Goal: Transaction & Acquisition: Subscribe to service/newsletter

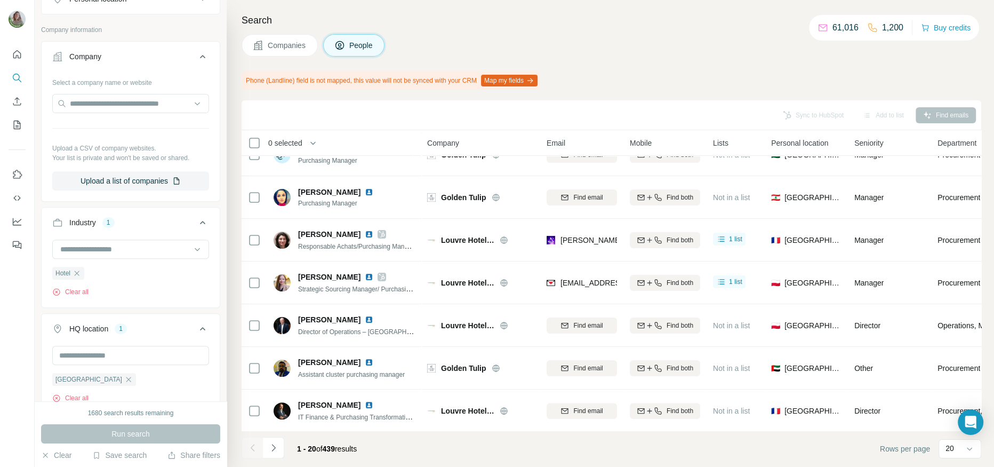
scroll to position [275, 0]
click at [274, 373] on button "Navigate to next page" at bounding box center [273, 447] width 21 height 21
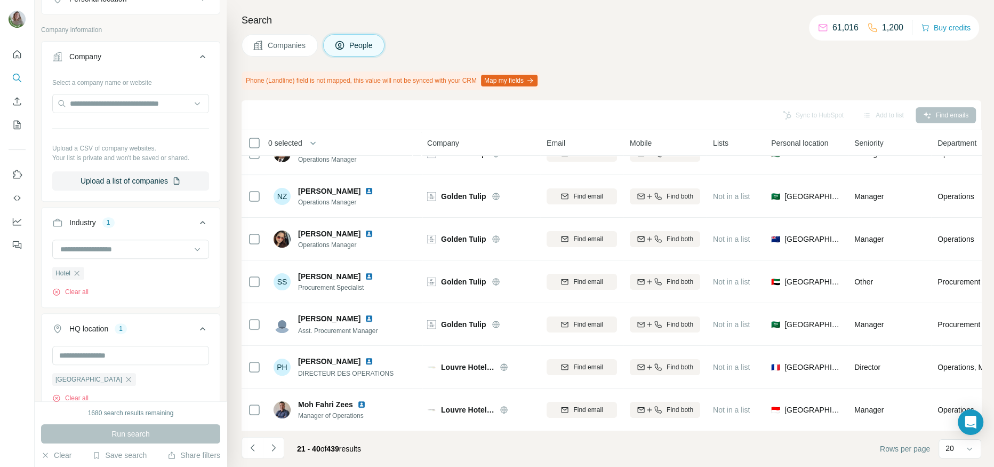
scroll to position [236, 0]
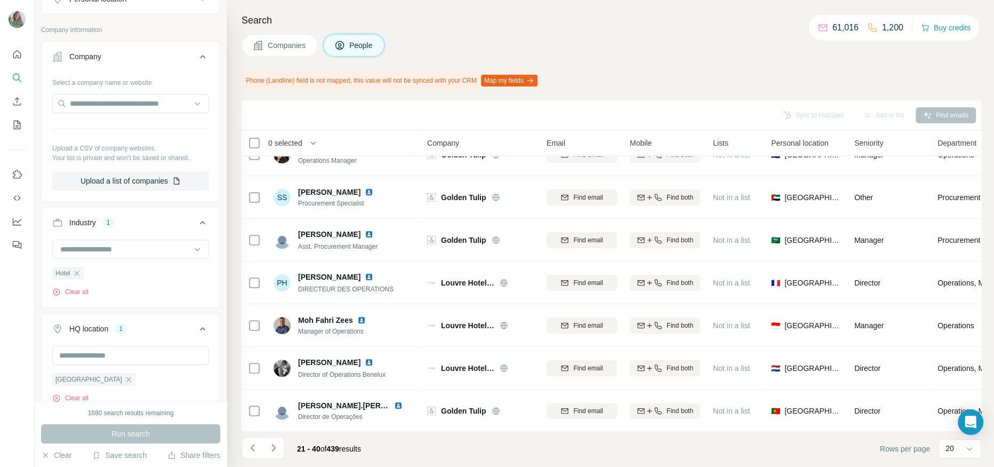
click at [274, 373] on button "Navigate to next page" at bounding box center [273, 447] width 21 height 21
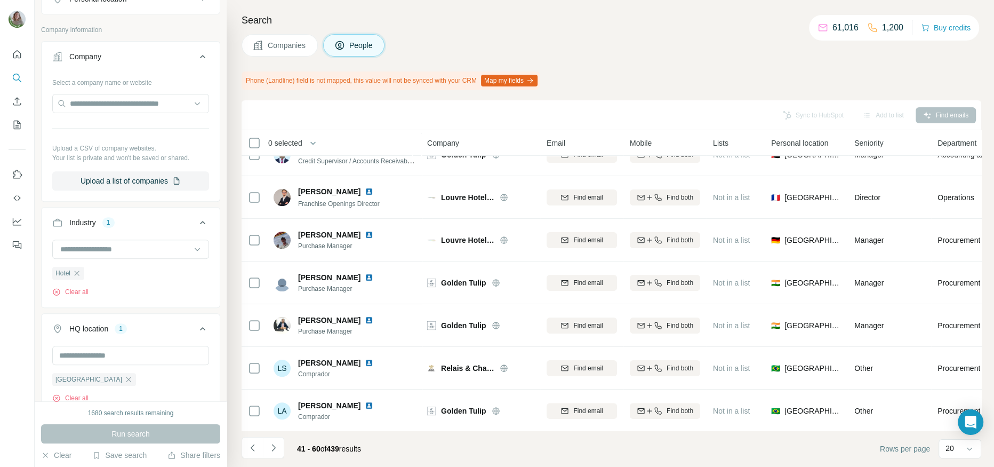
click at [274, 373] on button "Navigate to next page" at bounding box center [273, 447] width 21 height 21
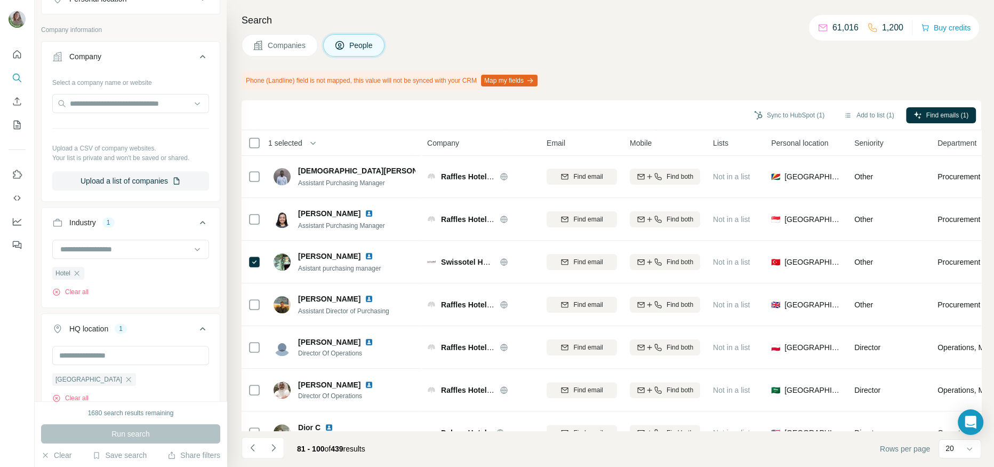
scroll to position [251, 0]
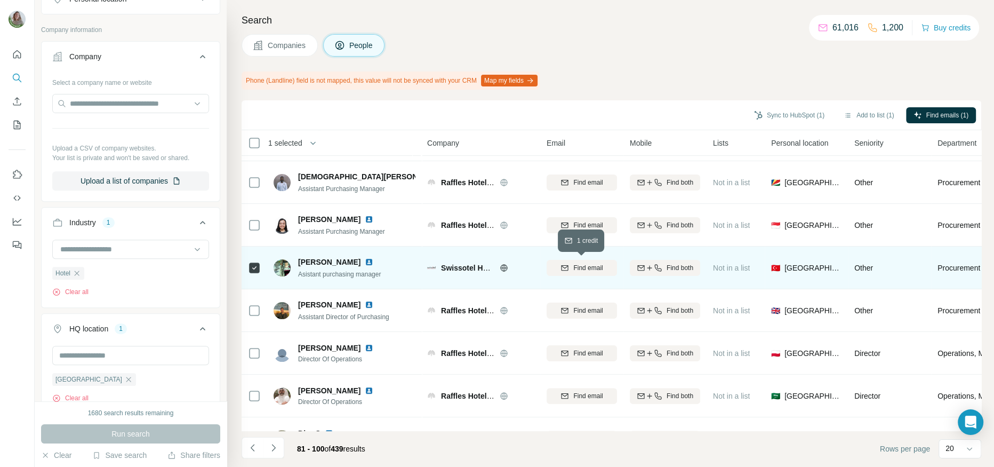
click at [591, 267] on span "Find email" at bounding box center [587, 268] width 29 height 10
click at [504, 264] on icon at bounding box center [503, 267] width 7 height 7
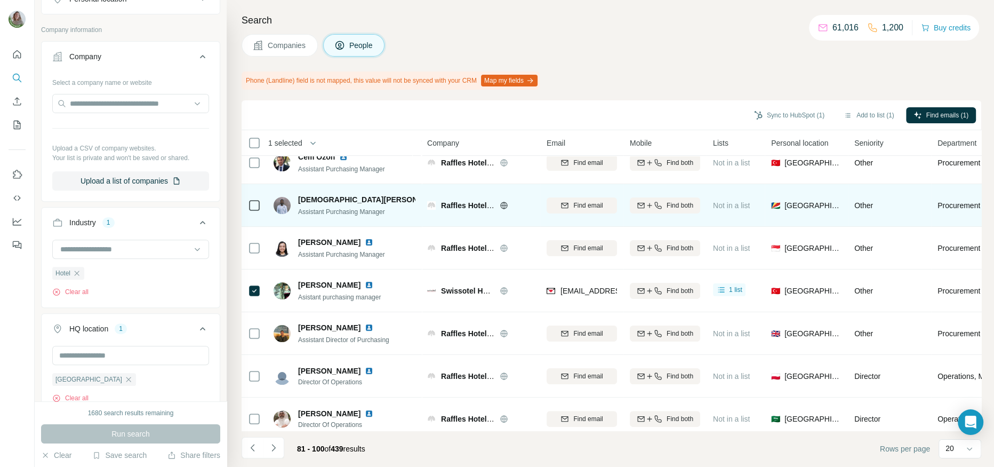
scroll to position [230, 0]
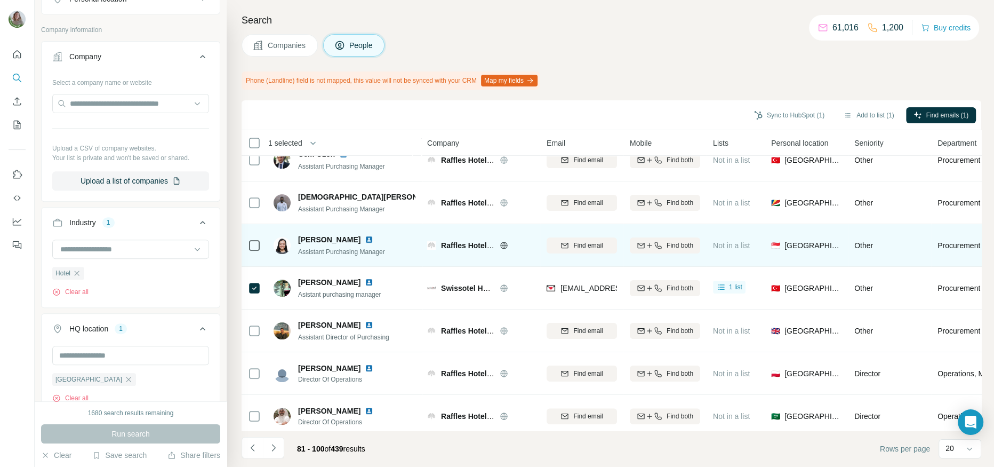
click at [365, 239] on img at bounding box center [369, 239] width 9 height 9
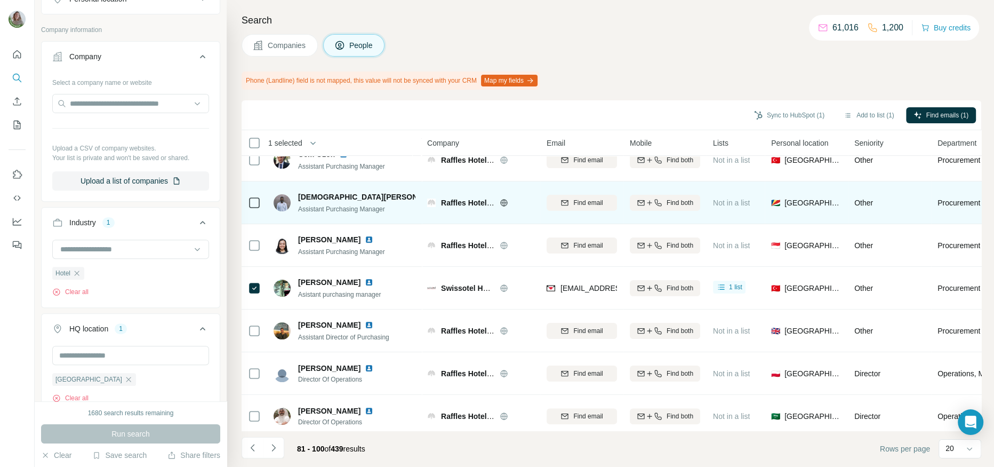
scroll to position [227, 0]
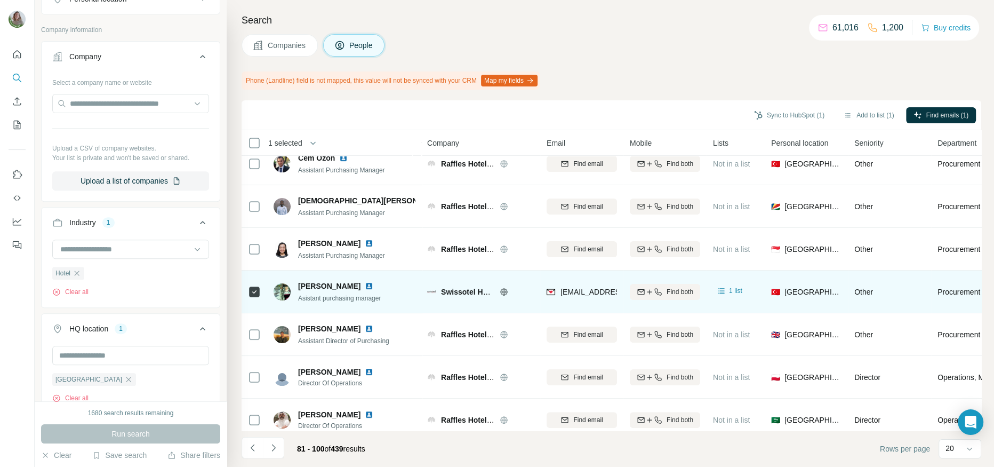
click at [365, 282] on img at bounding box center [369, 286] width 9 height 9
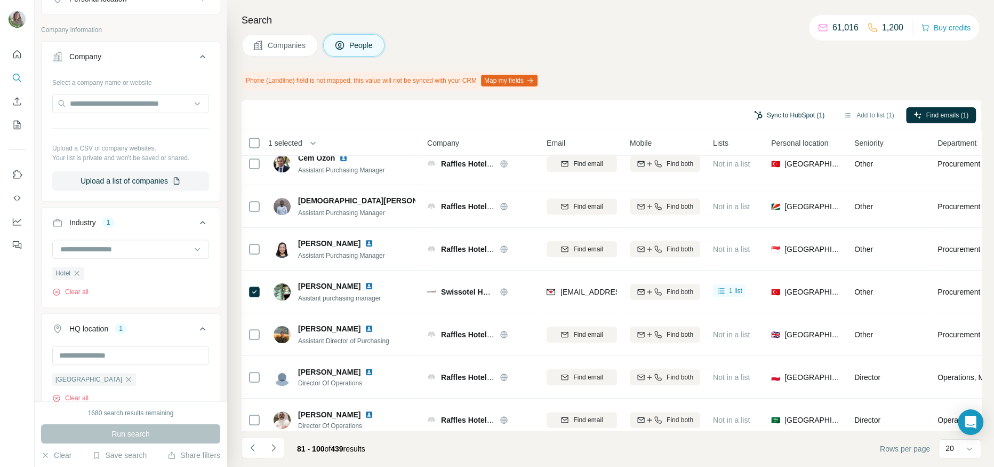
click at [762, 110] on button "Sync to HubSpot (1)" at bounding box center [788, 115] width 85 height 16
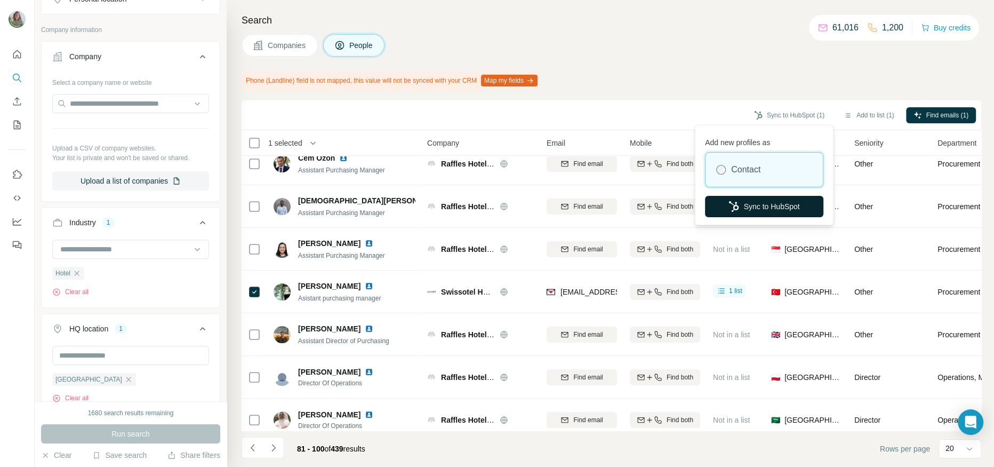
click at [722, 213] on button "Sync to HubSpot" at bounding box center [764, 206] width 118 height 21
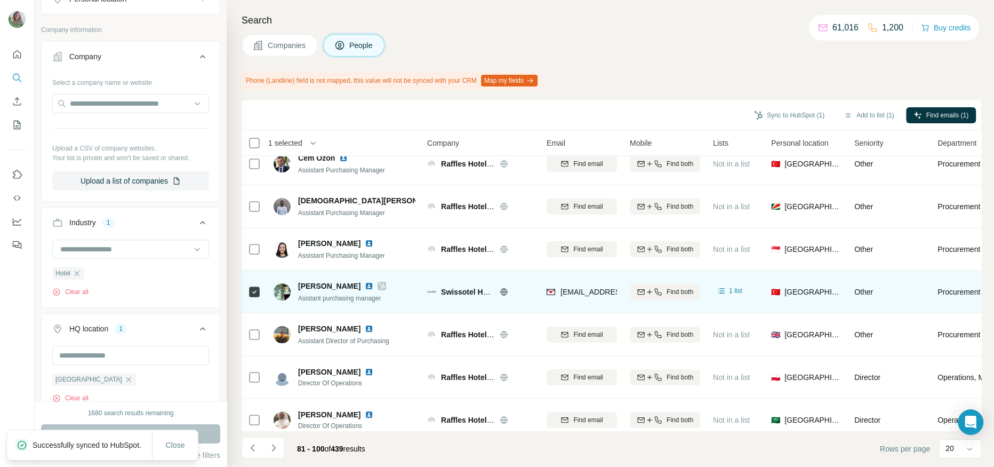
click at [379, 286] on icon at bounding box center [382, 286] width 6 height 9
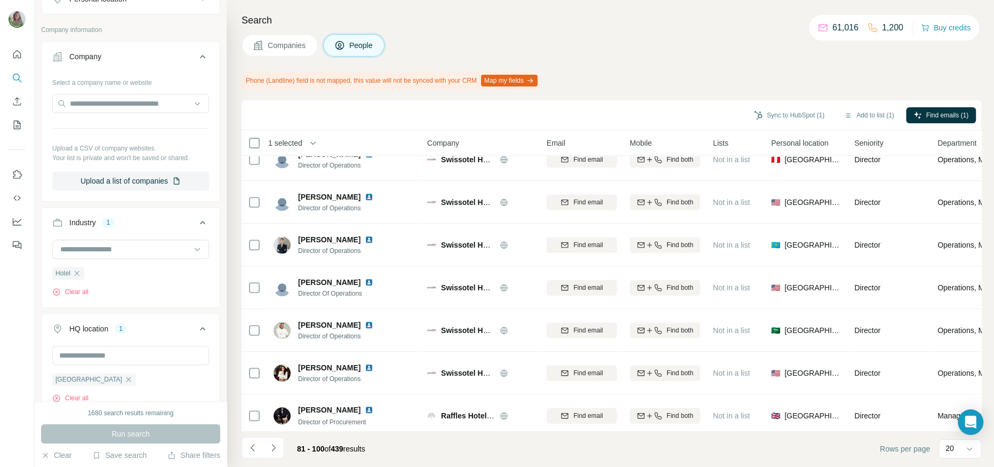
scroll to position [578, 0]
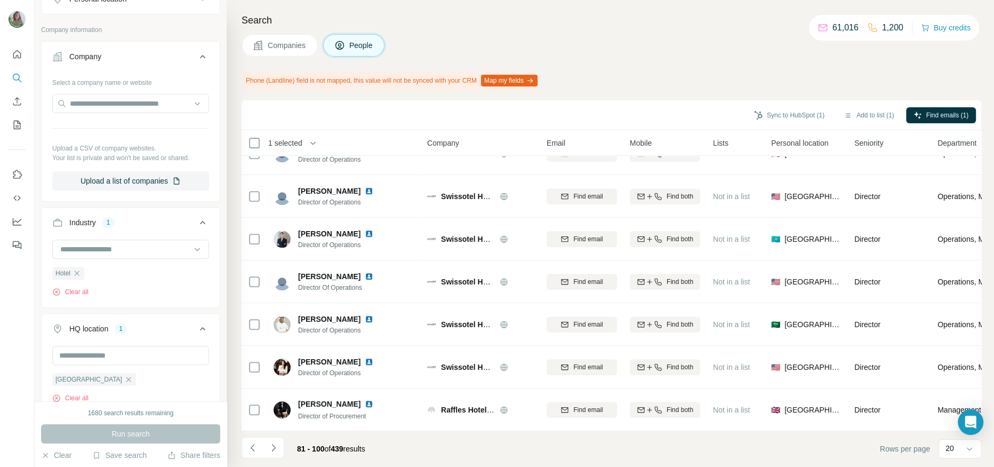
click at [278, 291] on div "[PERSON_NAME] Director Of Operations" at bounding box center [330, 281] width 113 height 21
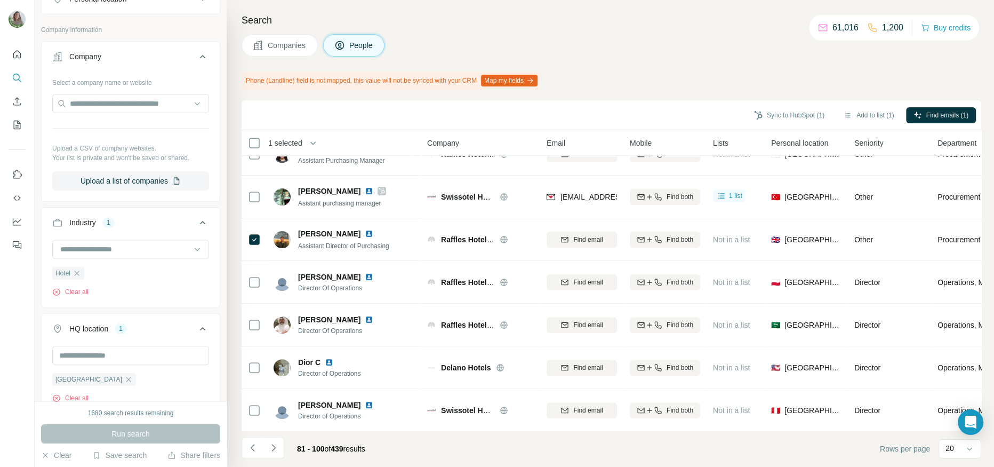
scroll to position [320, 0]
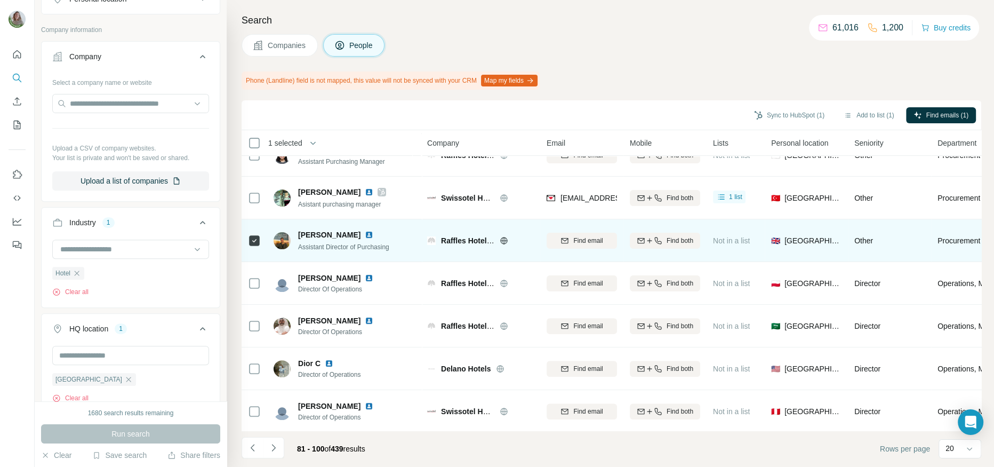
click at [367, 236] on img at bounding box center [369, 234] width 9 height 9
click at [573, 244] on span "Find email" at bounding box center [587, 241] width 29 height 10
click at [794, 112] on button "Sync to HubSpot (1)" at bounding box center [788, 115] width 85 height 16
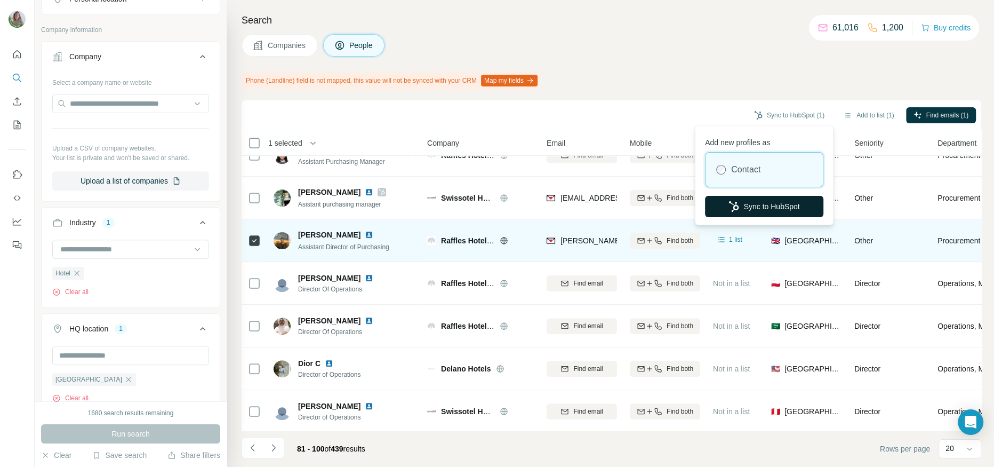
click at [759, 202] on button "Sync to HubSpot" at bounding box center [764, 206] width 118 height 21
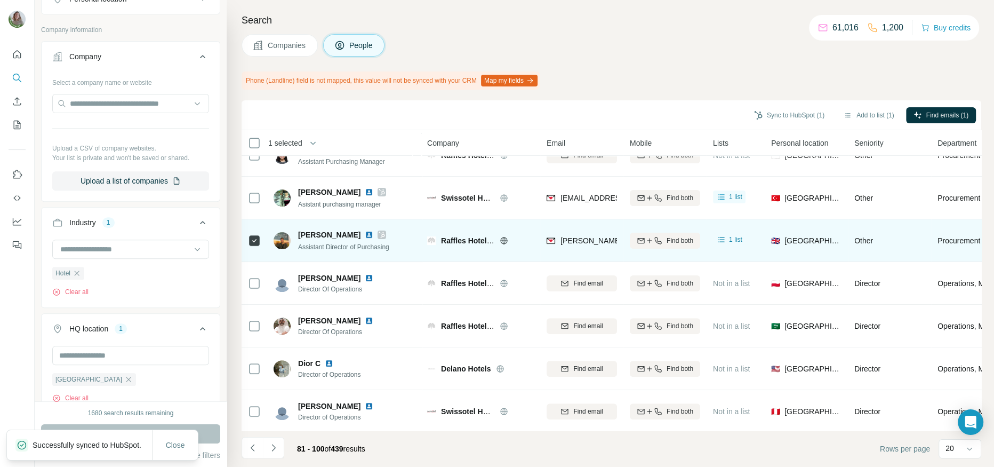
click at [382, 232] on icon at bounding box center [382, 234] width 6 height 9
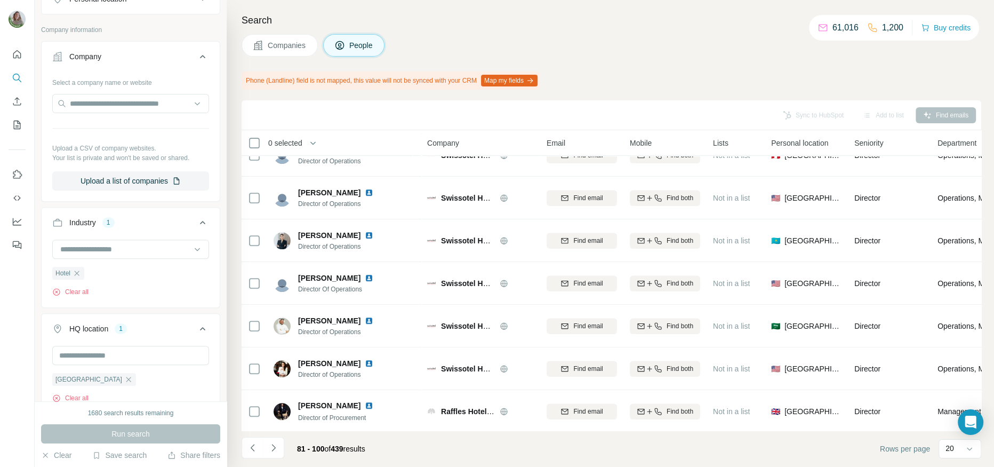
scroll to position [578, 0]
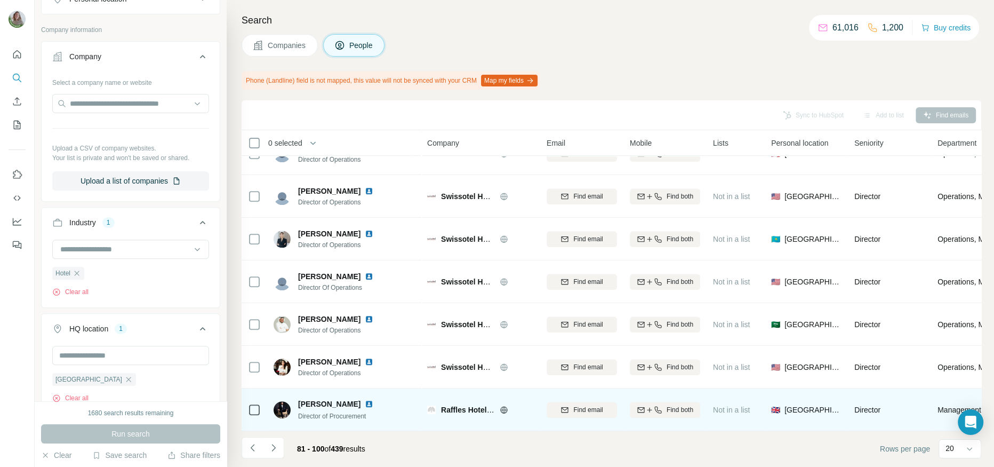
click at [365, 373] on img at bounding box center [369, 403] width 9 height 9
click at [567, 373] on icon "button" at bounding box center [564, 409] width 9 height 9
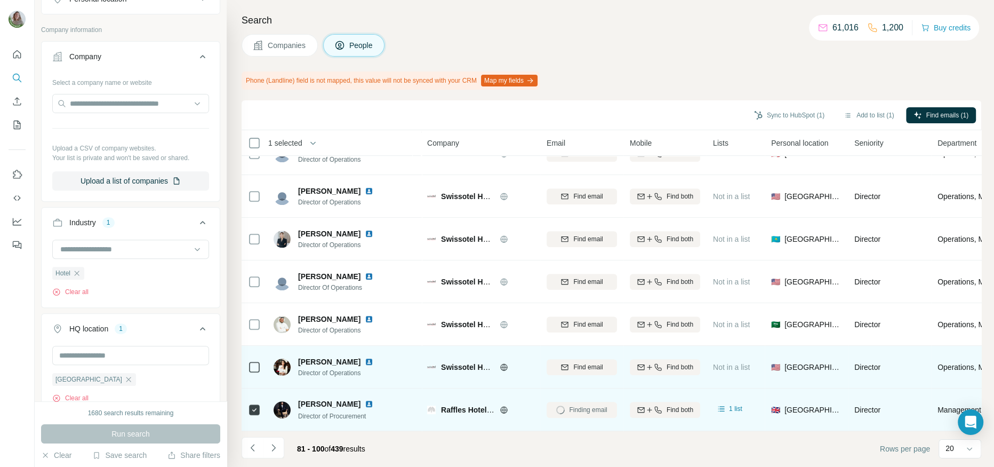
click at [365, 359] on img at bounding box center [369, 361] width 9 height 9
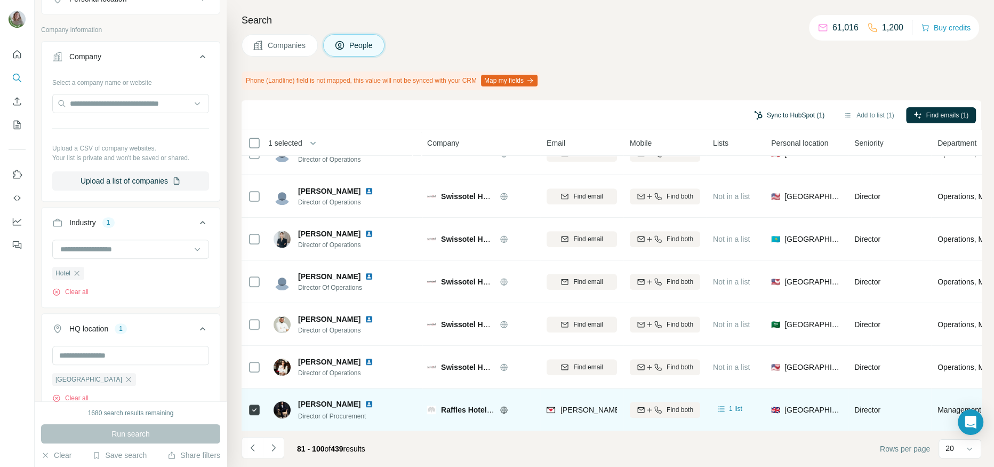
click at [792, 113] on button "Sync to HubSpot (1)" at bounding box center [788, 115] width 85 height 16
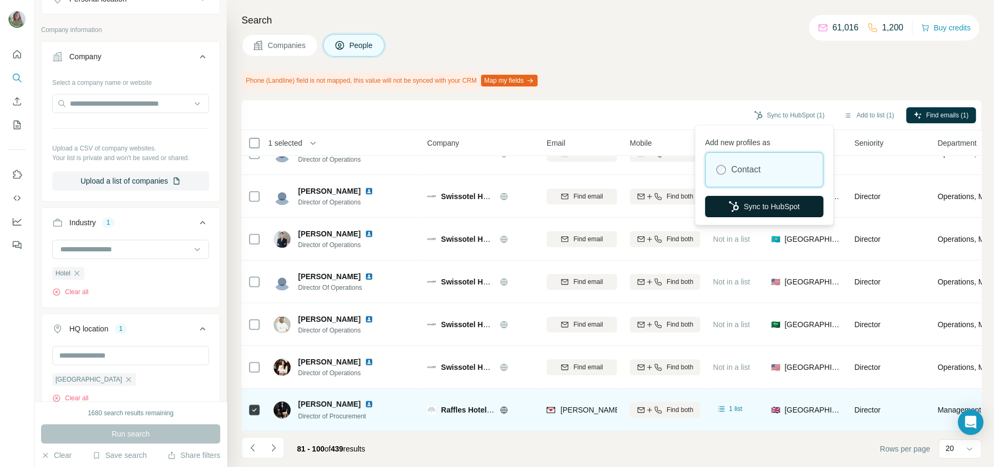
click at [716, 204] on button "Sync to HubSpot" at bounding box center [764, 206] width 118 height 21
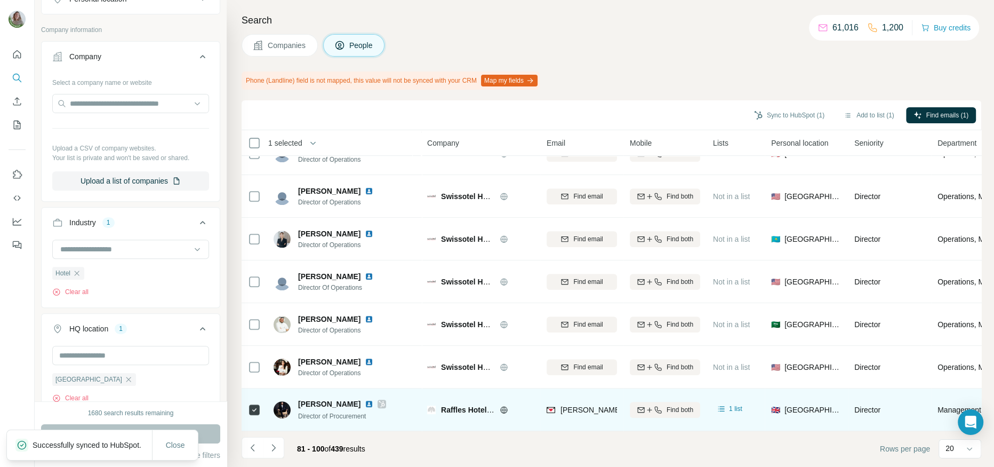
click at [356, 373] on div "[PERSON_NAME]" at bounding box center [342, 403] width 88 height 11
click at [377, 373] on div at bounding box center [381, 403] width 9 height 9
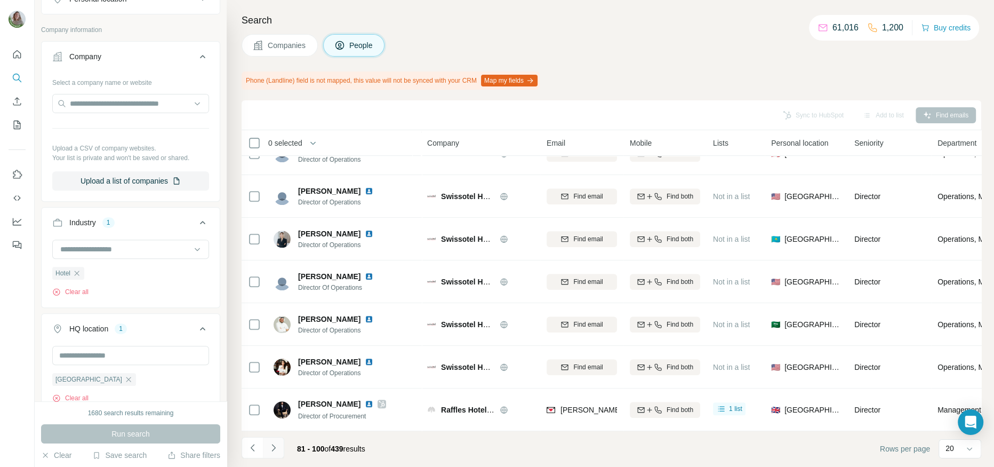
click at [271, 373] on icon "Navigate to next page" at bounding box center [273, 447] width 11 height 11
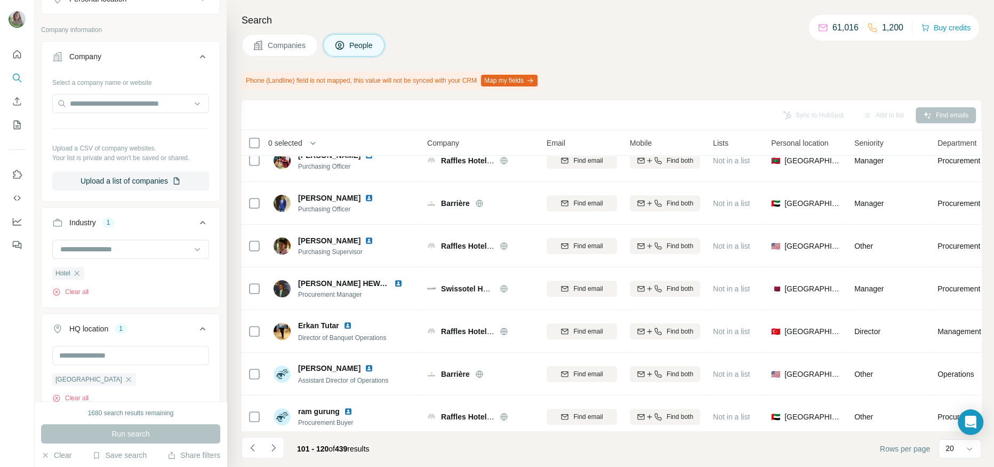
scroll to position [189, 0]
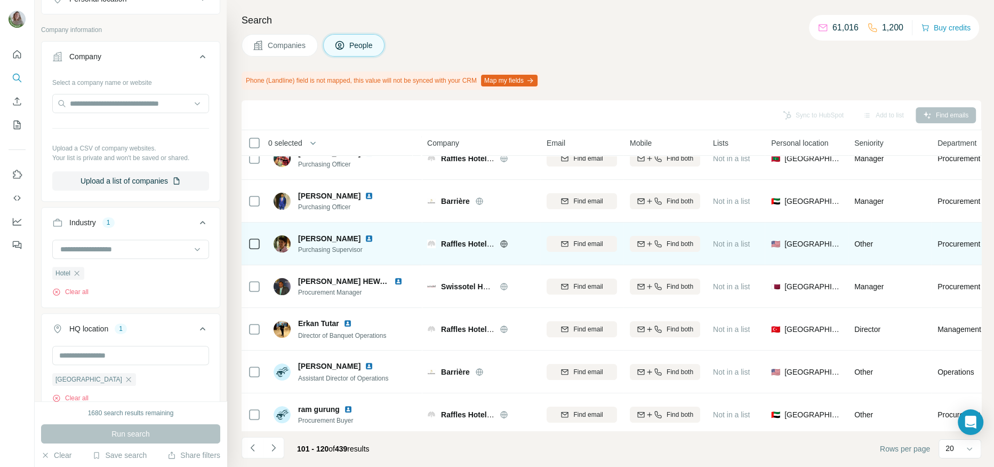
click at [372, 238] on img at bounding box center [369, 238] width 9 height 9
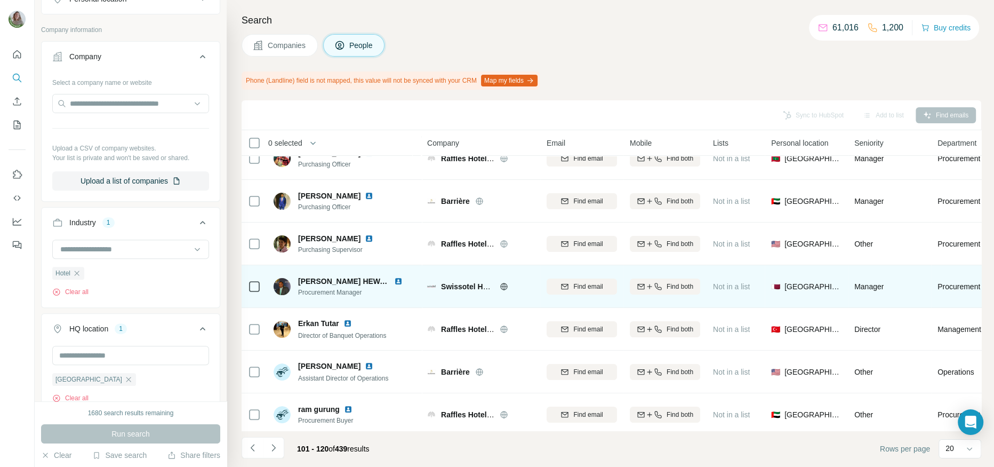
click at [397, 280] on img at bounding box center [398, 281] width 9 height 9
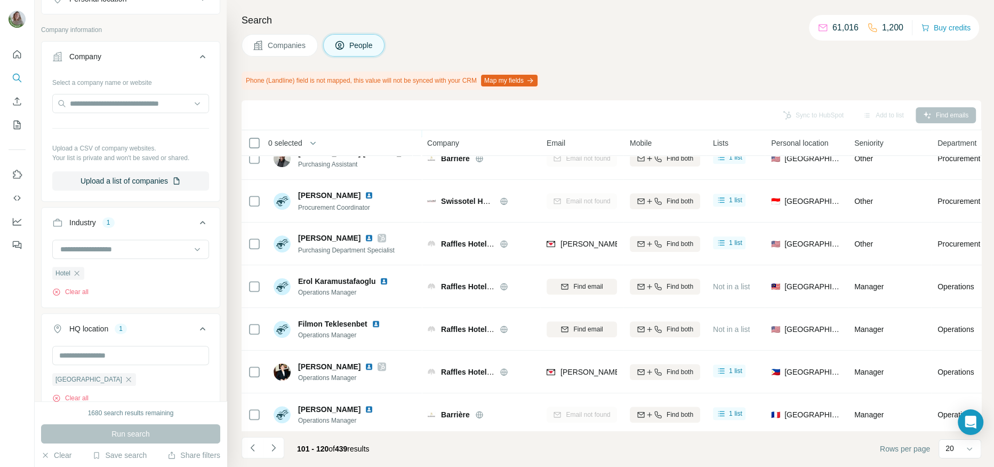
scroll to position [578, 0]
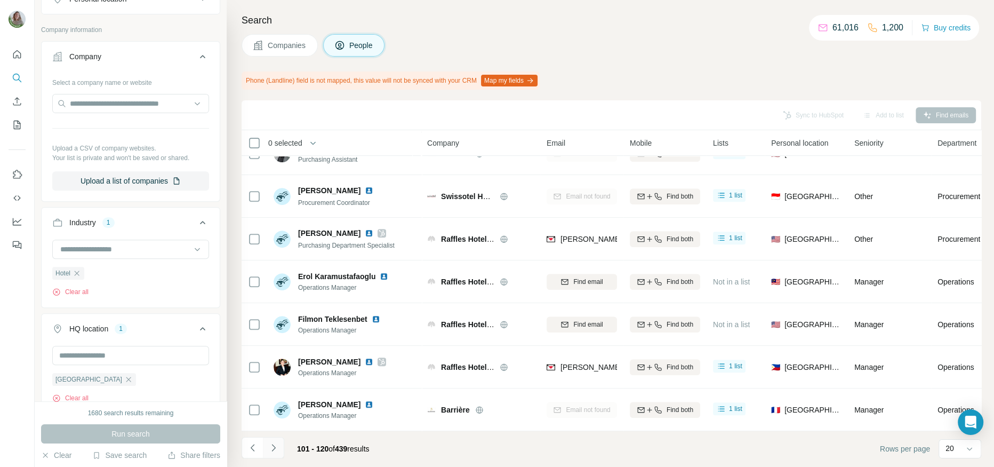
click at [279, 373] on button "Navigate to next page" at bounding box center [273, 447] width 21 height 21
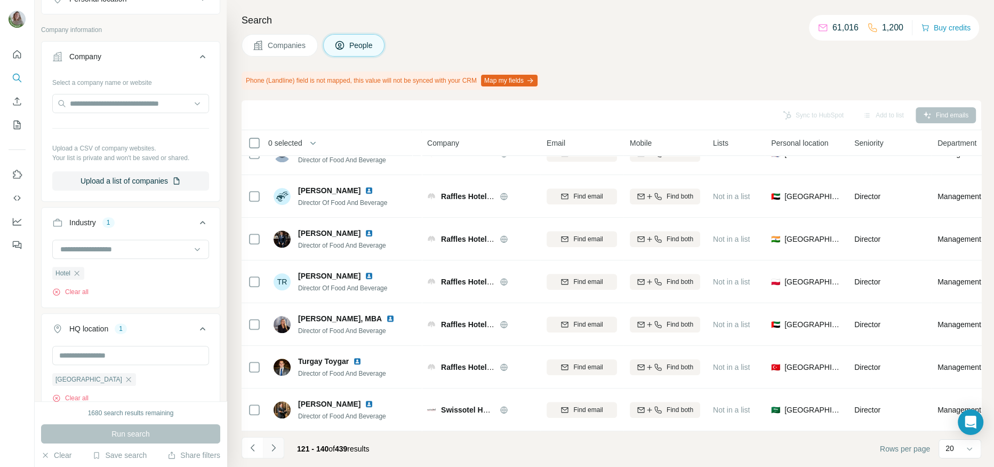
click at [271, 373] on icon "Navigate to next page" at bounding box center [273, 447] width 4 height 7
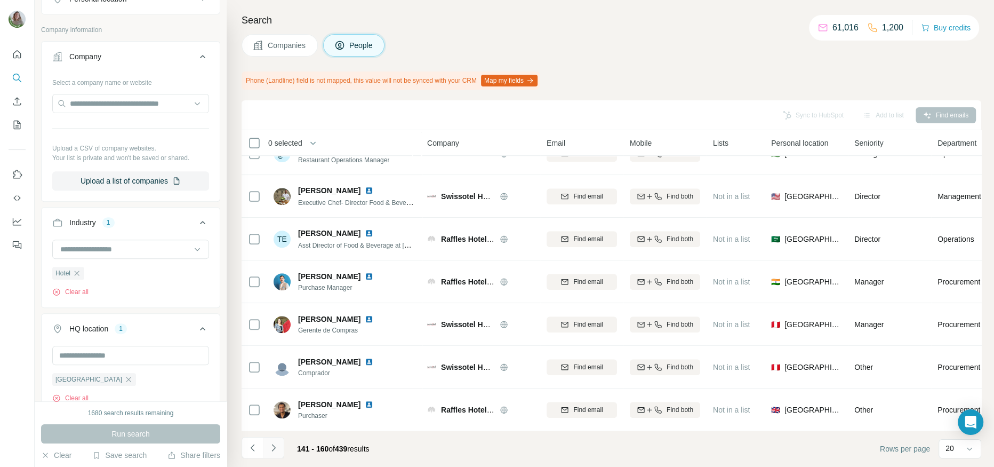
click at [270, 373] on icon "Navigate to next page" at bounding box center [273, 447] width 11 height 11
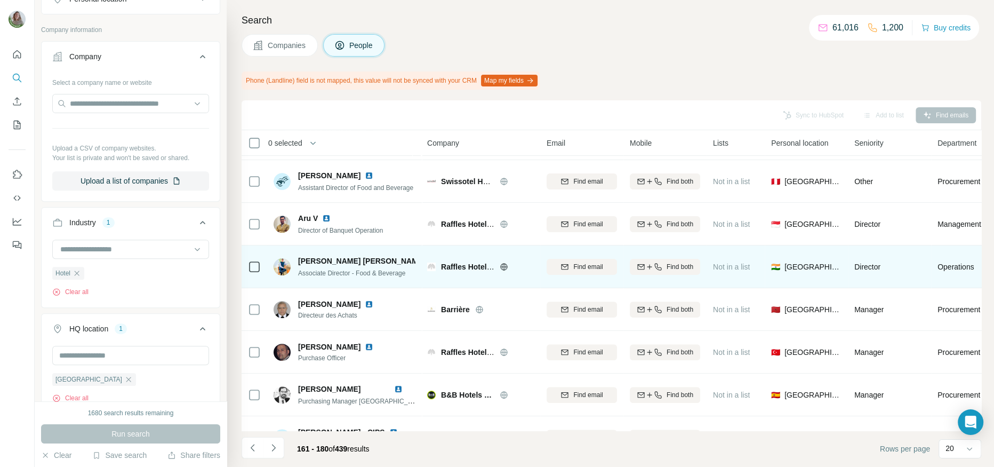
scroll to position [338, 0]
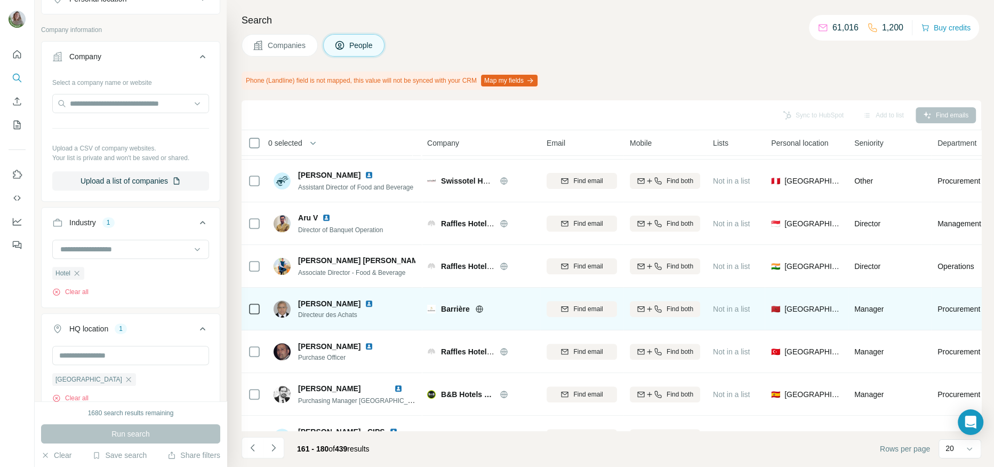
click at [372, 300] on img at bounding box center [369, 303] width 9 height 9
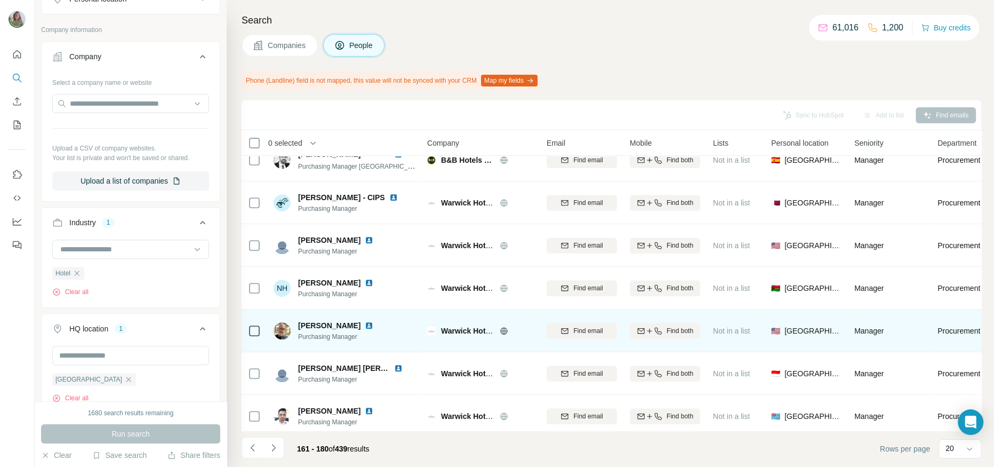
scroll to position [574, 0]
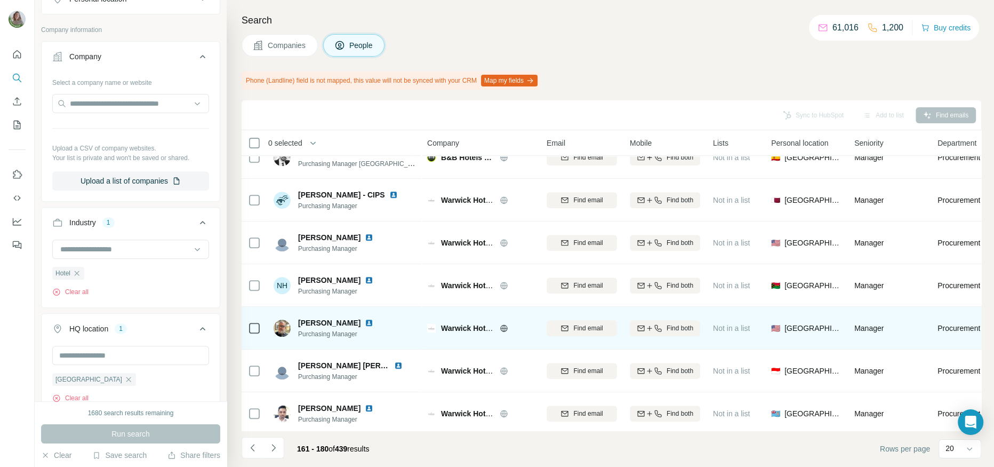
click at [373, 319] on img at bounding box center [369, 322] width 9 height 9
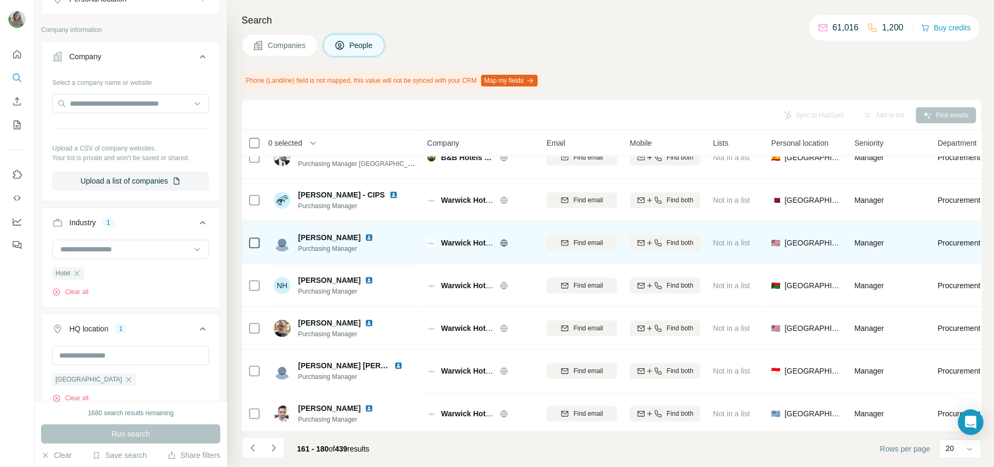
scroll to position [578, 0]
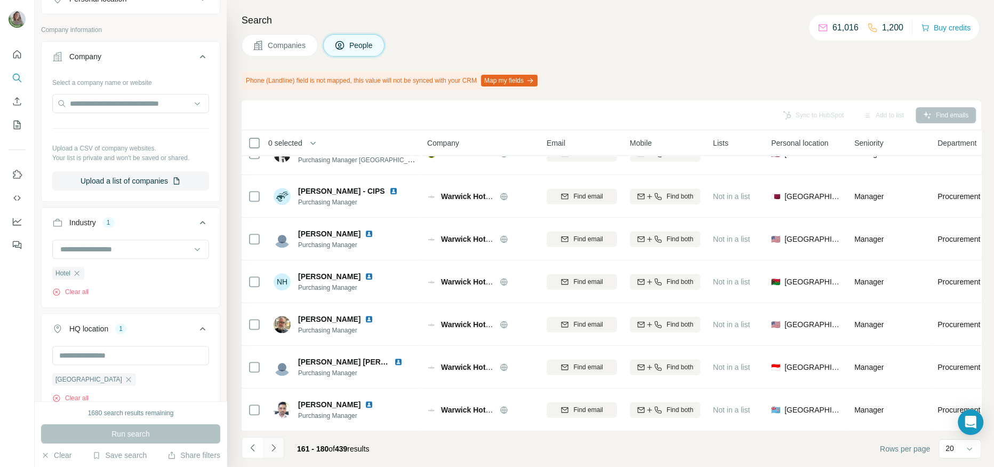
click at [271, 373] on icon "Navigate to next page" at bounding box center [273, 447] width 11 height 11
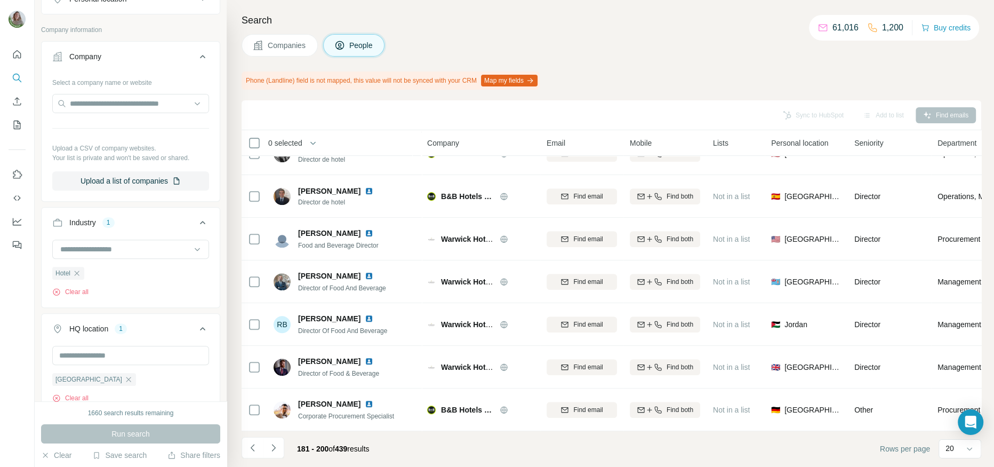
scroll to position [0, 0]
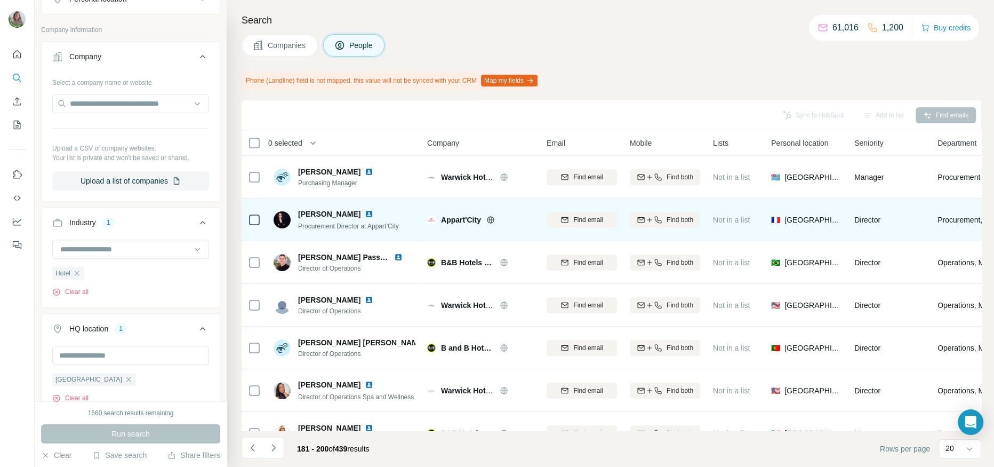
click at [365, 214] on img at bounding box center [369, 214] width 9 height 9
click at [589, 211] on div "Find email" at bounding box center [582, 219] width 70 height 29
click at [589, 223] on span "Find email" at bounding box center [587, 220] width 29 height 10
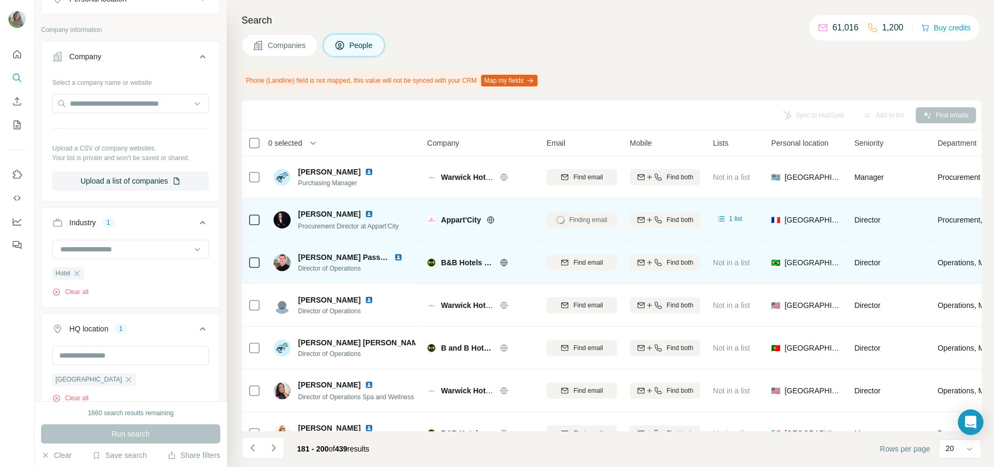
click at [394, 256] on img at bounding box center [398, 257] width 9 height 9
click at [550, 267] on button "Find email" at bounding box center [582, 262] width 70 height 16
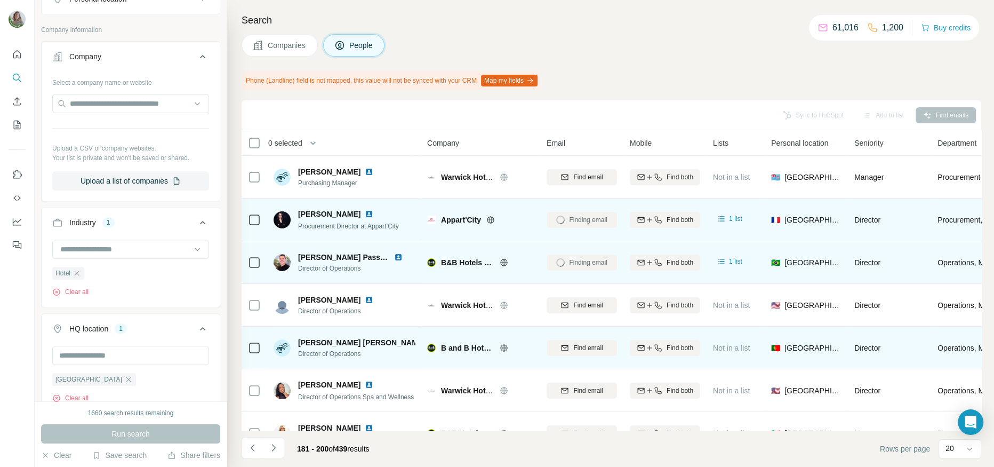
scroll to position [9, 0]
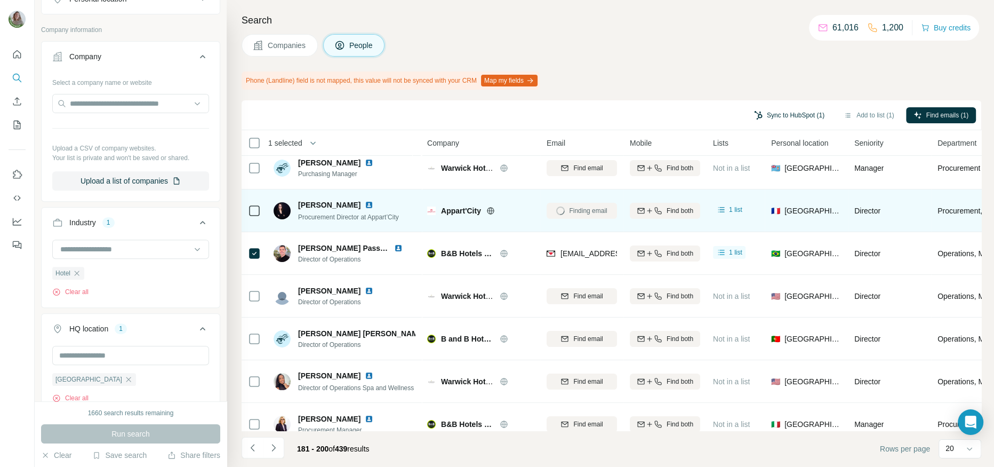
click at [761, 117] on button "Sync to HubSpot (1)" at bounding box center [788, 115] width 85 height 16
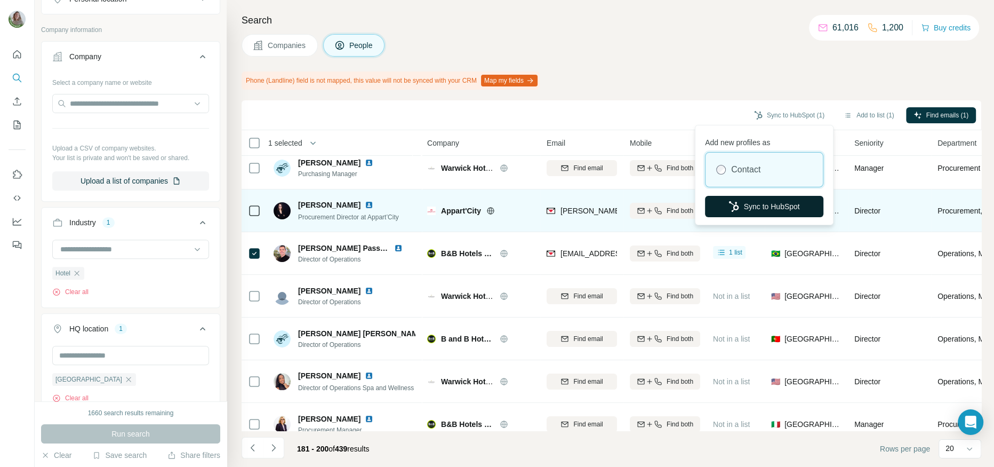
click at [737, 207] on button "Sync to HubSpot" at bounding box center [764, 206] width 118 height 21
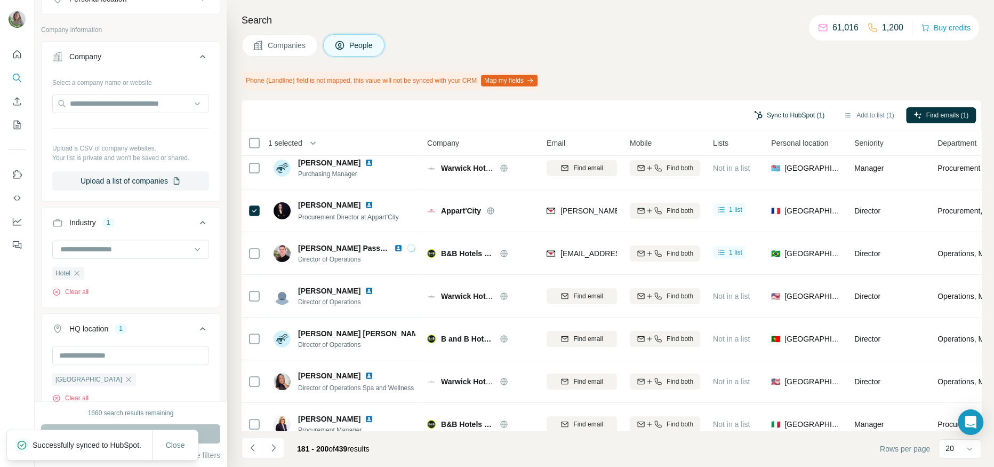
click at [776, 112] on button "Sync to HubSpot (1)" at bounding box center [788, 115] width 85 height 16
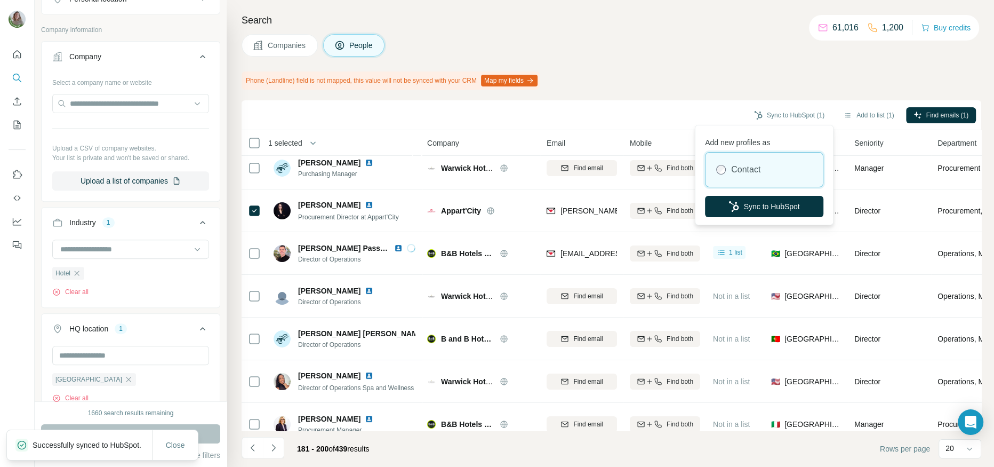
click at [770, 192] on div "Add new profiles as Contact Sync to HubSpot" at bounding box center [763, 174] width 133 height 95
click at [770, 200] on button "Sync to HubSpot" at bounding box center [764, 206] width 118 height 21
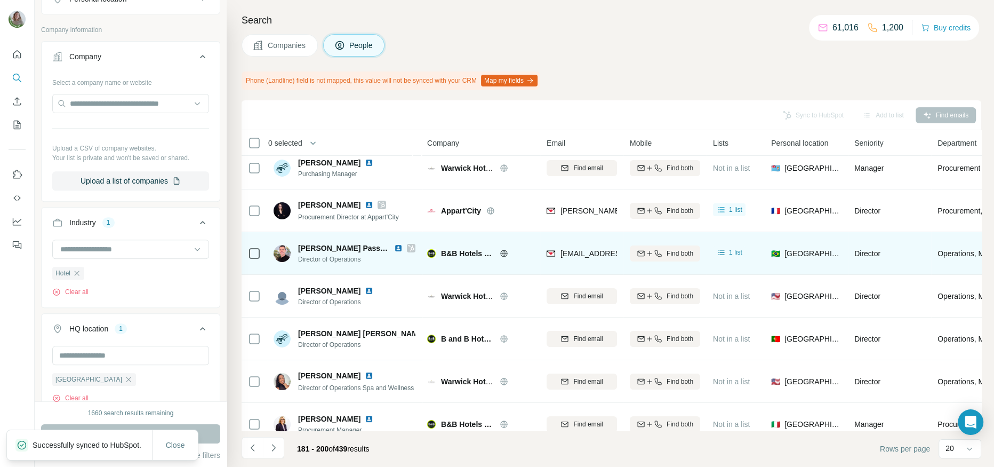
click at [408, 247] on icon at bounding box center [411, 248] width 6 height 9
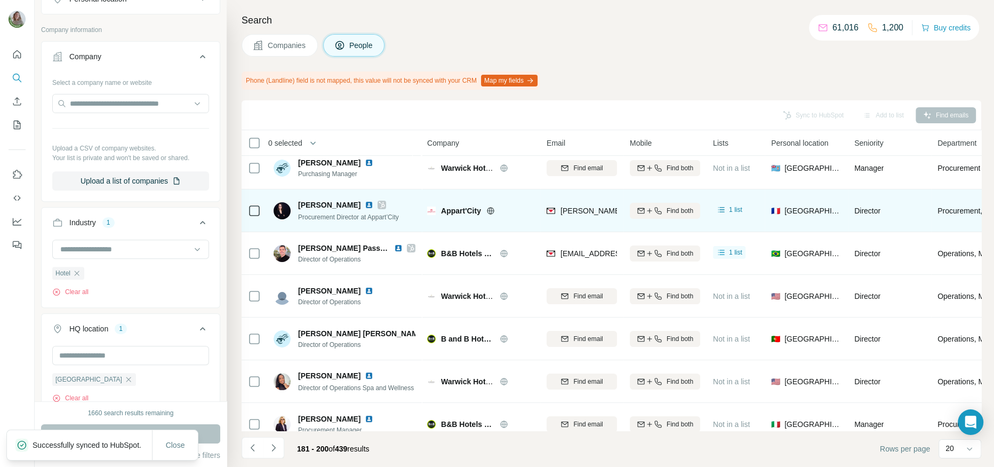
click at [377, 203] on div at bounding box center [381, 204] width 9 height 9
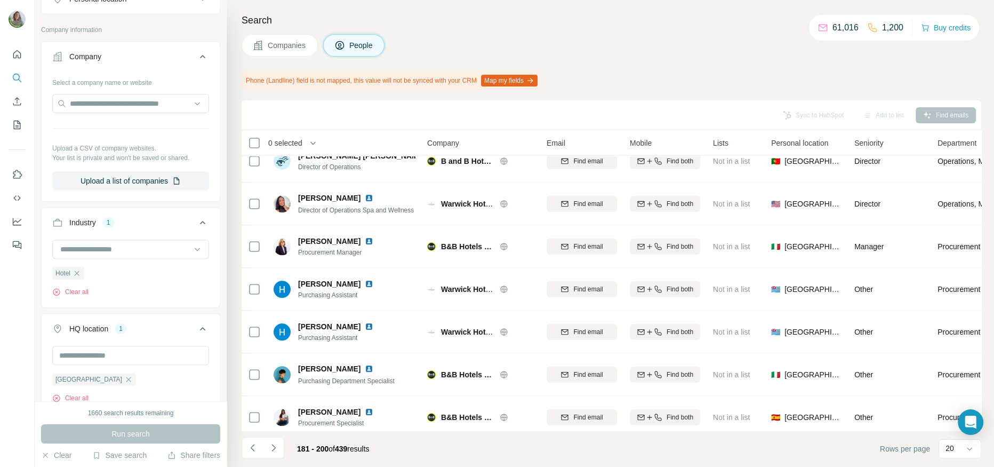
scroll to position [188, 0]
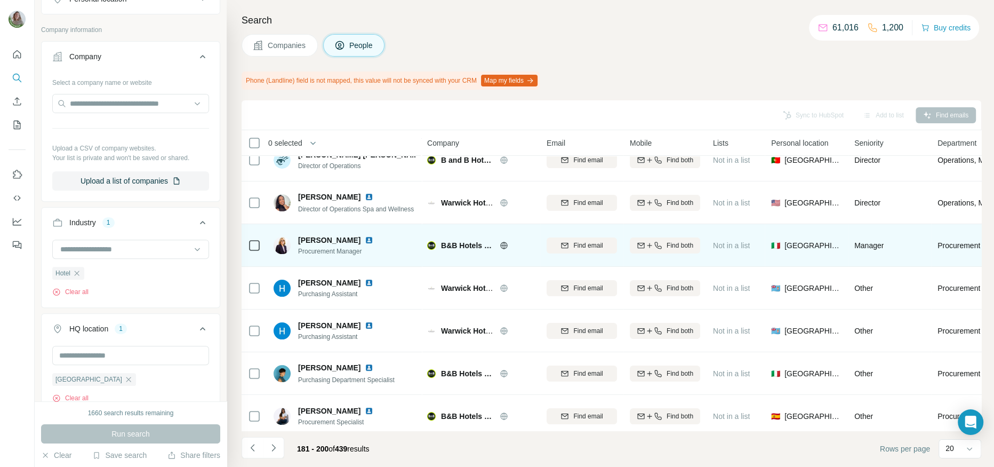
click at [365, 242] on img at bounding box center [369, 240] width 9 height 9
click at [259, 245] on icon at bounding box center [254, 245] width 13 height 13
click at [572, 243] on div "Find email" at bounding box center [582, 245] width 70 height 10
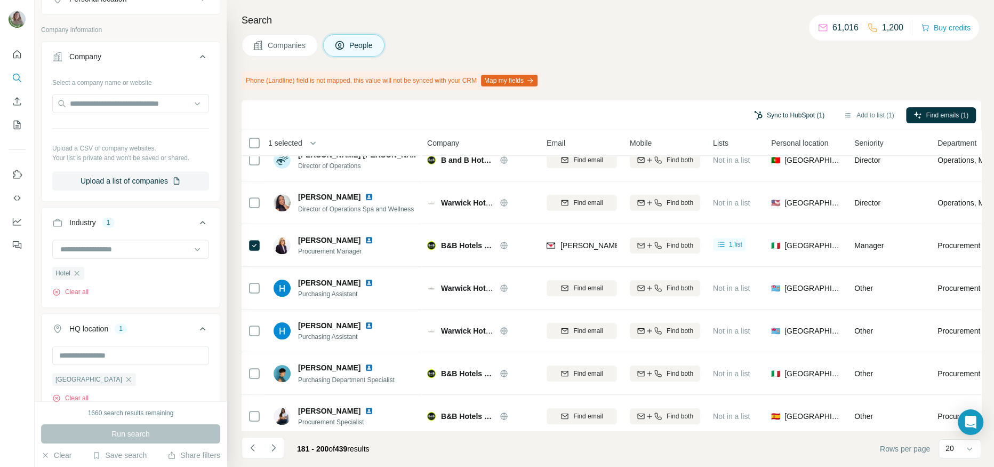
click at [778, 117] on button "Sync to HubSpot (1)" at bounding box center [788, 115] width 85 height 16
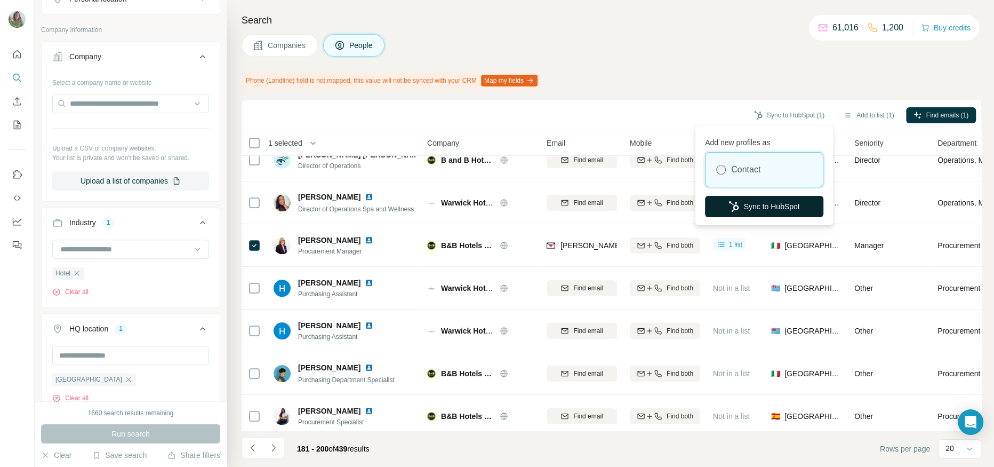
click at [724, 205] on button "Sync to HubSpot" at bounding box center [764, 206] width 118 height 21
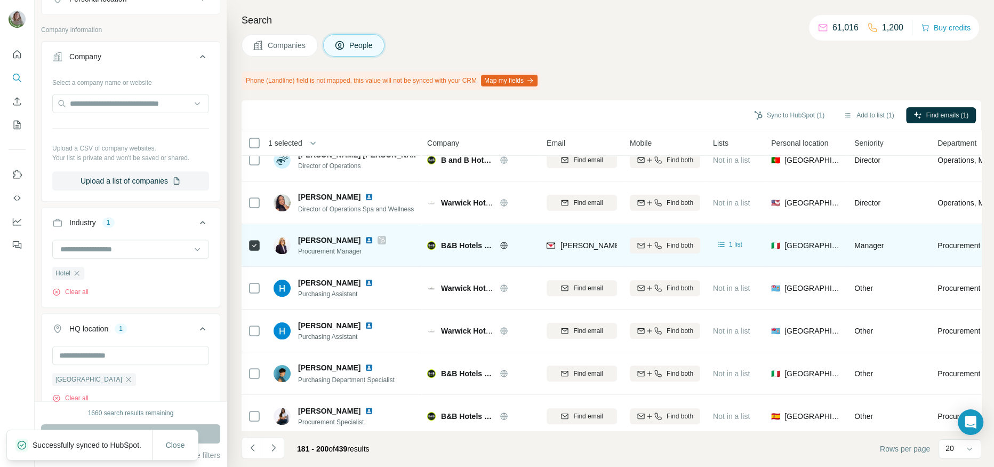
click at [379, 237] on icon at bounding box center [382, 240] width 6 height 9
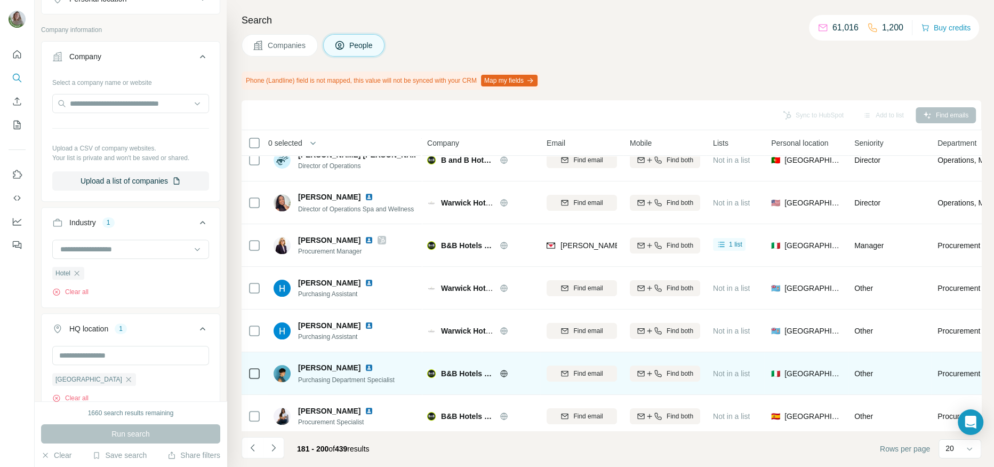
scroll to position [269, 0]
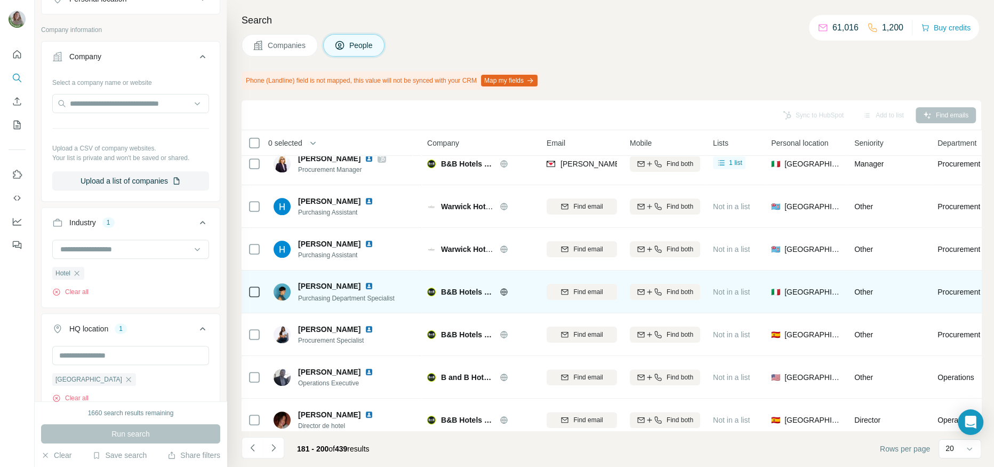
click at [365, 285] on img at bounding box center [369, 286] width 9 height 9
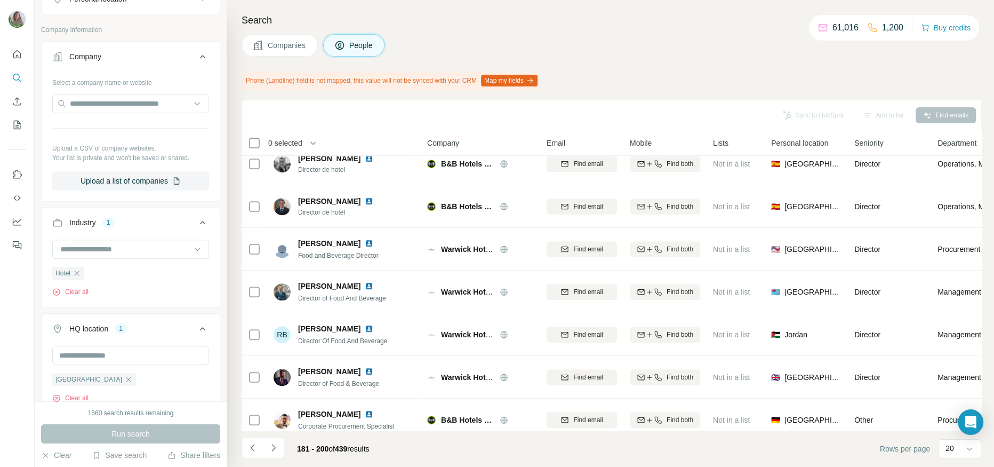
scroll to position [578, 0]
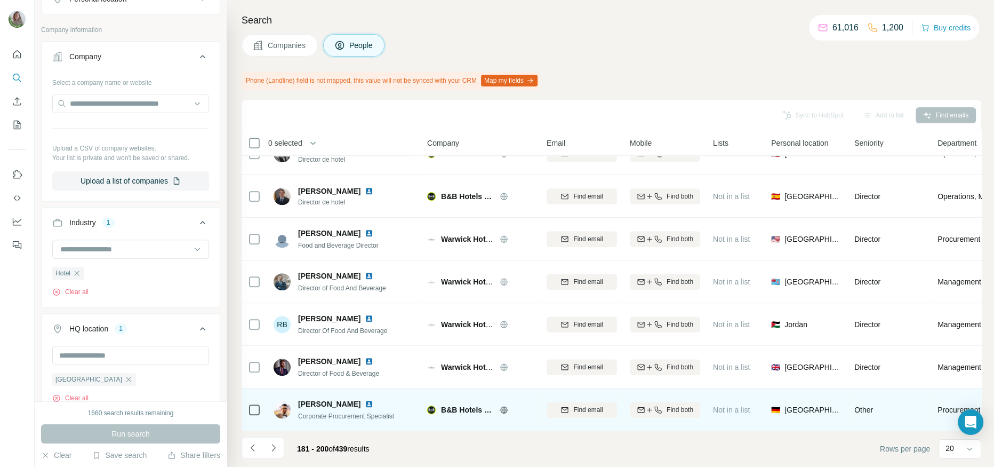
click at [365, 373] on img at bounding box center [369, 403] width 9 height 9
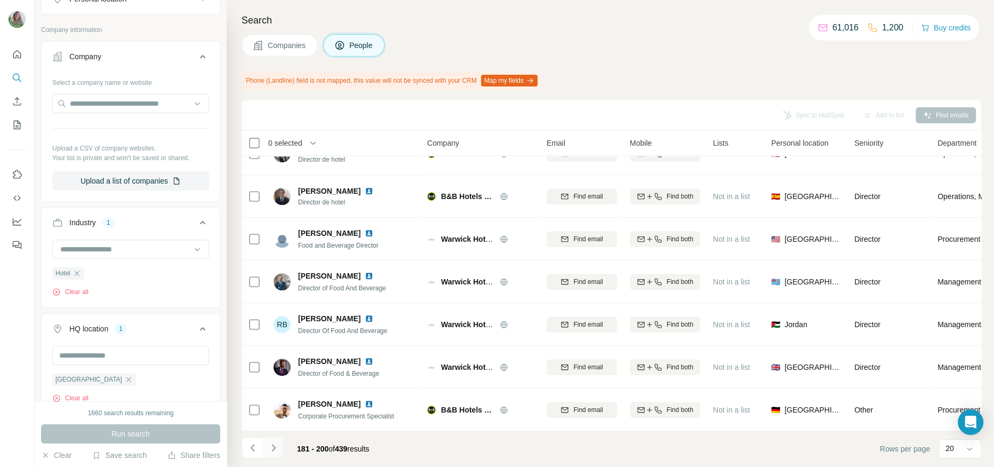
click at [277, 373] on button "Navigate to next page" at bounding box center [273, 447] width 21 height 21
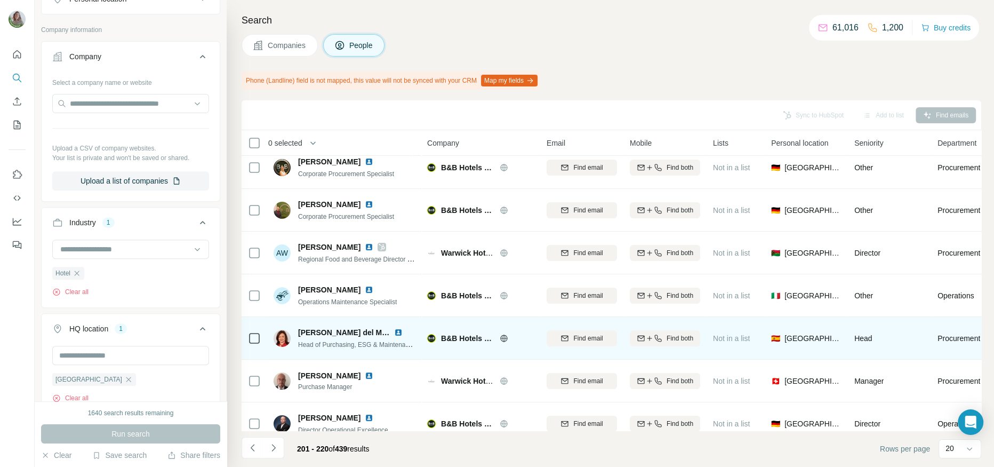
scroll to position [11, 0]
click at [399, 328] on img at bounding box center [398, 330] width 9 height 9
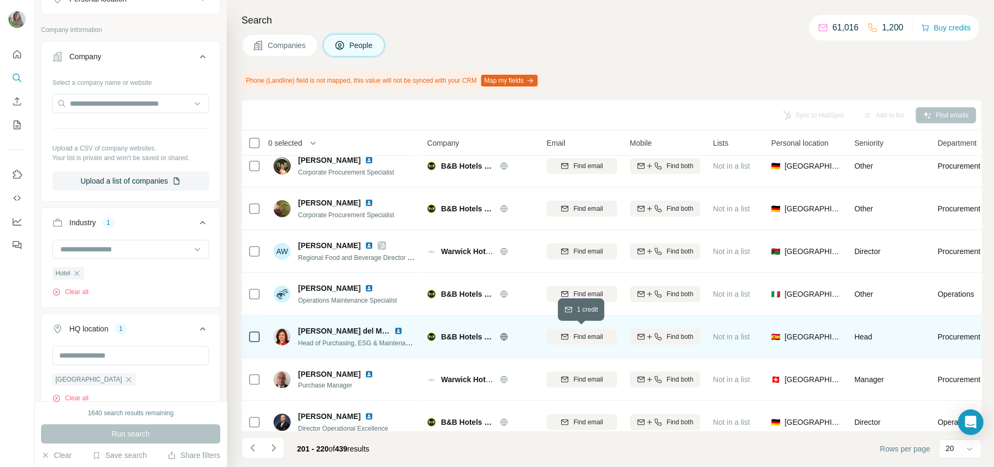
click at [562, 339] on icon "button" at bounding box center [564, 336] width 9 height 9
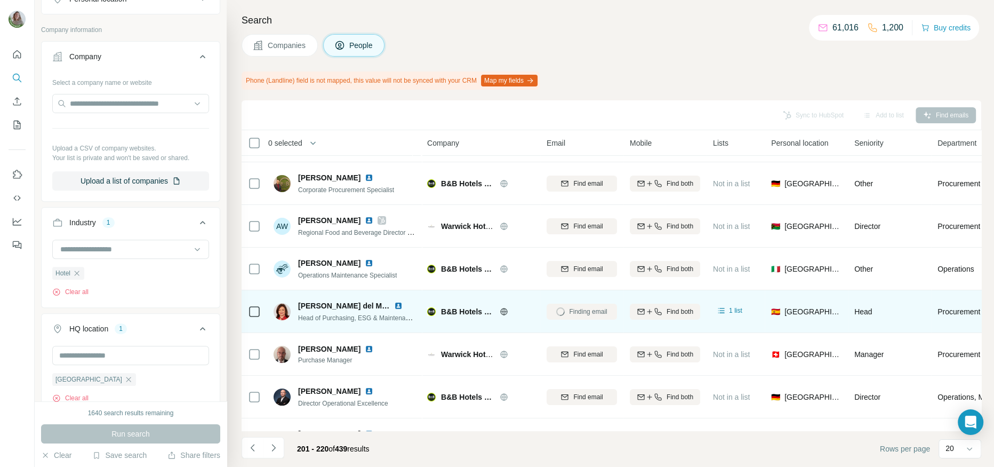
scroll to position [38, 0]
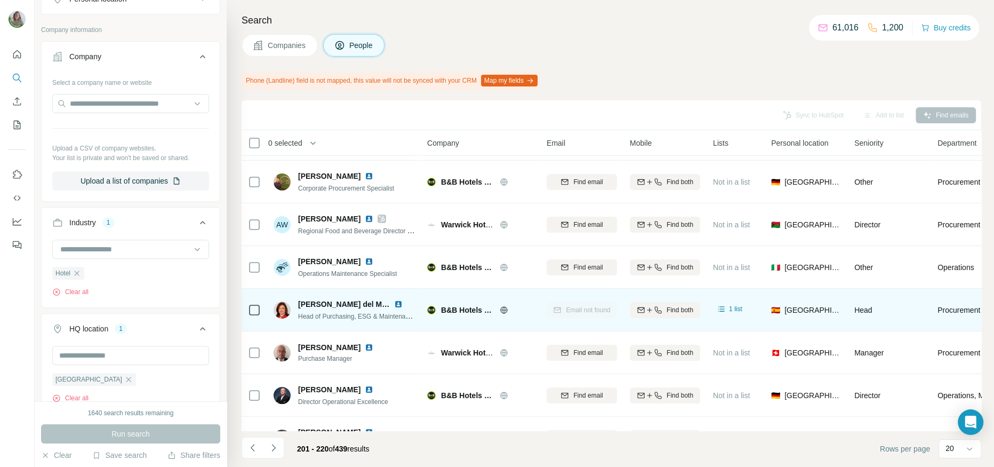
click at [302, 303] on span "Maria del Mar BLANCO CHAPINAL" at bounding box center [408, 304] width 220 height 9
click at [397, 302] on img at bounding box center [398, 304] width 9 height 9
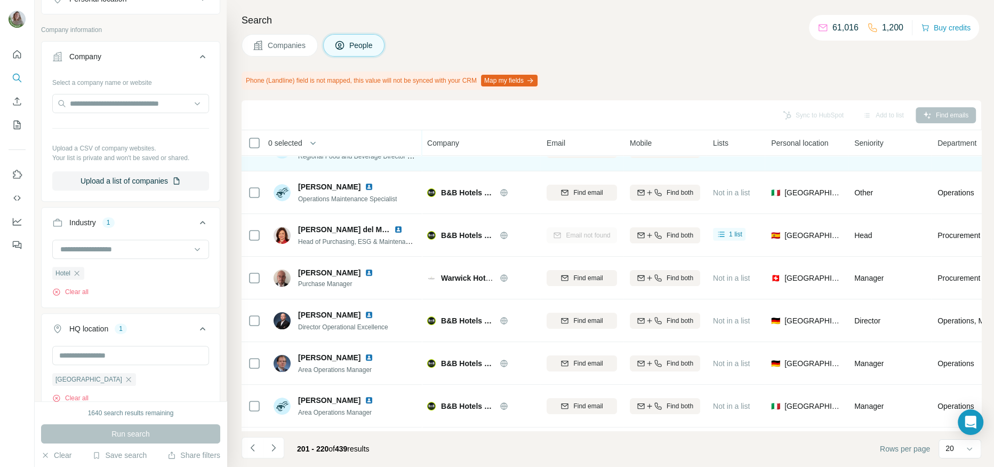
scroll to position [113, 0]
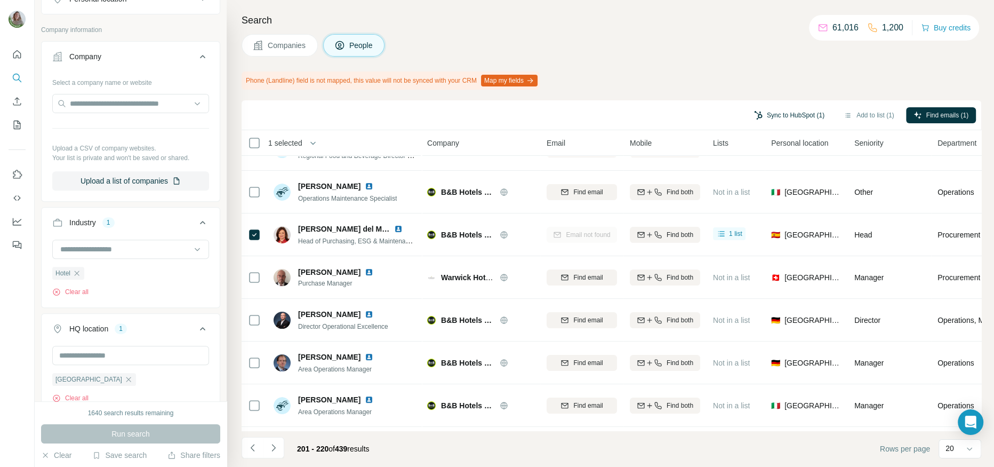
click at [778, 115] on button "Sync to HubSpot (1)" at bounding box center [788, 115] width 85 height 16
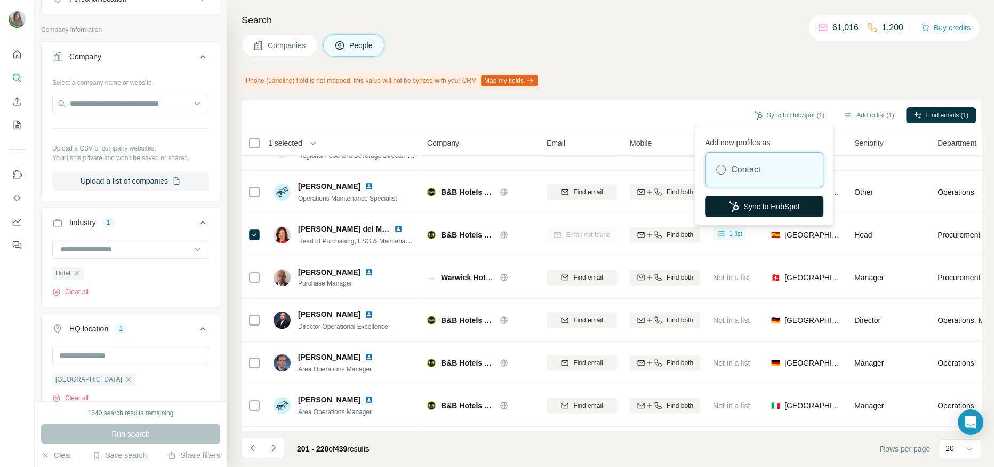
click at [769, 204] on button "Sync to HubSpot" at bounding box center [764, 206] width 118 height 21
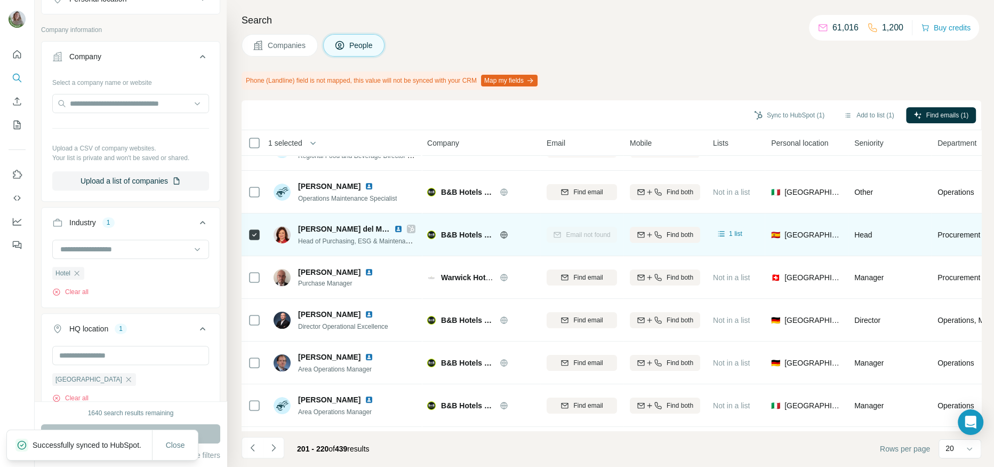
click at [410, 230] on icon at bounding box center [411, 229] width 6 height 6
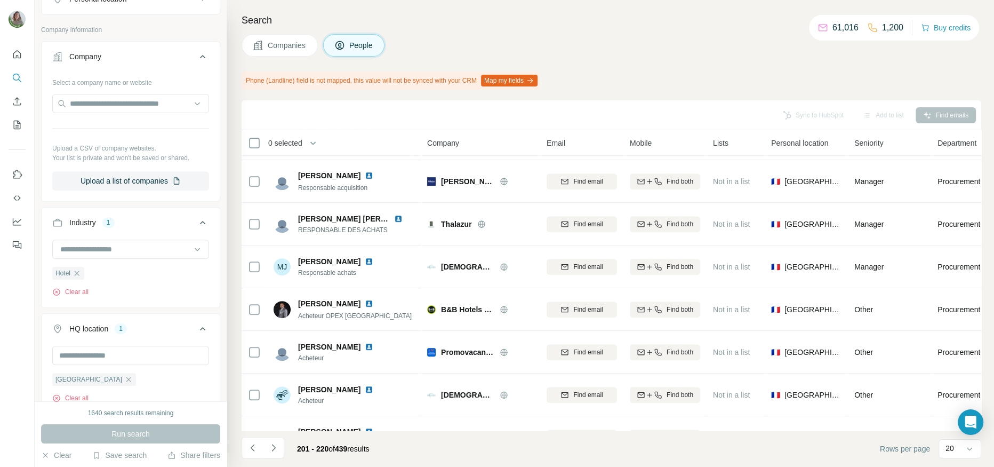
scroll to position [578, 0]
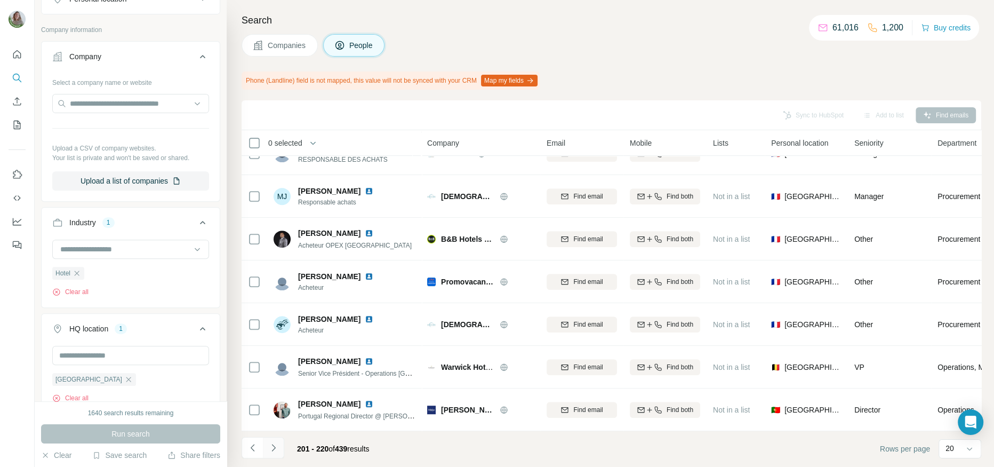
click at [277, 373] on icon "Navigate to next page" at bounding box center [273, 447] width 11 height 11
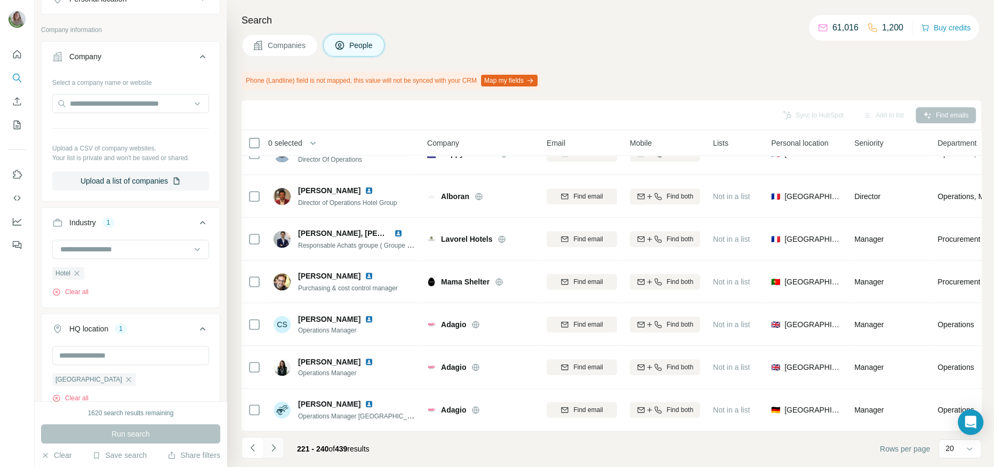
click at [276, 373] on icon "Navigate to next page" at bounding box center [273, 447] width 11 height 11
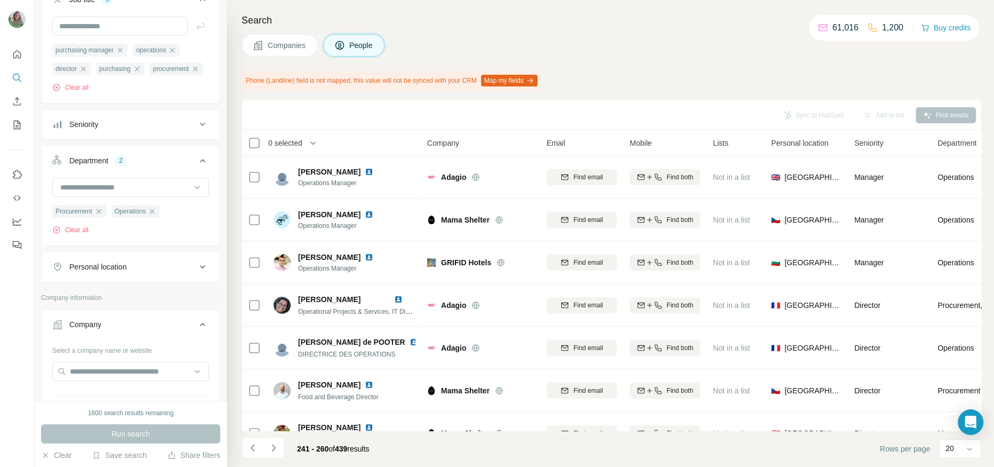
scroll to position [0, 0]
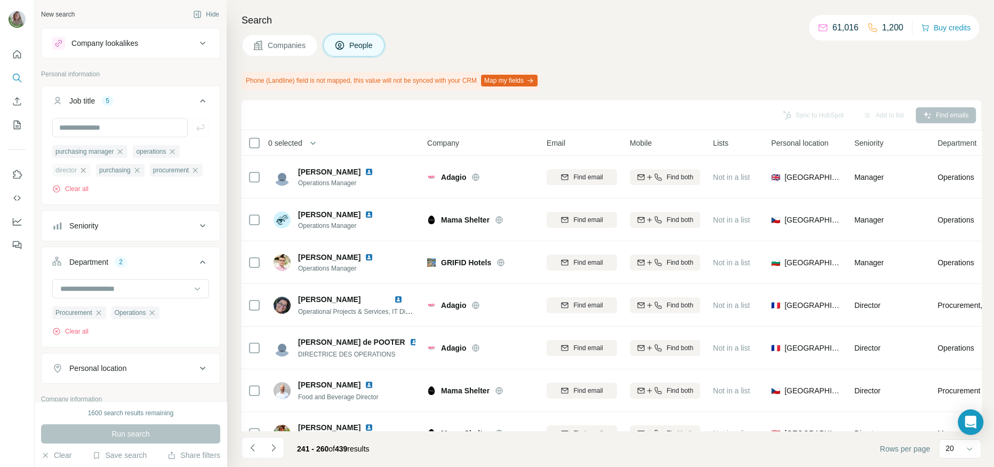
click at [86, 168] on icon "button" at bounding box center [83, 170] width 9 height 9
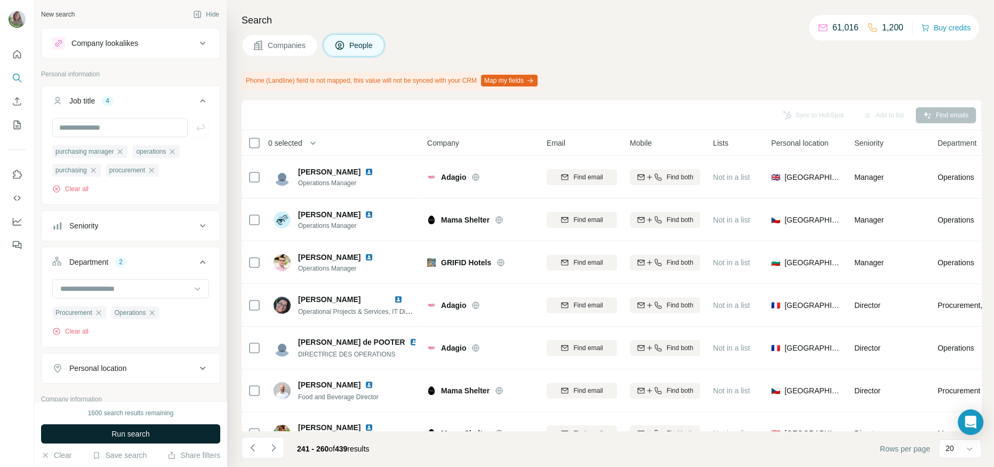
click at [149, 373] on span "Run search" at bounding box center [130, 433] width 38 height 11
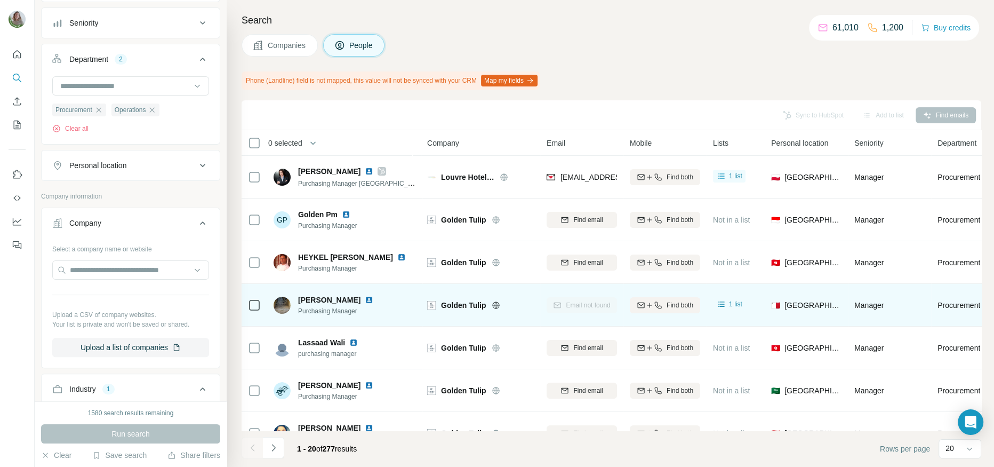
scroll to position [578, 0]
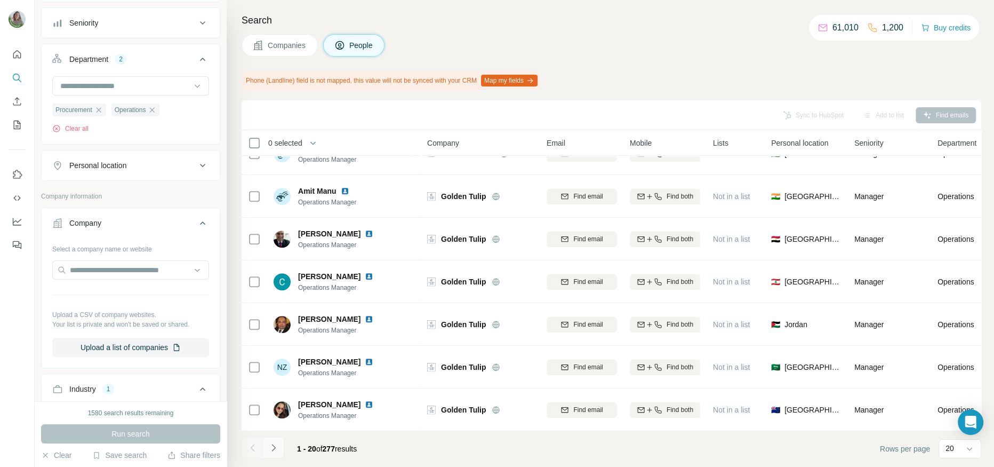
click at [277, 373] on icon "Navigate to next page" at bounding box center [273, 447] width 11 height 11
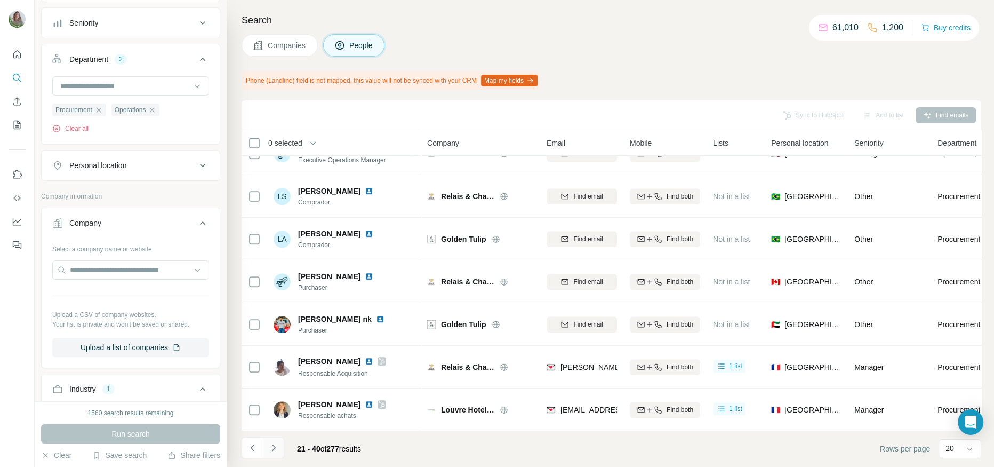
click at [277, 373] on icon "Navigate to next page" at bounding box center [273, 447] width 11 height 11
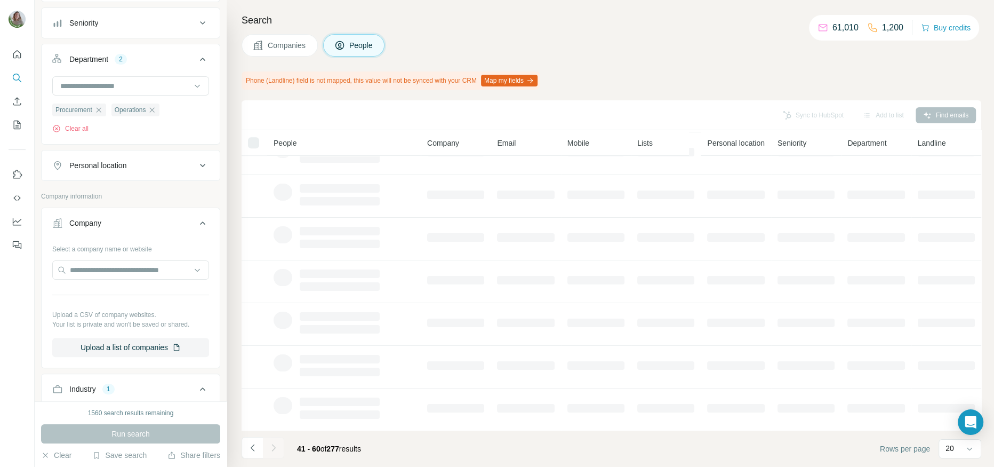
scroll to position [578, 0]
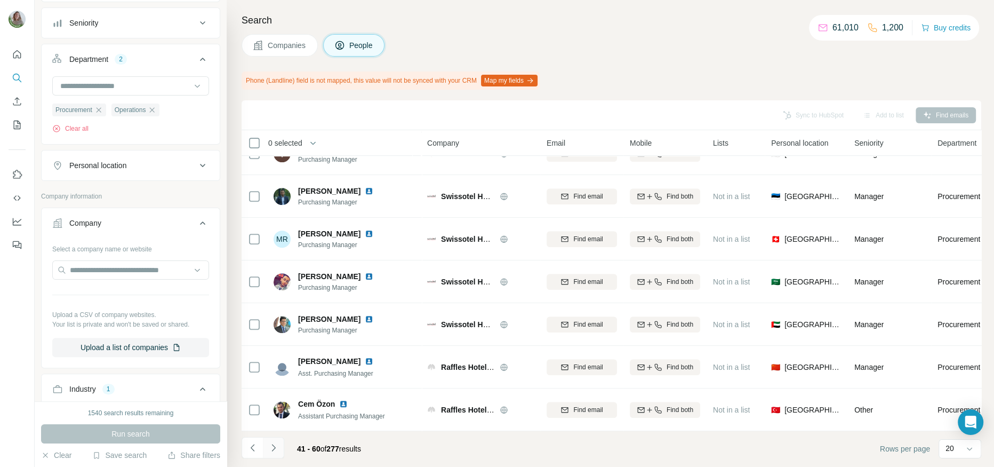
click at [277, 373] on icon "Navigate to next page" at bounding box center [273, 447] width 11 height 11
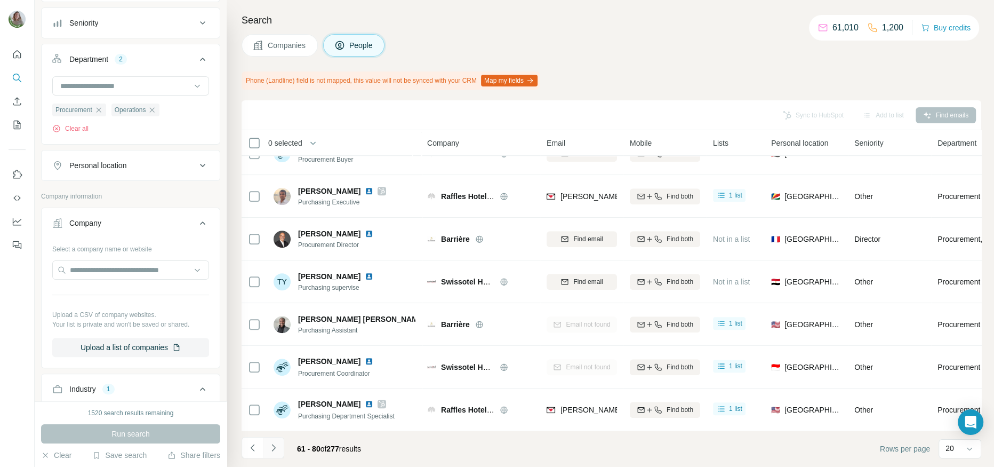
click at [277, 373] on icon "Navigate to next page" at bounding box center [273, 447] width 11 height 11
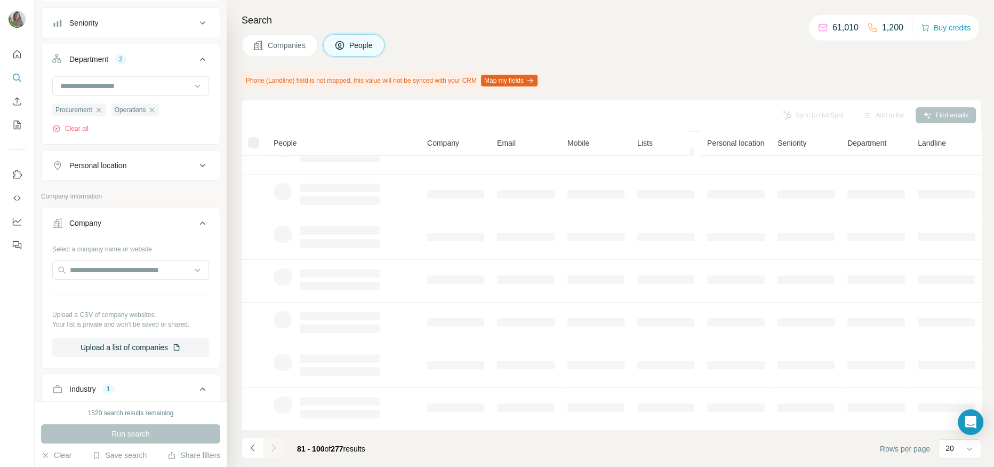
scroll to position [151, 0]
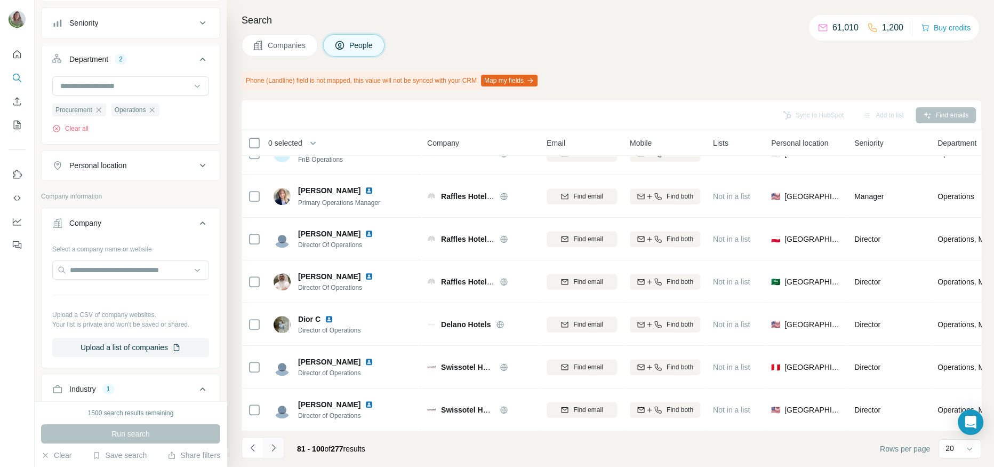
click at [277, 373] on icon "Navigate to next page" at bounding box center [273, 447] width 11 height 11
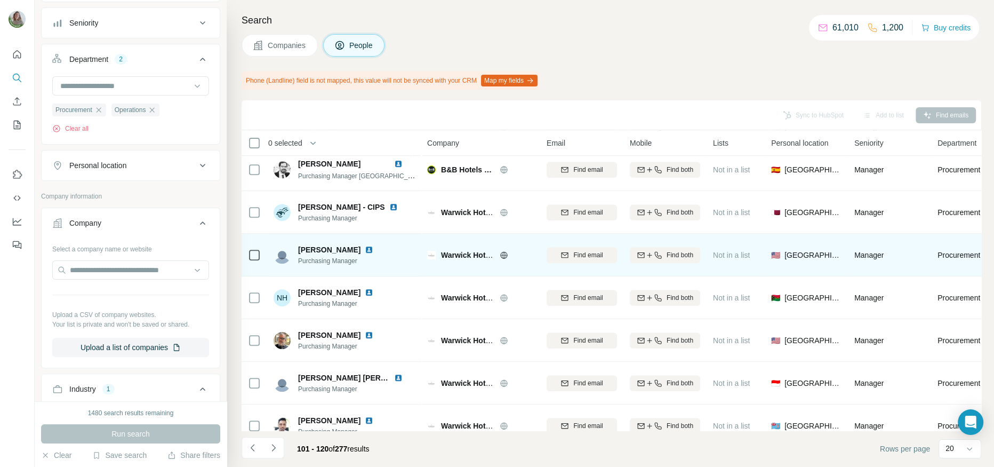
scroll to position [559, 0]
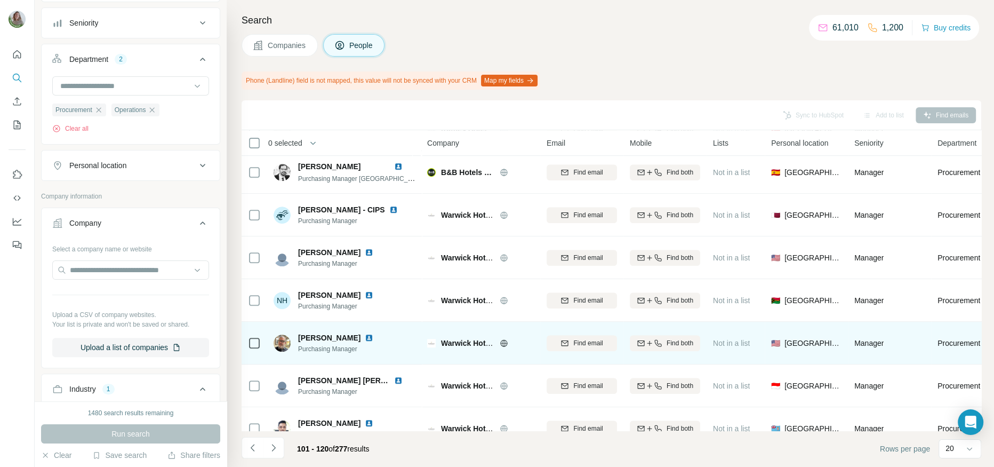
click at [373, 336] on img at bounding box center [369, 337] width 9 height 9
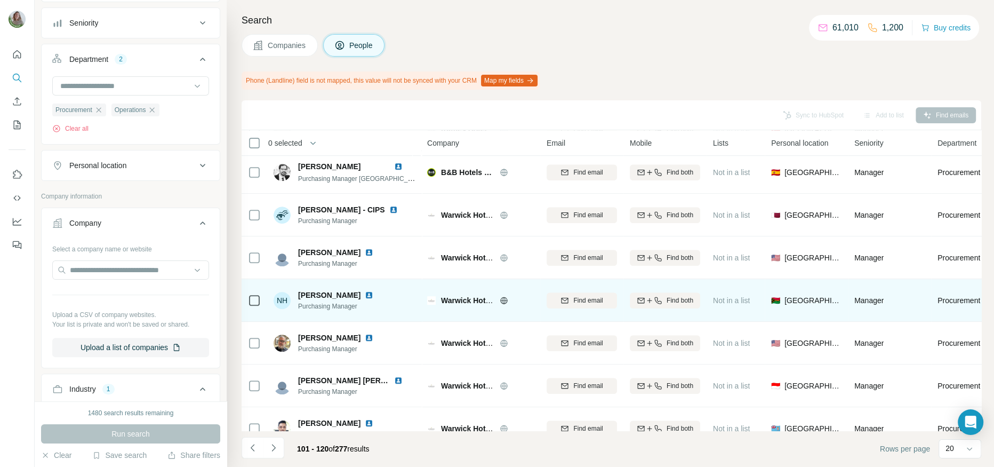
scroll to position [578, 0]
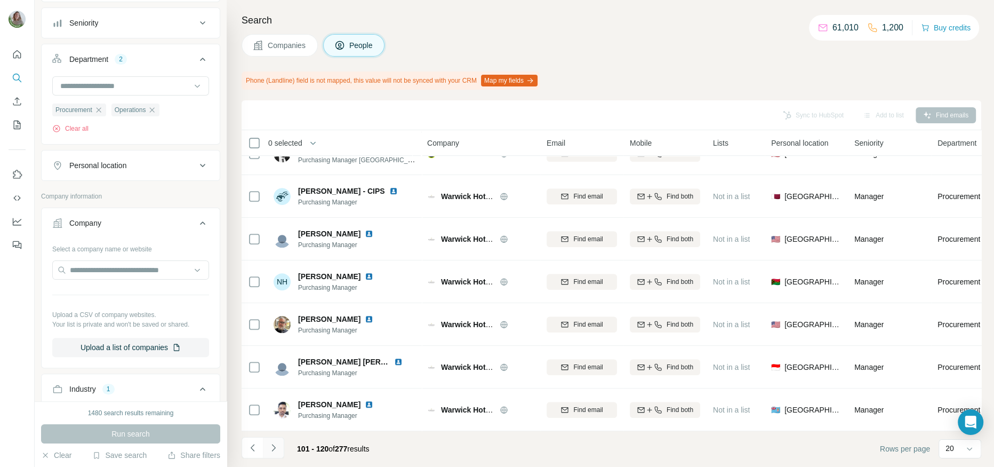
click at [263, 373] on button "Navigate to next page" at bounding box center [273, 447] width 21 height 21
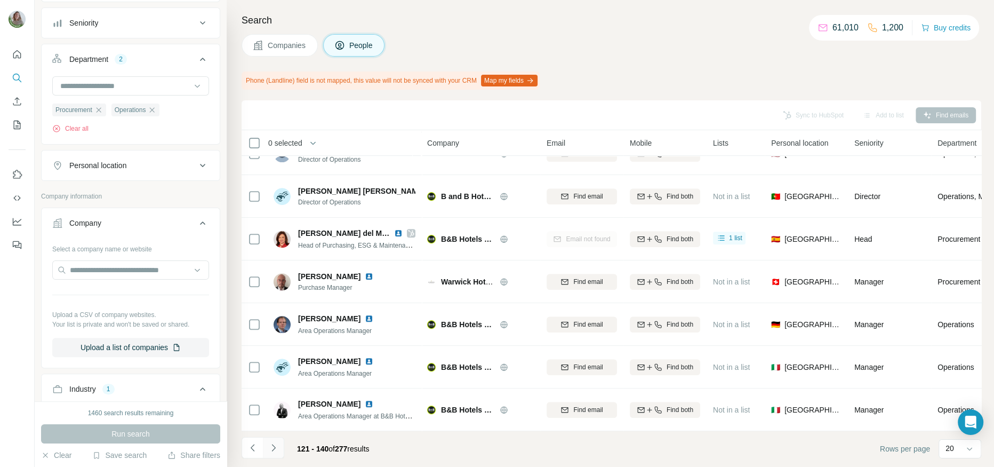
click at [266, 373] on button "Navigate to next page" at bounding box center [273, 447] width 21 height 21
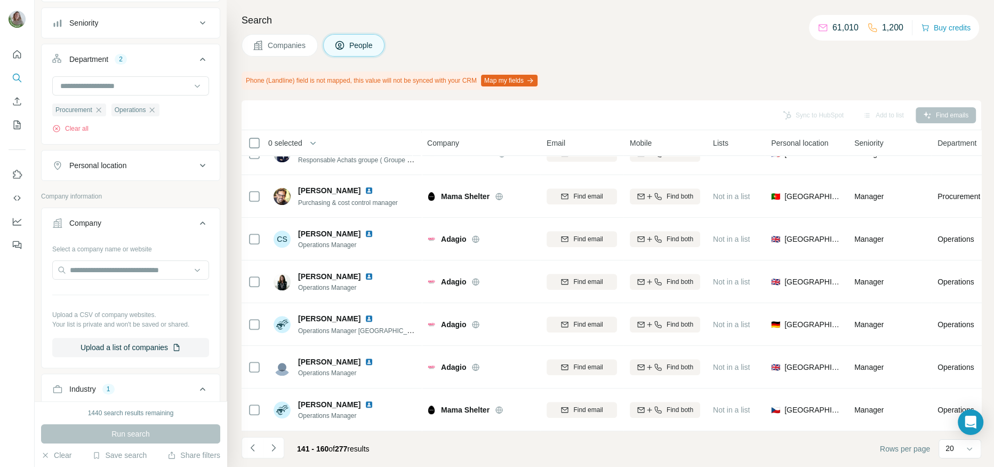
click at [276, 373] on icon "Navigate to next page" at bounding box center [273, 447] width 11 height 11
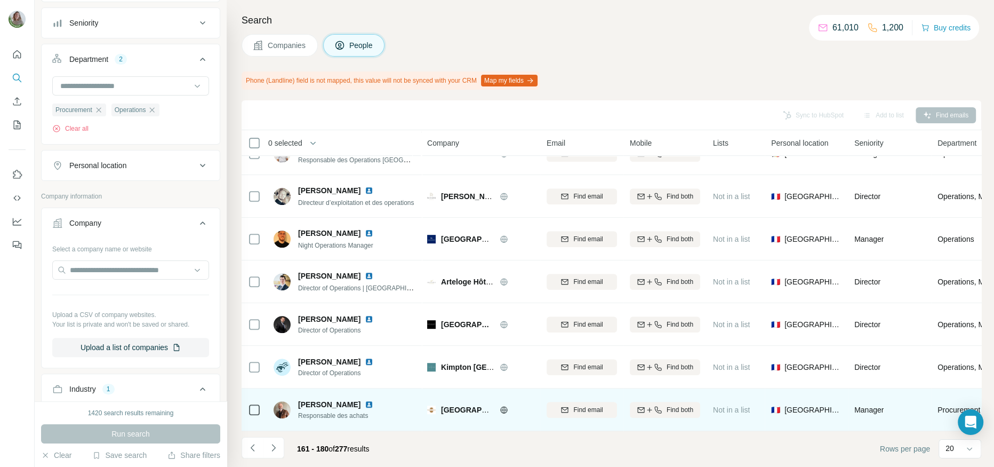
click at [338, 373] on span "Thierry BUNOD" at bounding box center [329, 404] width 62 height 11
click at [365, 373] on img at bounding box center [369, 404] width 9 height 9
click at [569, 373] on div "Find email" at bounding box center [582, 410] width 70 height 10
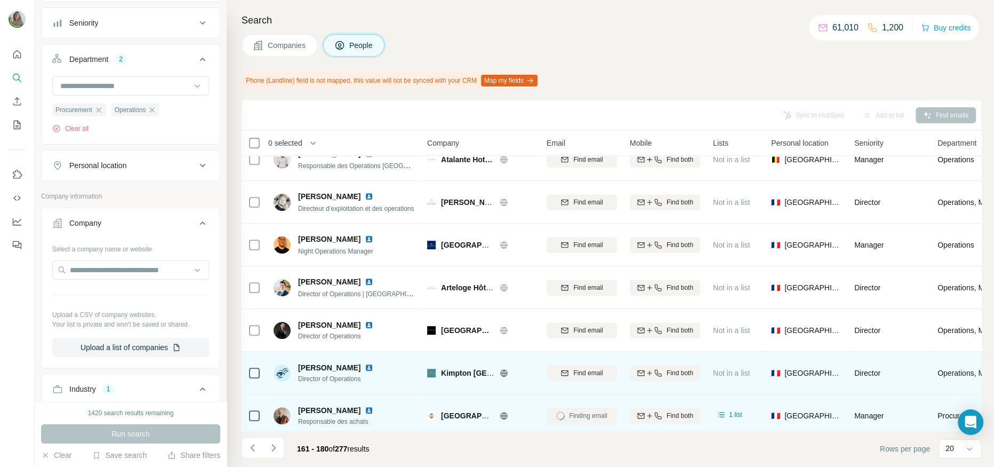
scroll to position [567, 0]
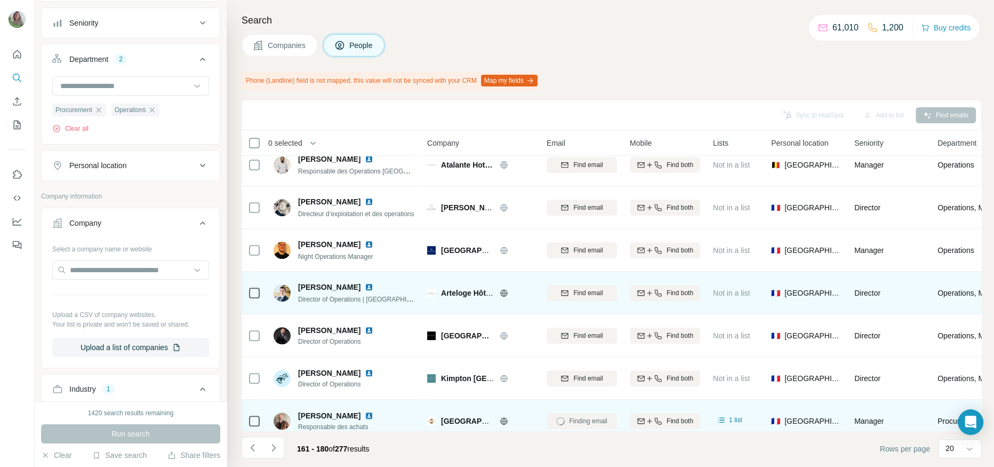
click at [365, 284] on img at bounding box center [369, 287] width 9 height 9
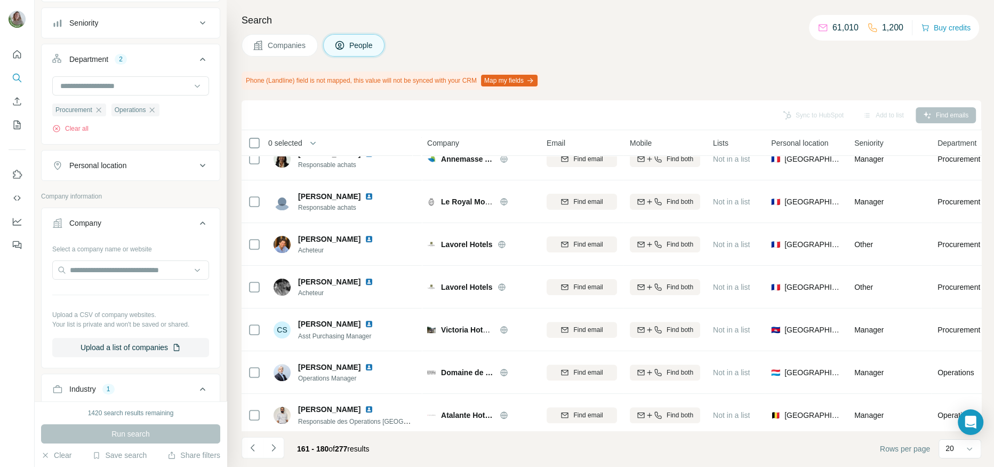
scroll to position [287, 0]
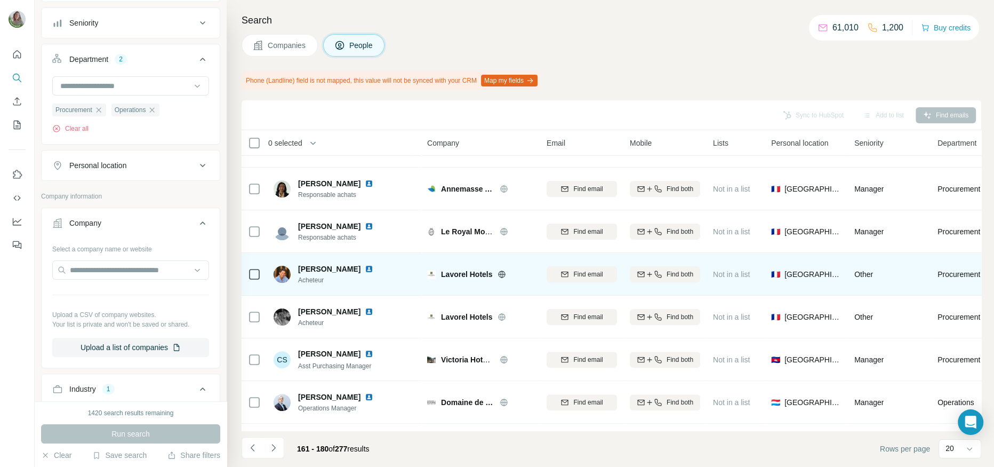
click at [365, 268] on img at bounding box center [369, 268] width 9 height 9
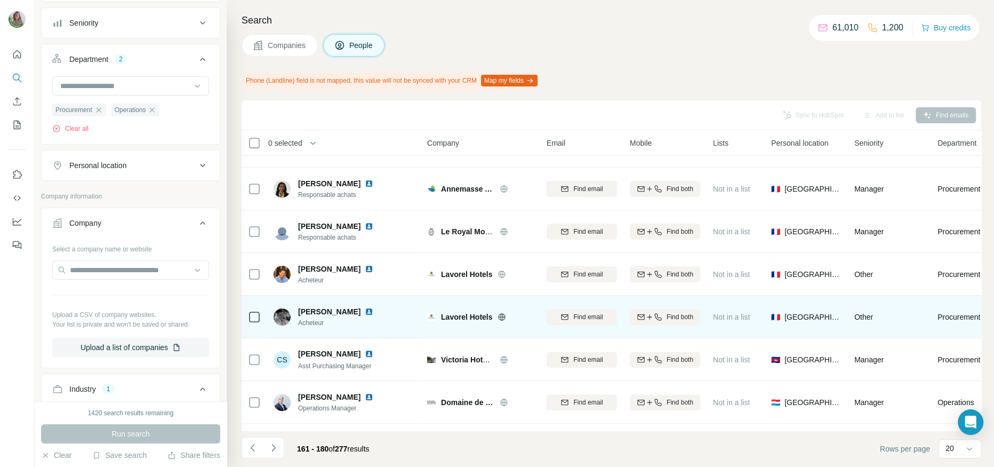
click at [365, 311] on img at bounding box center [369, 311] width 9 height 9
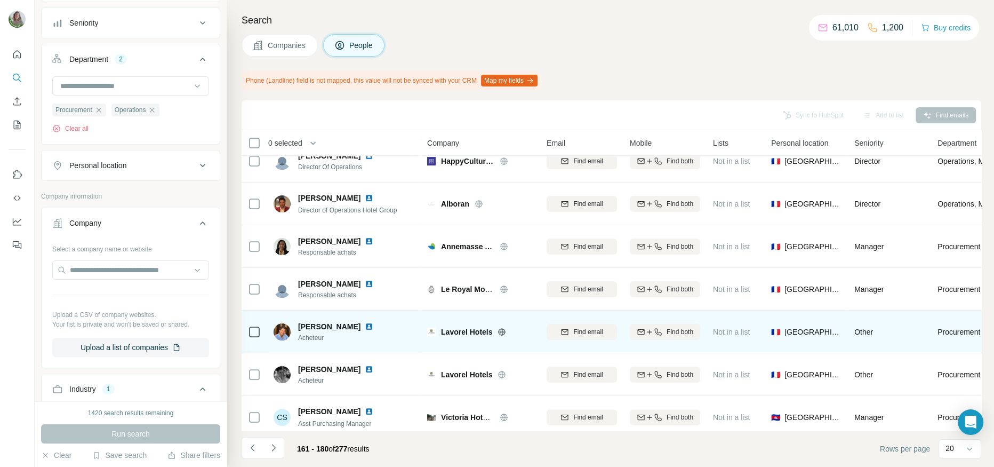
scroll to position [212, 0]
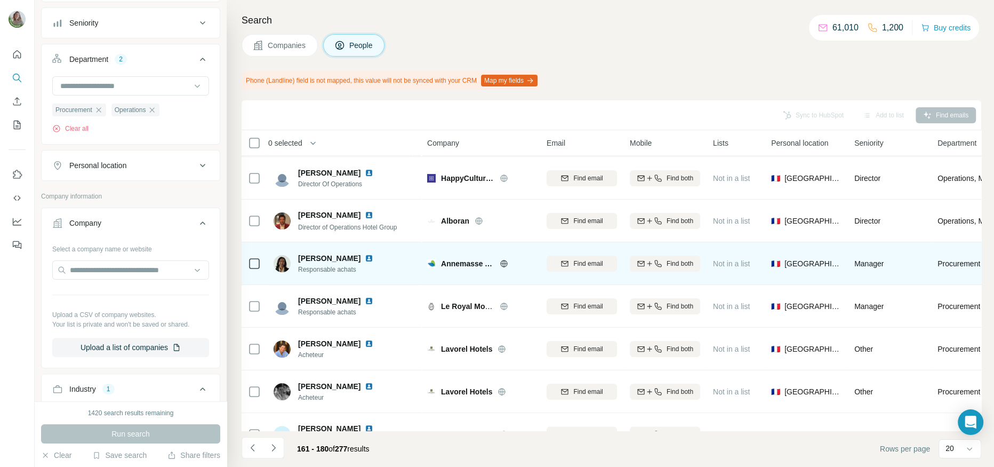
click at [373, 255] on img at bounding box center [369, 258] width 9 height 9
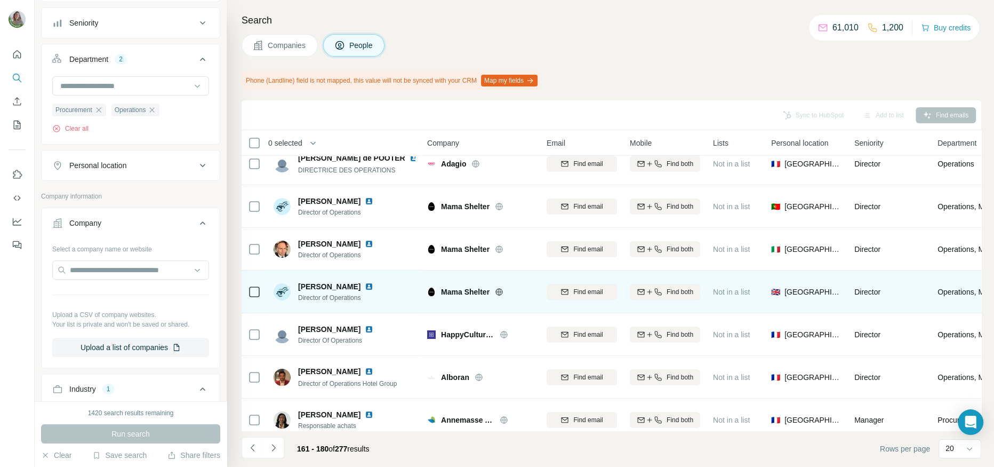
scroll to position [55, 0]
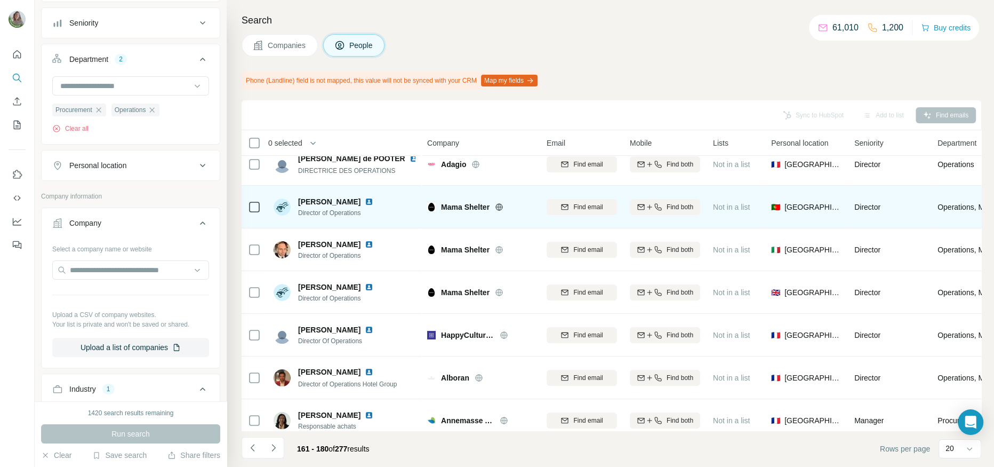
click at [499, 203] on icon at bounding box center [499, 206] width 7 height 7
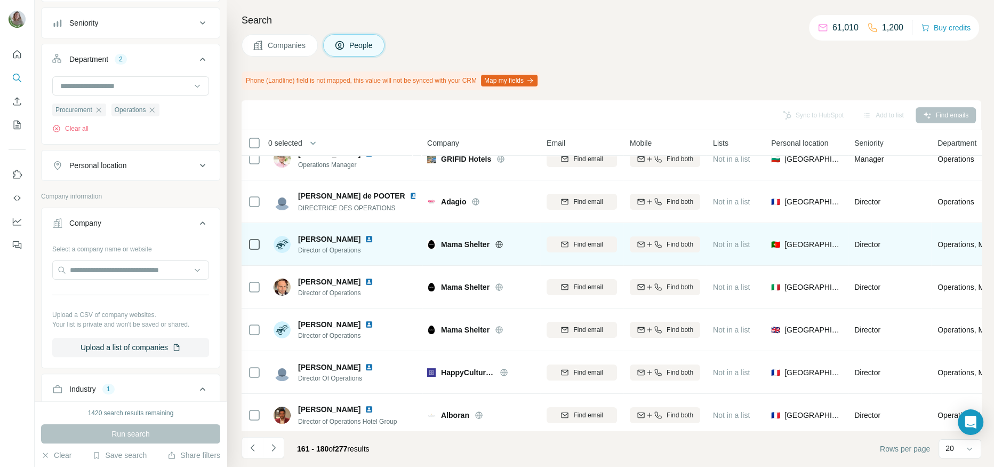
scroll to position [0, 0]
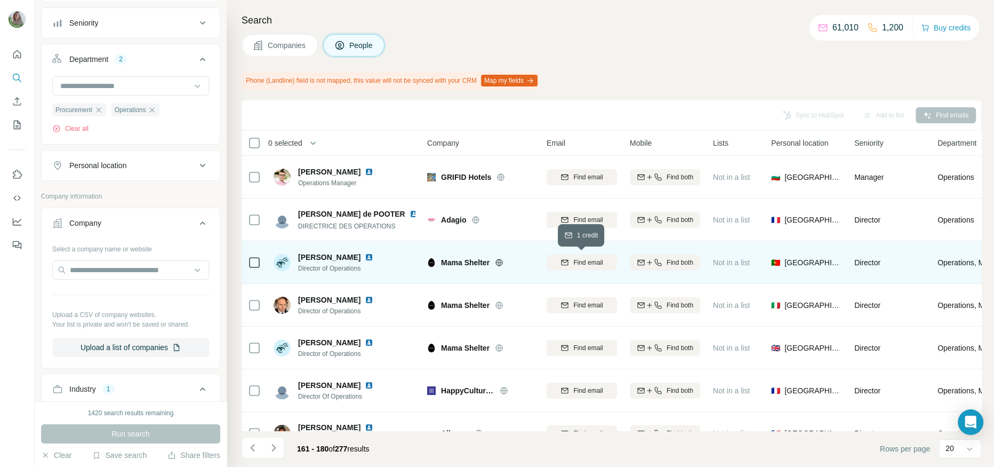
click at [560, 265] on icon "button" at bounding box center [564, 262] width 9 height 9
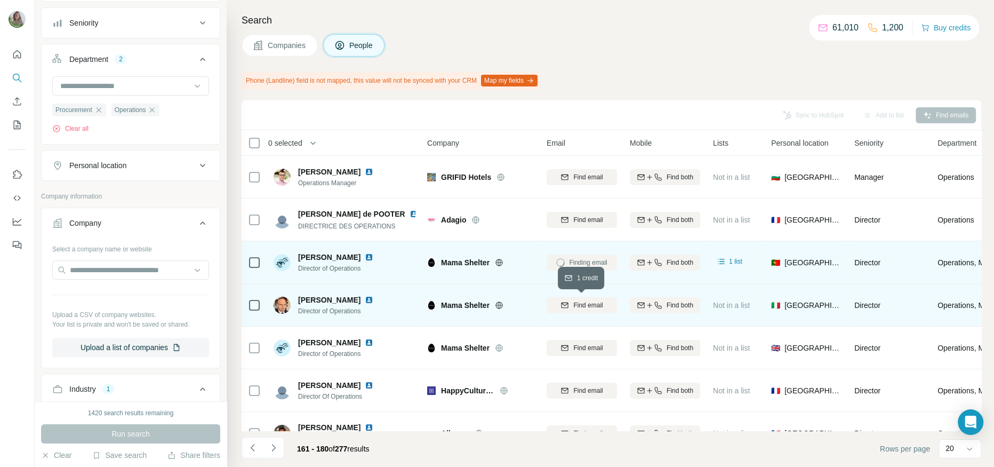
click at [575, 307] on span "Find email" at bounding box center [587, 305] width 29 height 10
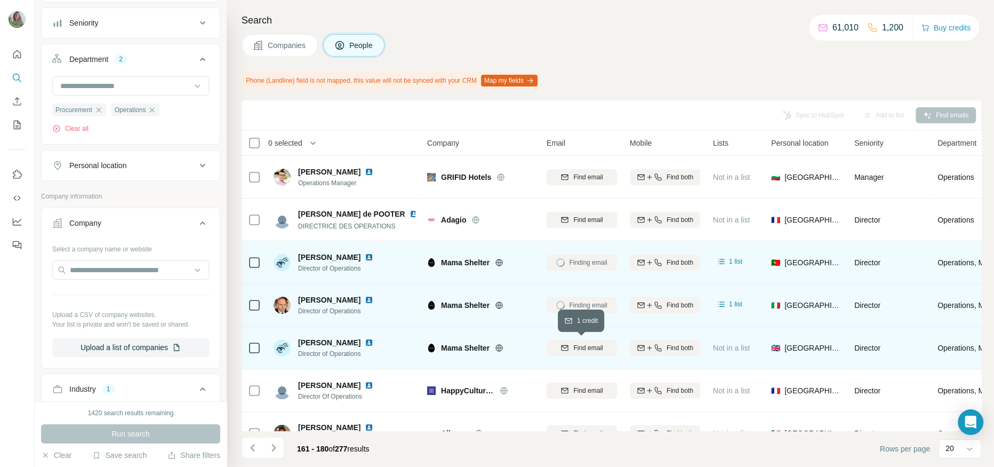
click at [579, 350] on span "Find email" at bounding box center [587, 348] width 29 height 10
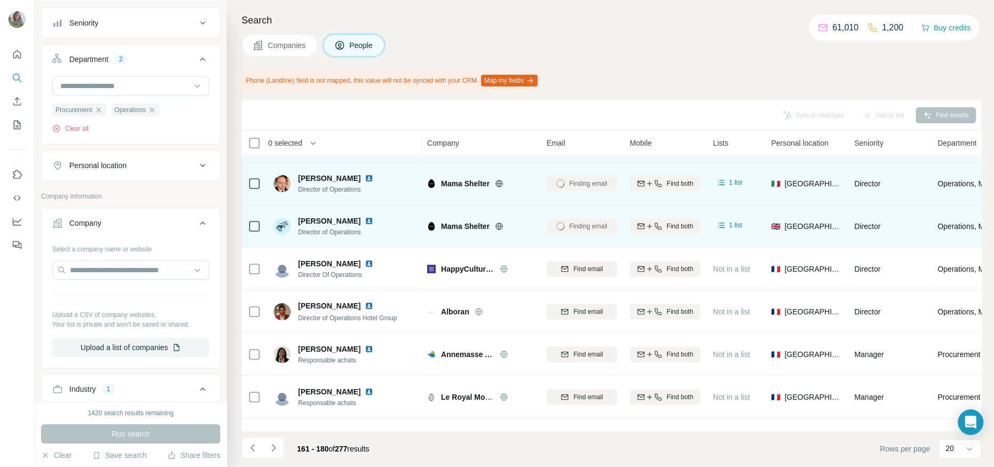
scroll to position [123, 0]
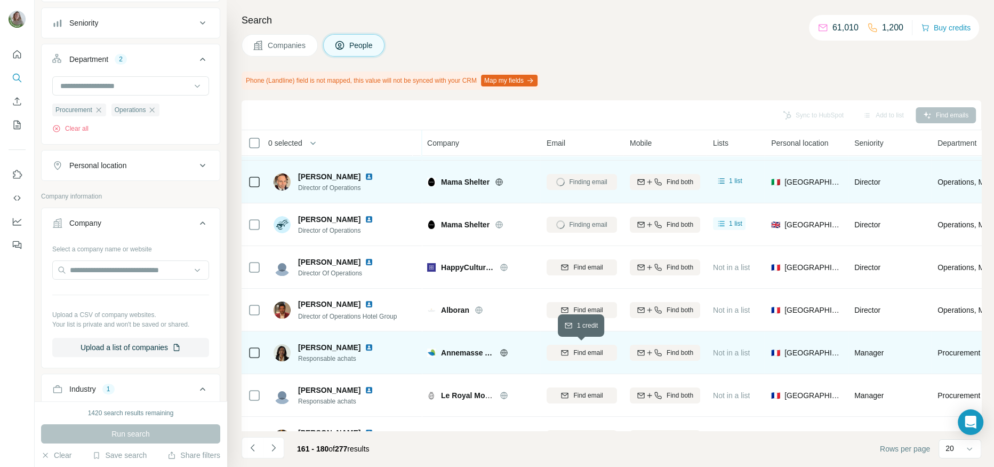
click at [579, 355] on span "Find email" at bounding box center [587, 353] width 29 height 10
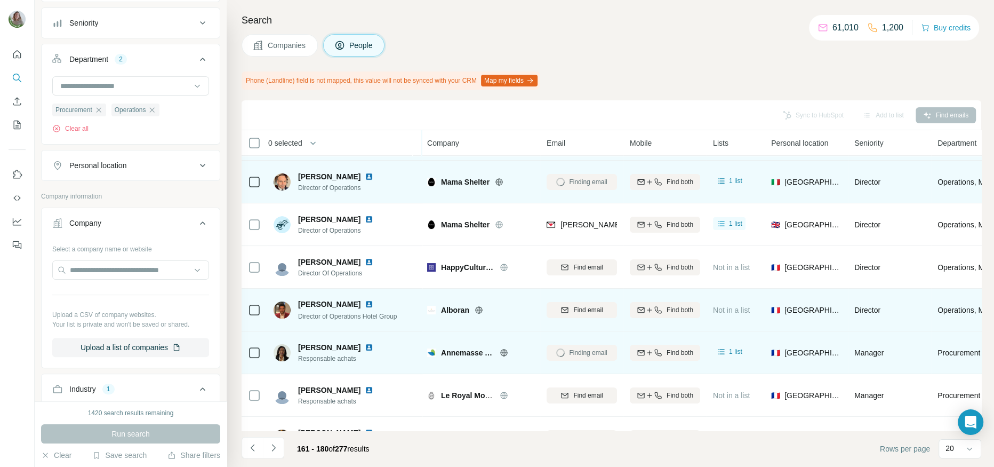
click at [480, 307] on icon at bounding box center [479, 310] width 9 height 9
click at [581, 308] on span "Find email" at bounding box center [587, 310] width 29 height 10
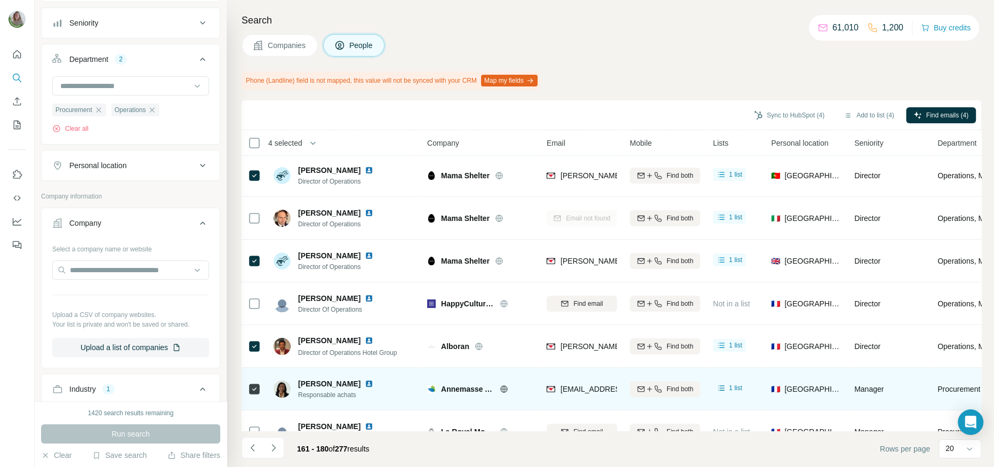
scroll to position [94, 0]
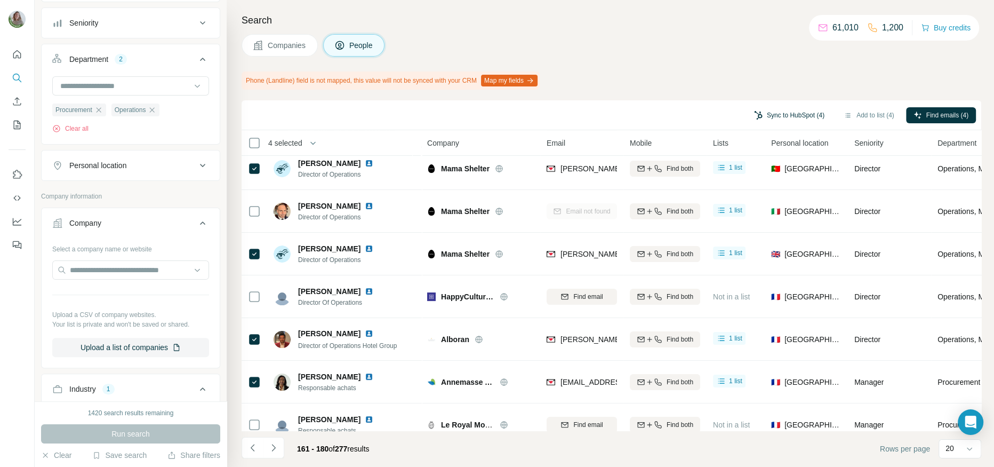
click at [769, 118] on button "Sync to HubSpot (4)" at bounding box center [788, 115] width 85 height 16
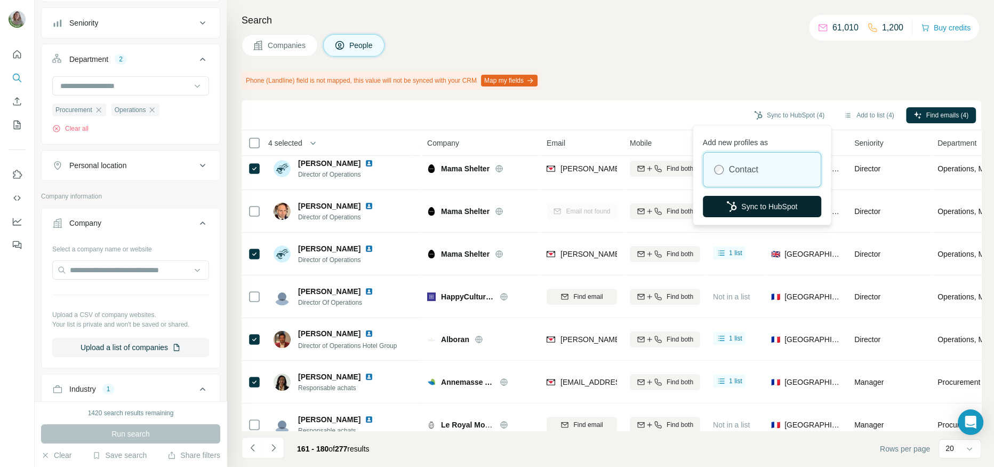
click at [741, 200] on button "Sync to HubSpot" at bounding box center [762, 206] width 118 height 21
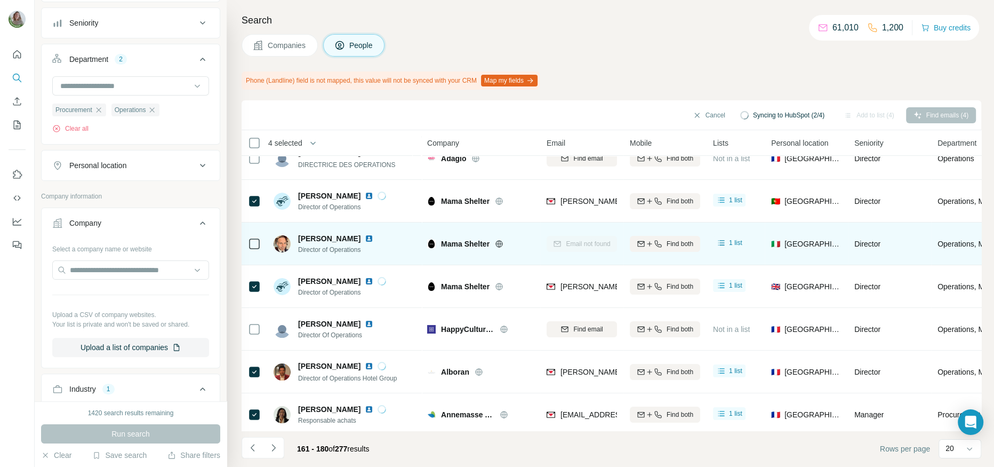
scroll to position [62, 0]
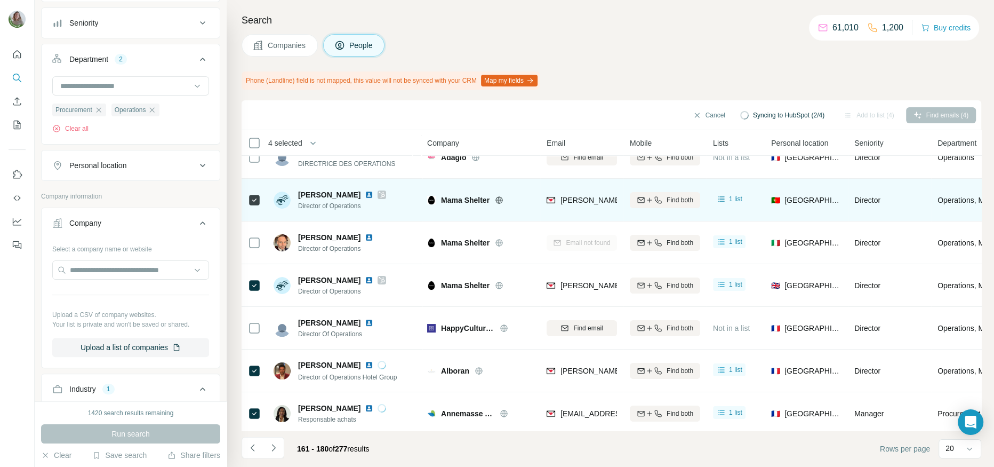
click at [385, 193] on icon at bounding box center [382, 194] width 6 height 6
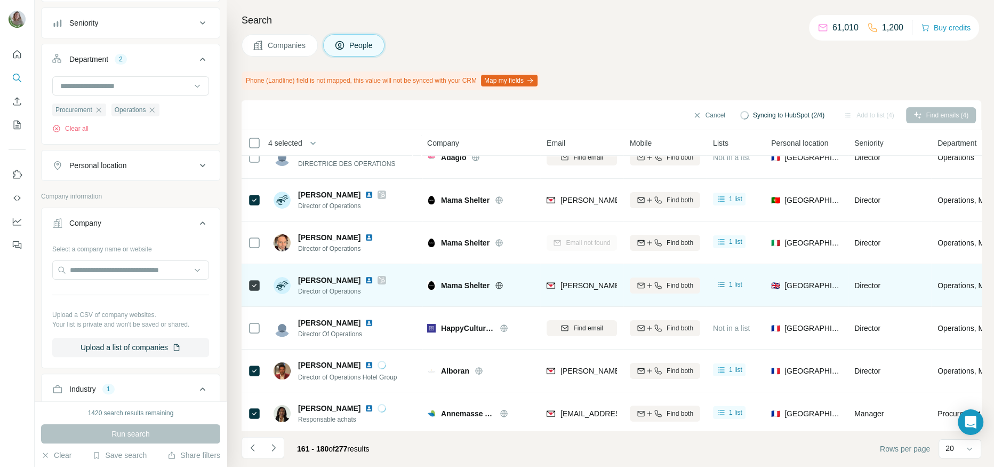
click at [377, 277] on div at bounding box center [381, 280] width 9 height 9
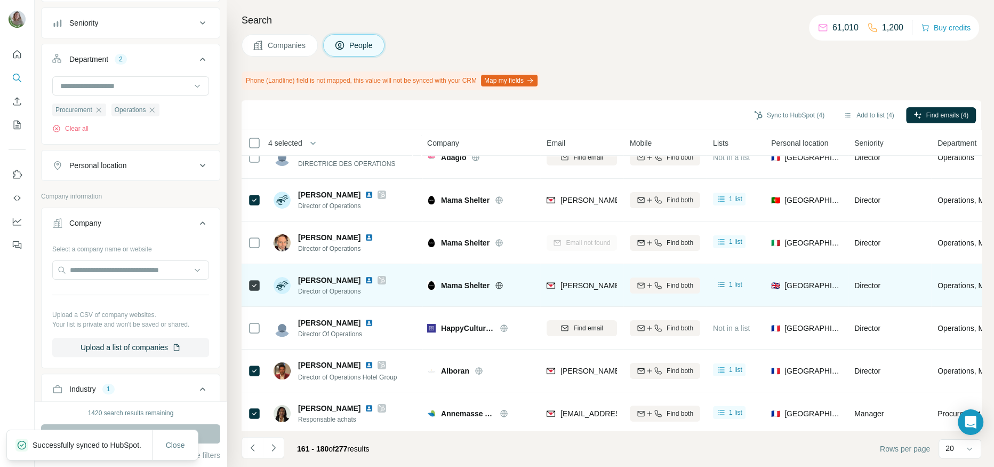
scroll to position [107, 0]
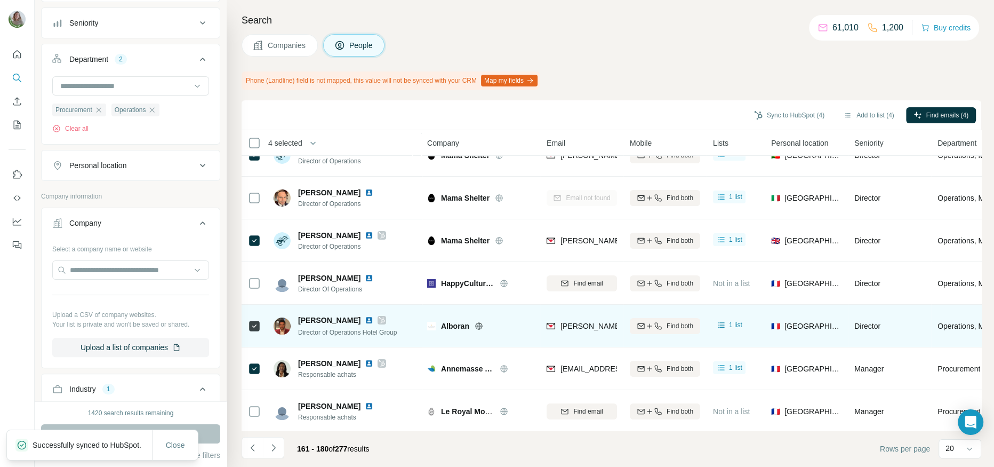
click at [386, 317] on div at bounding box center [381, 320] width 9 height 9
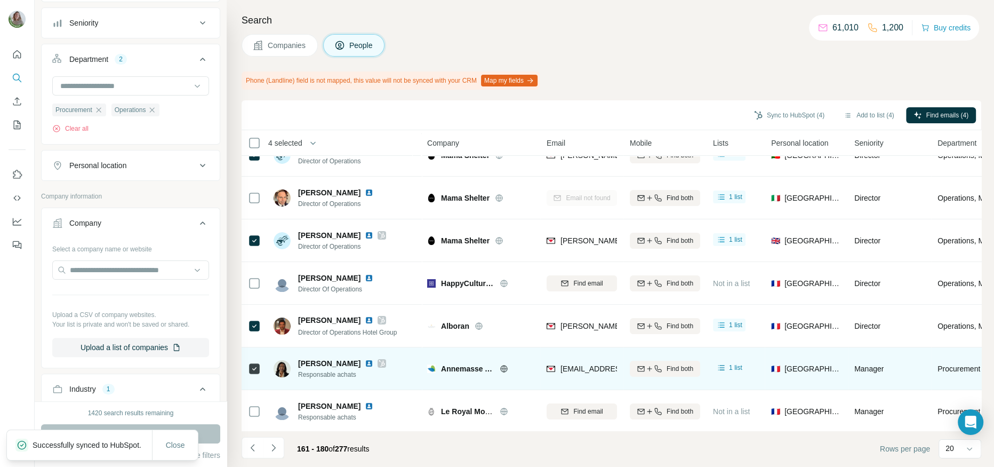
click at [385, 360] on icon at bounding box center [382, 363] width 6 height 6
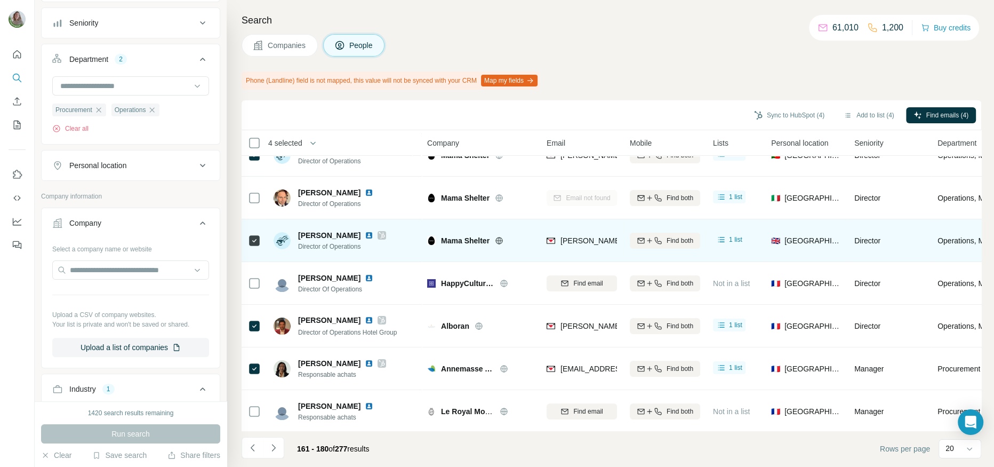
scroll to position [72, 0]
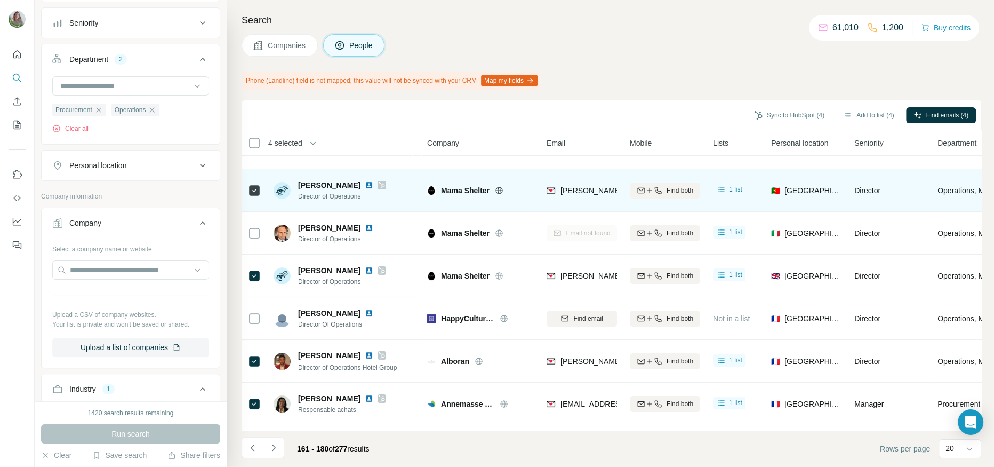
click at [254, 184] on icon at bounding box center [254, 190] width 13 height 13
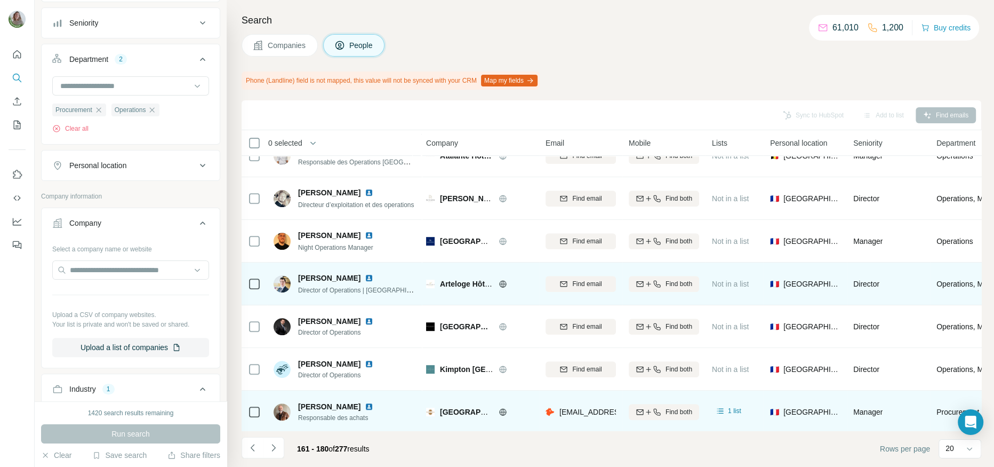
scroll to position [578, 1]
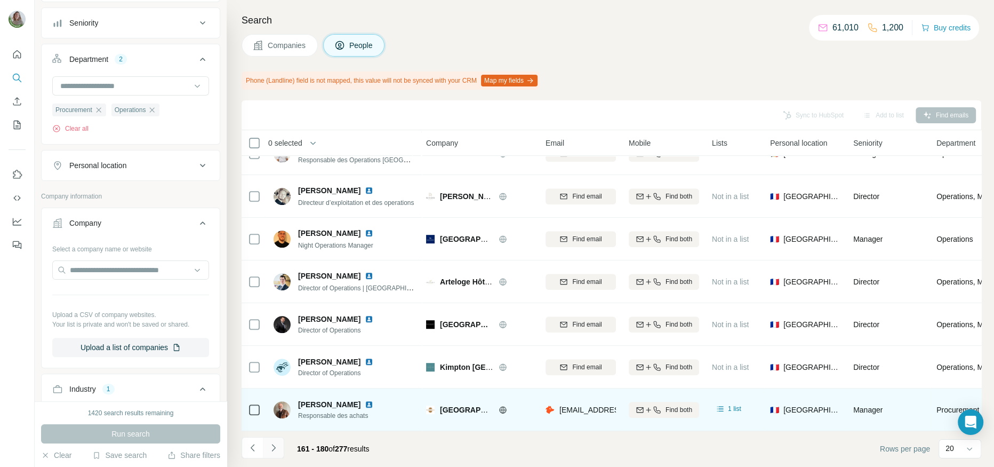
click at [278, 373] on button "Navigate to next page" at bounding box center [273, 447] width 21 height 21
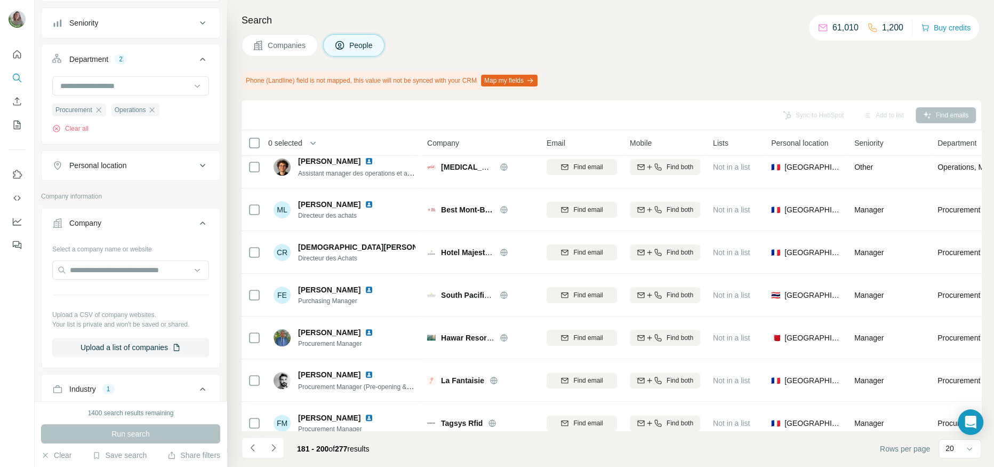
scroll to position [0, 0]
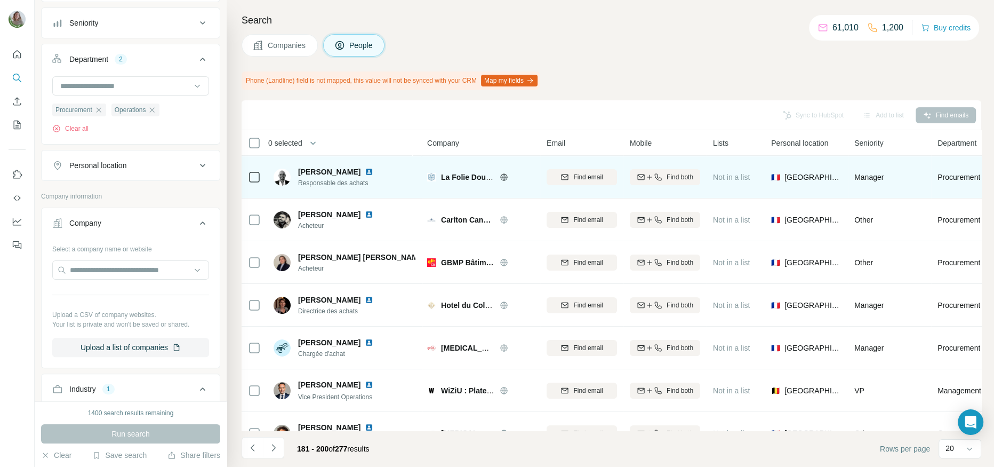
click at [365, 171] on img at bounding box center [369, 171] width 9 height 9
click at [601, 181] on span "Find email" at bounding box center [587, 177] width 29 height 10
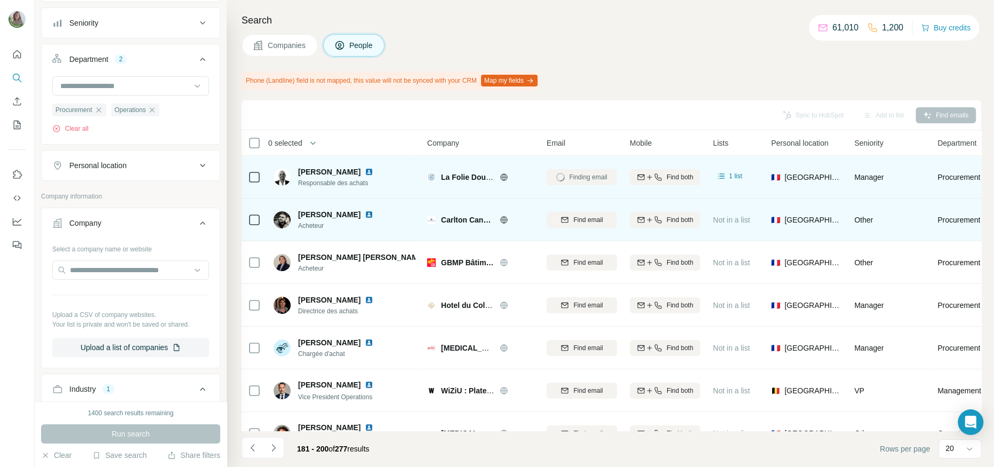
click at [369, 214] on img at bounding box center [369, 214] width 9 height 9
click at [558, 220] on div "Find email" at bounding box center [582, 220] width 70 height 10
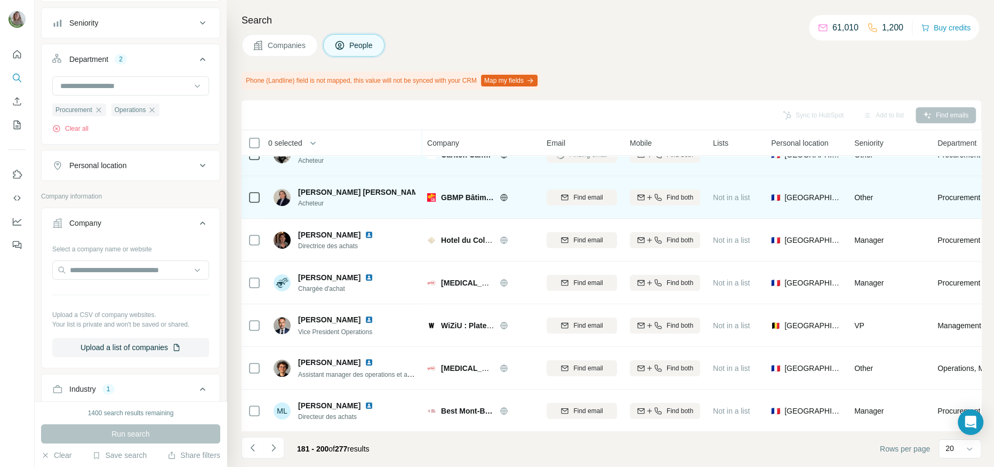
scroll to position [67, 0]
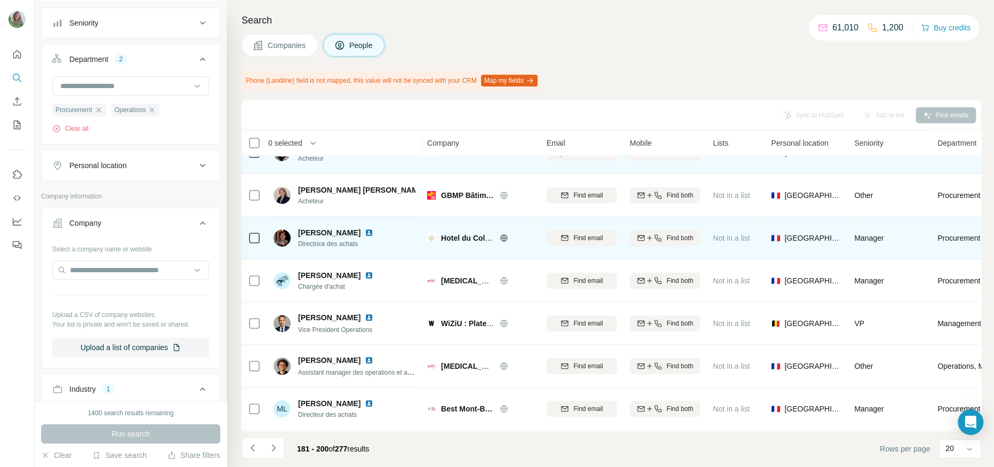
click at [369, 228] on img at bounding box center [369, 232] width 9 height 9
click at [557, 236] on div "Find email" at bounding box center [582, 238] width 70 height 10
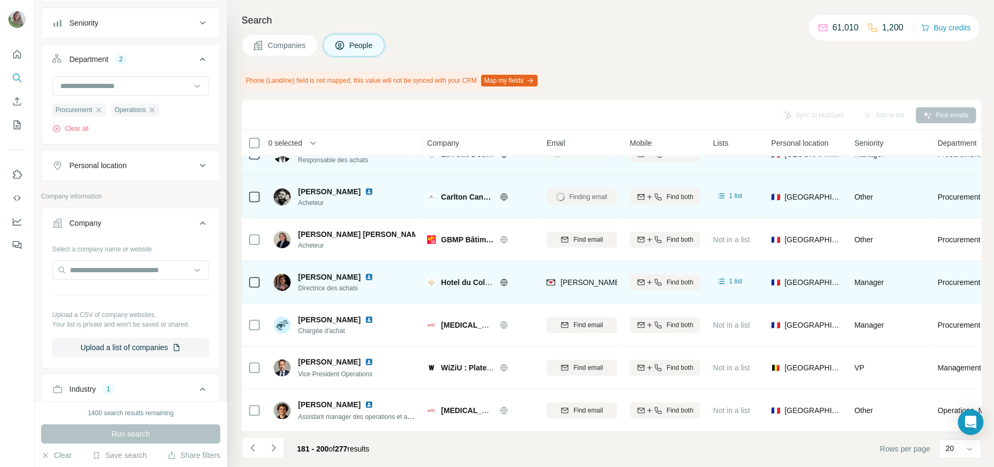
scroll to position [25, 0]
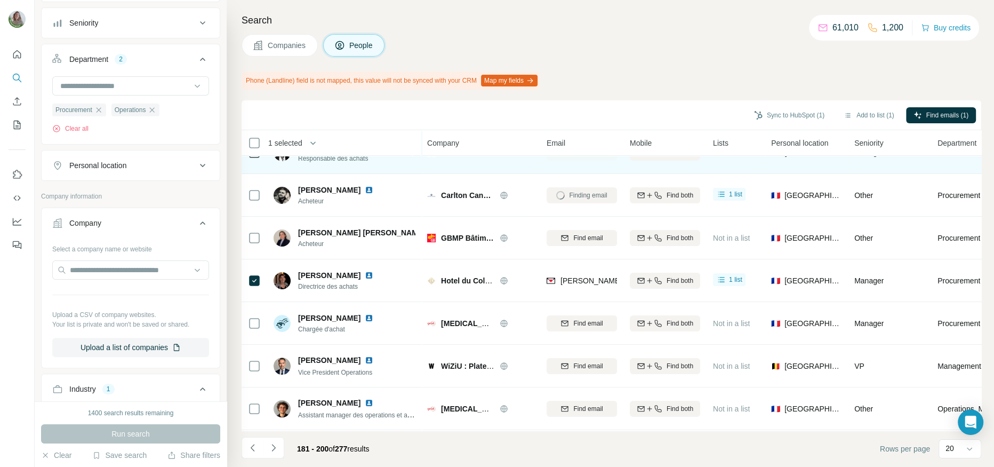
click at [776, 125] on div "Sync to HubSpot (1) Add to list (1) Find emails (1)" at bounding box center [612, 115] width 740 height 30
click at [776, 115] on button "Sync to HubSpot (1)" at bounding box center [788, 115] width 85 height 16
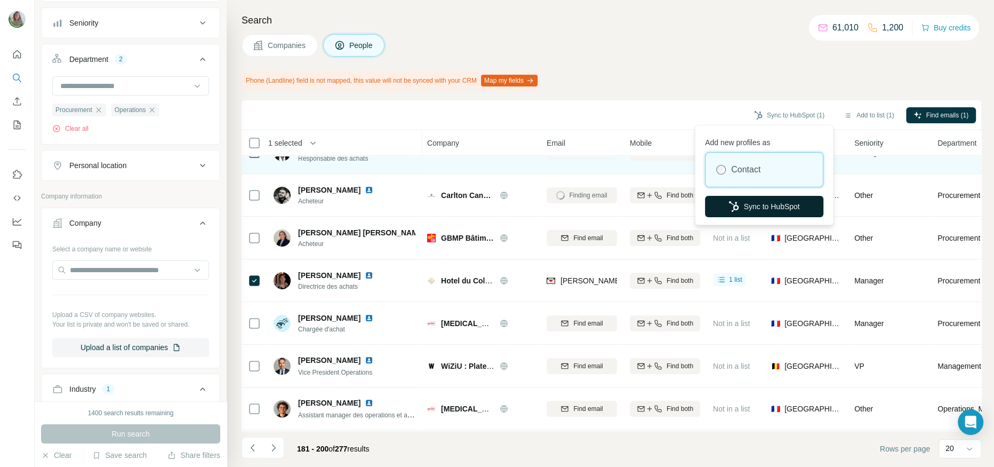
click at [718, 213] on button "Sync to HubSpot" at bounding box center [764, 206] width 118 height 21
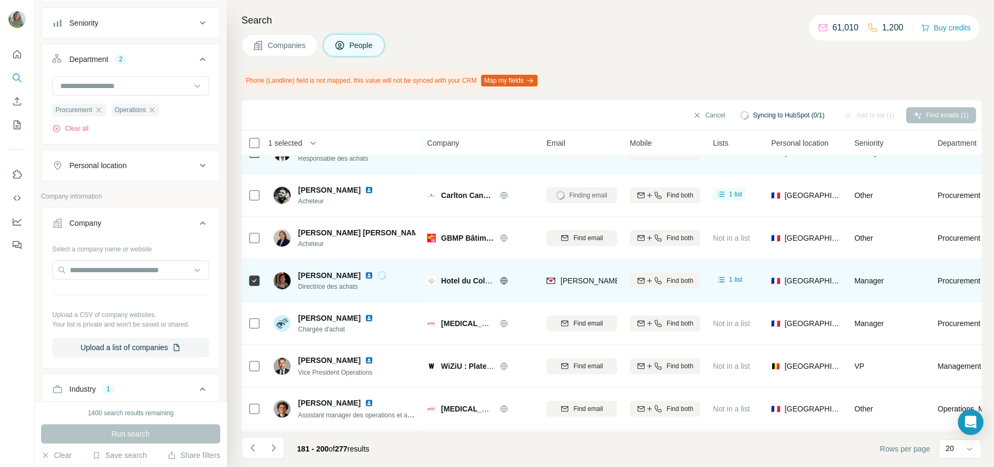
scroll to position [0, 0]
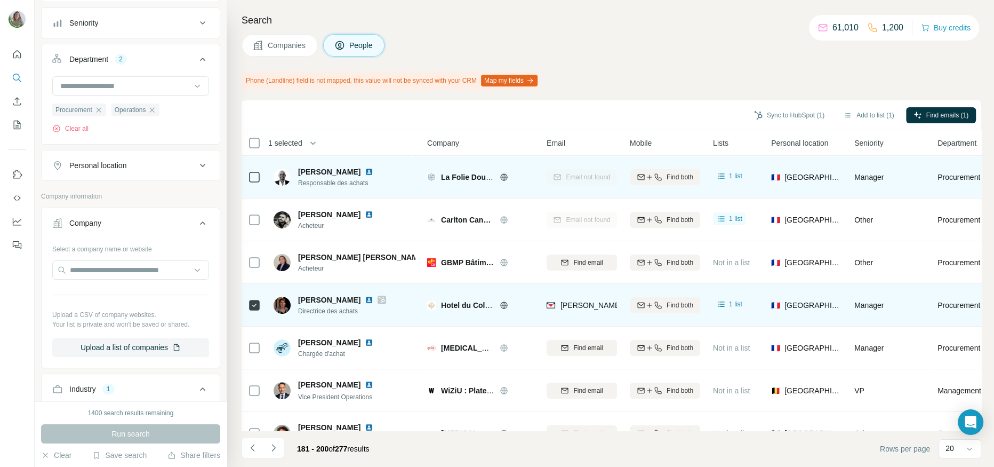
click at [379, 299] on icon at bounding box center [382, 299] width 6 height 9
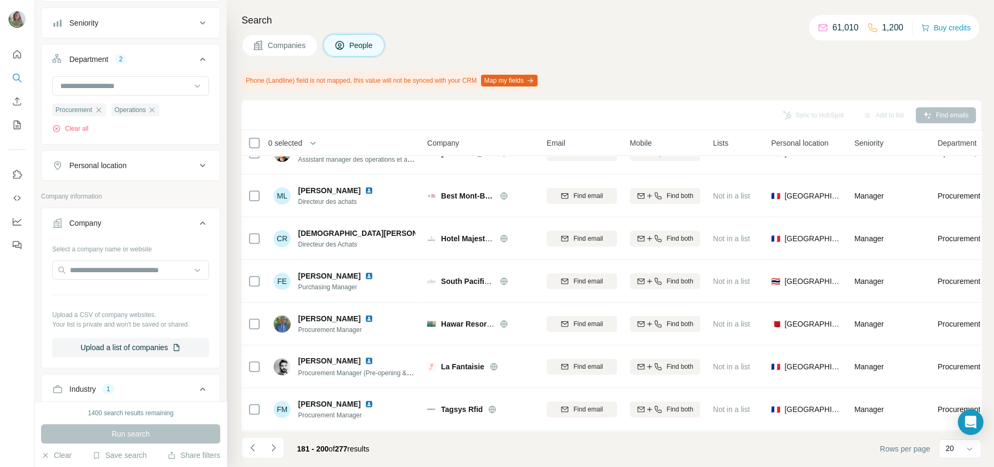
scroll to position [281, 0]
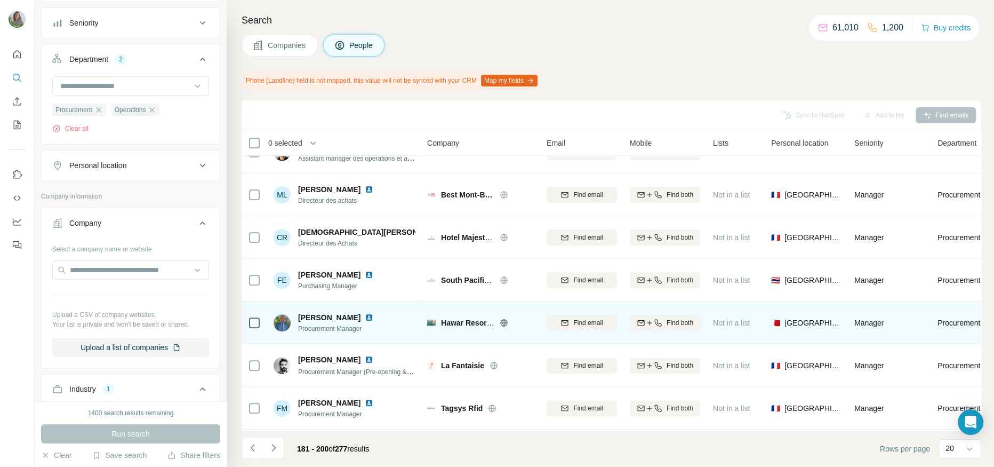
click at [503, 318] on icon at bounding box center [504, 322] width 9 height 9
click at [602, 320] on span "Find email" at bounding box center [587, 323] width 29 height 10
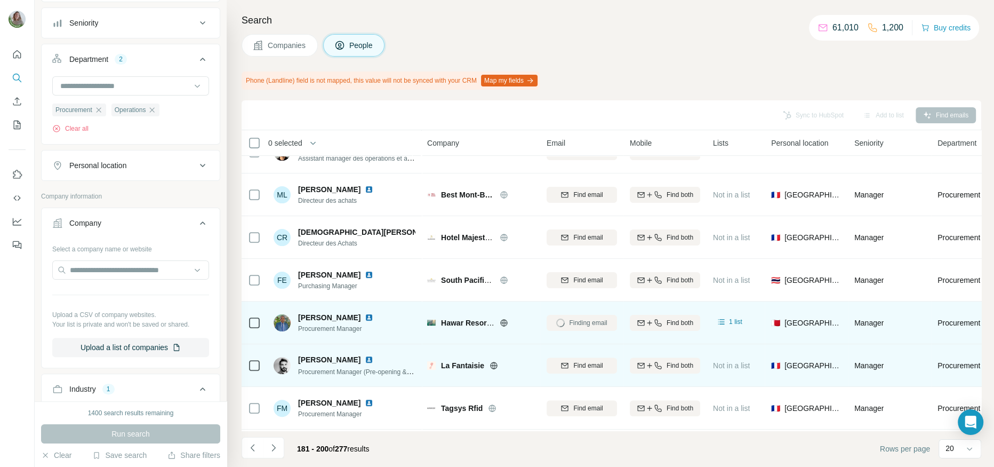
click at [494, 362] on icon at bounding box center [493, 365] width 9 height 9
click at [571, 362] on div "Find email" at bounding box center [582, 365] width 70 height 10
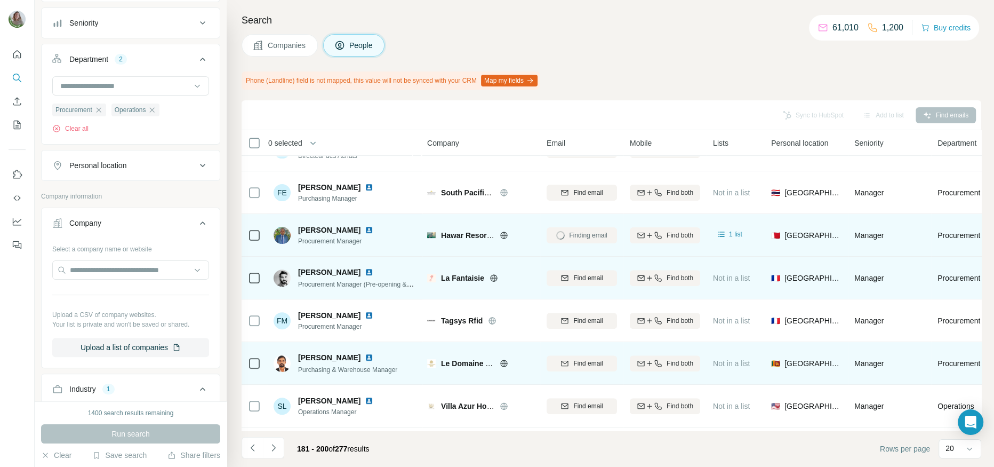
scroll to position [365, 0]
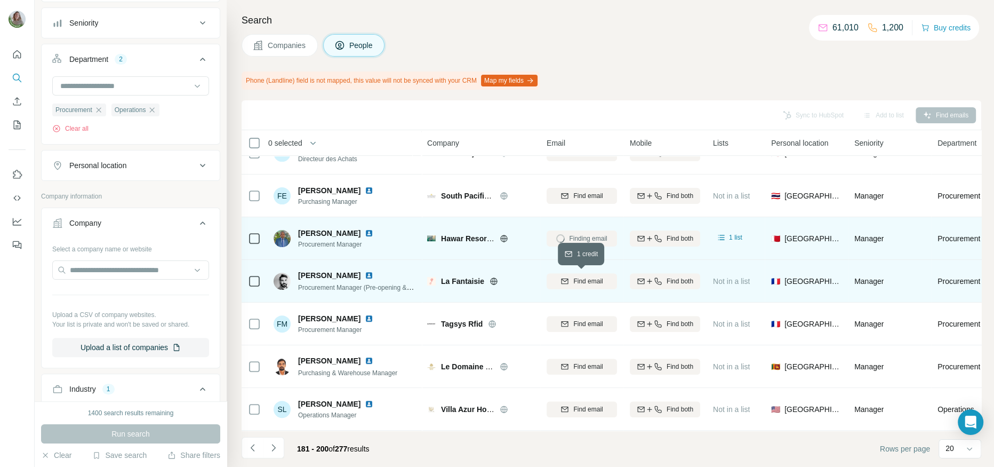
click at [578, 276] on span "Find email" at bounding box center [587, 281] width 29 height 10
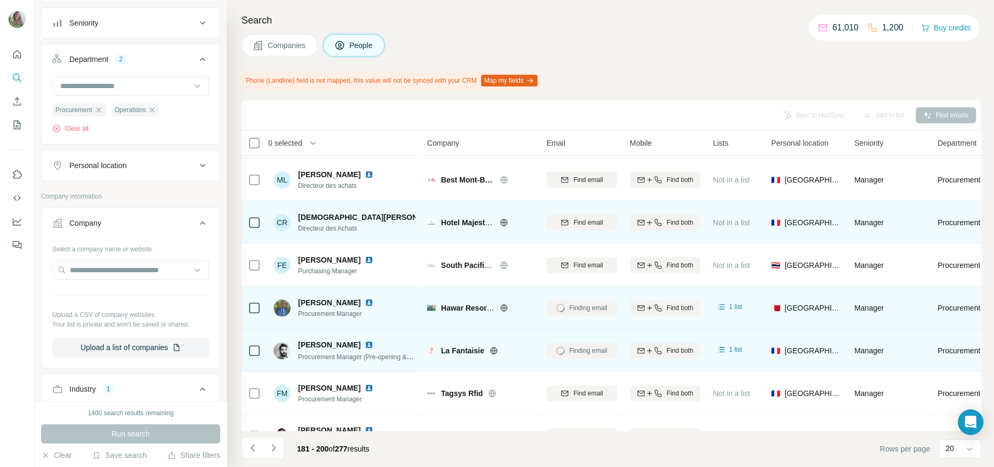
scroll to position [296, 0]
click at [503, 220] on icon at bounding box center [504, 222] width 9 height 9
click at [574, 223] on span "Find email" at bounding box center [587, 222] width 29 height 10
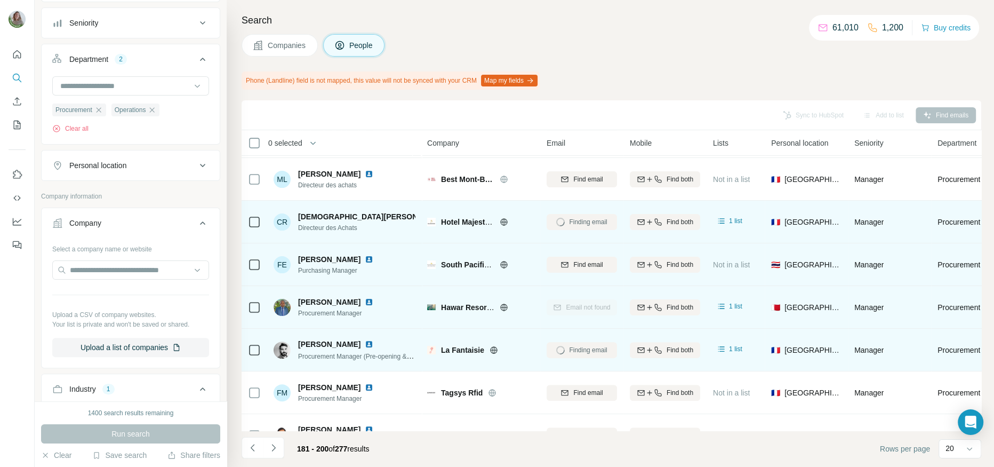
scroll to position [264, 0]
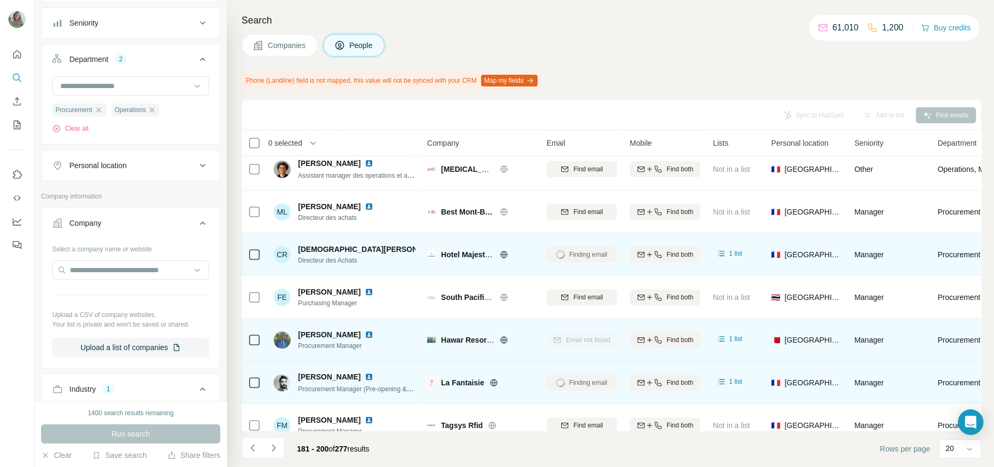
click at [451, 247] on img at bounding box center [455, 249] width 9 height 9
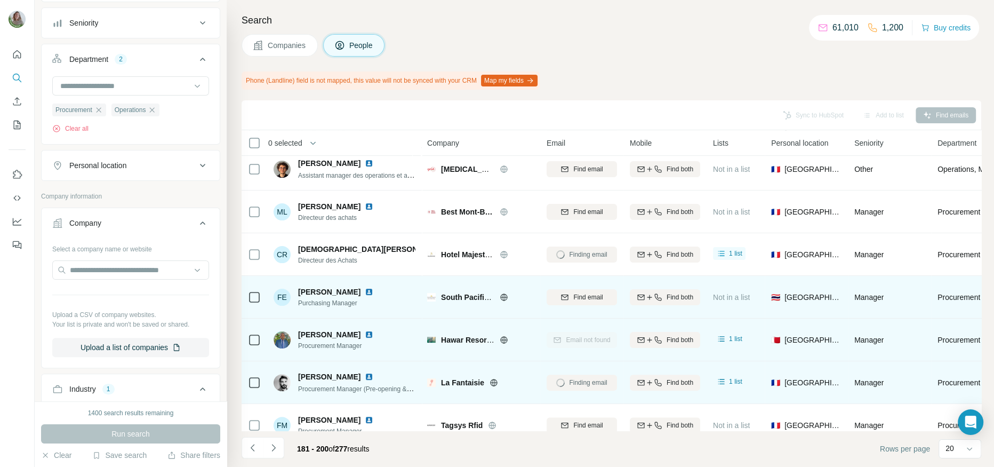
click at [366, 288] on img at bounding box center [369, 291] width 9 height 9
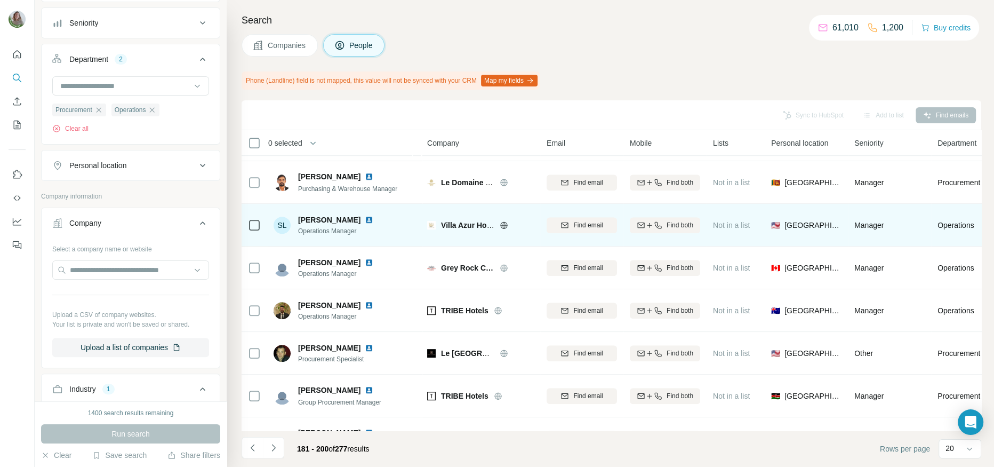
scroll to position [578, 0]
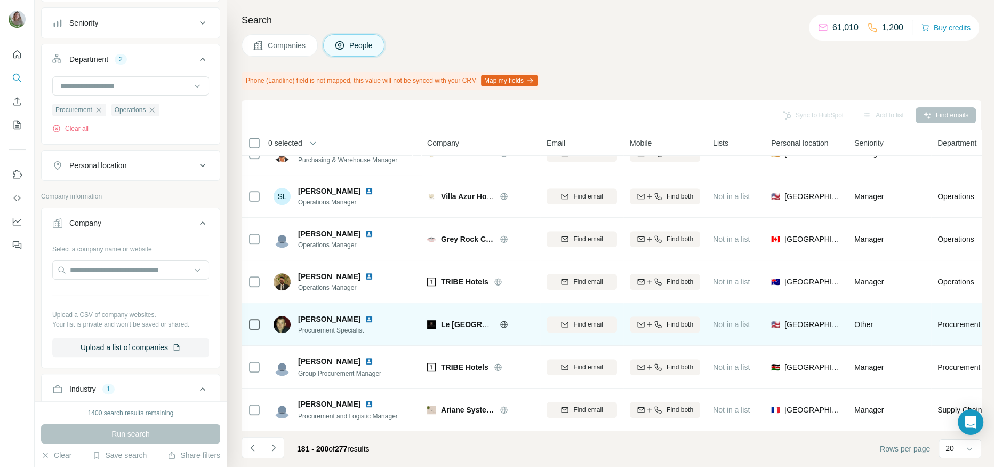
click at [369, 319] on img at bounding box center [369, 319] width 9 height 9
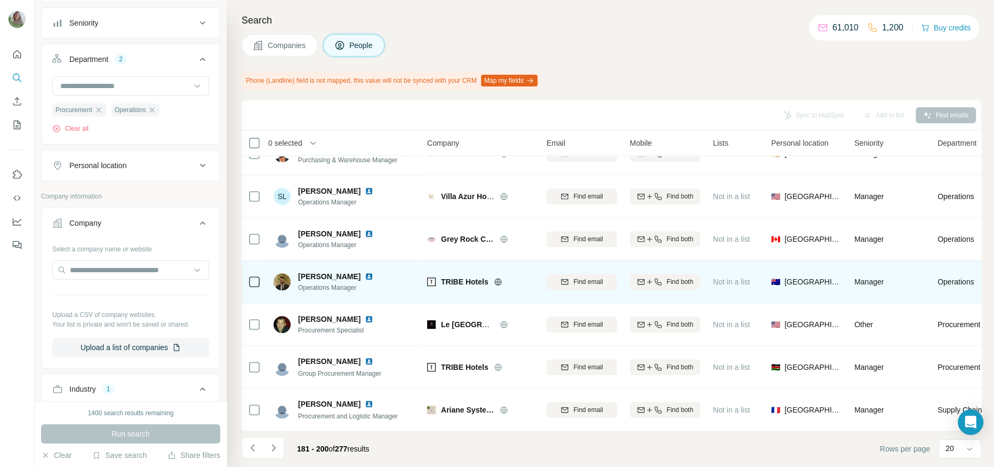
click at [373, 273] on img at bounding box center [369, 276] width 9 height 9
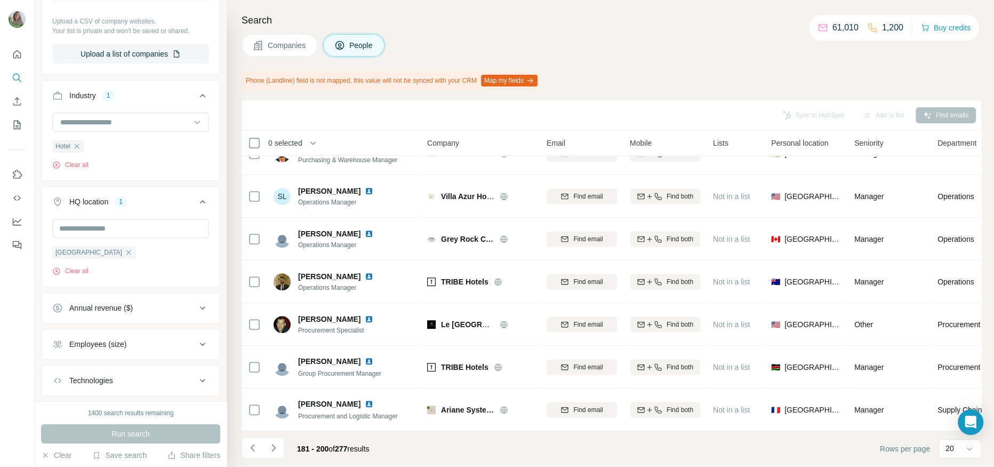
scroll to position [502, 0]
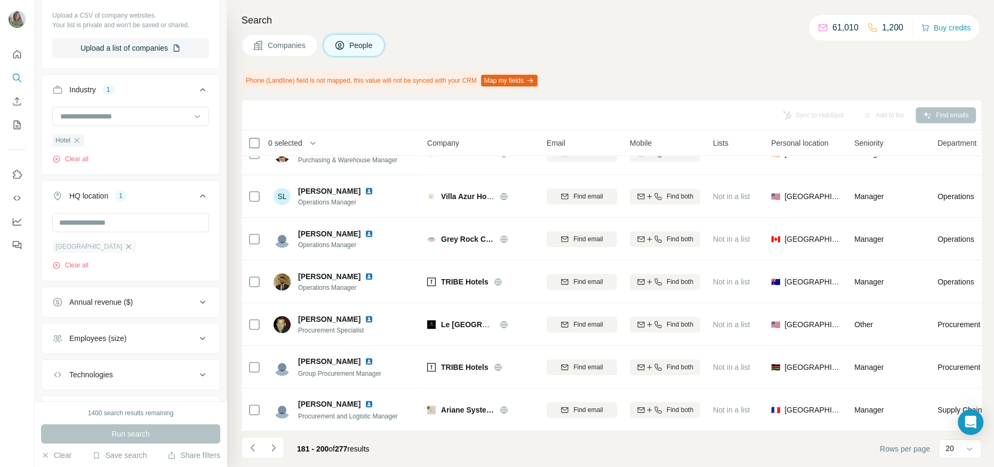
click at [124, 247] on icon "button" at bounding box center [128, 246] width 9 height 9
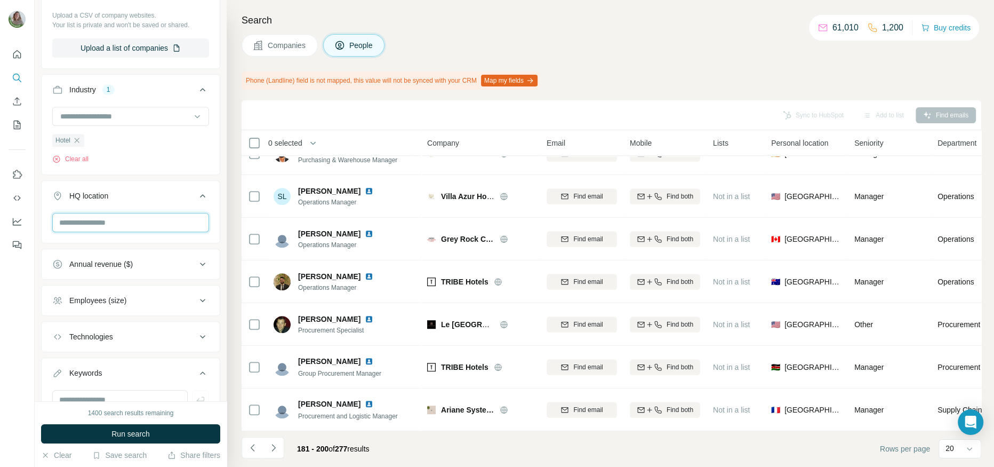
click at [87, 226] on input "text" at bounding box center [130, 222] width 157 height 19
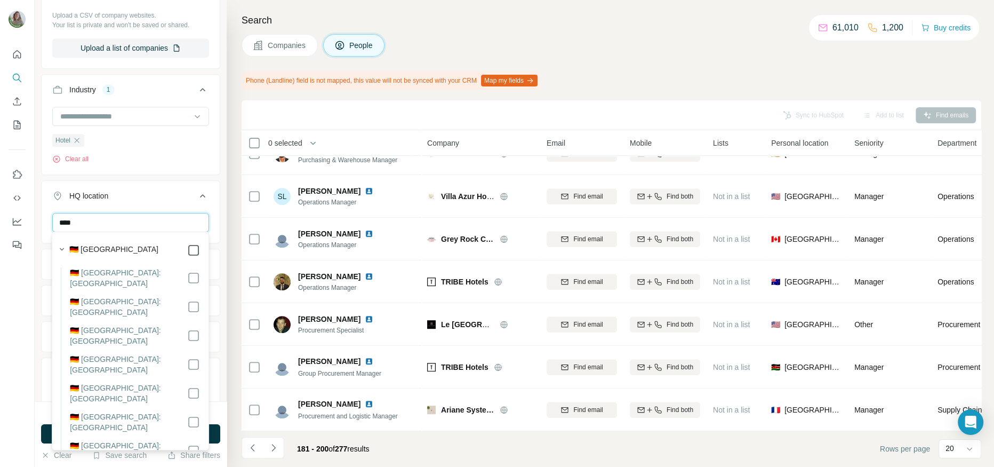
type input "****"
click at [225, 219] on div "New search Hide Company lookalikes Personal information Job title 4 purchasing …" at bounding box center [131, 200] width 192 height 401
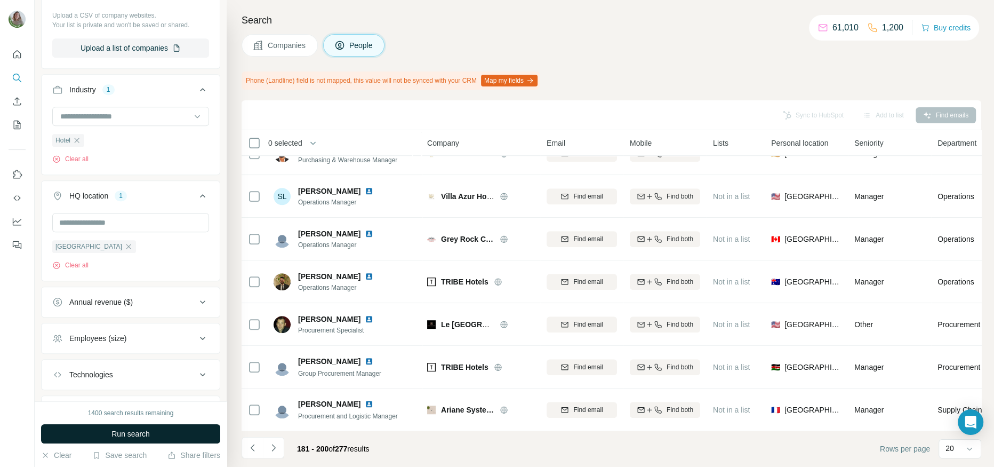
click at [171, 436] on button "Run search" at bounding box center [130, 433] width 179 height 19
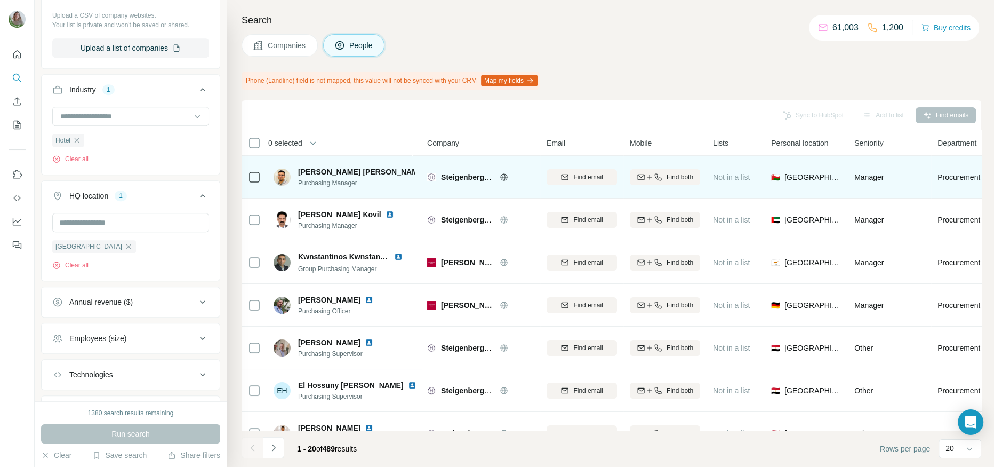
click at [501, 174] on icon at bounding box center [503, 176] width 7 height 7
click at [565, 178] on icon "button" at bounding box center [564, 177] width 9 height 9
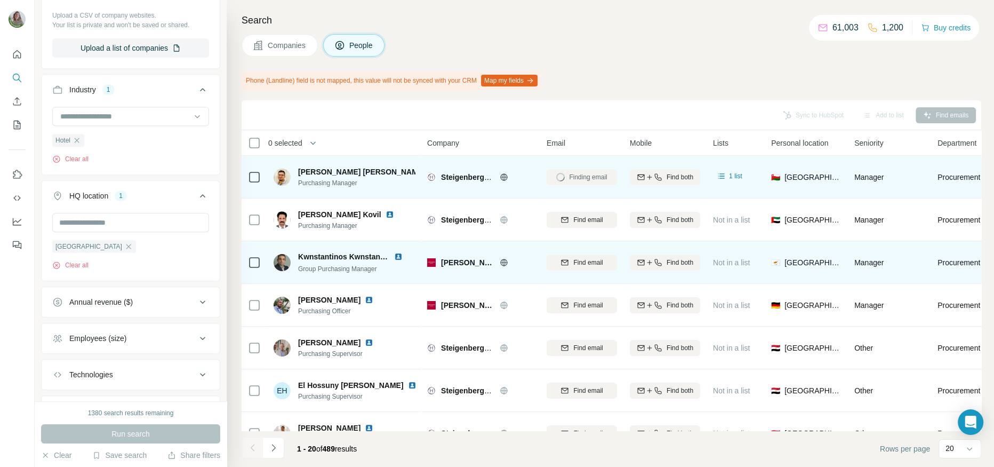
click at [502, 262] on icon at bounding box center [504, 262] width 9 height 9
click at [595, 261] on span "Find email" at bounding box center [587, 263] width 29 height 10
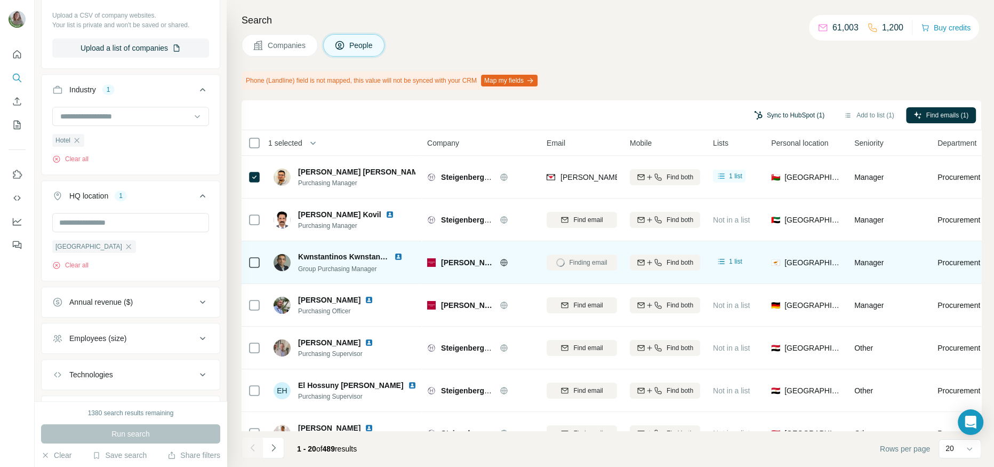
click at [772, 115] on button "Sync to HubSpot (1)" at bounding box center [788, 115] width 85 height 16
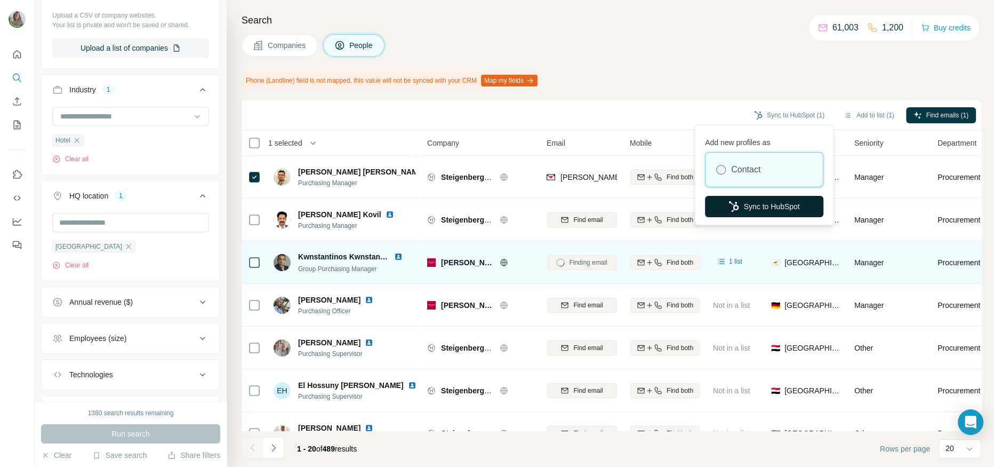
click at [765, 206] on button "Sync to HubSpot" at bounding box center [764, 206] width 118 height 21
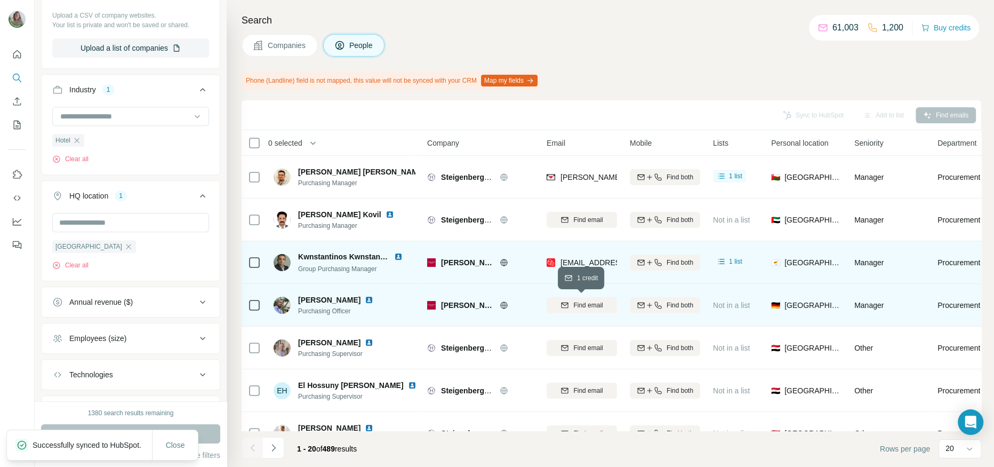
click at [559, 310] on button "Find email" at bounding box center [582, 305] width 70 height 16
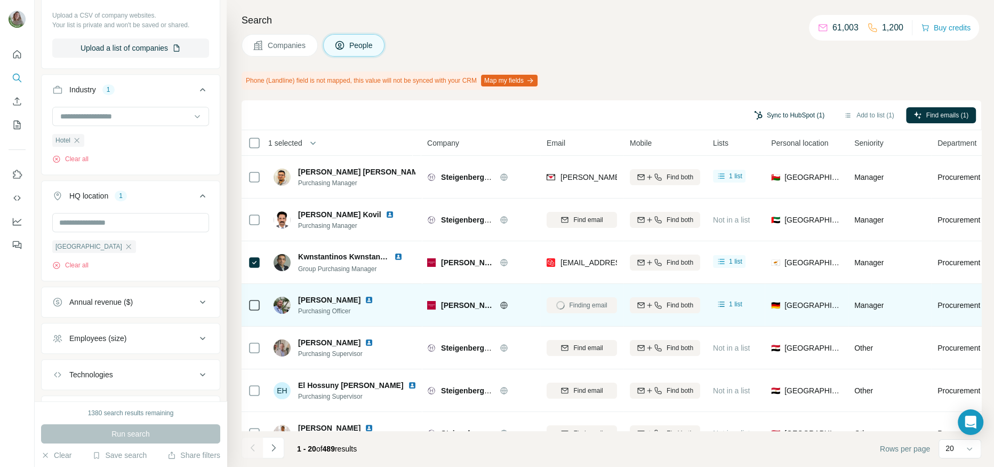
click at [778, 111] on button "Sync to HubSpot (1)" at bounding box center [788, 115] width 85 height 16
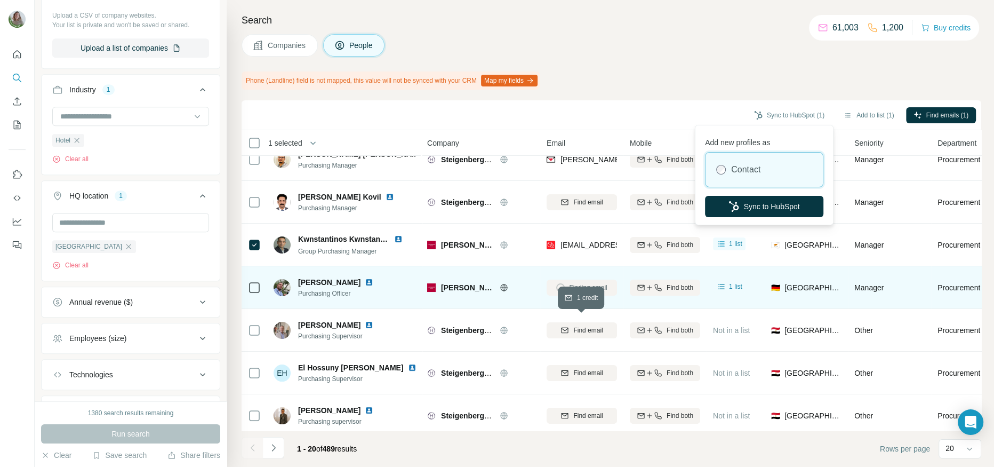
scroll to position [25, 0]
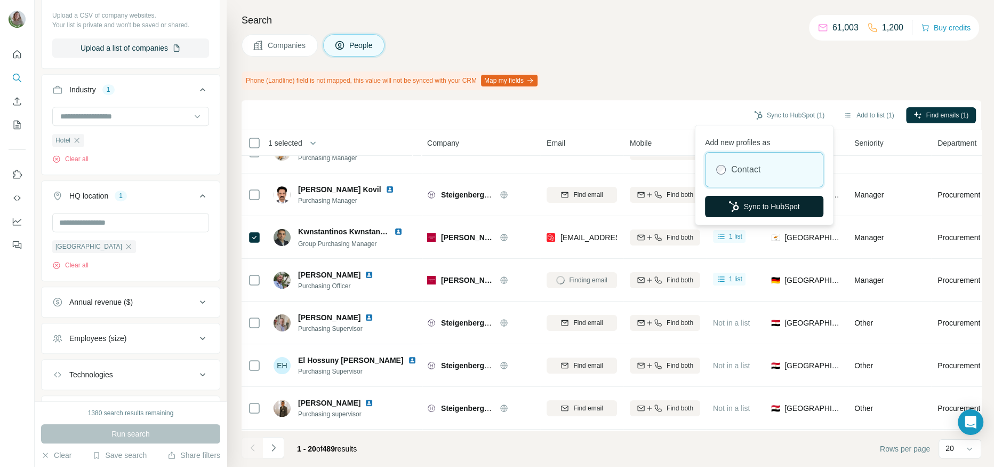
click at [752, 200] on button "Sync to HubSpot" at bounding box center [764, 206] width 118 height 21
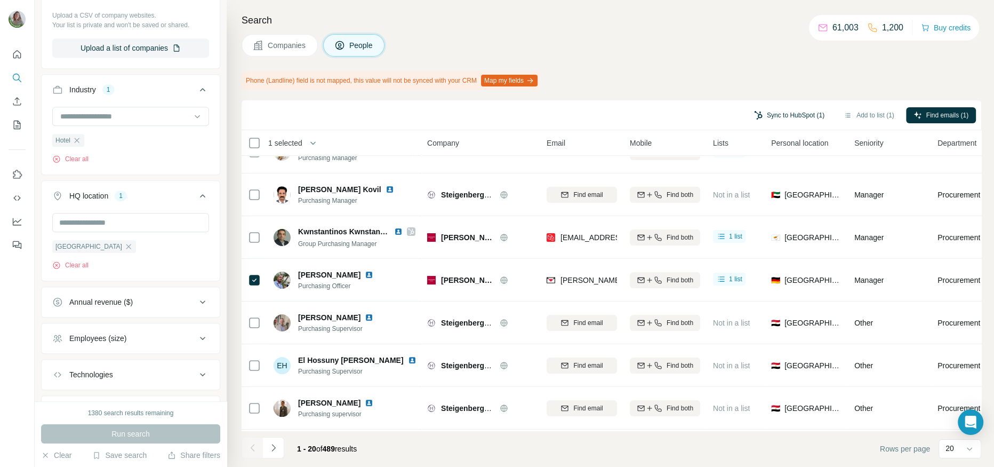
click at [754, 111] on icon "button" at bounding box center [758, 115] width 9 height 9
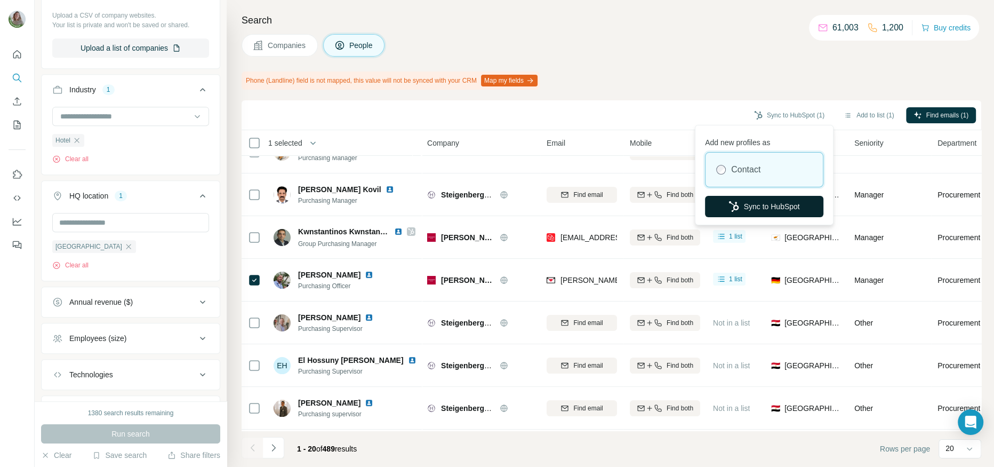
click at [729, 208] on icon "button" at bounding box center [733, 206] width 11 height 11
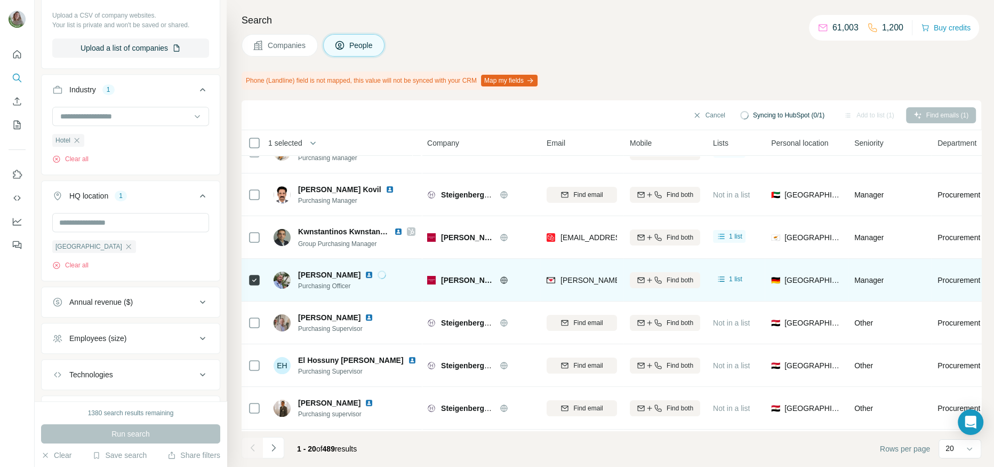
scroll to position [0, 0]
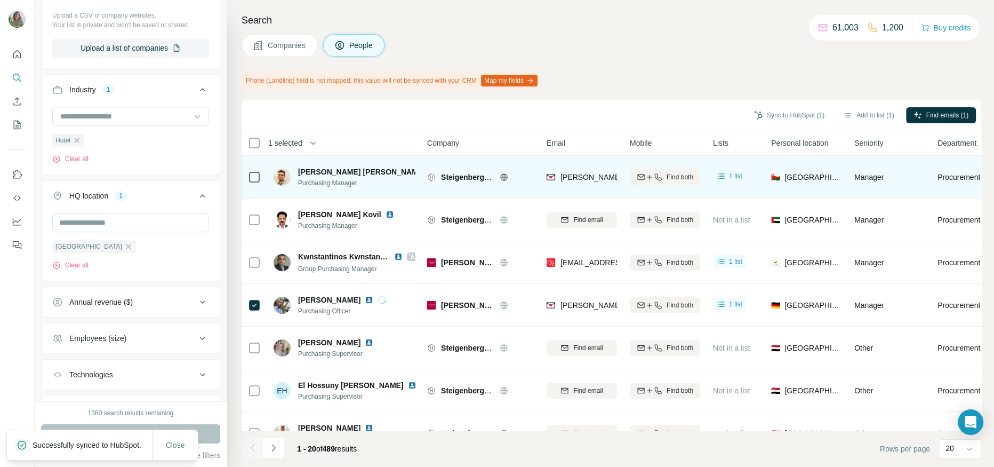
click at [444, 171] on icon at bounding box center [447, 171] width 6 height 9
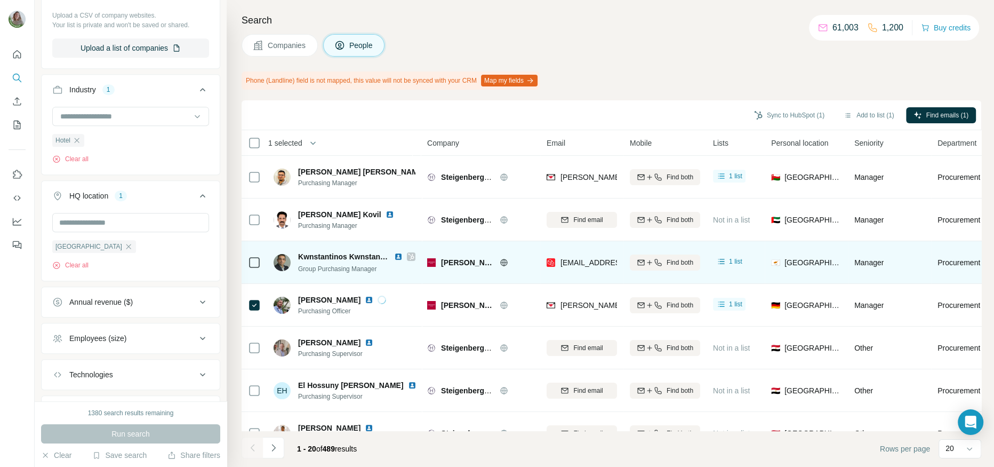
click at [408, 257] on icon at bounding box center [411, 256] width 6 height 9
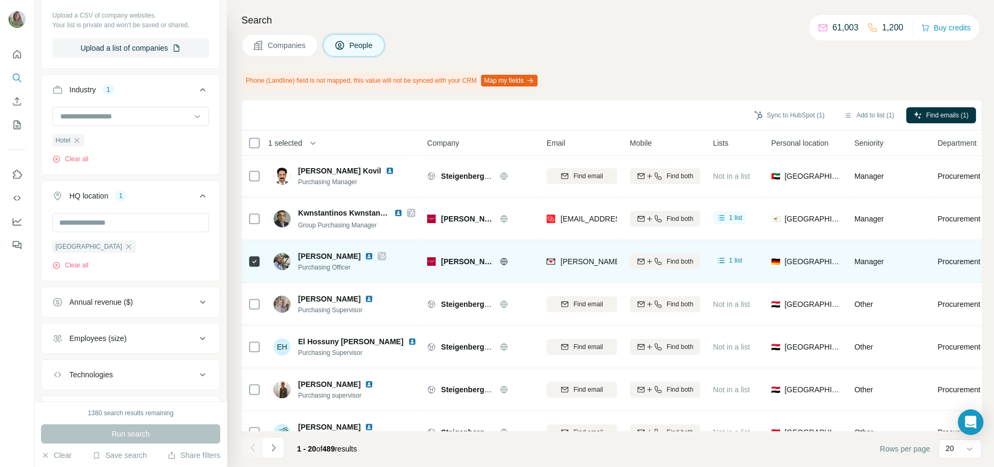
scroll to position [46, 0]
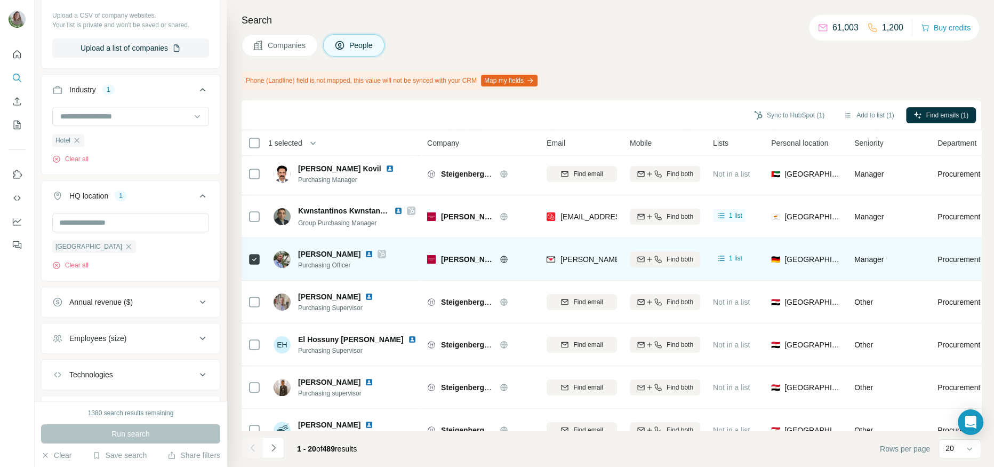
click at [379, 256] on icon at bounding box center [382, 254] width 6 height 9
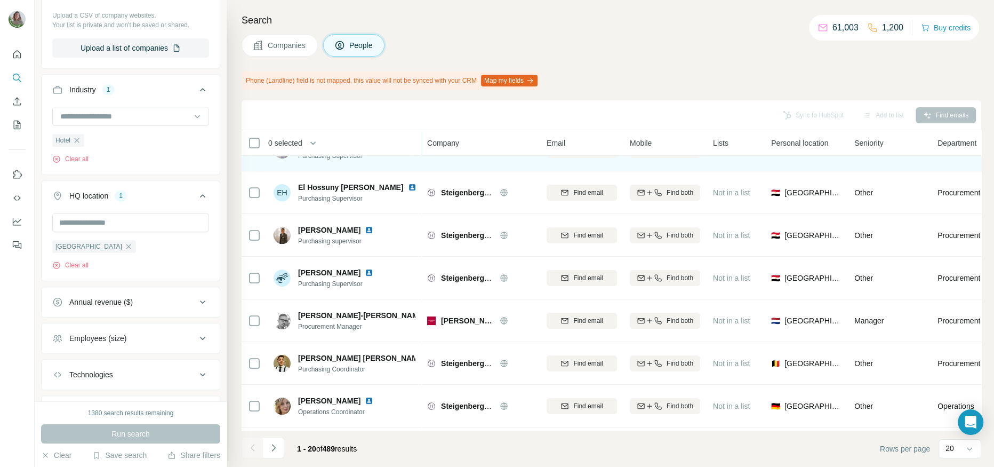
scroll to position [206, 0]
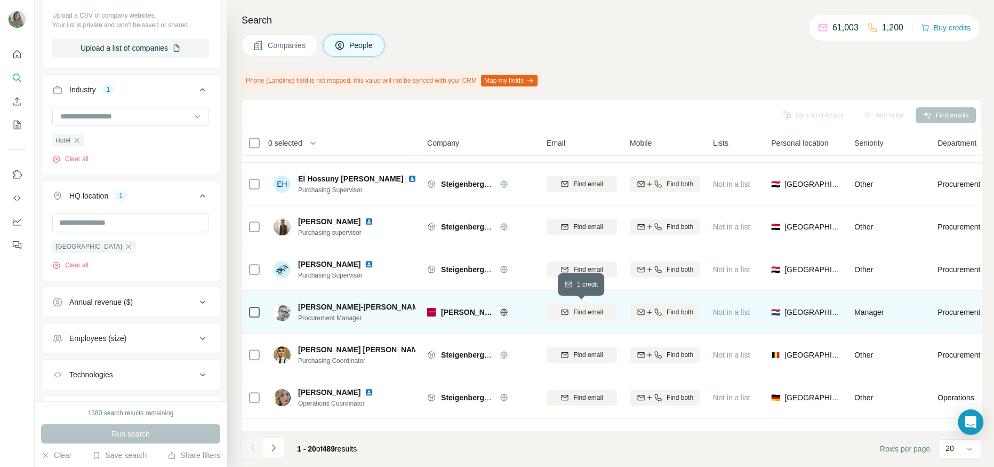
click at [564, 305] on button "Find email" at bounding box center [582, 312] width 70 height 16
click at [444, 308] on icon at bounding box center [447, 306] width 6 height 9
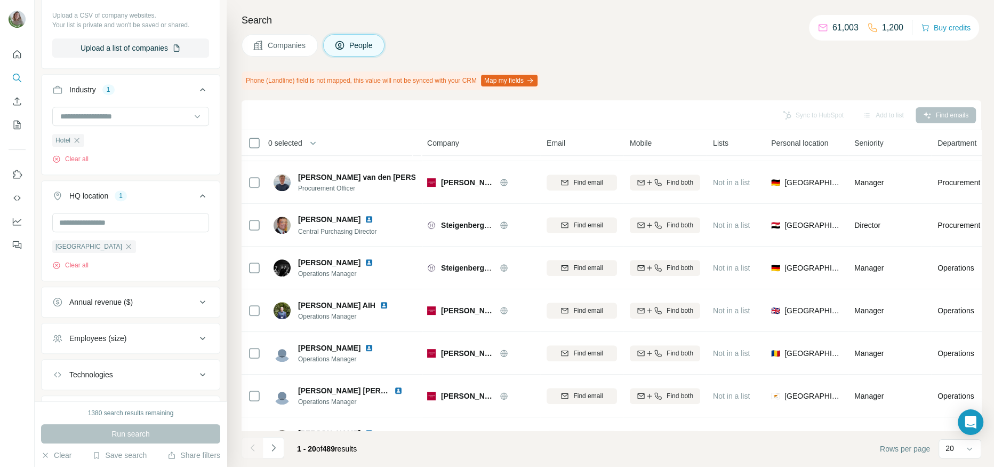
scroll to position [578, 0]
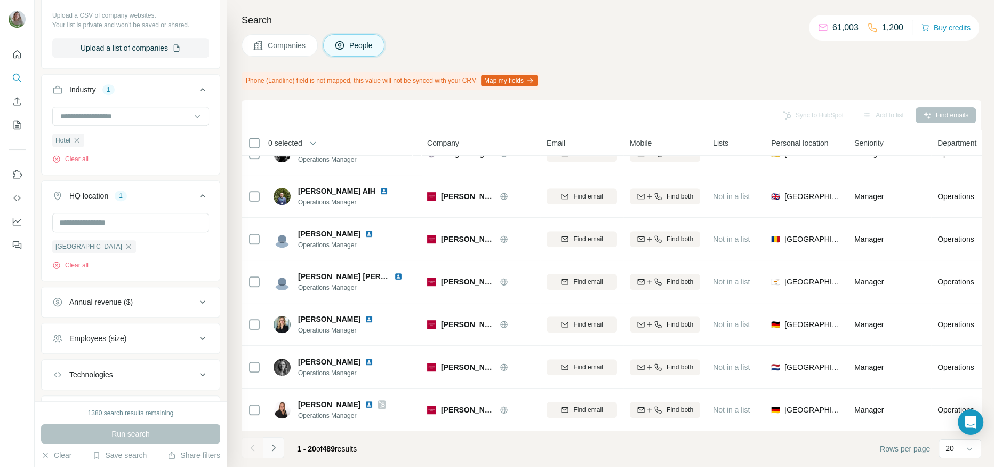
click at [277, 449] on icon "Navigate to next page" at bounding box center [273, 447] width 11 height 11
click at [277, 450] on icon "Navigate to next page" at bounding box center [273, 447] width 11 height 11
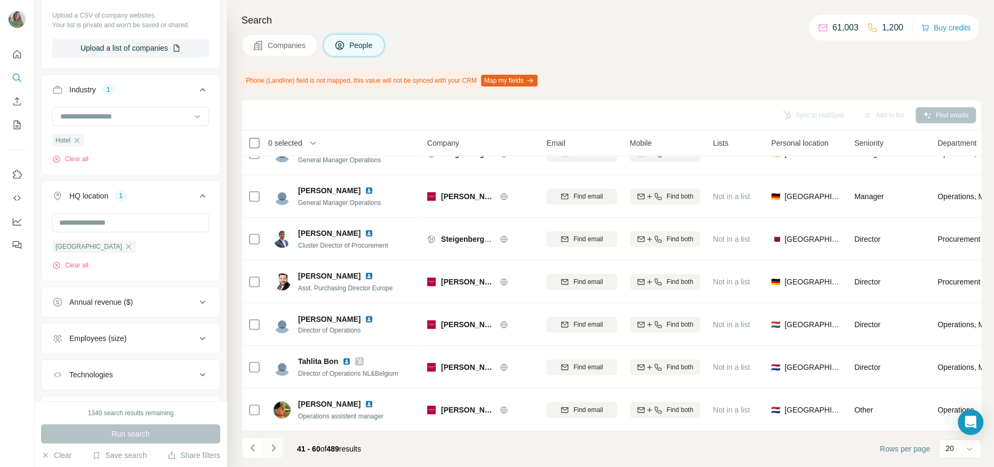
click at [272, 445] on icon "Navigate to next page" at bounding box center [273, 447] width 11 height 11
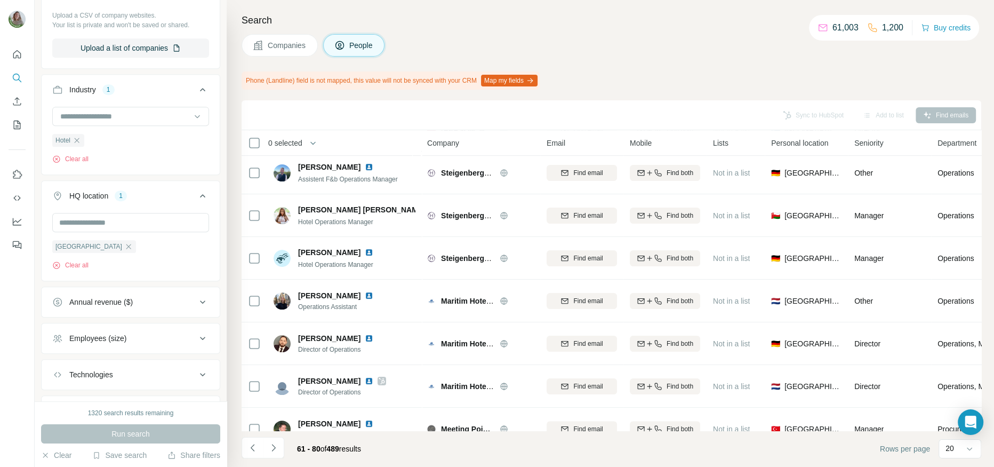
scroll to position [220, 0]
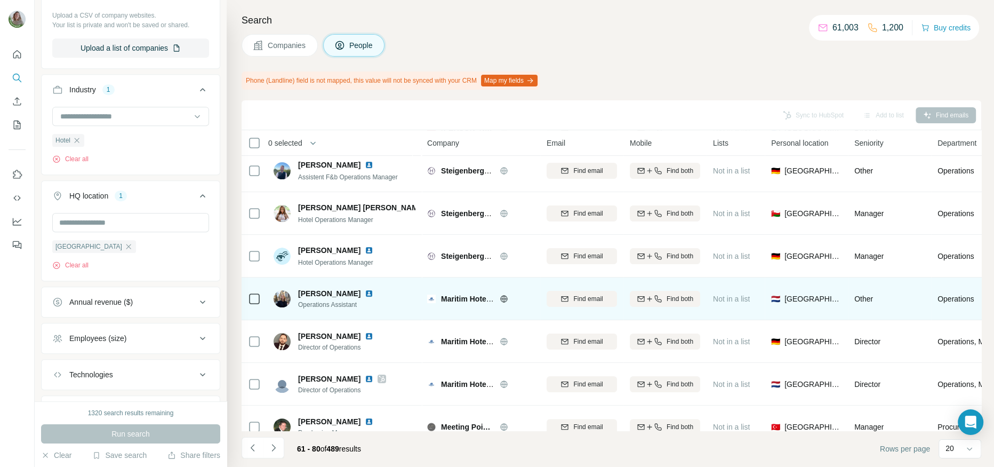
click at [502, 294] on icon at bounding box center [504, 298] width 9 height 9
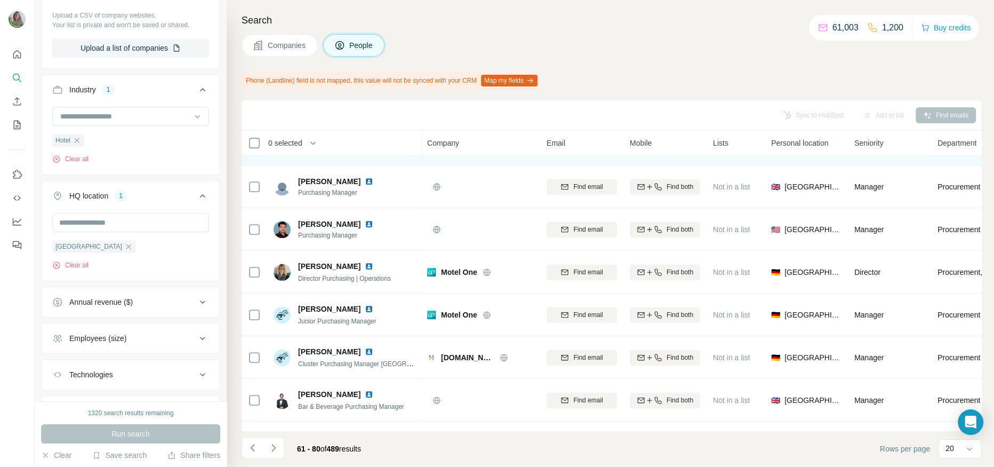
scroll to position [578, 0]
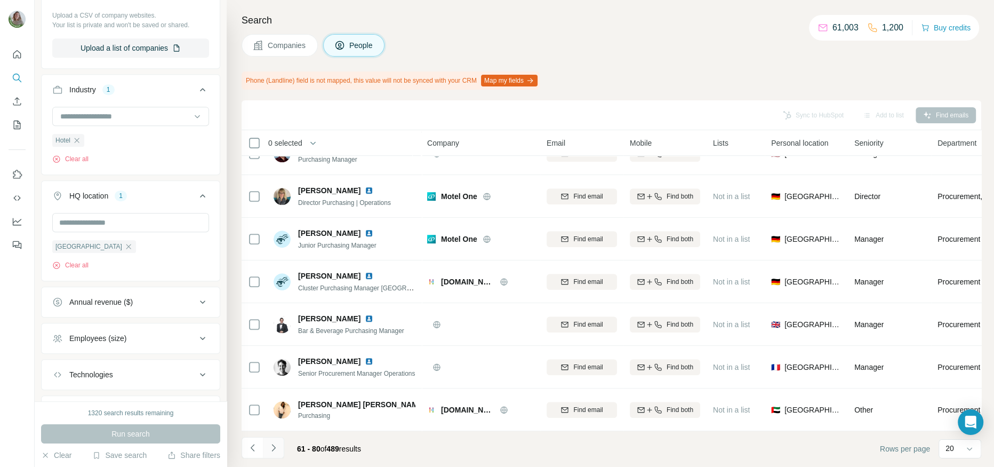
click at [279, 443] on button "Navigate to next page" at bounding box center [273, 447] width 21 height 21
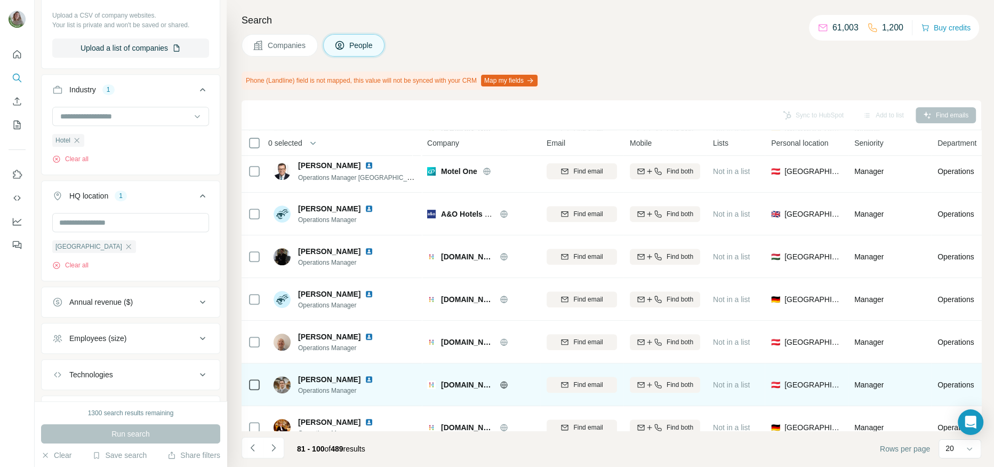
scroll to position [428, 0]
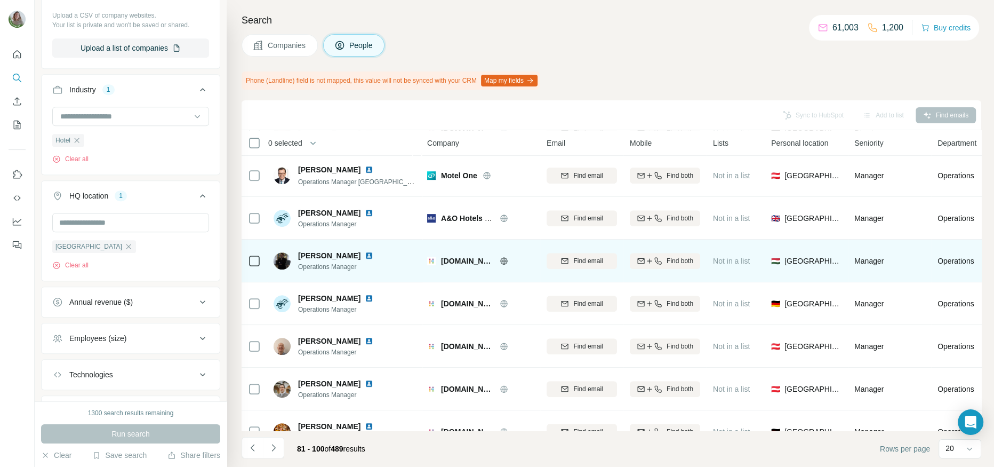
click at [500, 258] on icon at bounding box center [504, 260] width 9 height 9
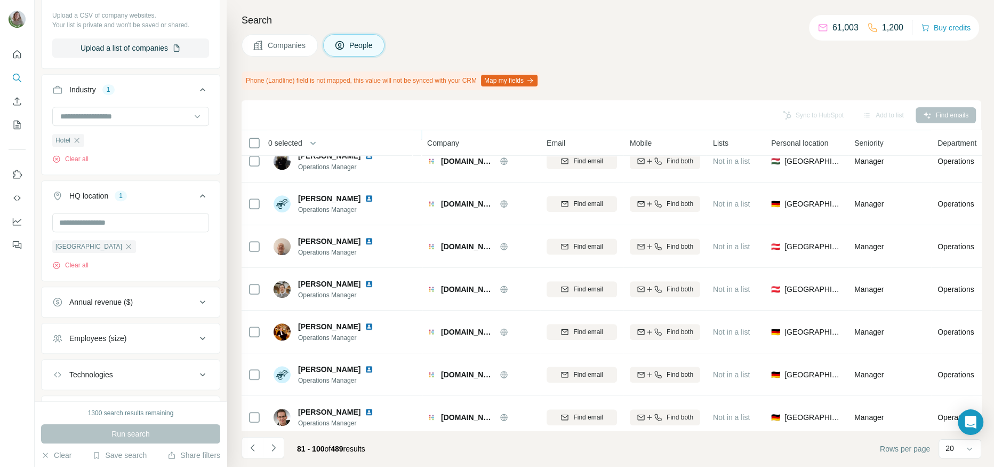
scroll to position [578, 0]
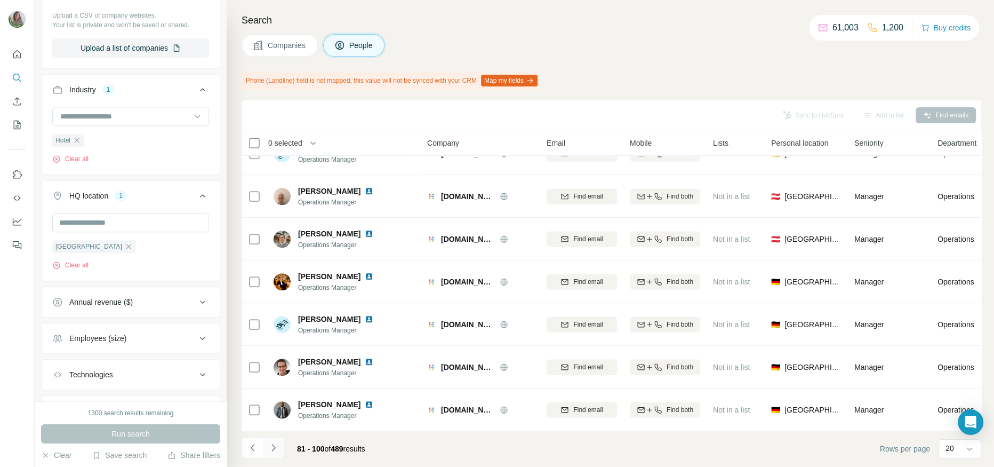
click at [274, 446] on icon "Navigate to next page" at bounding box center [273, 447] width 4 height 7
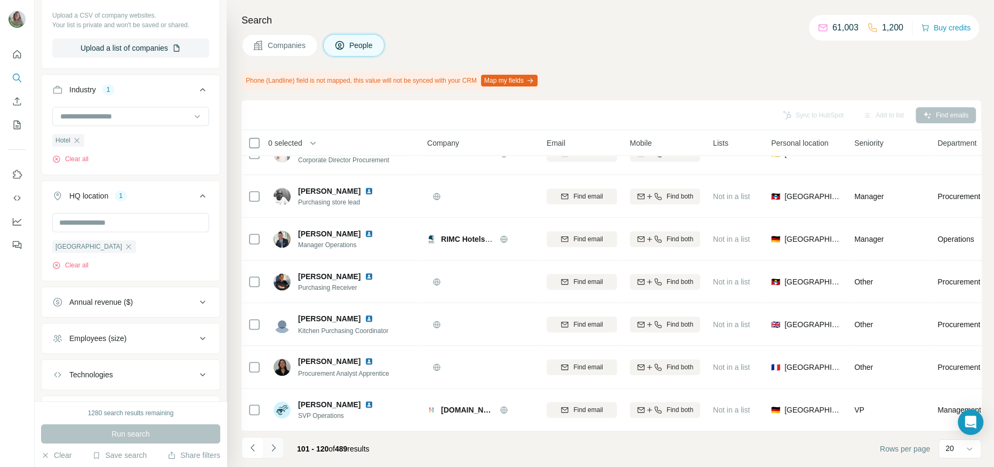
click at [276, 448] on icon "Navigate to next page" at bounding box center [273, 447] width 11 height 11
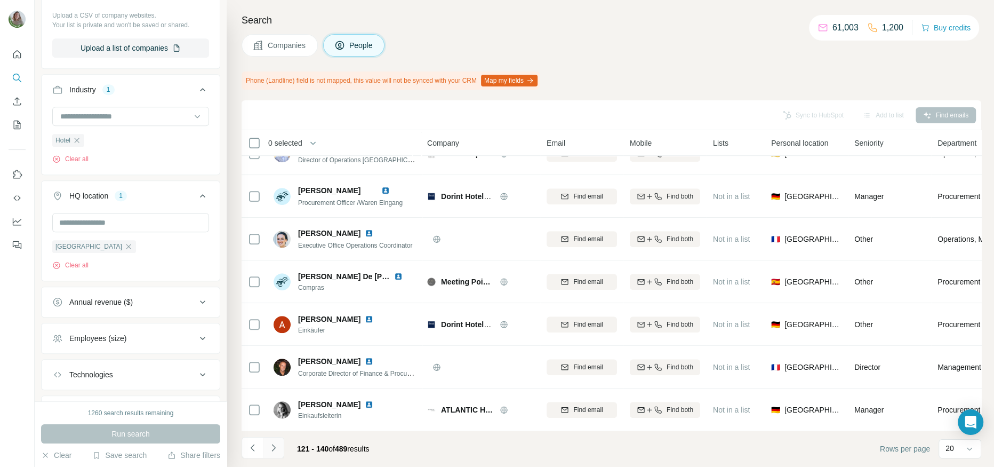
click at [277, 439] on button "Navigate to next page" at bounding box center [273, 447] width 21 height 21
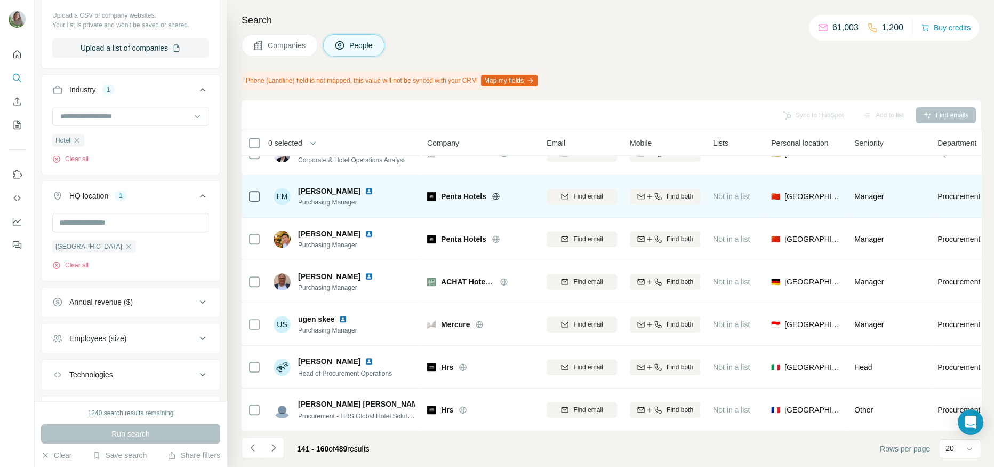
click at [500, 194] on icon at bounding box center [496, 196] width 9 height 9
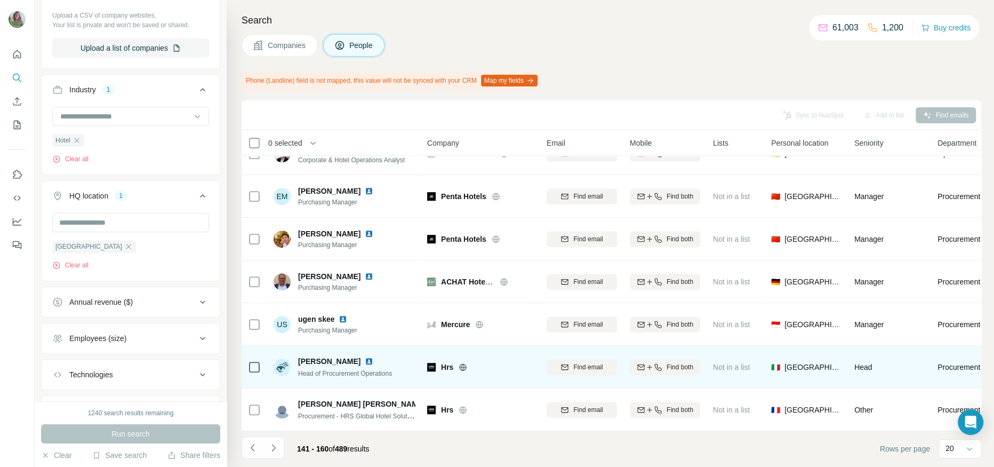
click at [463, 366] on icon at bounding box center [463, 366] width 7 height 1
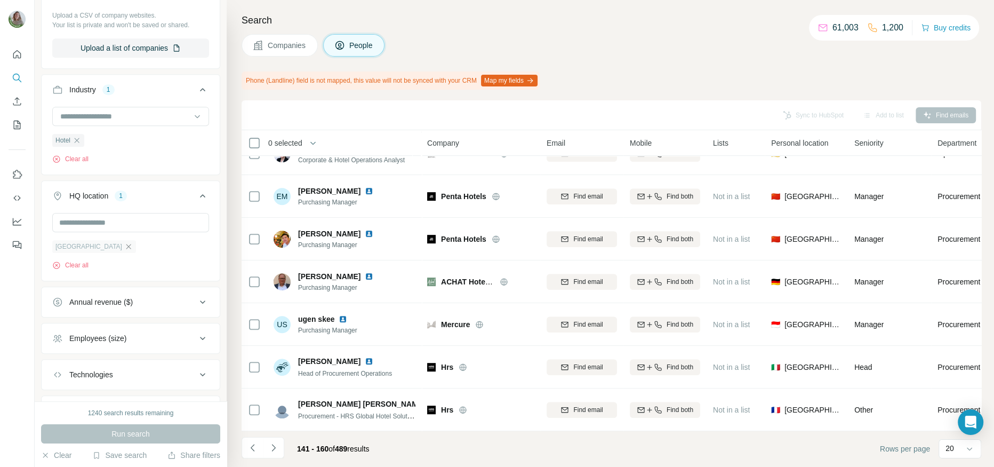
click at [124, 242] on icon "button" at bounding box center [128, 246] width 9 height 9
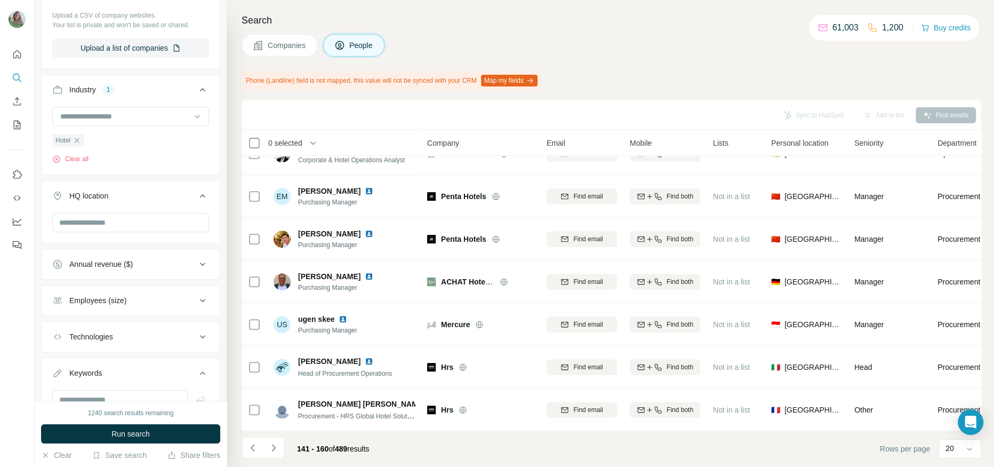
click at [96, 229] on div at bounding box center [130, 223] width 157 height 21
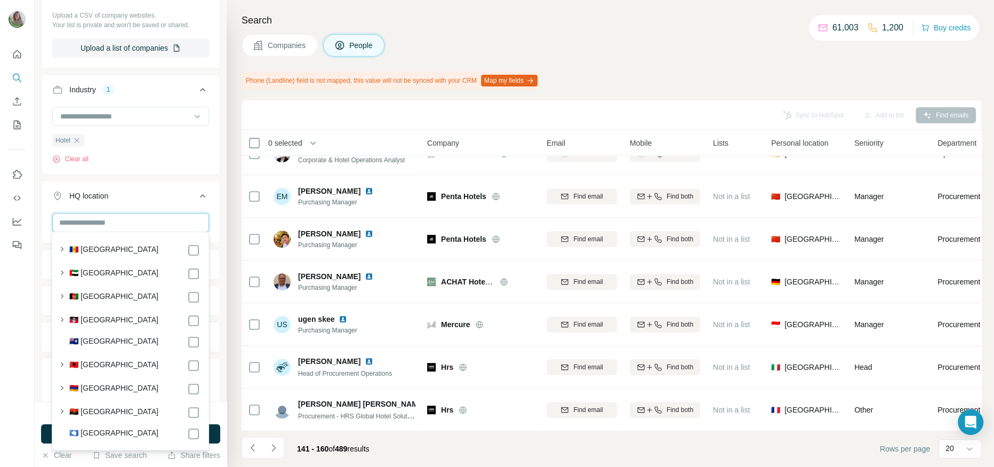
click at [95, 222] on input "text" at bounding box center [130, 222] width 157 height 19
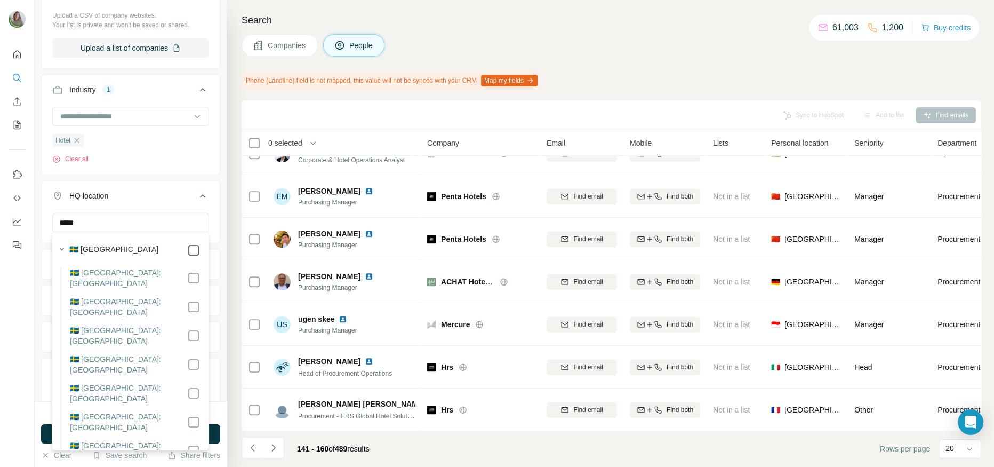
click at [199, 252] on icon at bounding box center [193, 250] width 13 height 13
click at [76, 216] on input "*****" at bounding box center [130, 222] width 157 height 19
click at [124, 224] on input "*****" at bounding box center [130, 222] width 157 height 19
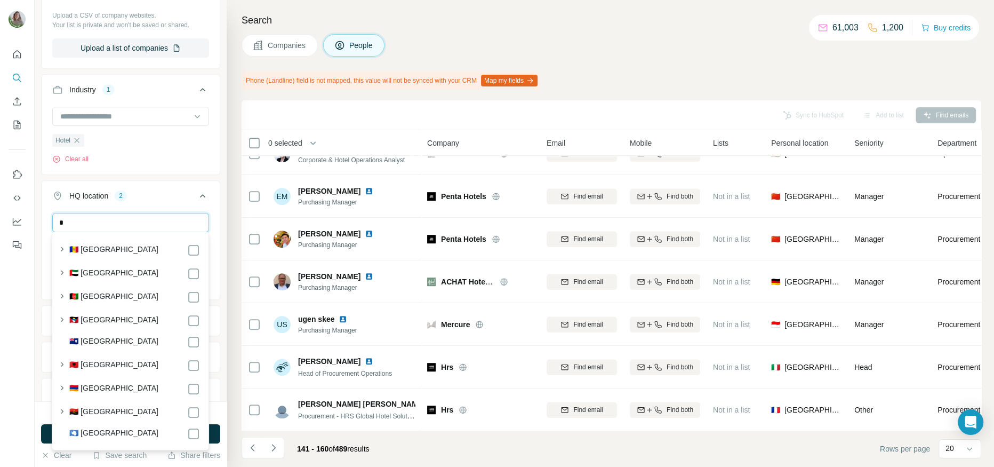
type input "**"
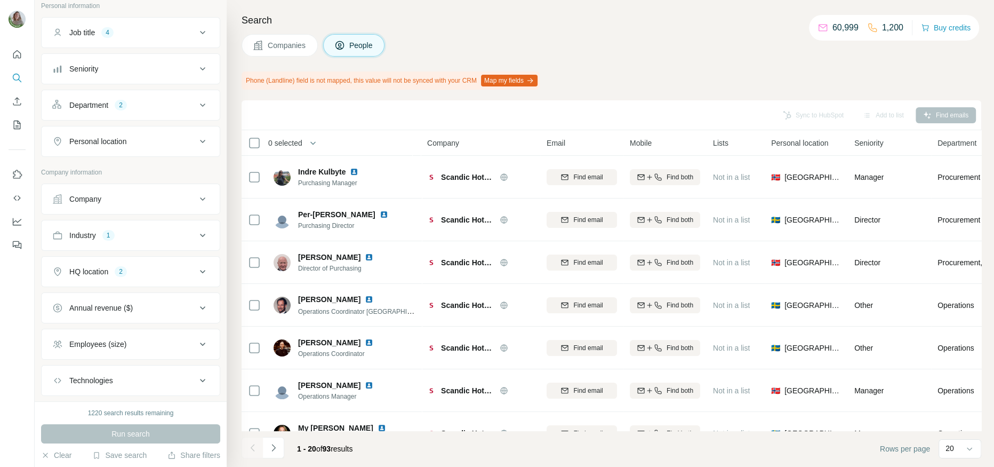
scroll to position [69, 0]
click at [150, 274] on button "HQ location 2" at bounding box center [131, 271] width 178 height 26
click at [131, 290] on input "text" at bounding box center [130, 296] width 157 height 19
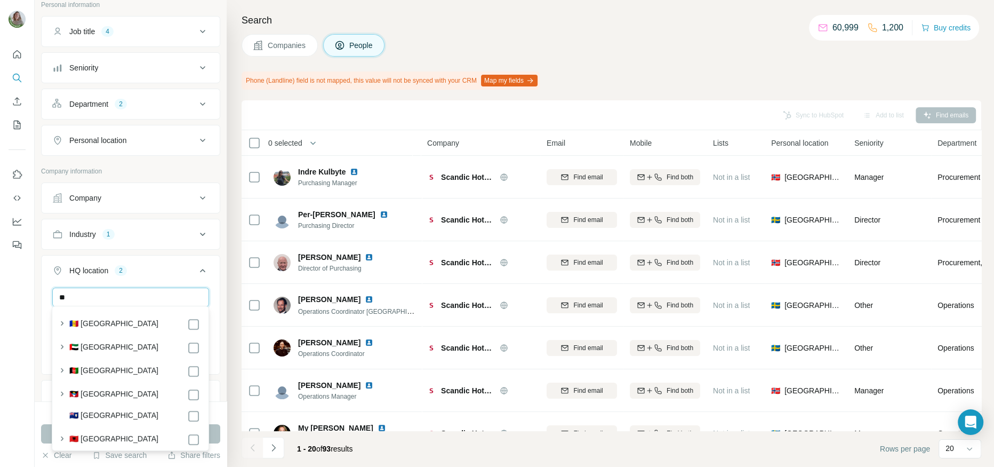
type input "*"
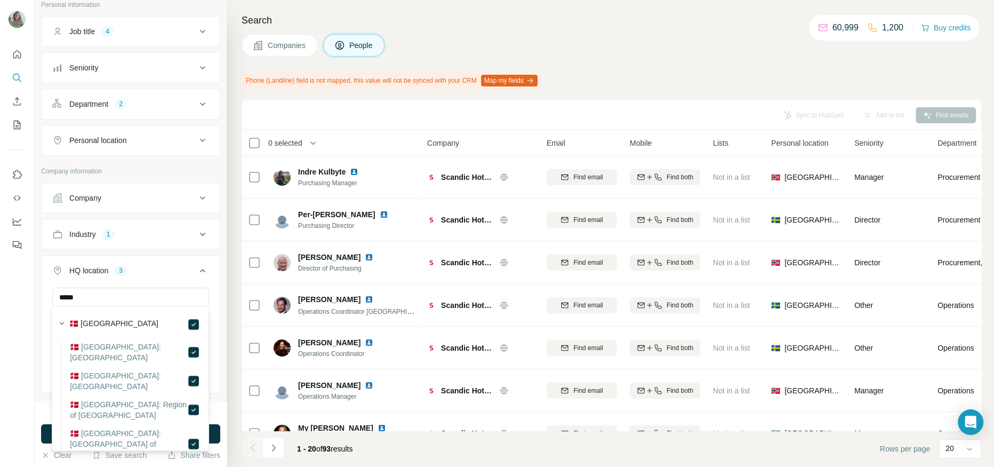
click at [70, 303] on div "*****" at bounding box center [130, 297] width 157 height 21
click at [70, 299] on input "*****" at bounding box center [130, 296] width 157 height 19
type input "****"
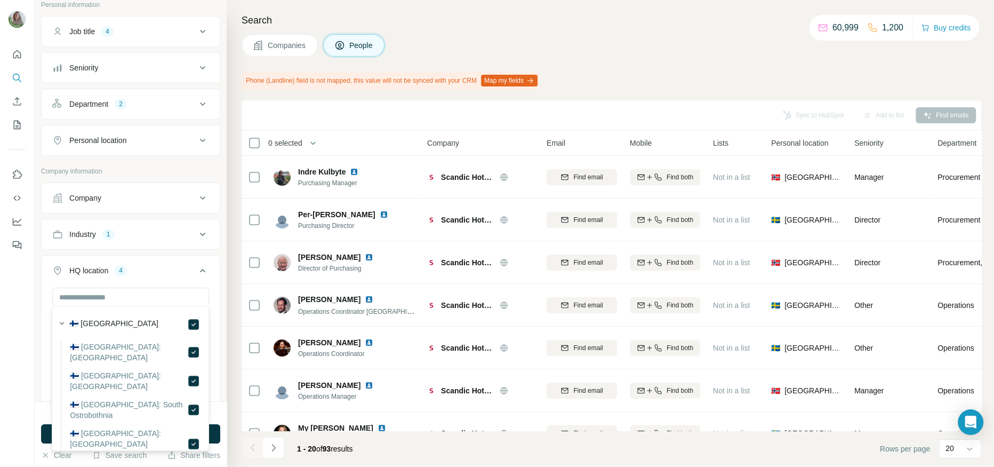
click at [216, 284] on button "HQ location 4" at bounding box center [131, 273] width 178 height 30
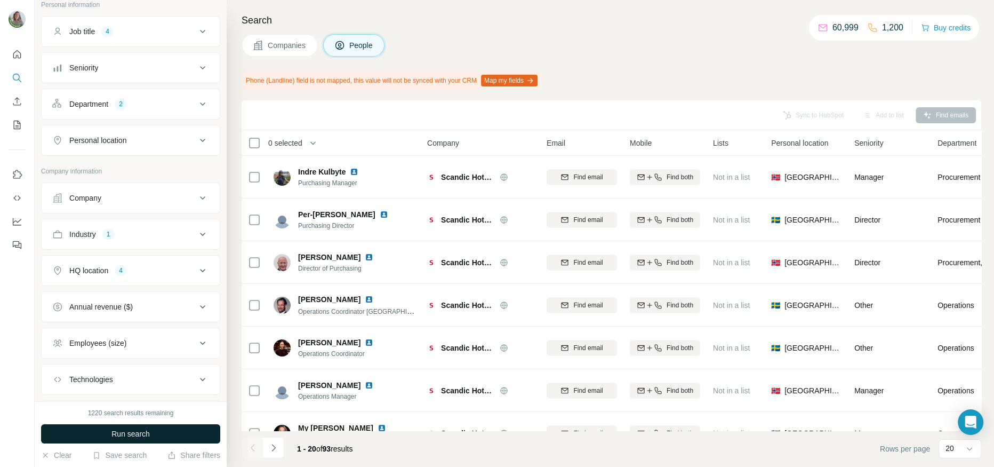
click at [164, 435] on button "Run search" at bounding box center [130, 433] width 179 height 19
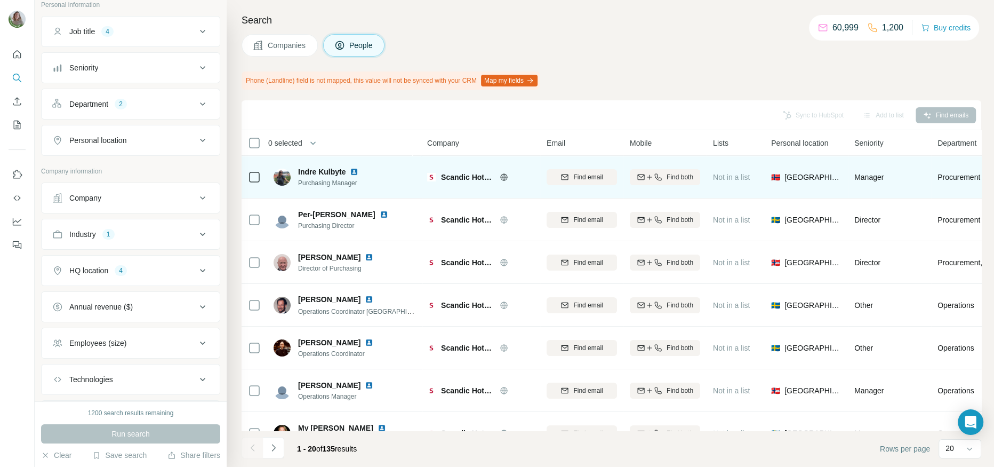
click at [505, 178] on icon at bounding box center [504, 177] width 9 height 9
click at [592, 175] on span "Find email" at bounding box center [587, 177] width 29 height 10
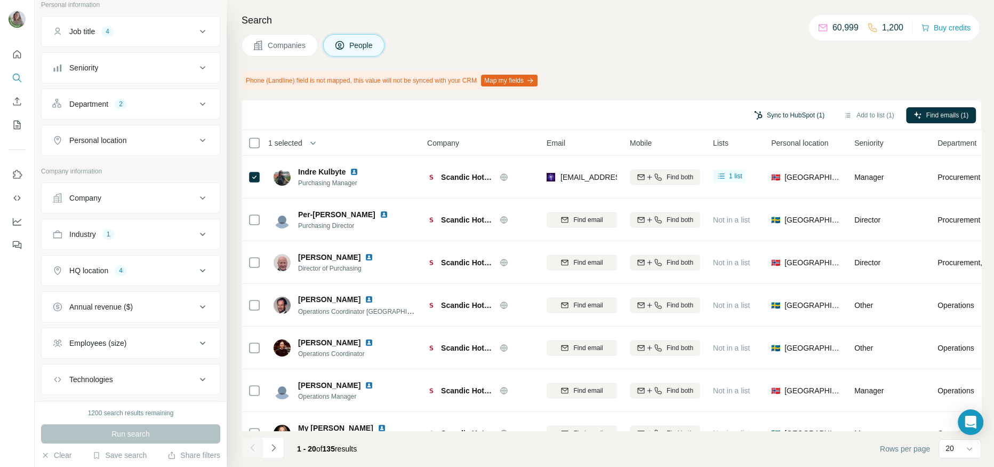
click at [807, 110] on button "Sync to HubSpot (1)" at bounding box center [788, 115] width 85 height 16
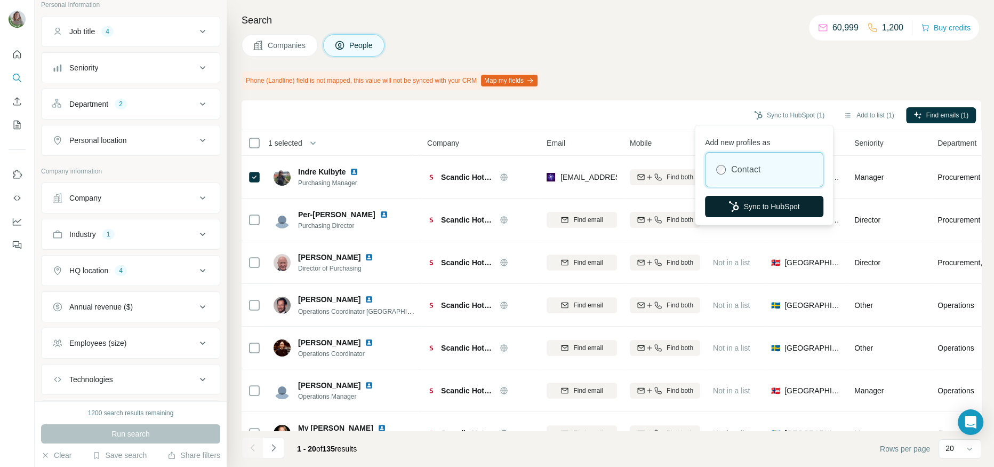
click at [732, 204] on icon "button" at bounding box center [733, 206] width 11 height 11
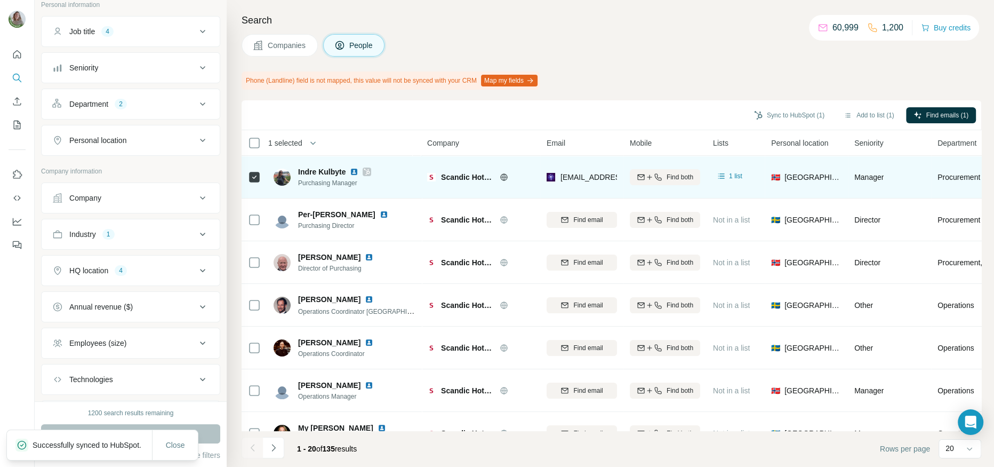
click at [366, 170] on icon at bounding box center [367, 171] width 6 height 9
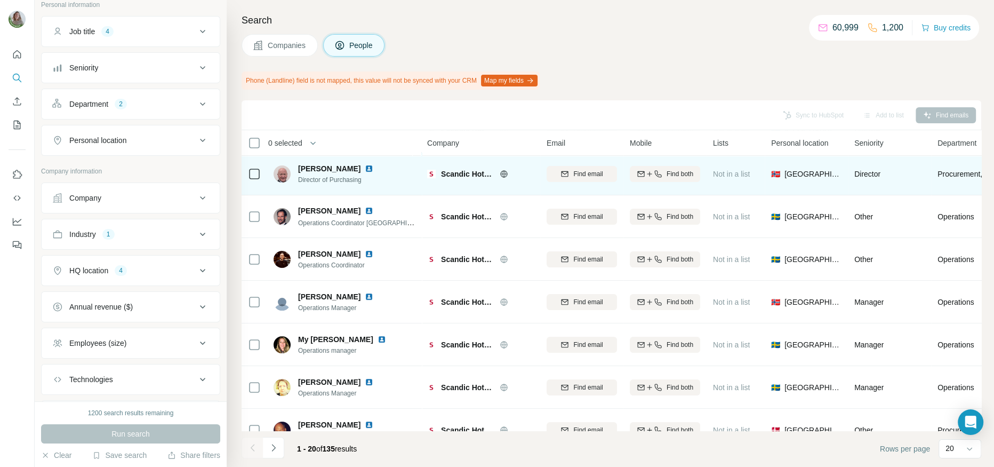
scroll to position [102, 0]
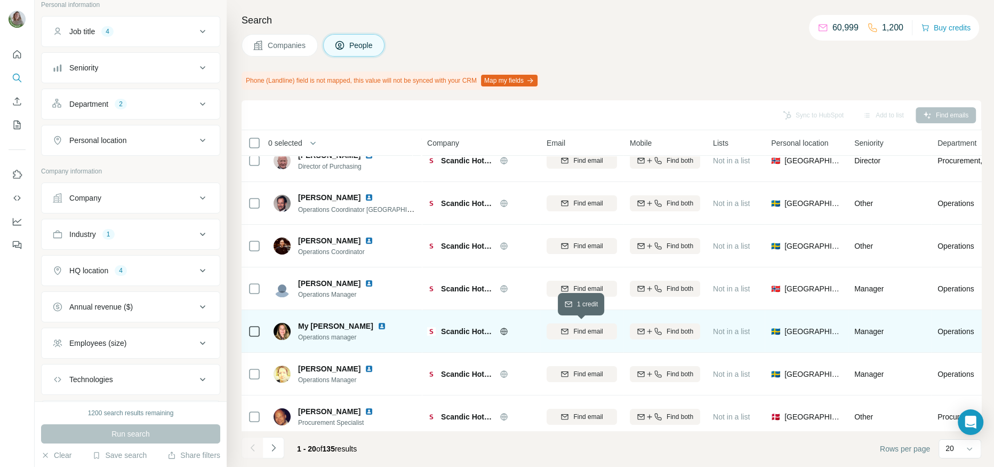
click at [581, 325] on button "Find email" at bounding box center [582, 331] width 70 height 16
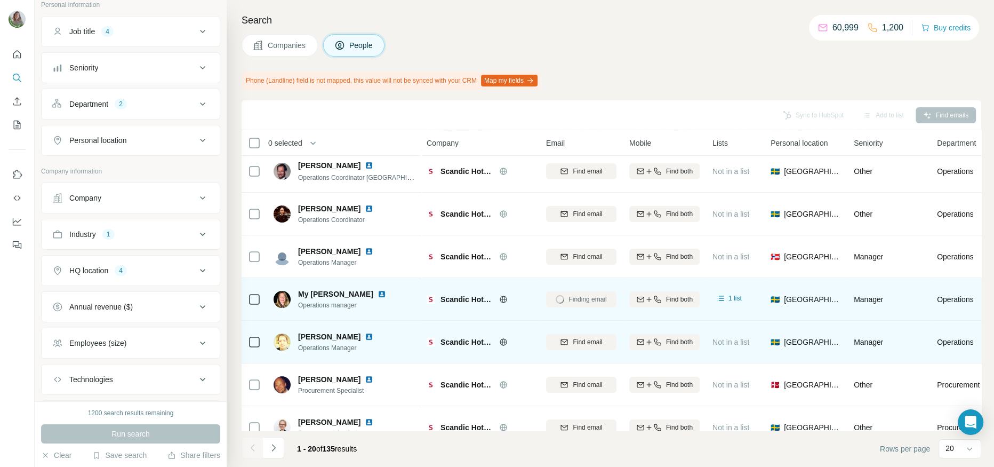
scroll to position [141, 1]
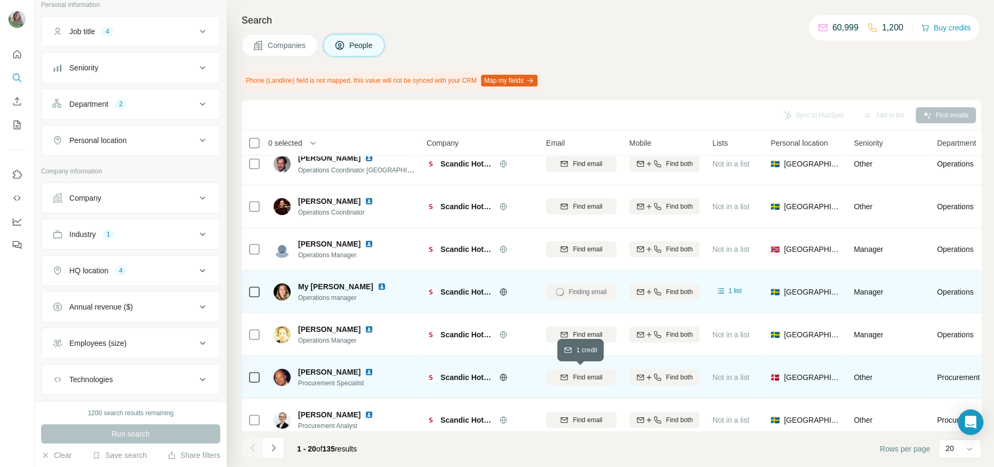
click at [556, 378] on div "Find email" at bounding box center [581, 377] width 70 height 10
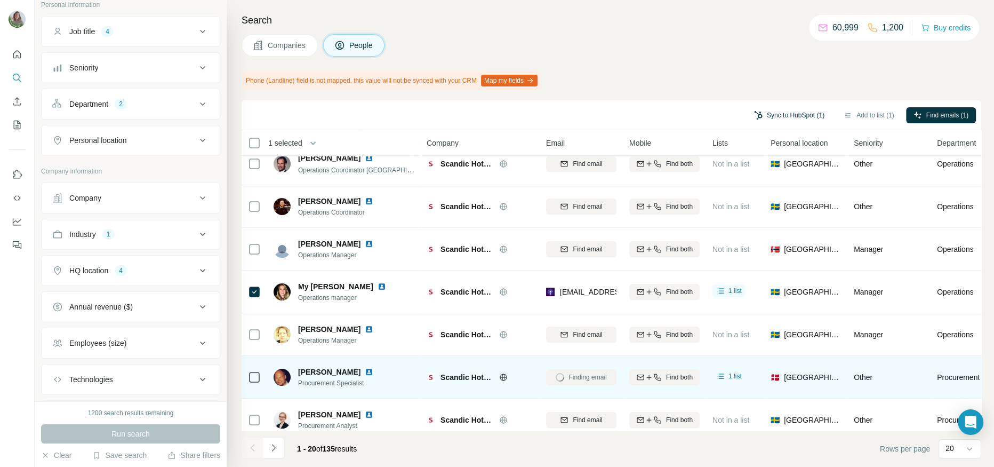
click at [780, 112] on button "Sync to HubSpot (1)" at bounding box center [788, 115] width 85 height 16
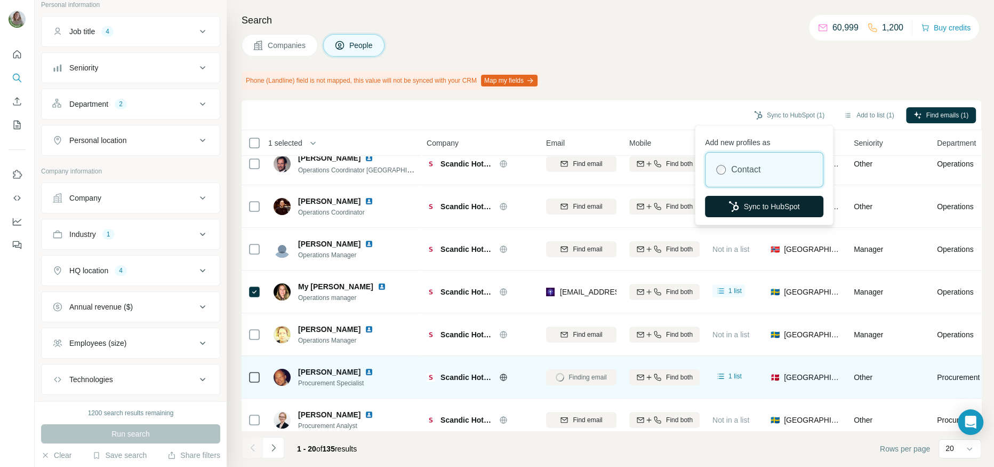
click at [734, 206] on icon "button" at bounding box center [733, 206] width 11 height 11
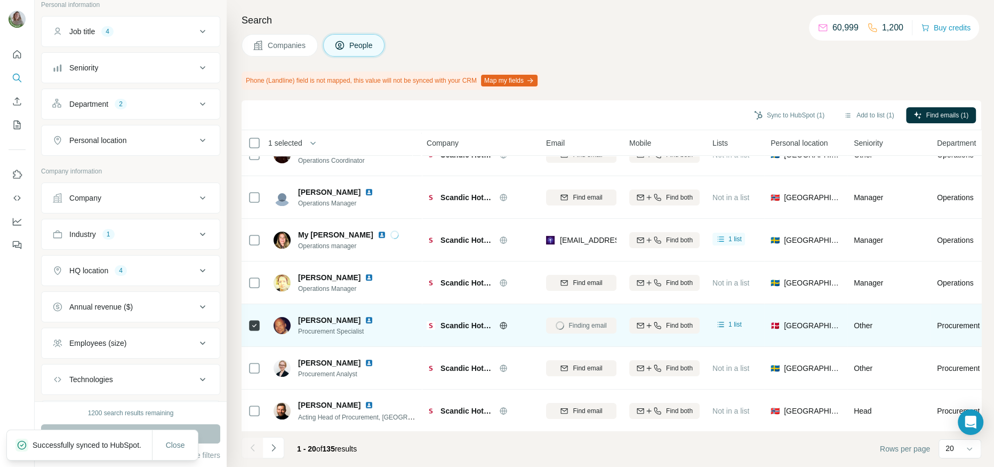
scroll to position [197, 1]
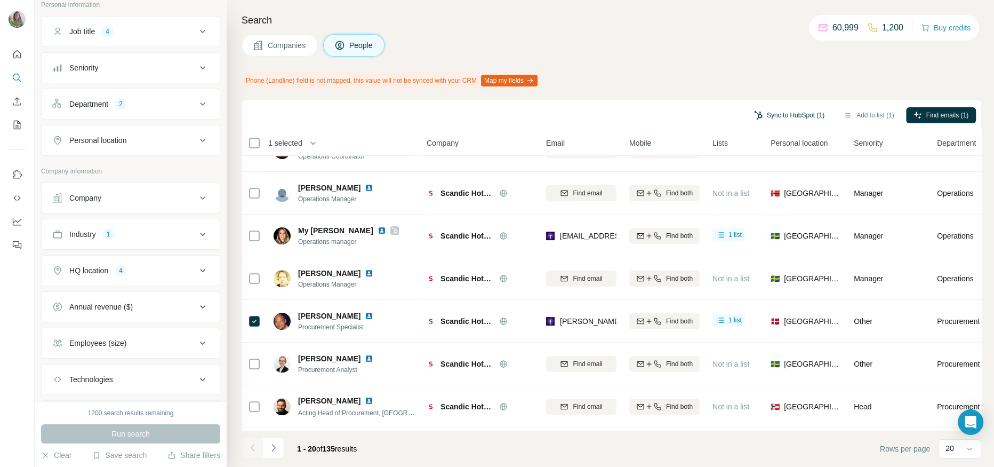
click at [791, 118] on button "Sync to HubSpot (1)" at bounding box center [788, 115] width 85 height 16
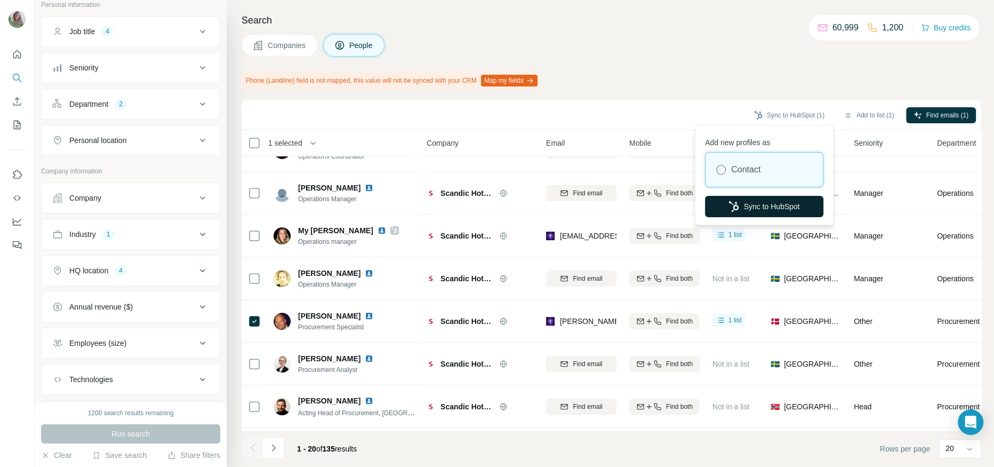
click at [744, 209] on button "Sync to HubSpot" at bounding box center [764, 206] width 118 height 21
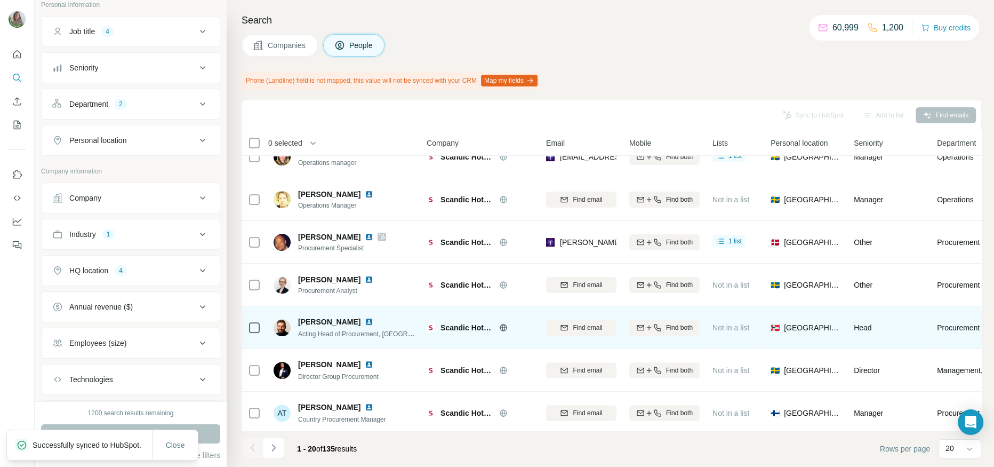
scroll to position [278, 0]
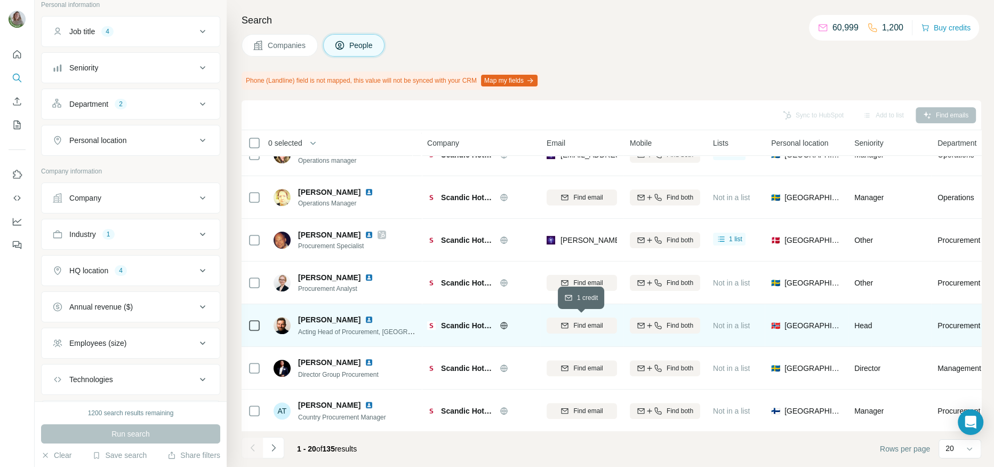
click at [571, 319] on button "Find email" at bounding box center [582, 325] width 70 height 16
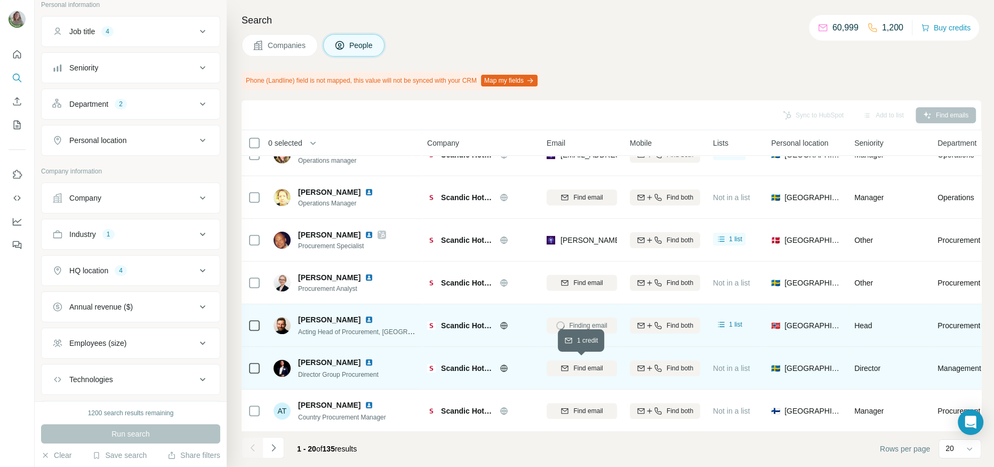
click at [585, 363] on span "Find email" at bounding box center [587, 368] width 29 height 10
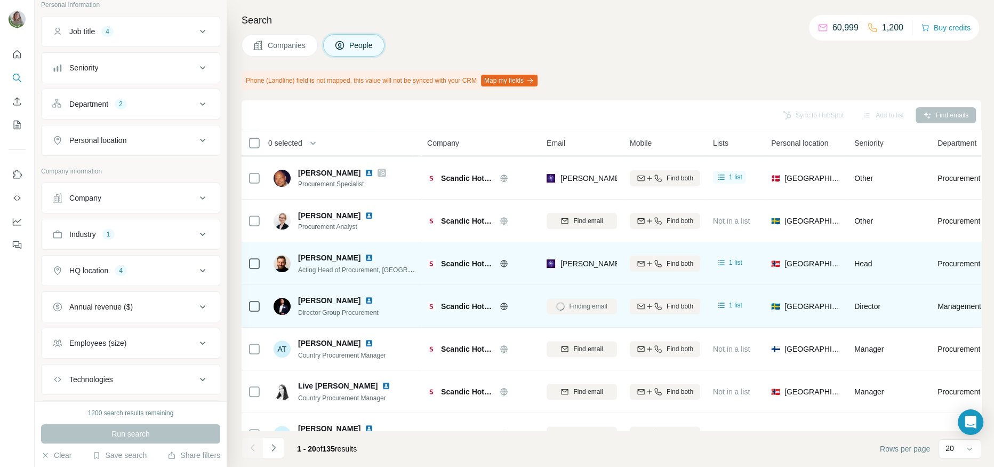
scroll to position [340, 0]
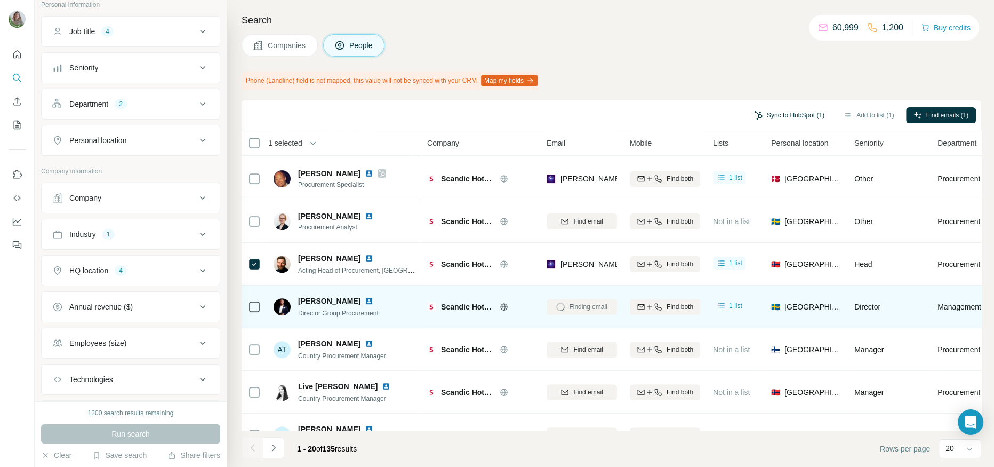
click at [804, 113] on button "Sync to HubSpot (1)" at bounding box center [788, 115] width 85 height 16
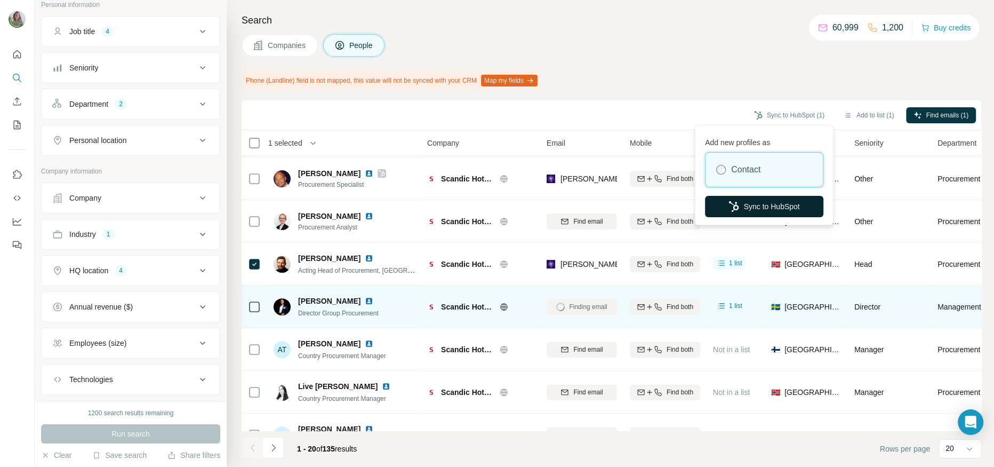
click at [730, 201] on icon "button" at bounding box center [733, 206] width 11 height 11
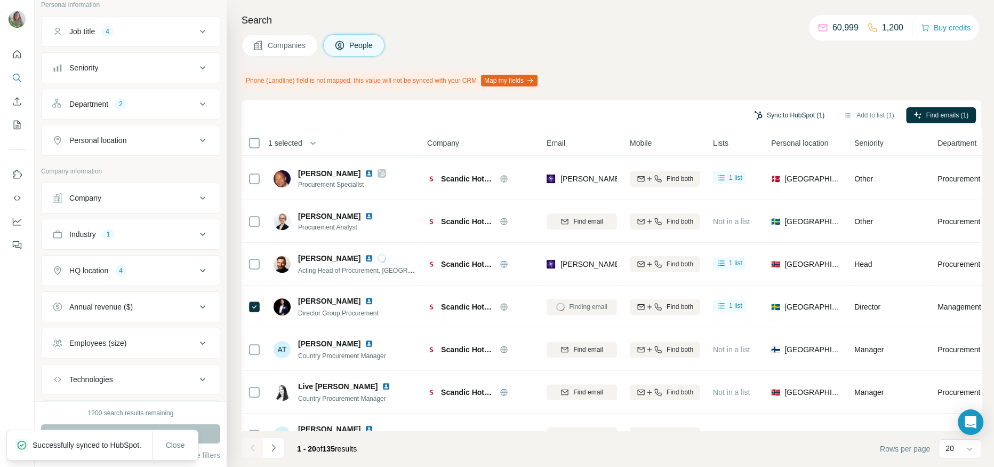
click at [797, 110] on button "Sync to HubSpot (1)" at bounding box center [788, 115] width 85 height 16
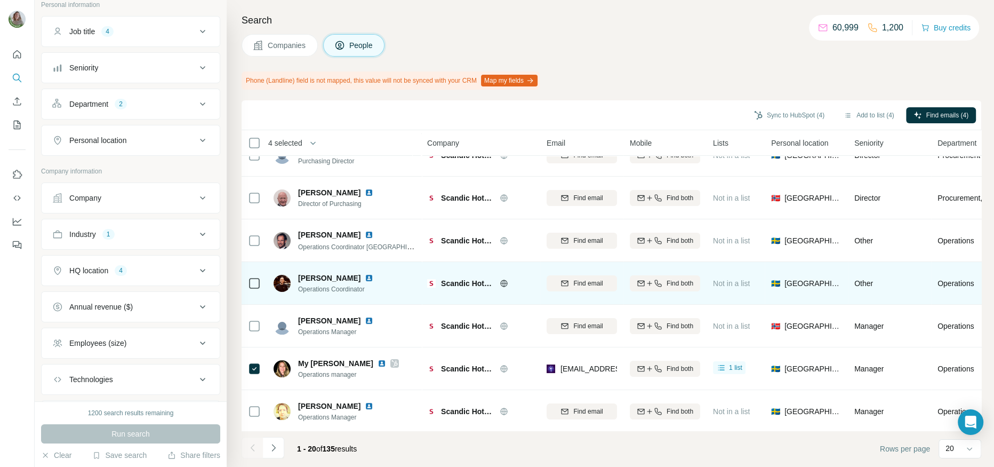
scroll to position [0, 0]
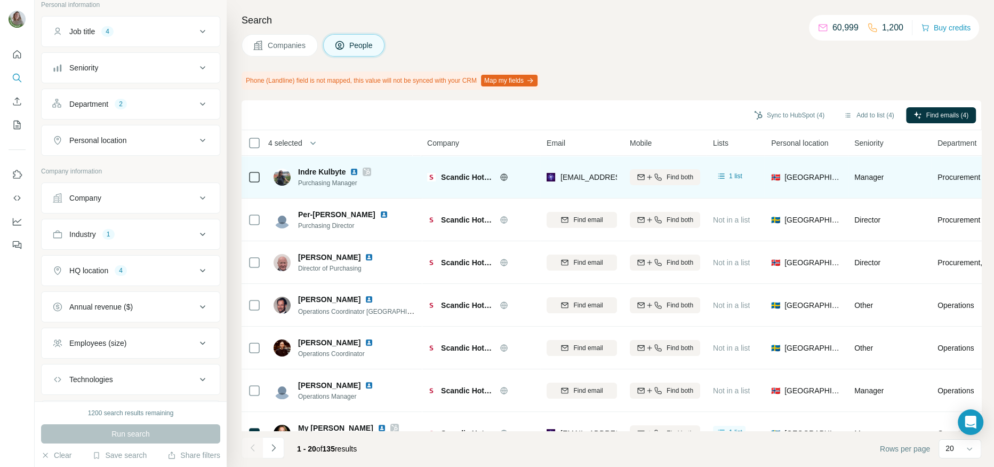
click at [367, 168] on icon at bounding box center [367, 171] width 6 height 9
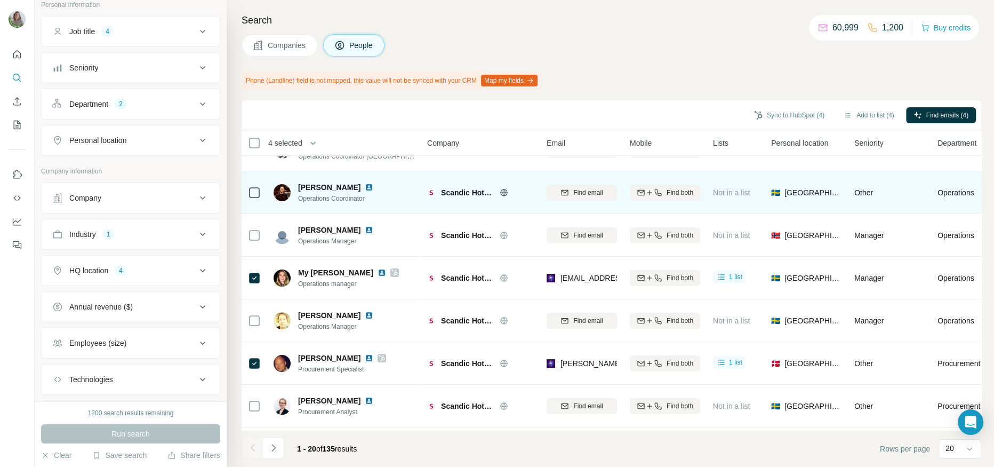
scroll to position [160, 0]
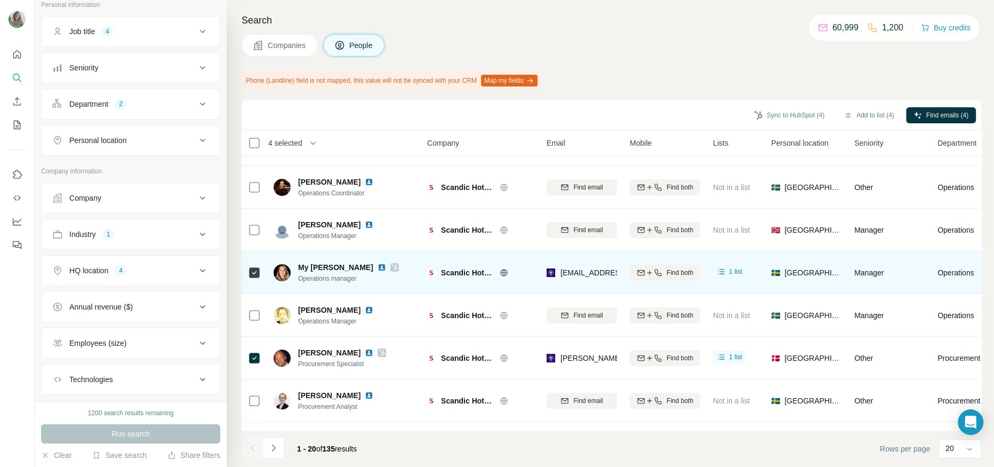
click at [391, 266] on icon at bounding box center [394, 267] width 6 height 9
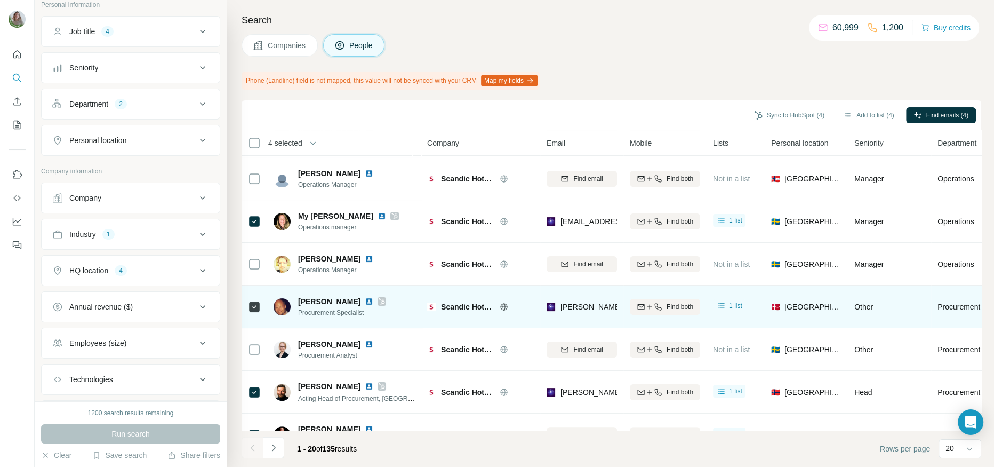
scroll to position [213, 0]
click at [379, 300] on icon at bounding box center [382, 299] width 6 height 6
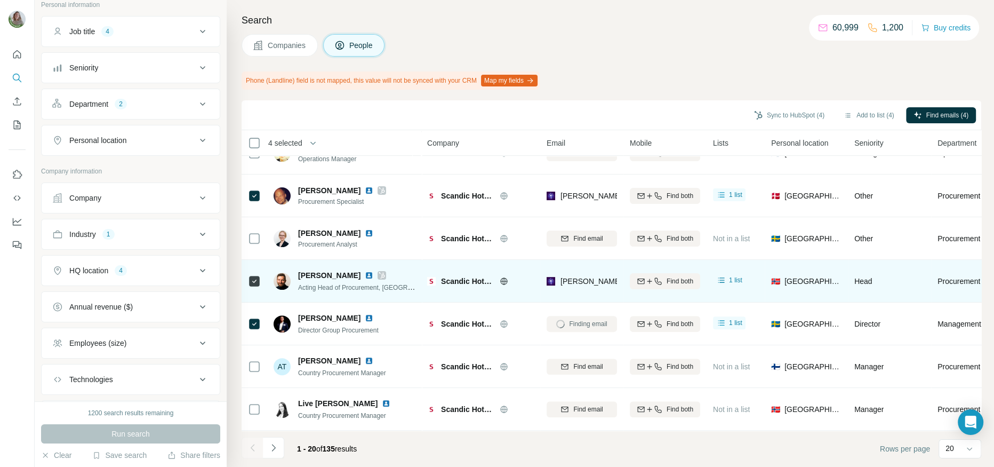
scroll to position [327, 0]
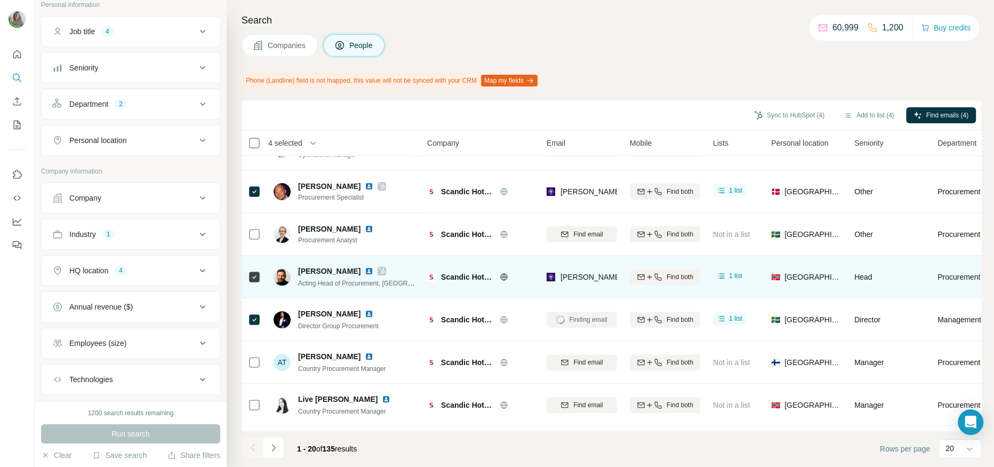
click at [379, 271] on icon at bounding box center [382, 271] width 6 height 9
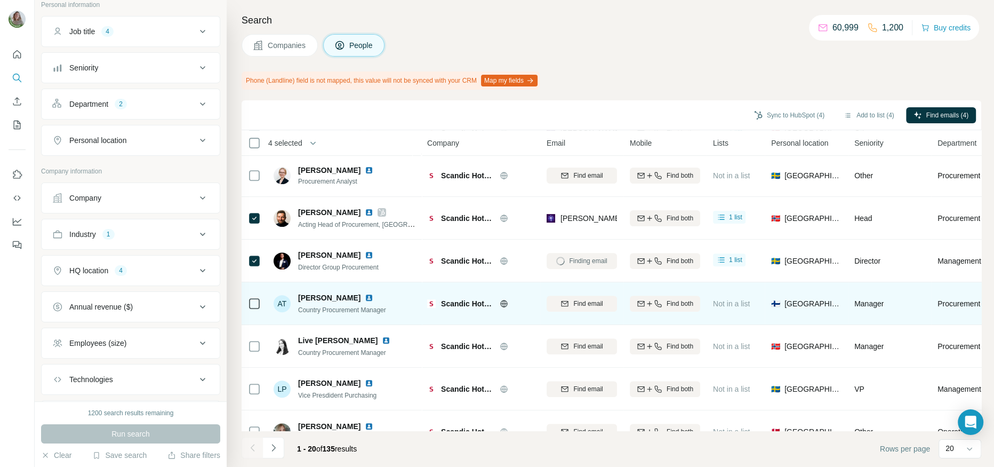
scroll to position [386, 0]
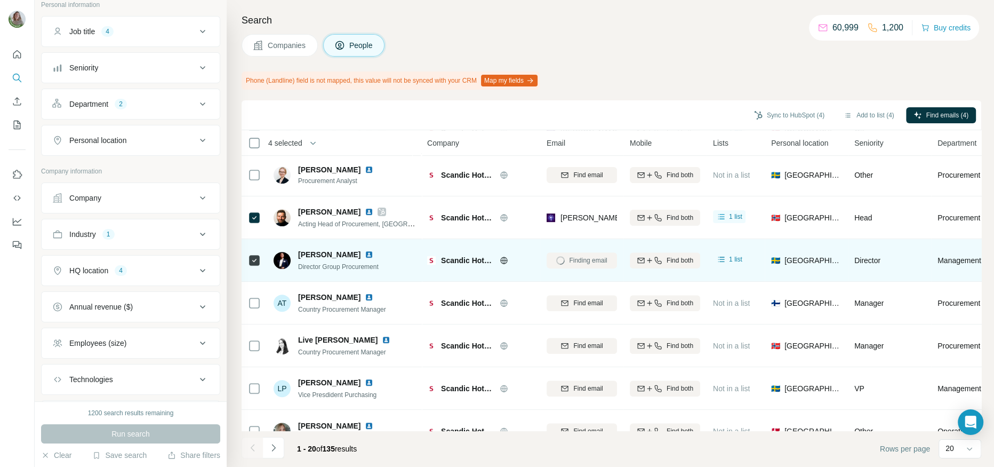
click at [253, 254] on icon at bounding box center [254, 260] width 13 height 13
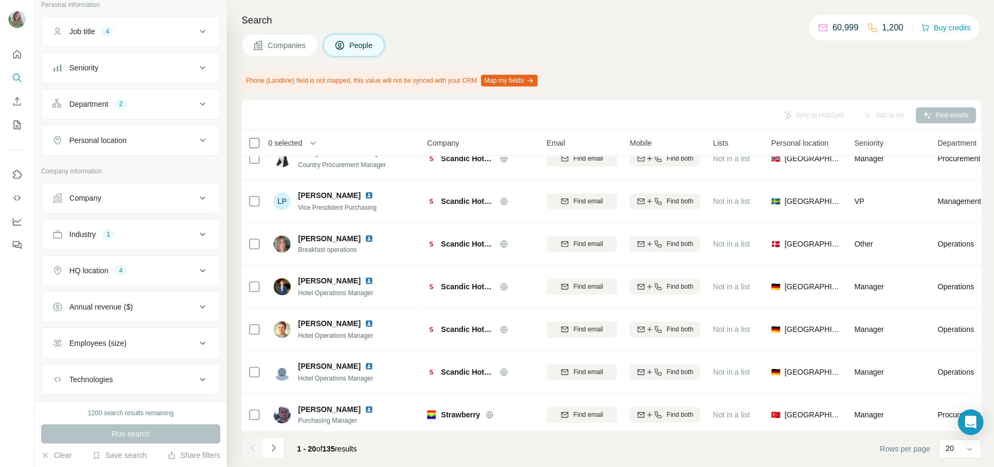
scroll to position [578, 0]
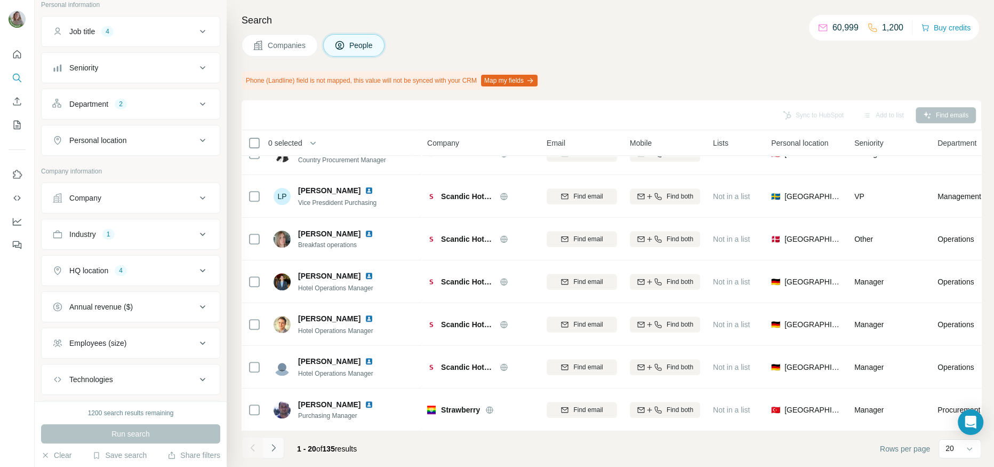
click at [272, 445] on icon "Navigate to next page" at bounding box center [273, 447] width 4 height 7
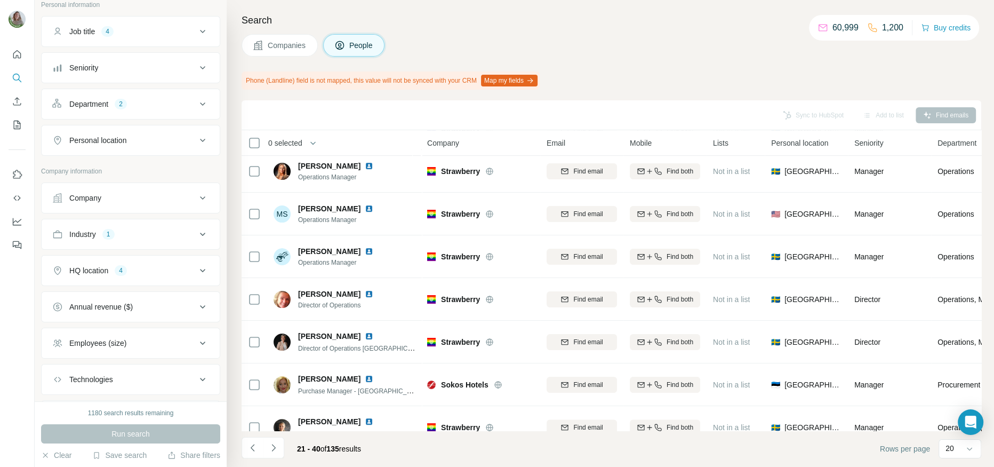
scroll to position [205, 0]
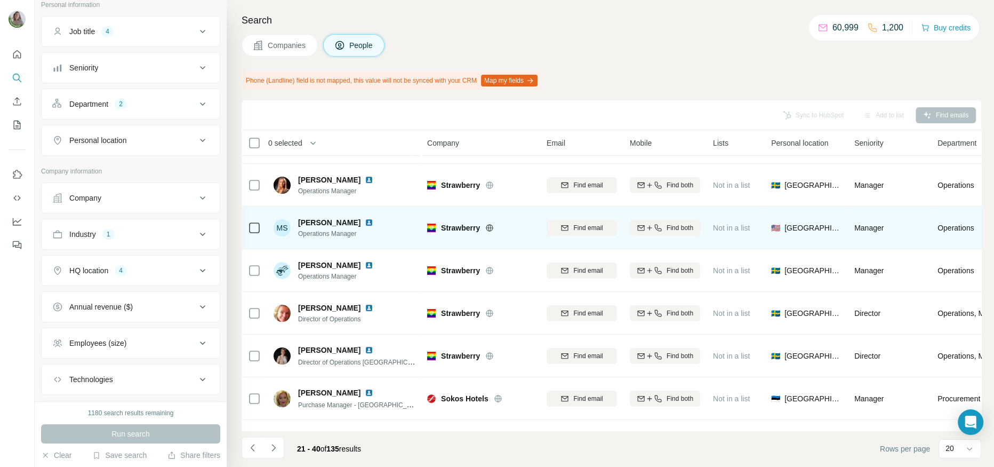
click at [489, 223] on icon at bounding box center [489, 227] width 9 height 9
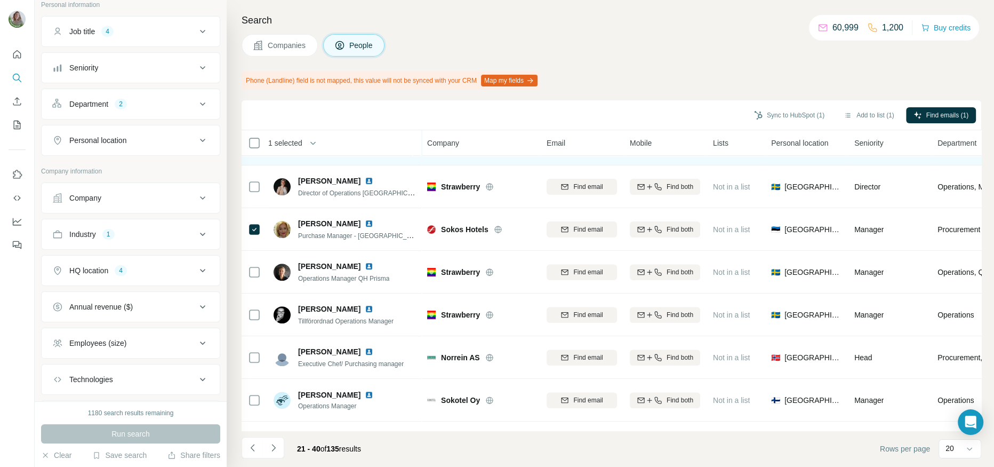
scroll to position [377, 0]
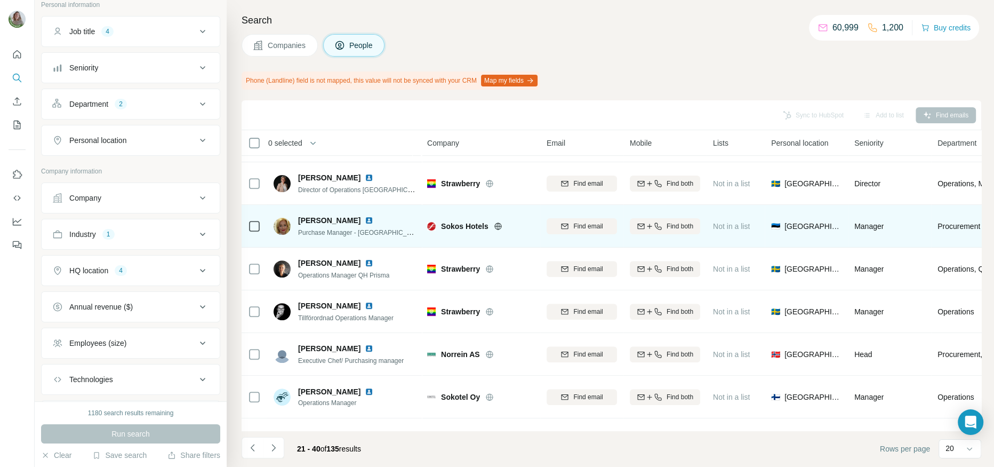
click at [499, 219] on div "Sokos Hotels" at bounding box center [480, 225] width 107 height 29
click at [496, 225] on icon at bounding box center [497, 225] width 3 height 7
click at [576, 231] on button "Find email" at bounding box center [582, 226] width 70 height 16
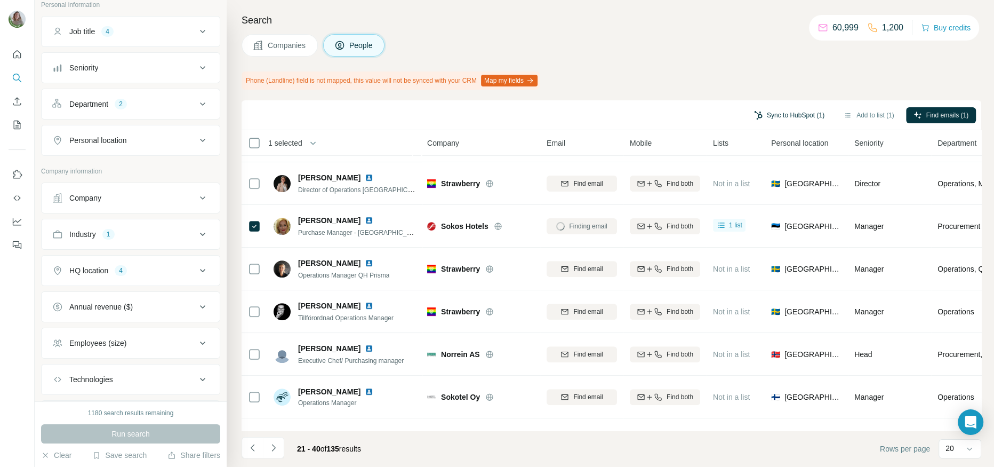
click at [775, 120] on button "Sync to HubSpot (1)" at bounding box center [788, 115] width 85 height 16
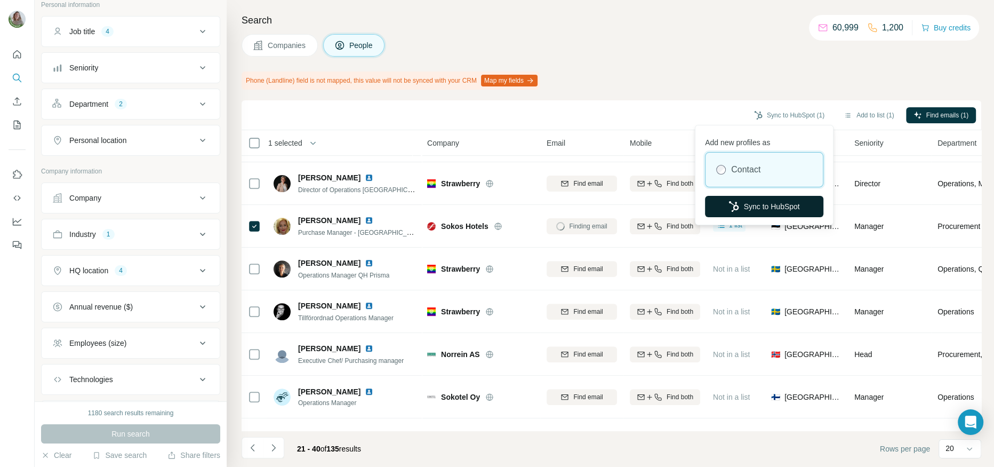
click at [748, 210] on button "Sync to HubSpot" at bounding box center [764, 206] width 118 height 21
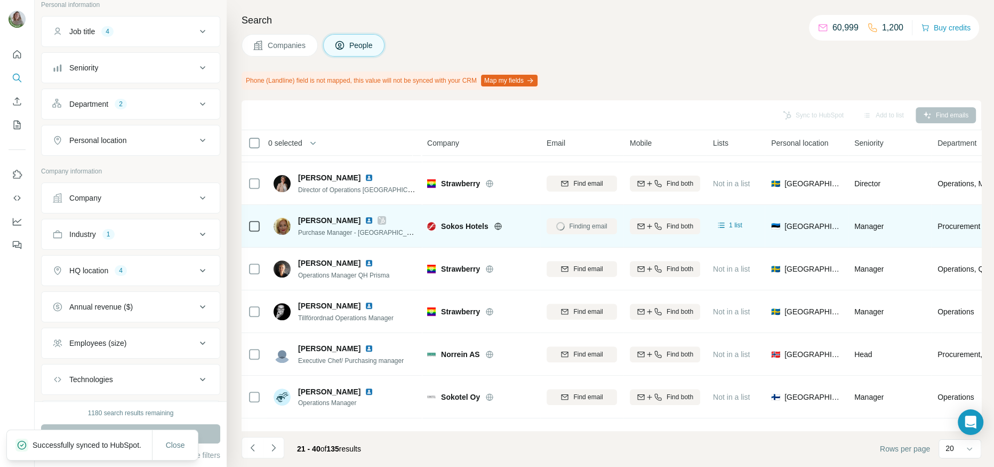
click at [377, 219] on div at bounding box center [381, 220] width 9 height 9
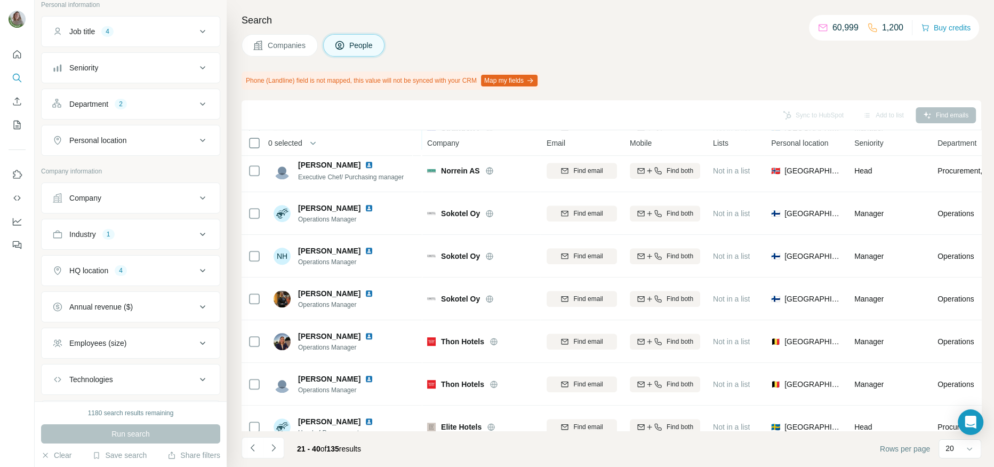
scroll to position [578, 0]
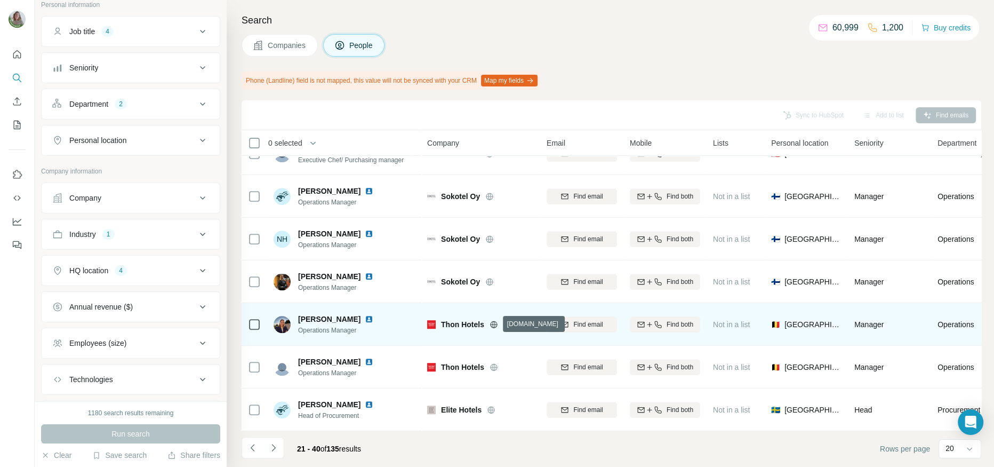
click at [492, 325] on icon at bounding box center [493, 324] width 9 height 9
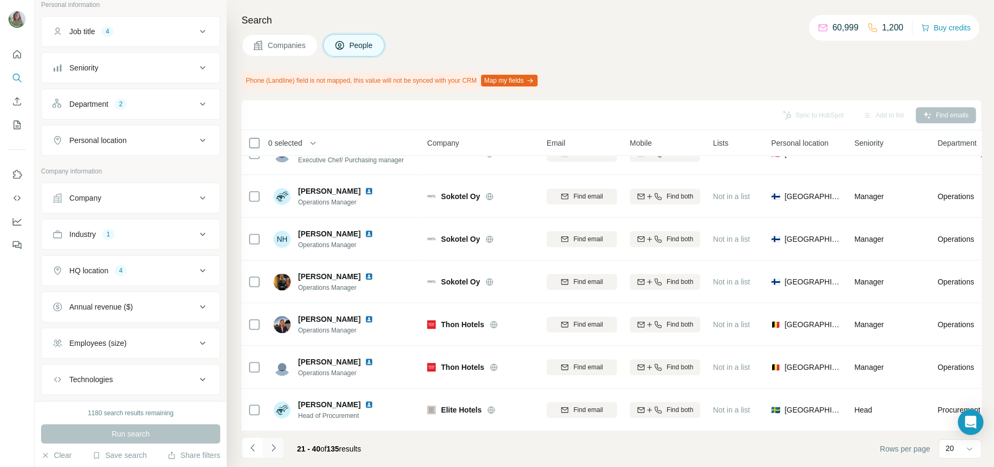
click at [276, 442] on icon "Navigate to next page" at bounding box center [273, 447] width 11 height 11
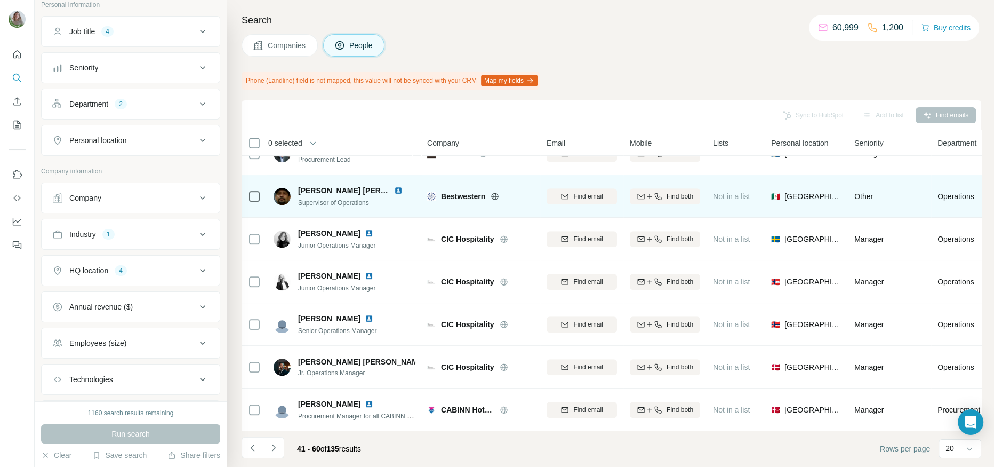
scroll to position [0, 0]
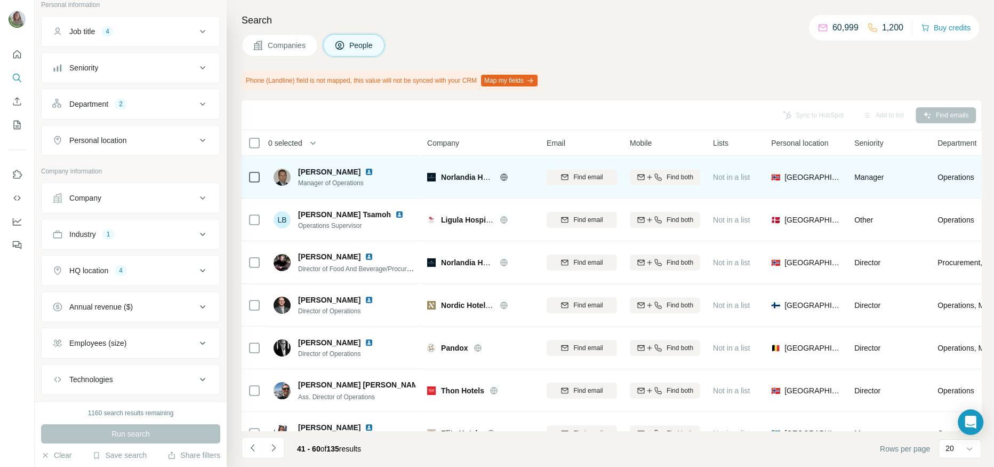
click at [504, 175] on icon at bounding box center [503, 176] width 3 height 7
click at [575, 175] on span "Find email" at bounding box center [587, 177] width 29 height 10
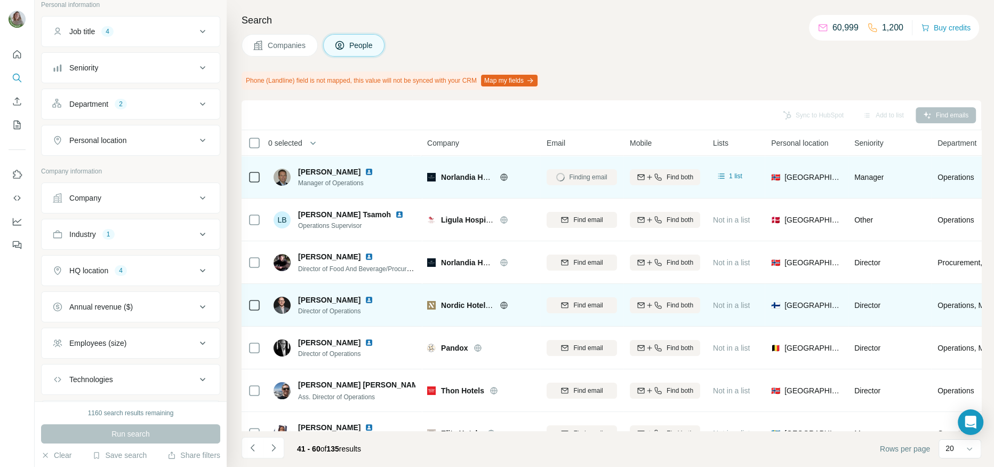
click at [501, 303] on icon at bounding box center [504, 305] width 9 height 9
click at [573, 304] on span "Find email" at bounding box center [587, 305] width 29 height 10
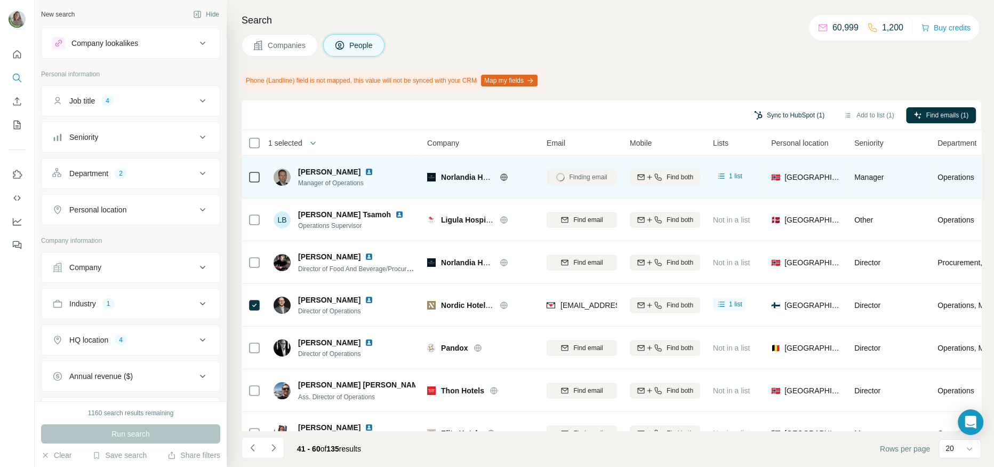
click at [788, 116] on button "Sync to HubSpot (1)" at bounding box center [788, 115] width 85 height 16
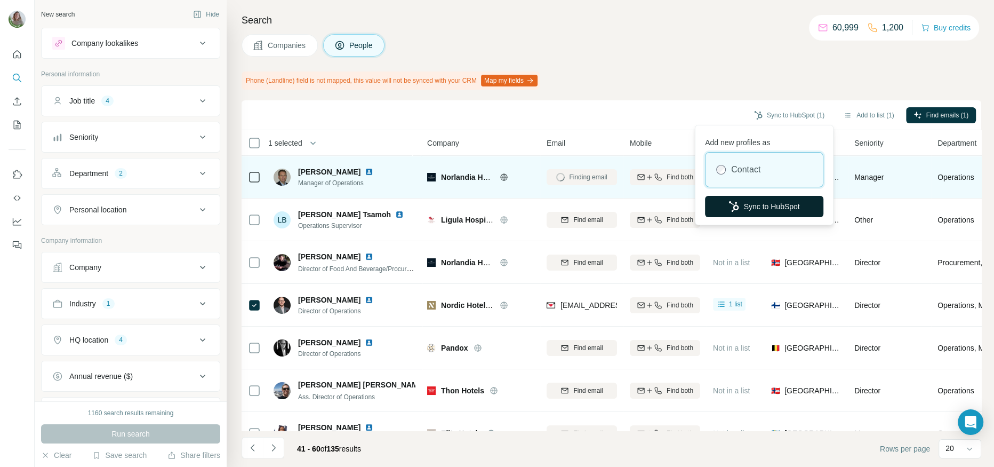
click at [742, 198] on button "Sync to HubSpot" at bounding box center [764, 206] width 118 height 21
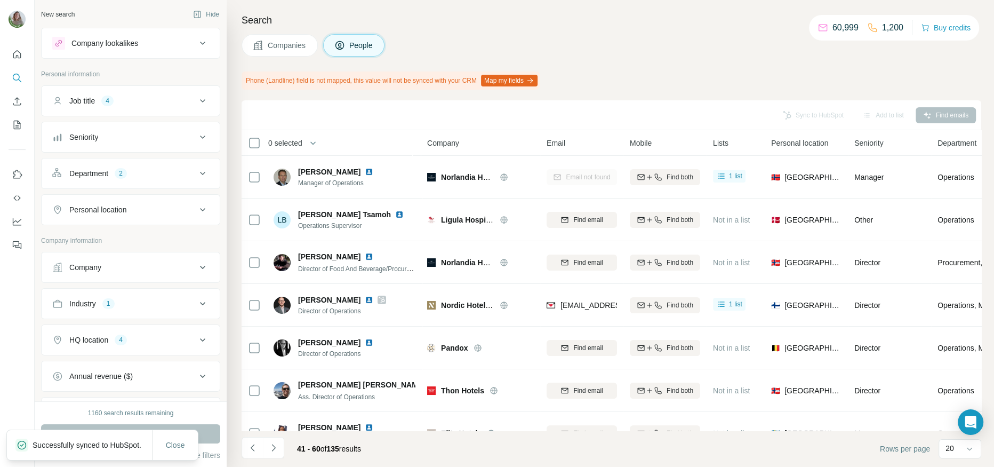
click at [132, 90] on button "Job title 4" at bounding box center [131, 101] width 178 height 26
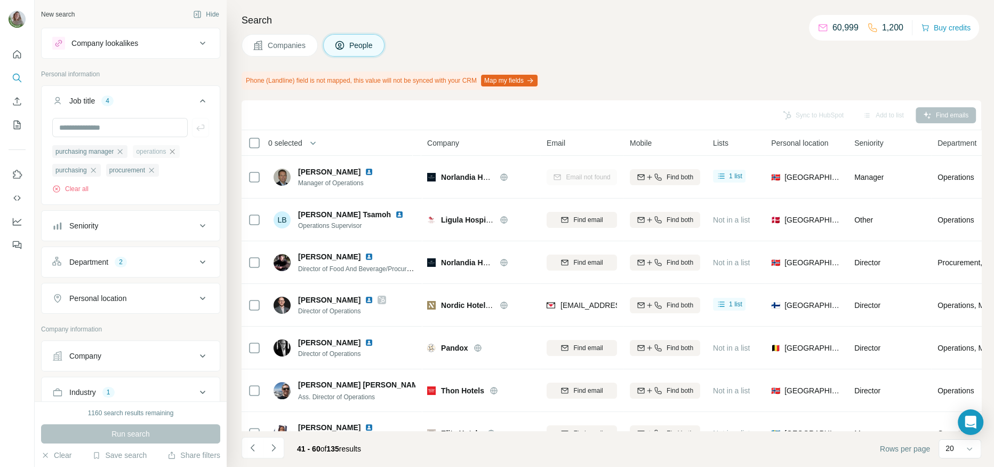
click at [176, 148] on icon "button" at bounding box center [172, 151] width 9 height 9
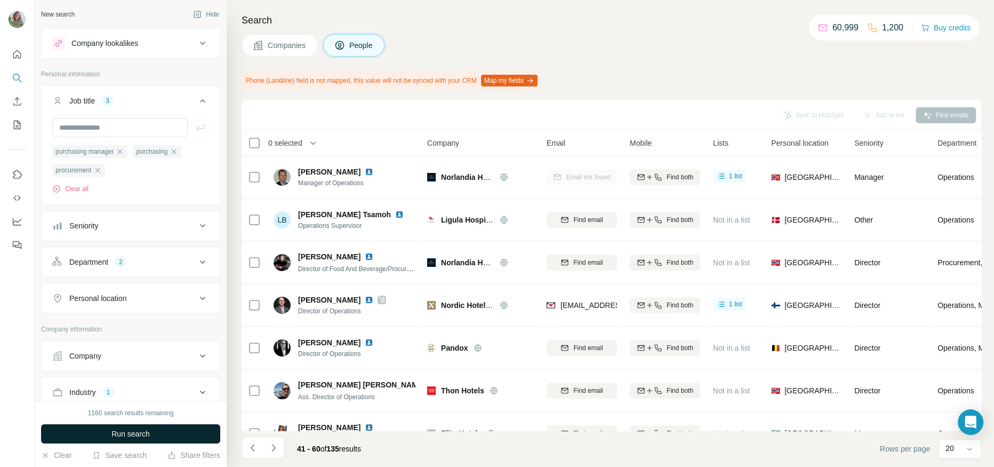
click at [118, 433] on span "Run search" at bounding box center [130, 433] width 38 height 11
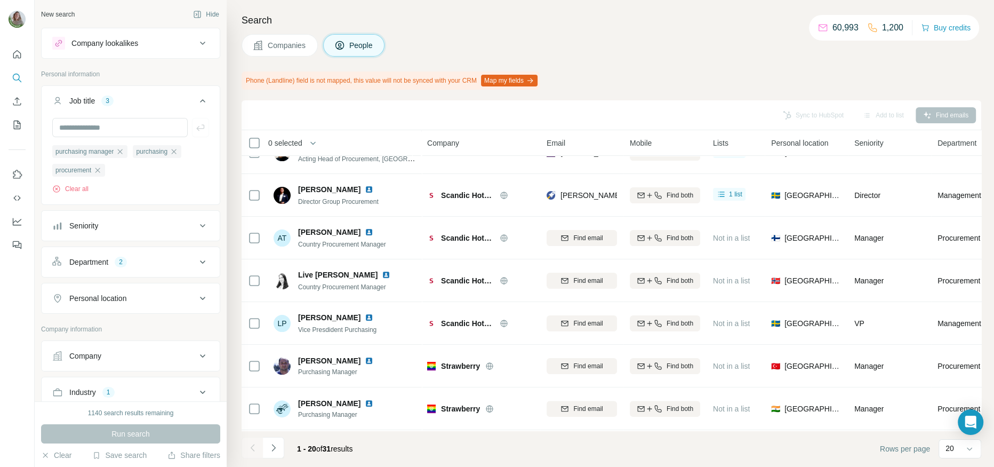
scroll to position [578, 0]
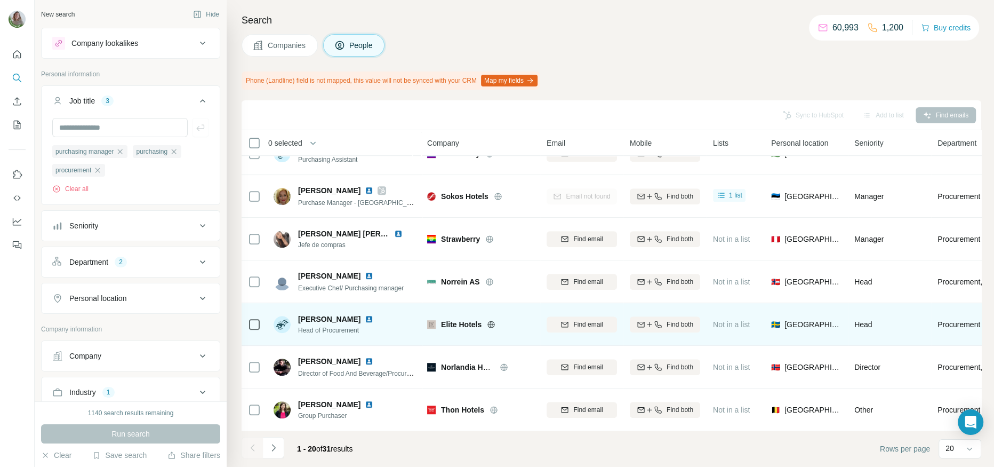
click at [365, 316] on img at bounding box center [369, 319] width 9 height 9
click at [595, 319] on span "Find email" at bounding box center [587, 324] width 29 height 10
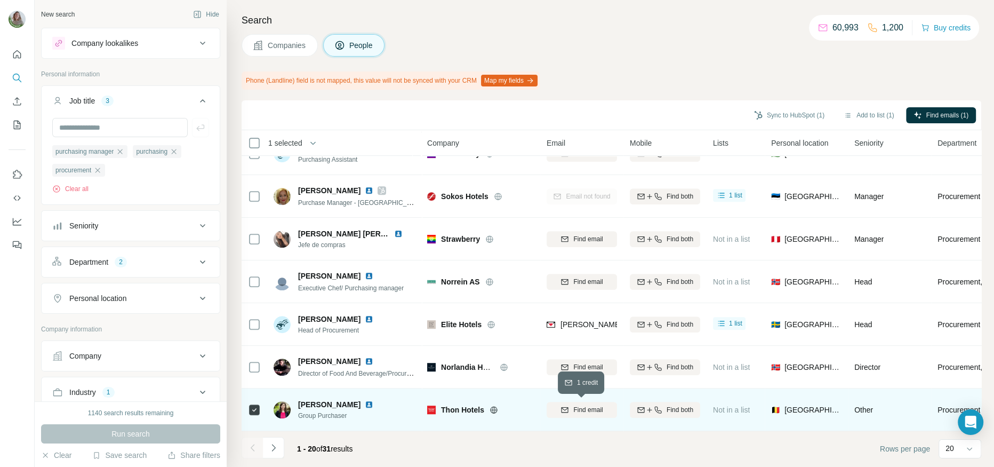
click at [593, 405] on span "Find email" at bounding box center [587, 410] width 29 height 10
click at [789, 113] on button "Sync to HubSpot (1)" at bounding box center [788, 115] width 85 height 16
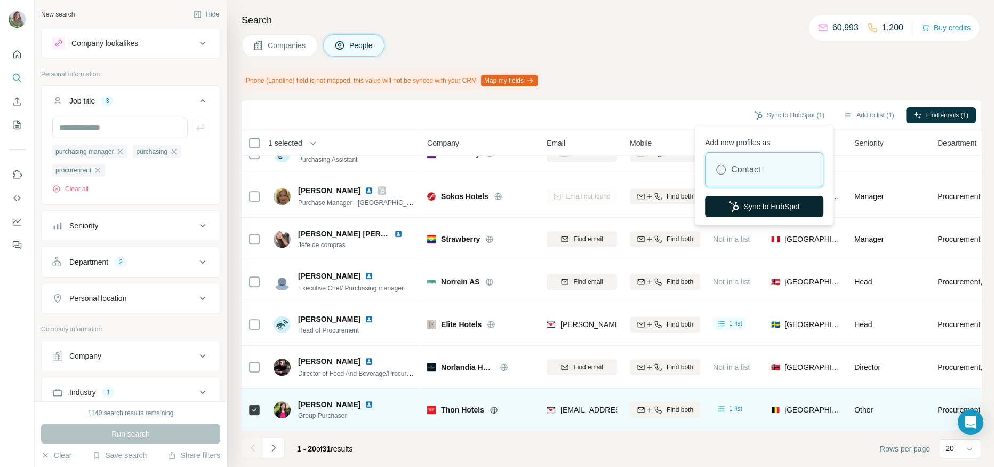
click at [743, 197] on button "Sync to HubSpot" at bounding box center [764, 206] width 118 height 21
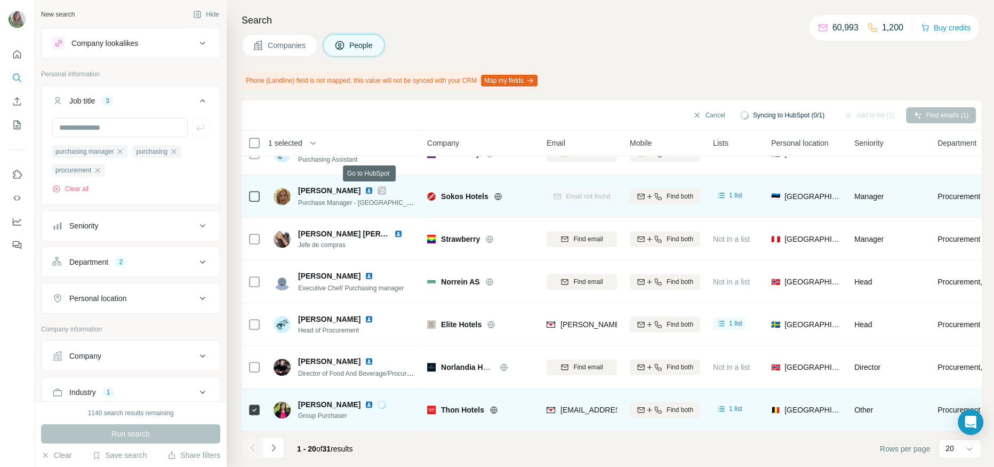
click at [379, 191] on icon at bounding box center [382, 190] width 6 height 9
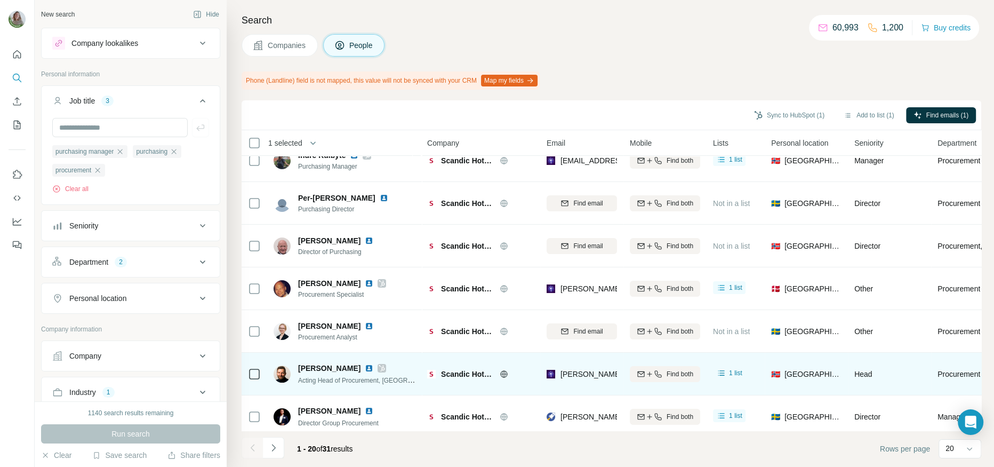
scroll to position [0, 0]
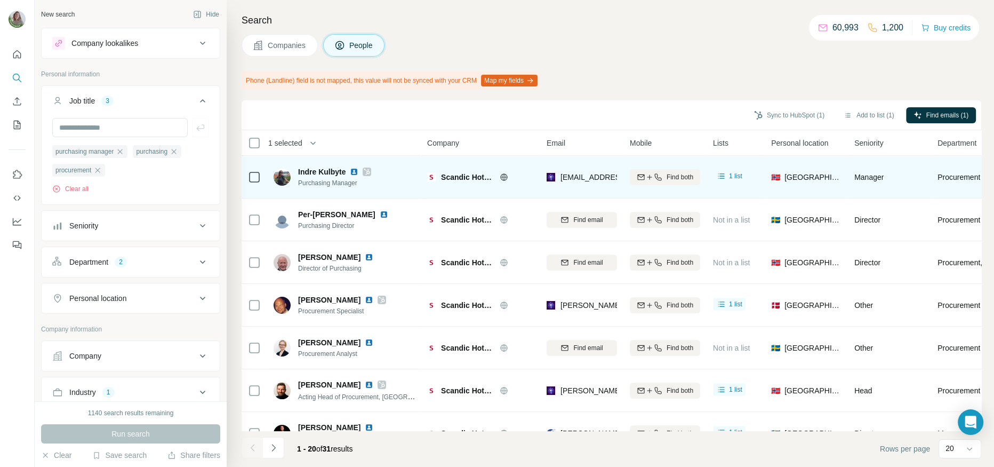
click at [365, 172] on icon at bounding box center [367, 171] width 6 height 9
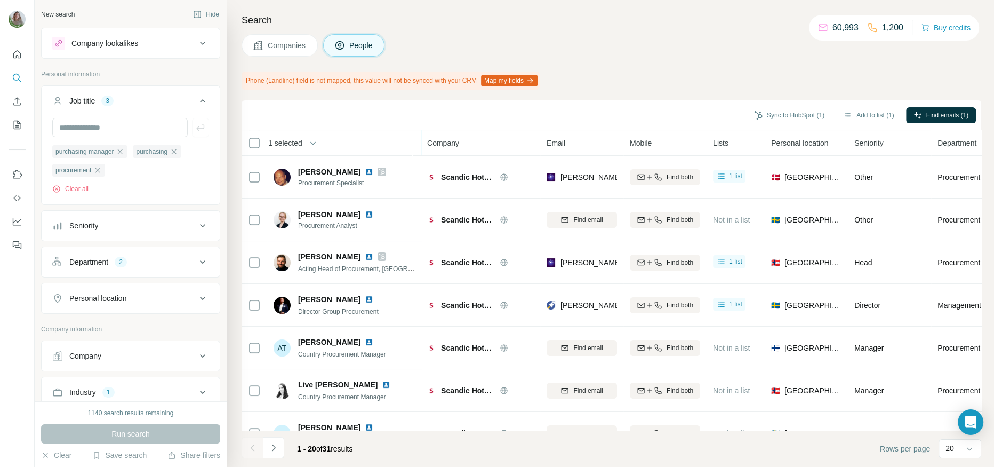
scroll to position [130, 0]
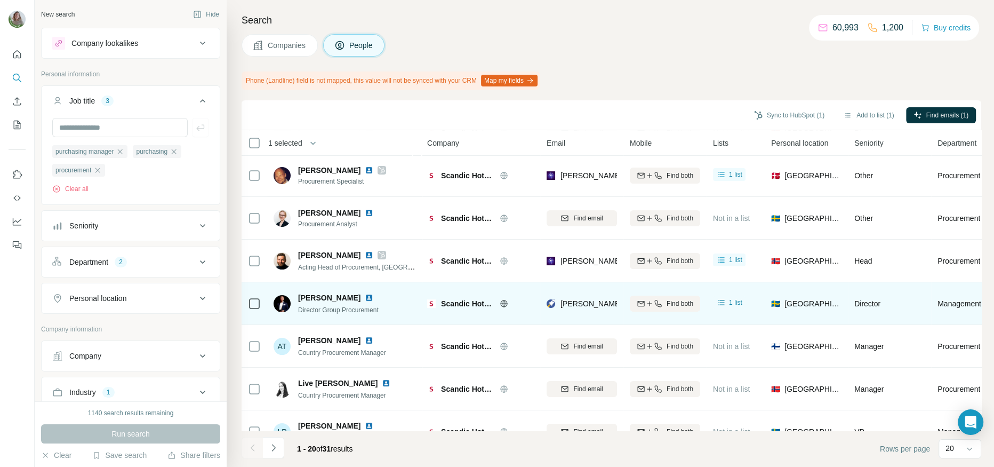
click at [367, 299] on div at bounding box center [375, 297] width 21 height 9
click at [365, 299] on img at bounding box center [369, 297] width 9 height 9
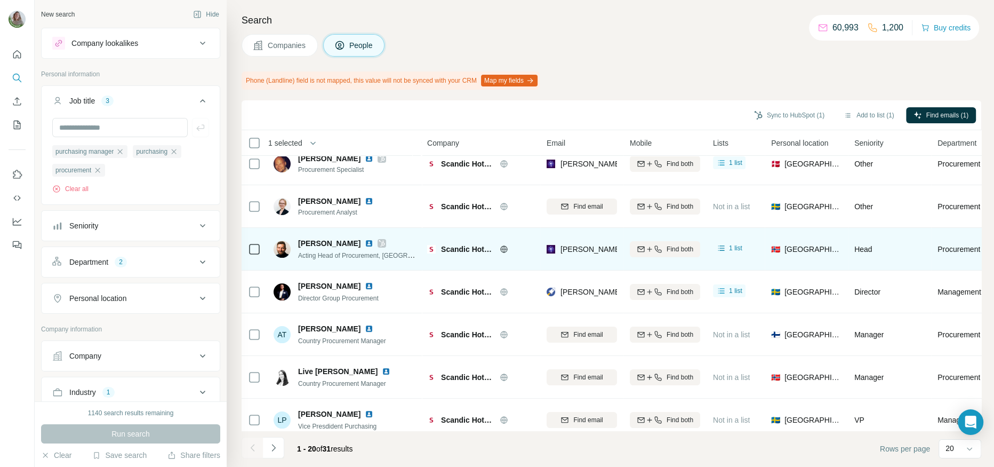
scroll to position [142, 0]
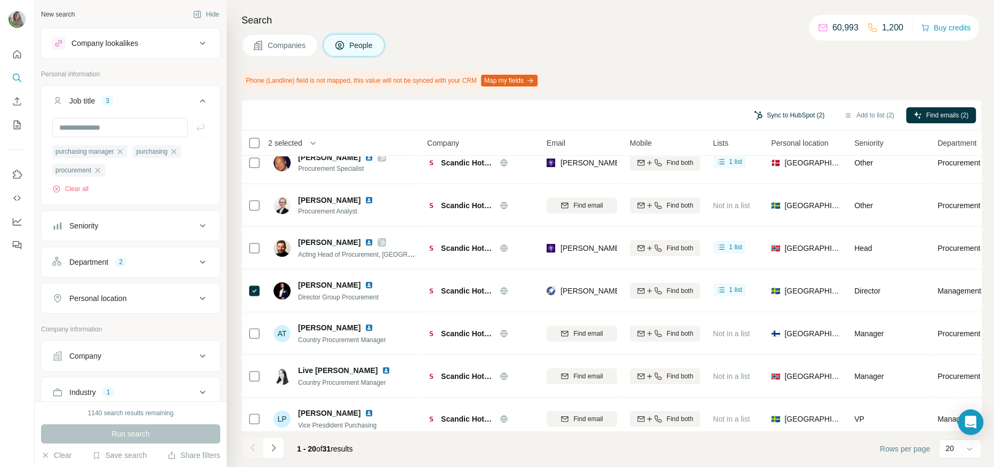
click at [775, 118] on button "Sync to HubSpot (2)" at bounding box center [788, 115] width 85 height 16
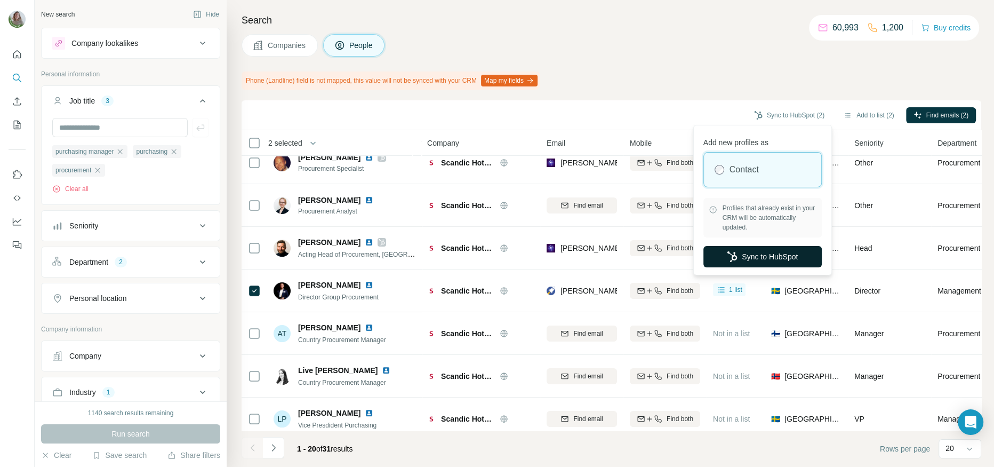
click at [756, 260] on button "Sync to HubSpot" at bounding box center [762, 256] width 118 height 21
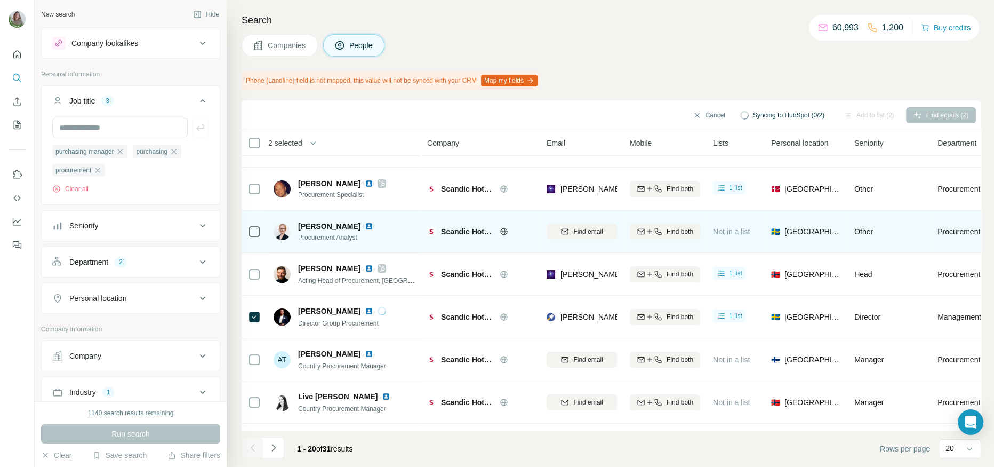
scroll to position [168, 0]
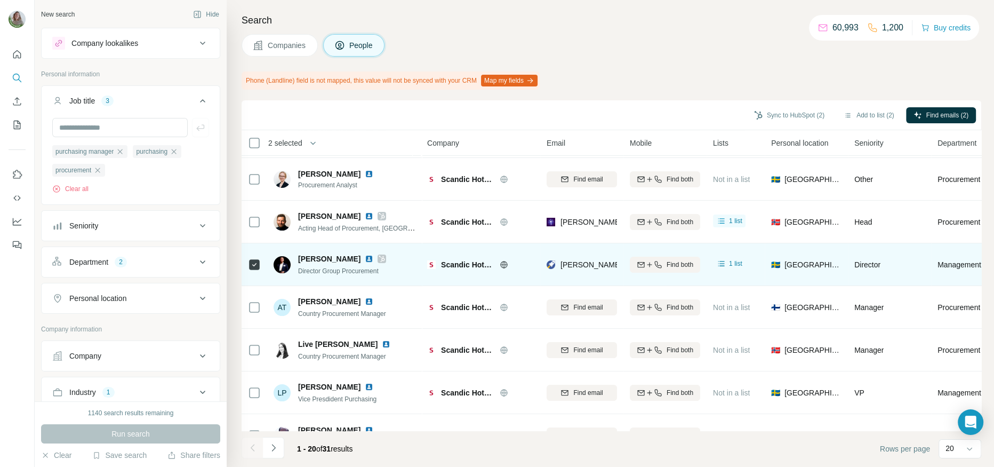
click at [379, 258] on icon at bounding box center [382, 258] width 6 height 9
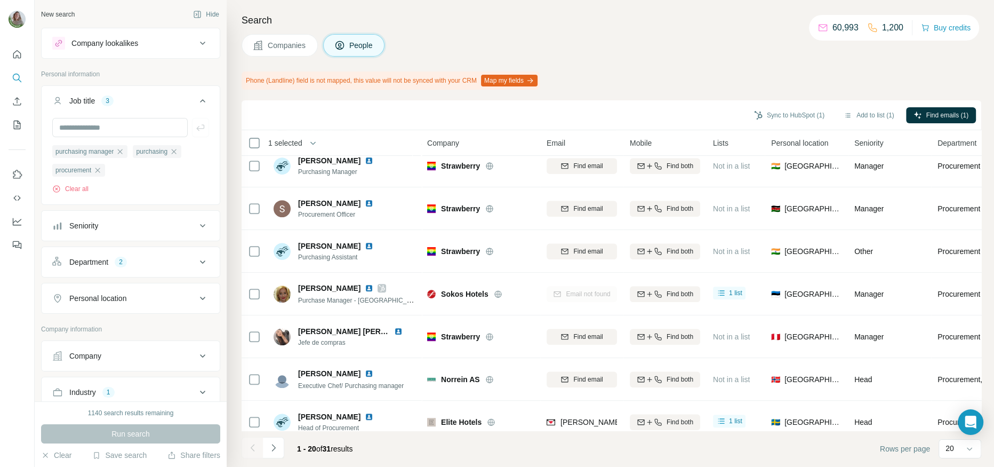
scroll to position [578, 0]
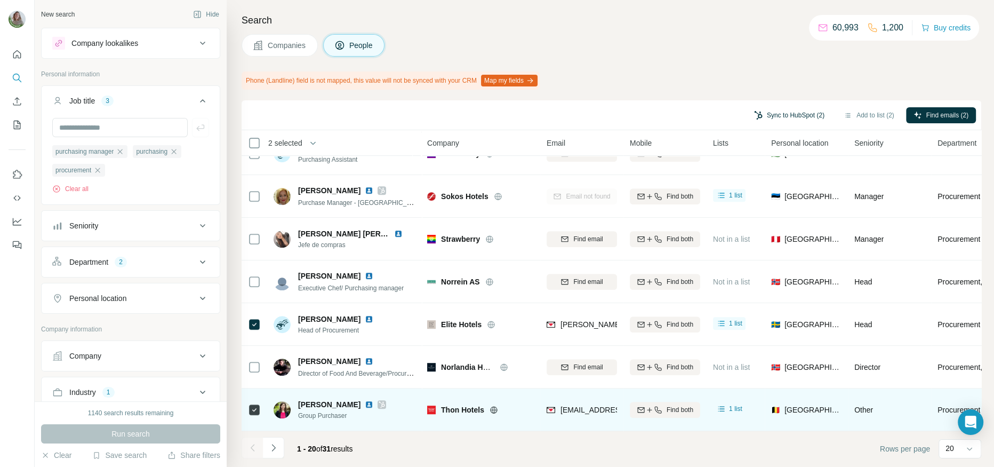
click at [785, 109] on button "Sync to HubSpot (2)" at bounding box center [788, 115] width 85 height 16
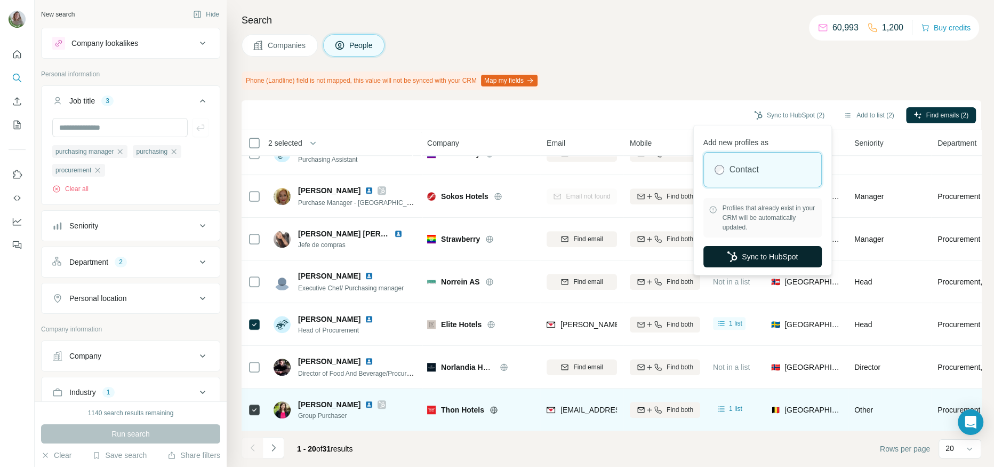
click at [766, 259] on button "Sync to HubSpot" at bounding box center [762, 256] width 118 height 21
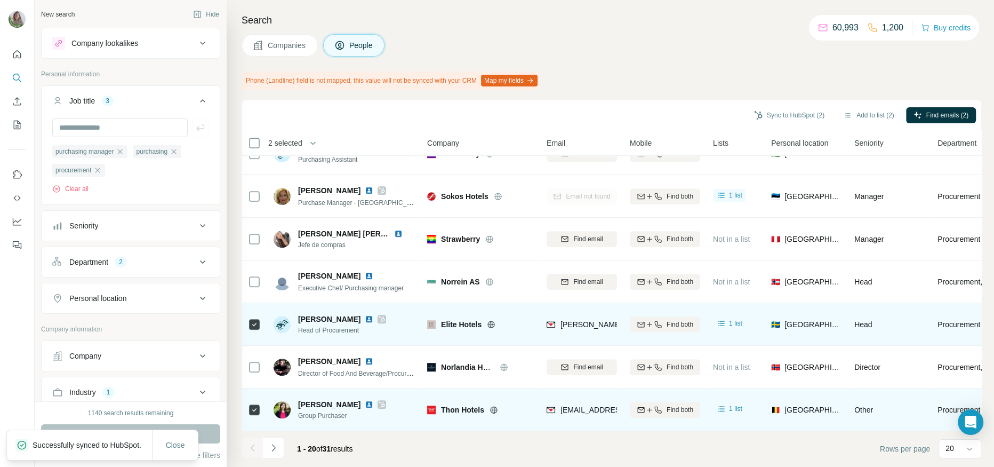
click at [379, 319] on icon at bounding box center [382, 319] width 6 height 9
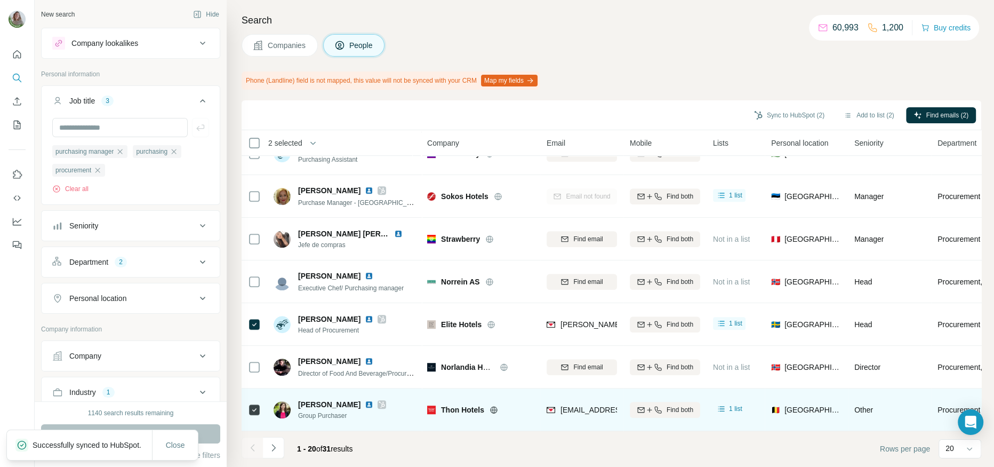
click at [379, 401] on icon at bounding box center [382, 404] width 6 height 9
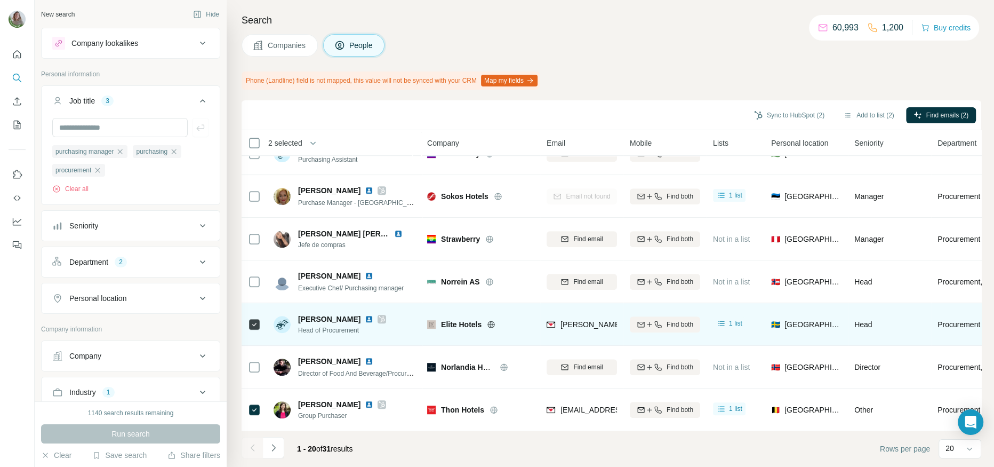
click at [253, 318] on icon at bounding box center [254, 324] width 13 height 13
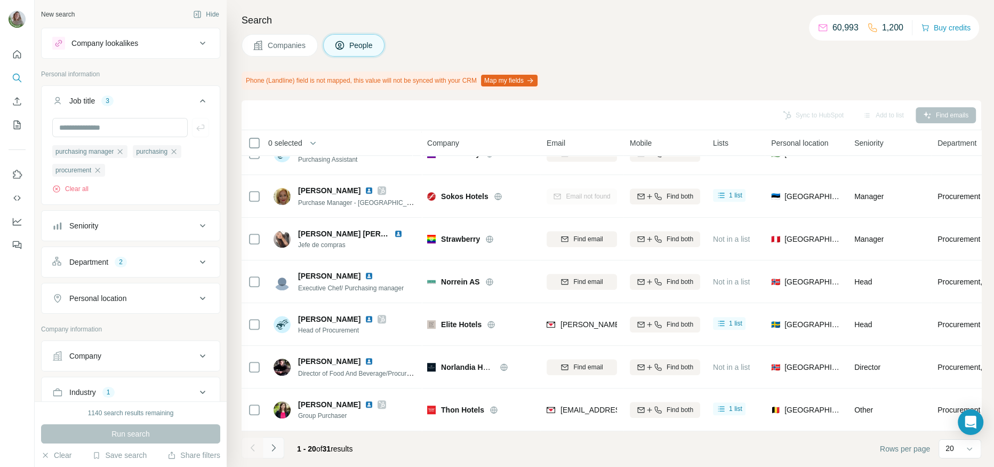
click at [280, 449] on button "Navigate to next page" at bounding box center [273, 447] width 21 height 21
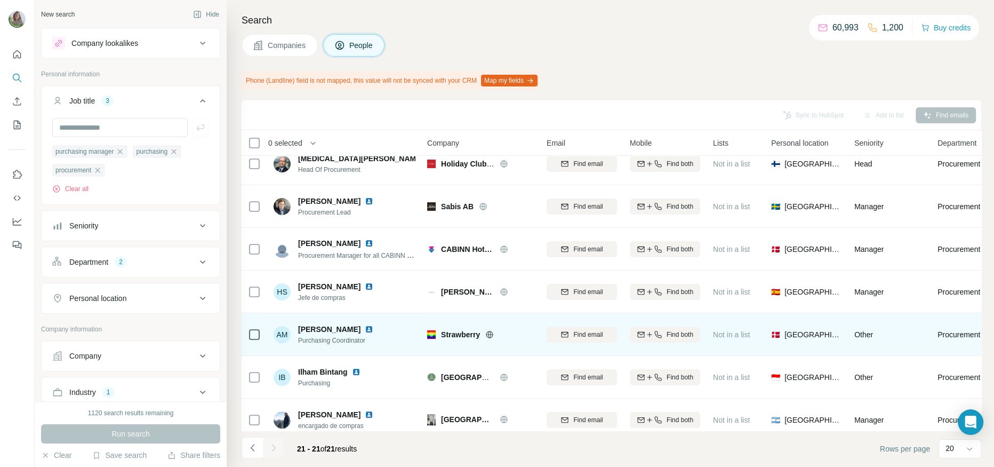
scroll to position [0, 0]
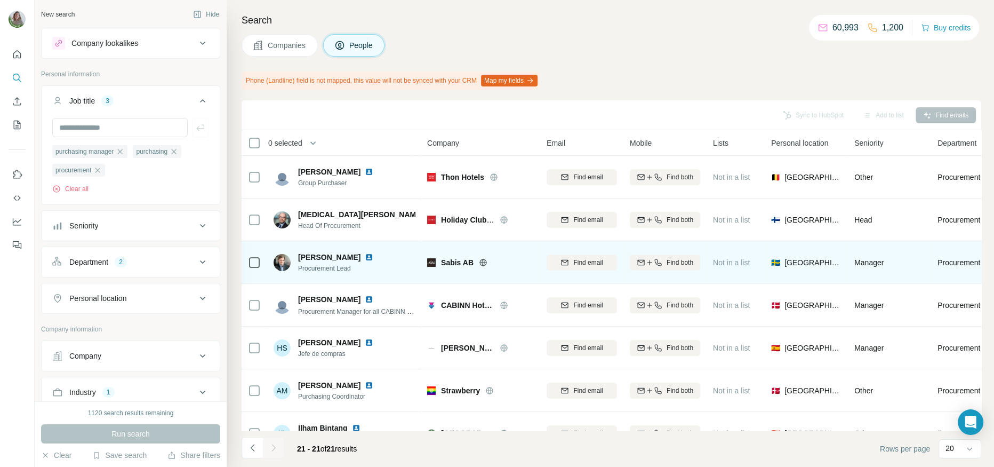
click at [481, 260] on icon at bounding box center [482, 262] width 3 height 7
click at [593, 267] on button "Find email" at bounding box center [582, 262] width 70 height 16
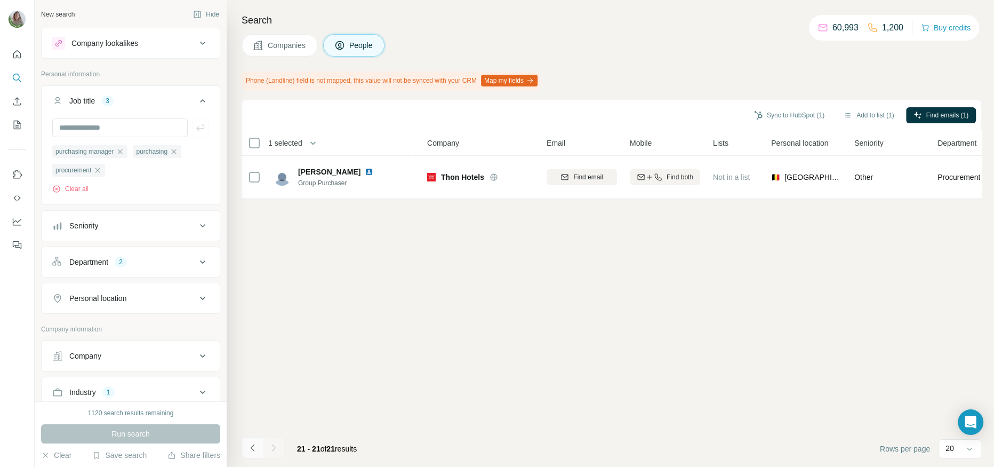
click at [254, 444] on icon "Navigate to previous page" at bounding box center [252, 447] width 11 height 11
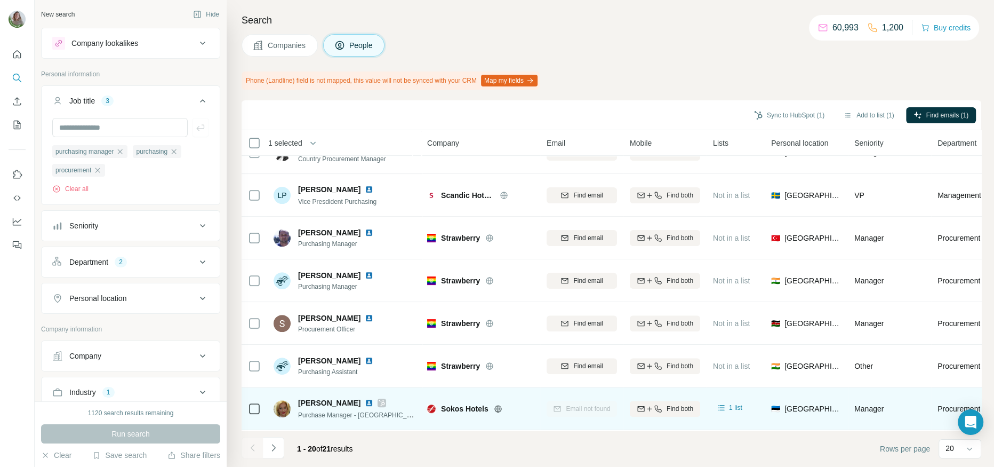
scroll to position [578, 0]
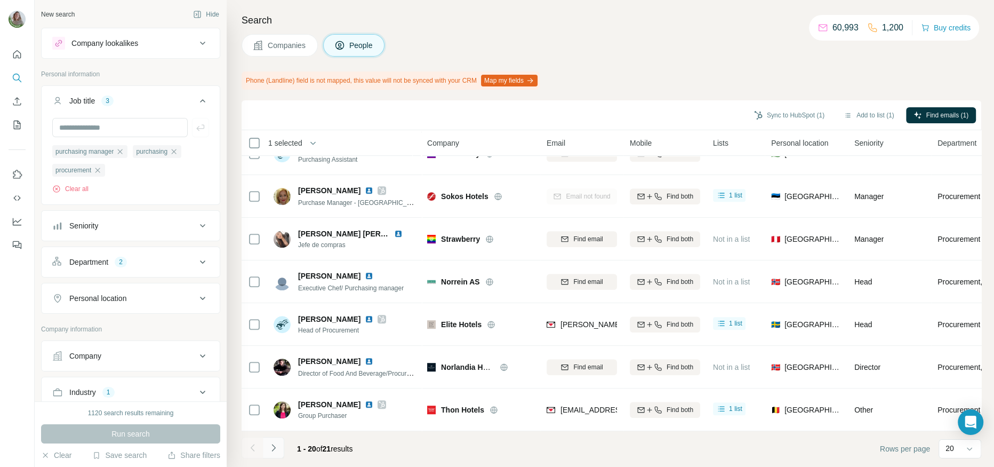
click at [277, 449] on icon "Navigate to next page" at bounding box center [273, 447] width 11 height 11
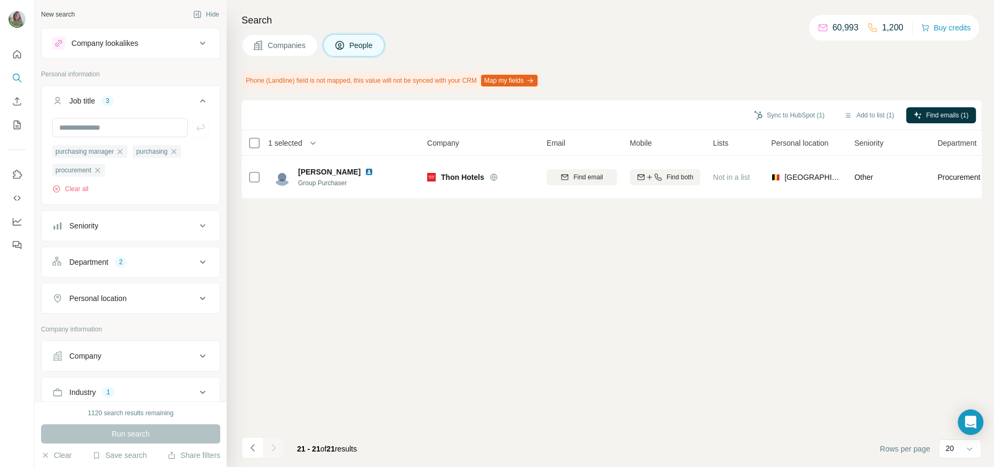
scroll to position [0, 0]
click at [252, 443] on icon "Navigate to previous page" at bounding box center [252, 447] width 11 height 11
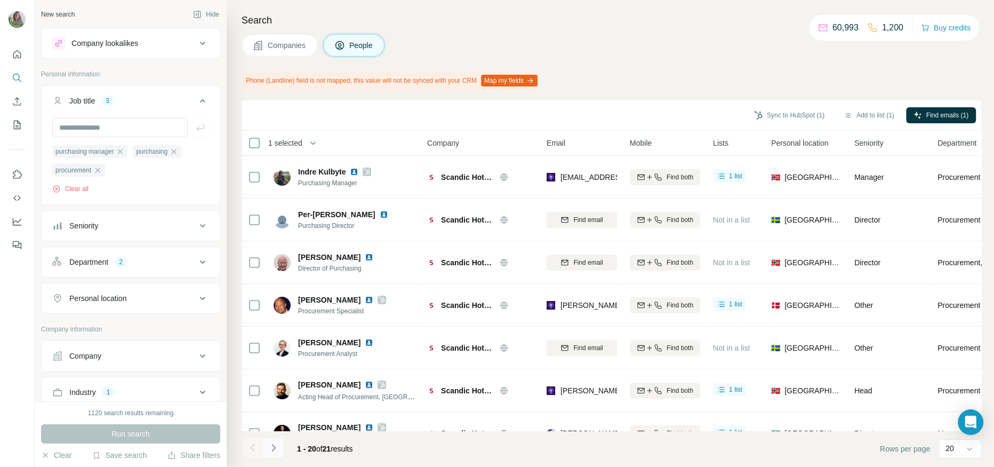
click at [277, 447] on icon "Navigate to next page" at bounding box center [273, 447] width 11 height 11
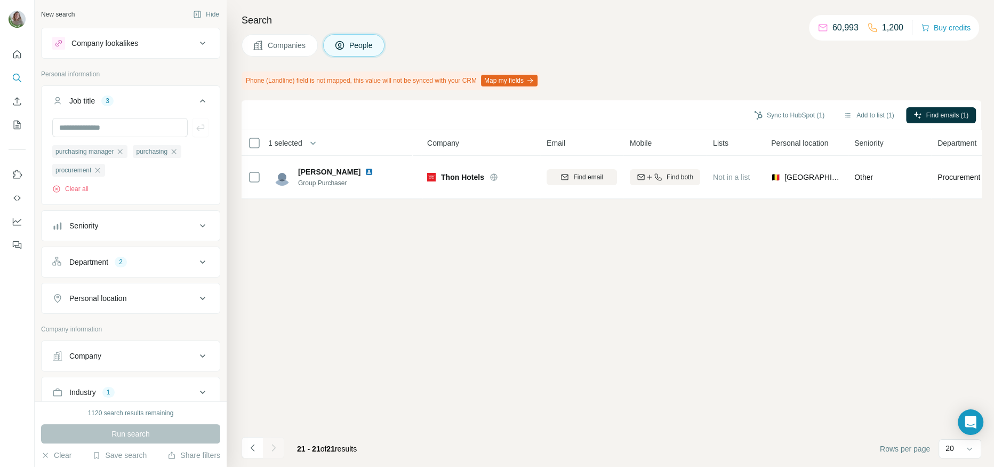
click at [150, 425] on div "Run search" at bounding box center [130, 433] width 179 height 19
click at [155, 432] on div "Run search" at bounding box center [130, 433] width 179 height 19
click at [435, 299] on div "Sync to HubSpot (1) Add to list (1) Find emails (1) 1 selected People Company E…" at bounding box center [612, 283] width 740 height 366
click at [247, 448] on icon "Navigate to previous page" at bounding box center [252, 447] width 11 height 11
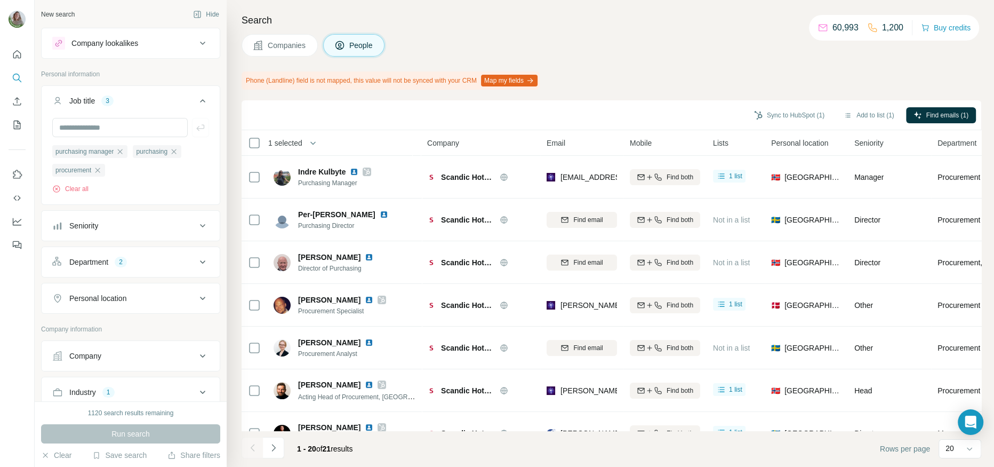
click at [158, 434] on div "Run search" at bounding box center [130, 433] width 179 height 19
click at [130, 184] on div "Clear all" at bounding box center [130, 189] width 157 height 10
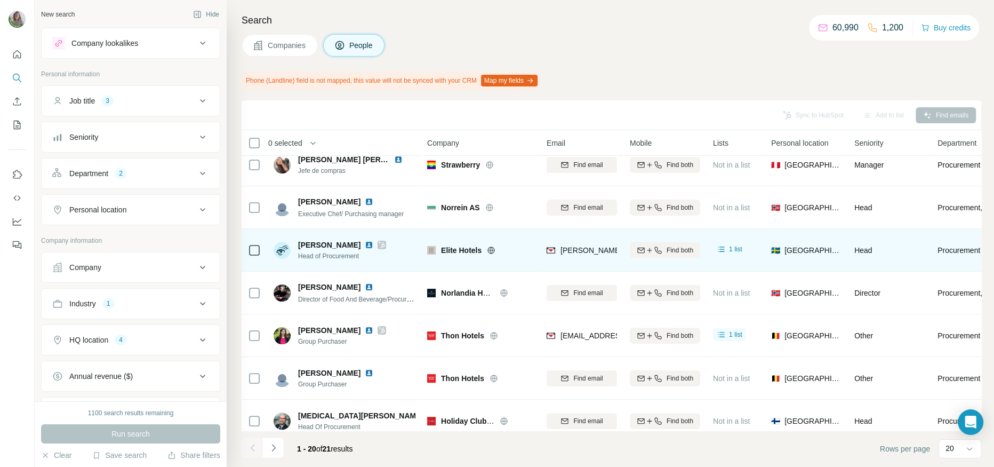
scroll to position [228, 0]
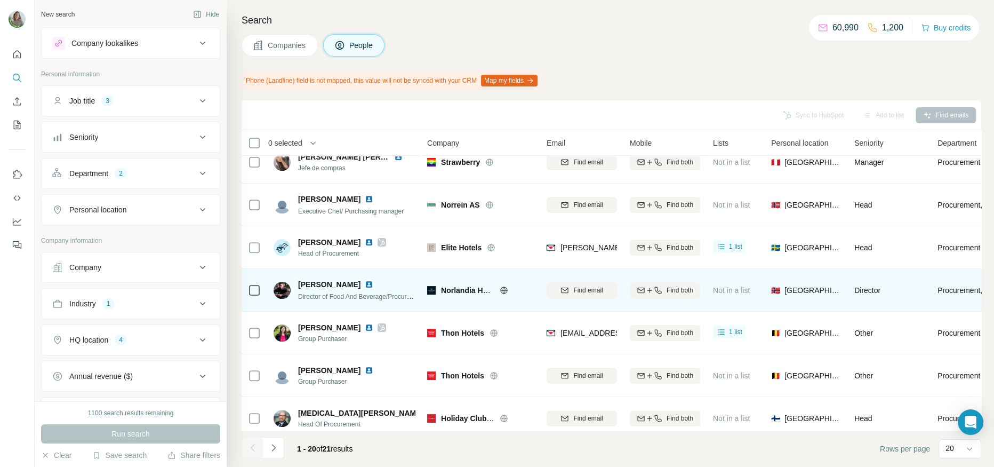
click at [507, 292] on icon at bounding box center [504, 290] width 9 height 9
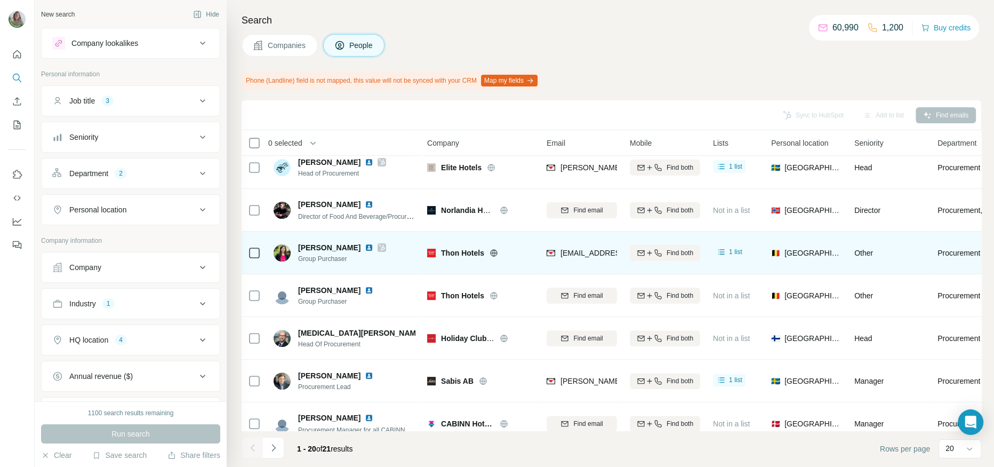
scroll to position [350, 0]
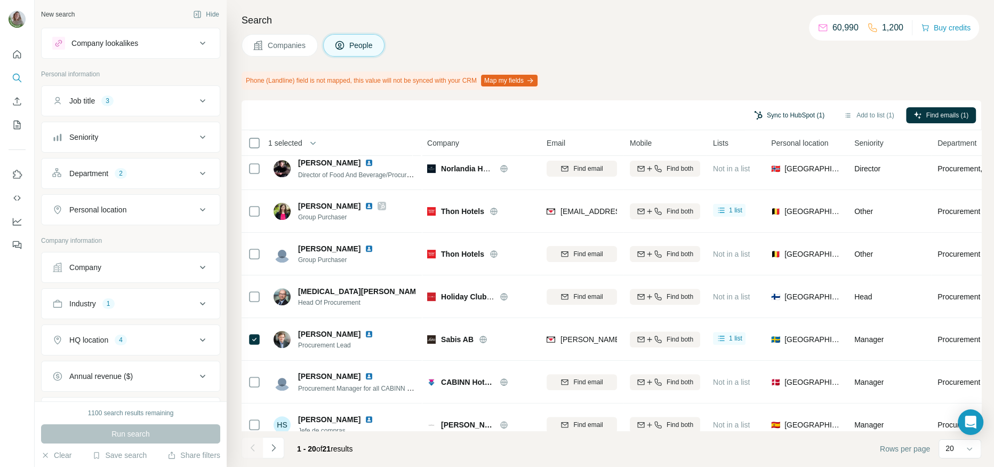
click at [813, 115] on button "Sync to HubSpot (1)" at bounding box center [788, 115] width 85 height 16
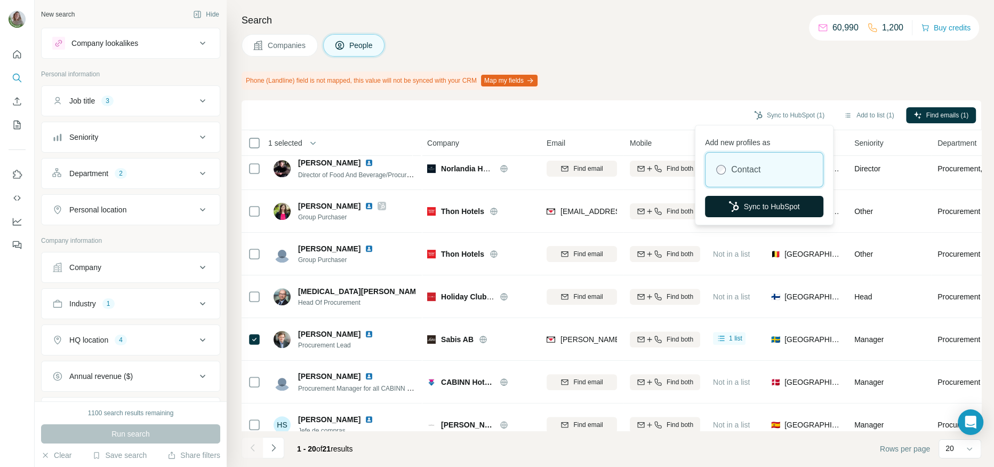
click at [774, 202] on button "Sync to HubSpot" at bounding box center [764, 206] width 118 height 21
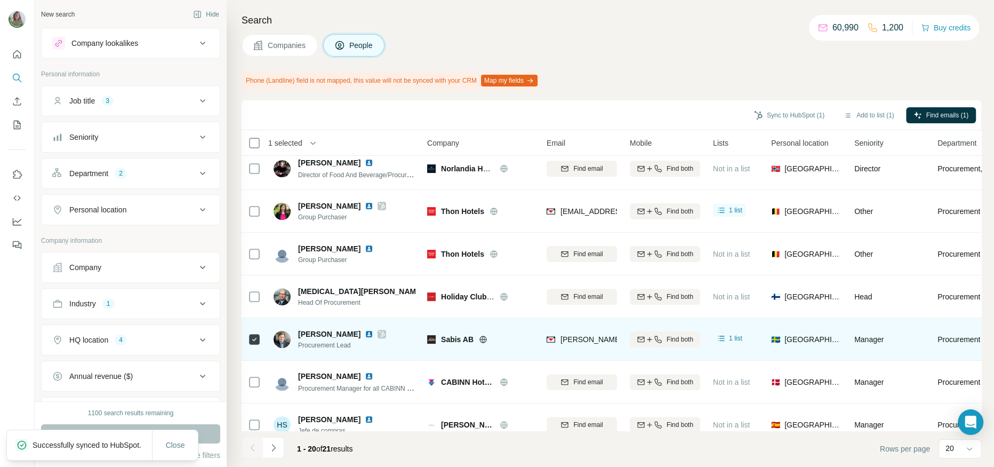
click at [379, 334] on icon at bounding box center [382, 334] width 6 height 6
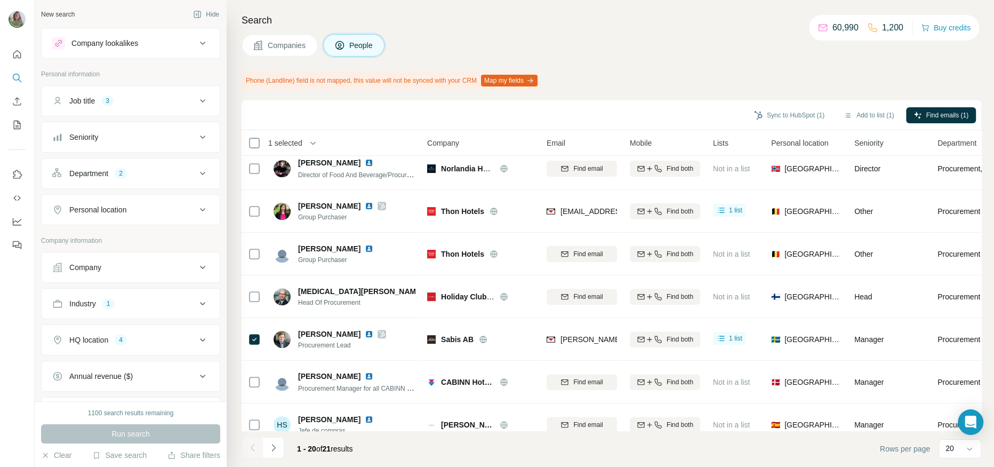
click at [163, 334] on div "HQ location 4" at bounding box center [124, 339] width 144 height 11
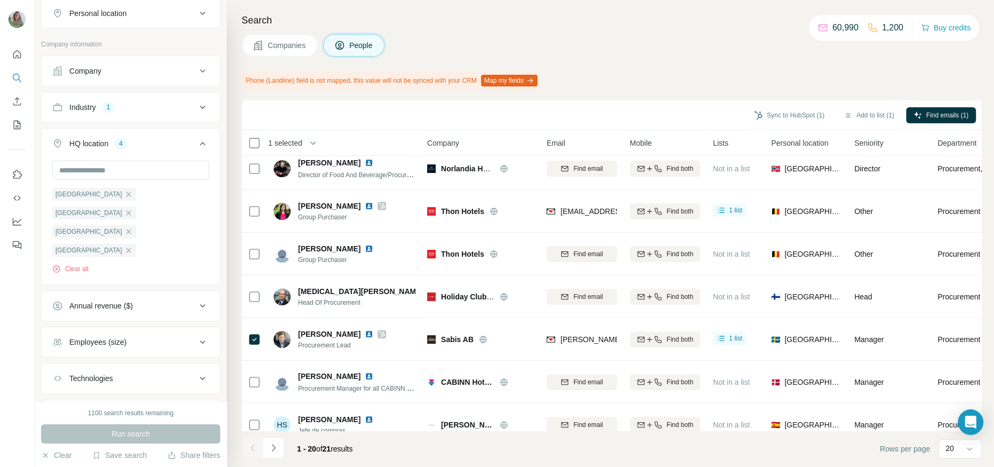
scroll to position [198, 0]
click at [124, 244] on icon "button" at bounding box center [128, 248] width 9 height 9
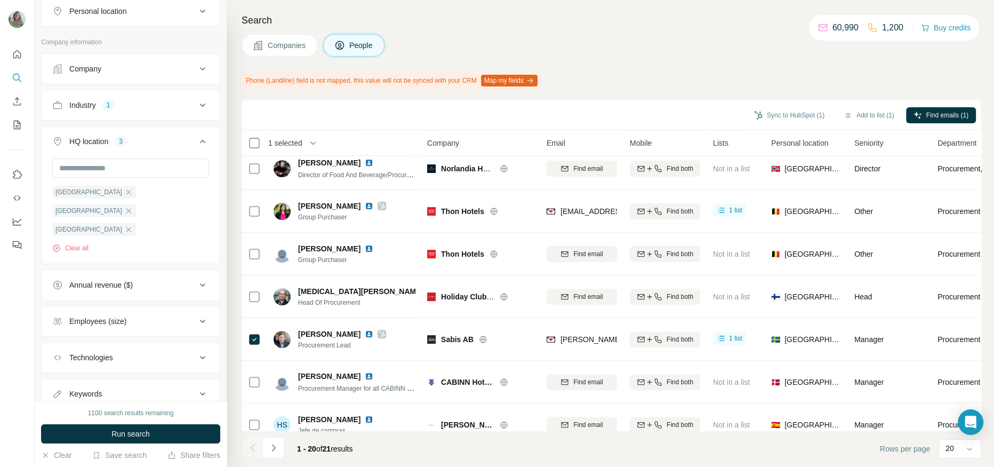
scroll to position [194, 0]
click at [124, 197] on icon "button" at bounding box center [128, 196] width 9 height 9
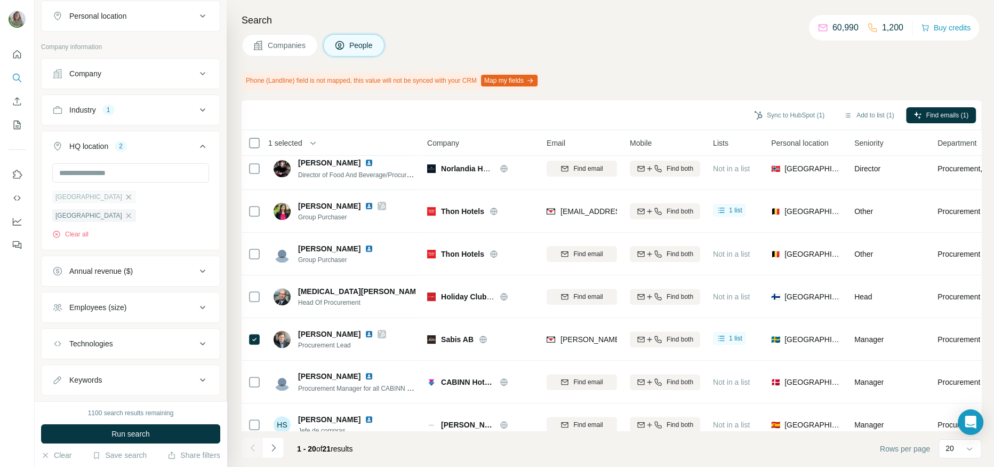
click at [124, 197] on icon "button" at bounding box center [128, 196] width 9 height 9
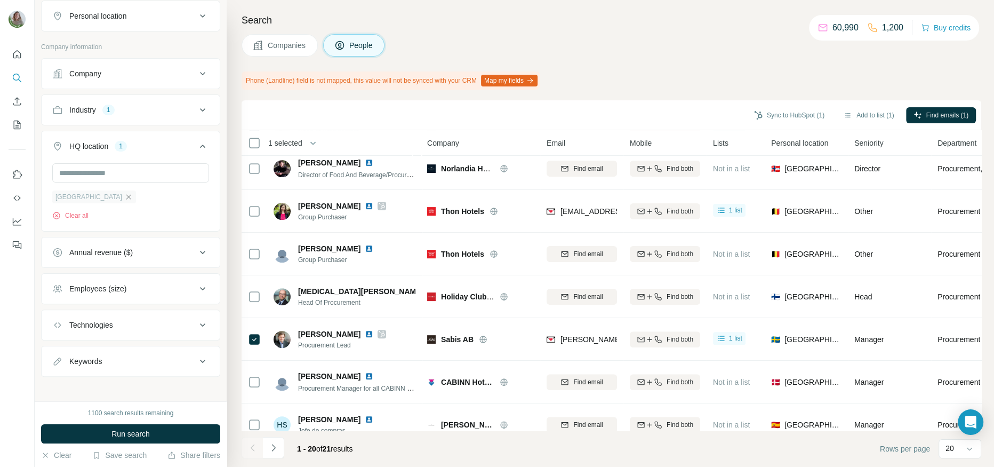
click at [124, 197] on icon "button" at bounding box center [128, 196] width 9 height 9
click at [95, 207] on input "text" at bounding box center [130, 211] width 157 height 19
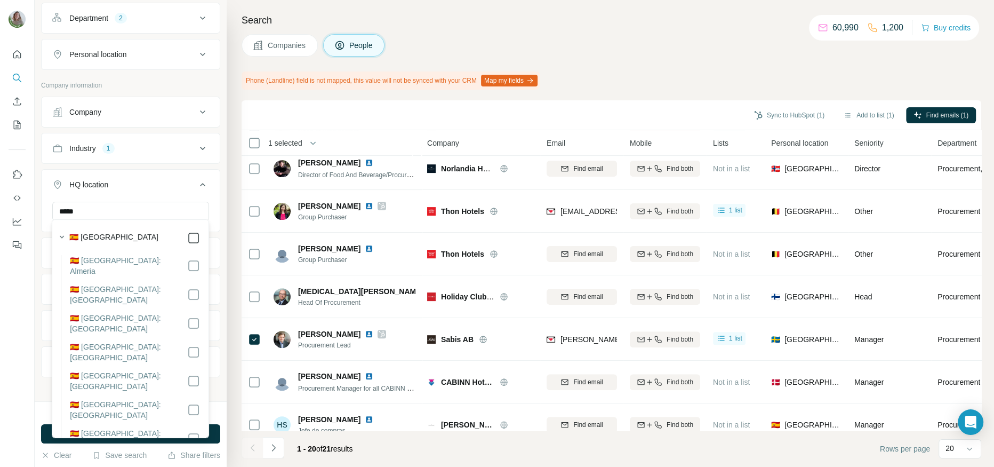
click at [195, 244] on icon at bounding box center [193, 237] width 13 height 13
click at [73, 204] on input "*****" at bounding box center [130, 211] width 157 height 19
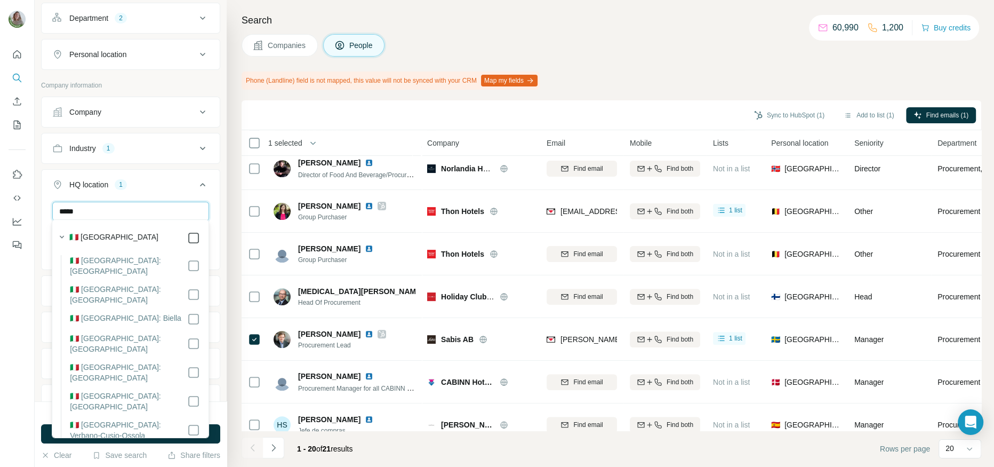
type input "*****"
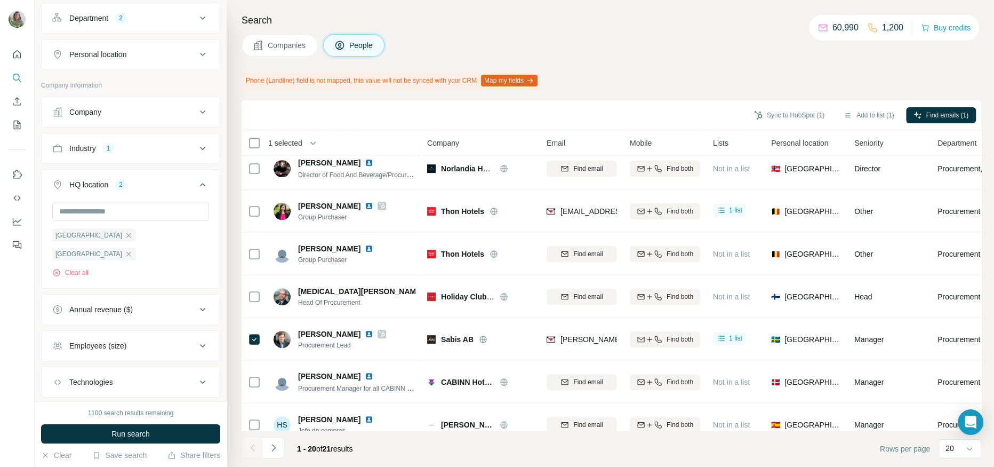
click at [215, 205] on div "Spain Italy Clear all" at bounding box center [131, 244] width 178 height 84
click at [118, 205] on input "text" at bounding box center [130, 211] width 157 height 19
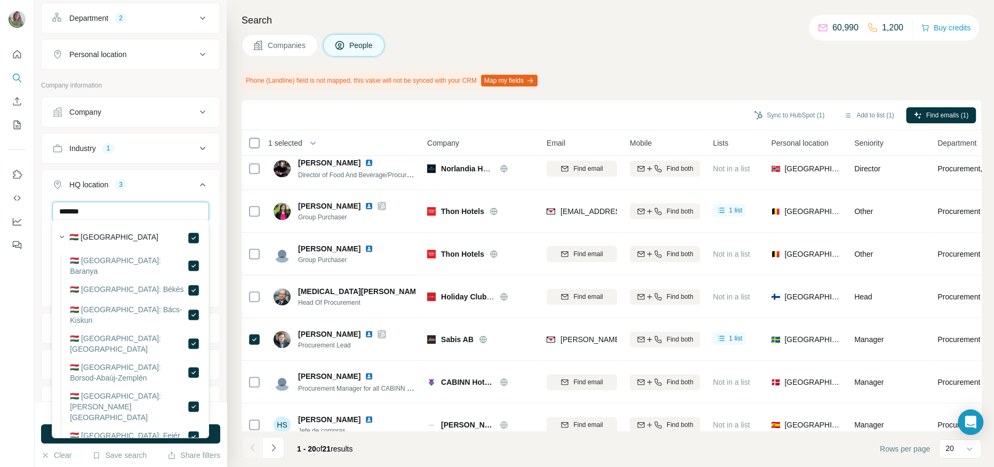
click at [69, 208] on input "*******" at bounding box center [130, 211] width 157 height 19
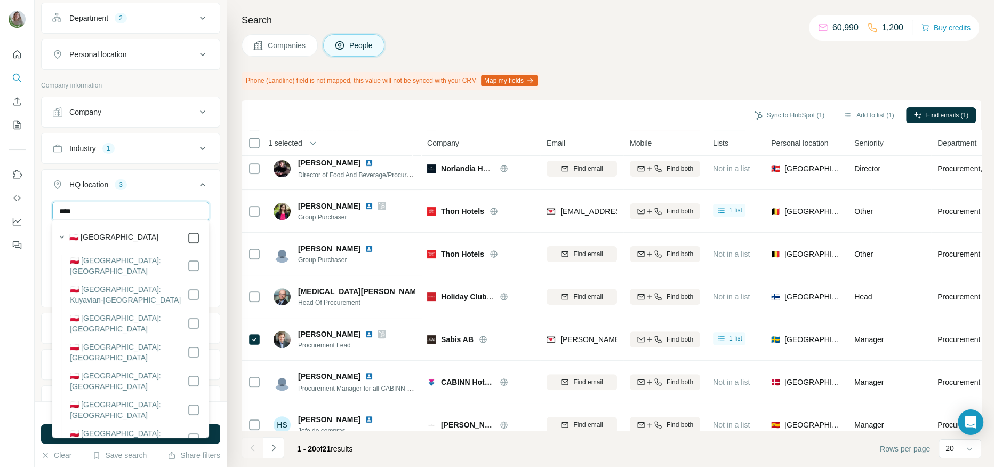
type input "****"
click at [213, 203] on div "**** Spain Italy Hungary Poland Clear all" at bounding box center [131, 263] width 178 height 122
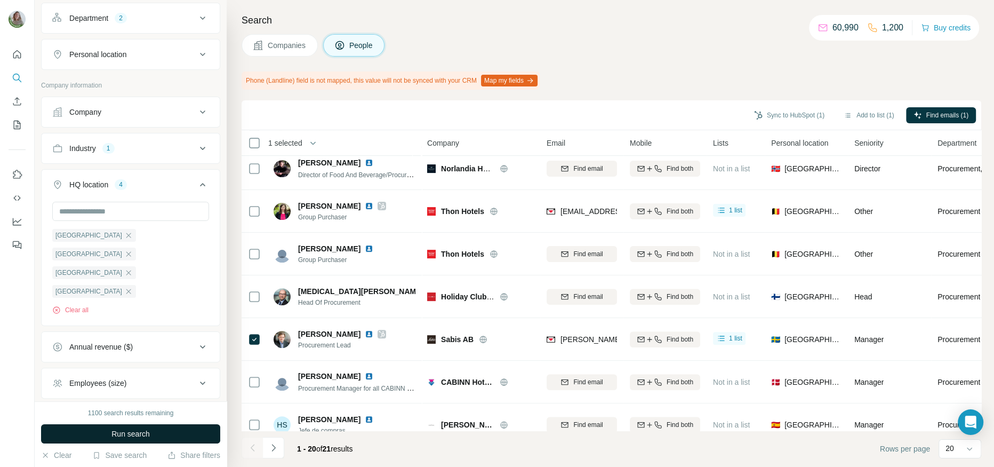
click at [140, 435] on span "Run search" at bounding box center [130, 433] width 38 height 11
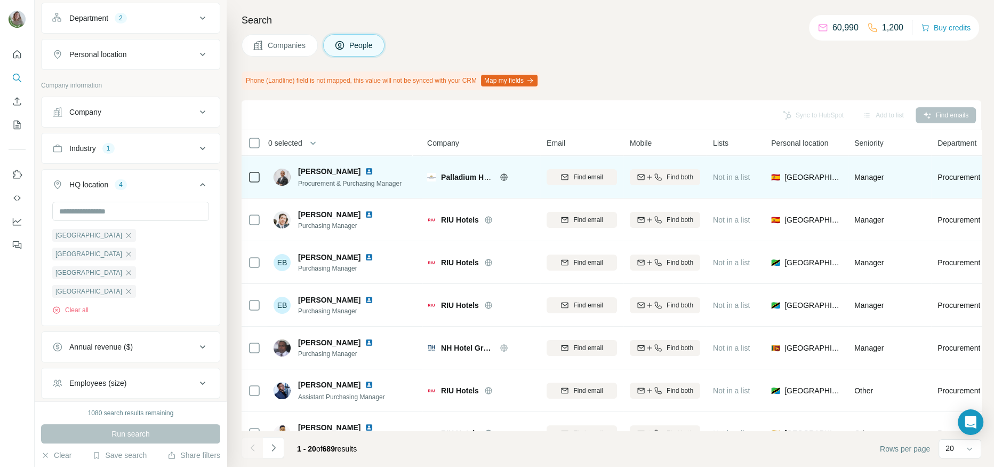
click at [505, 178] on icon at bounding box center [504, 177] width 9 height 9
click at [591, 180] on span "Find email" at bounding box center [587, 177] width 29 height 10
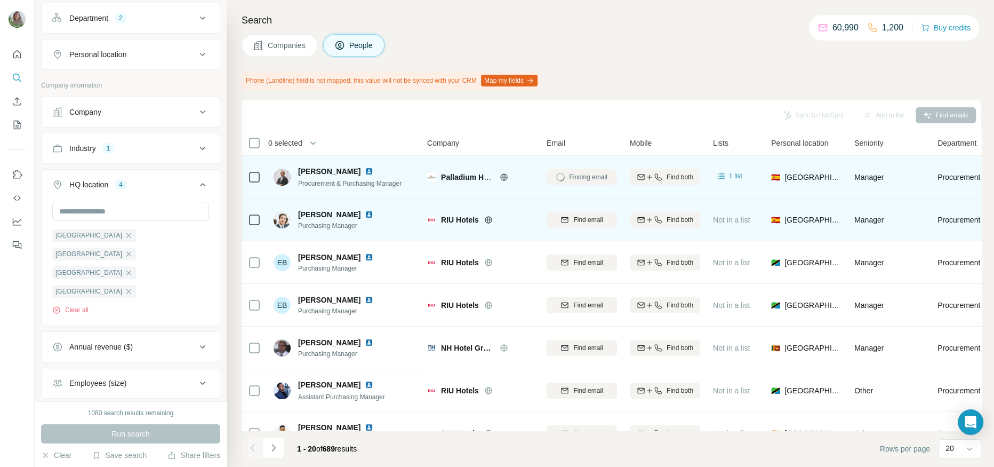
click at [488, 218] on icon at bounding box center [488, 219] width 9 height 9
click at [553, 220] on div "Find email" at bounding box center [582, 220] width 70 height 10
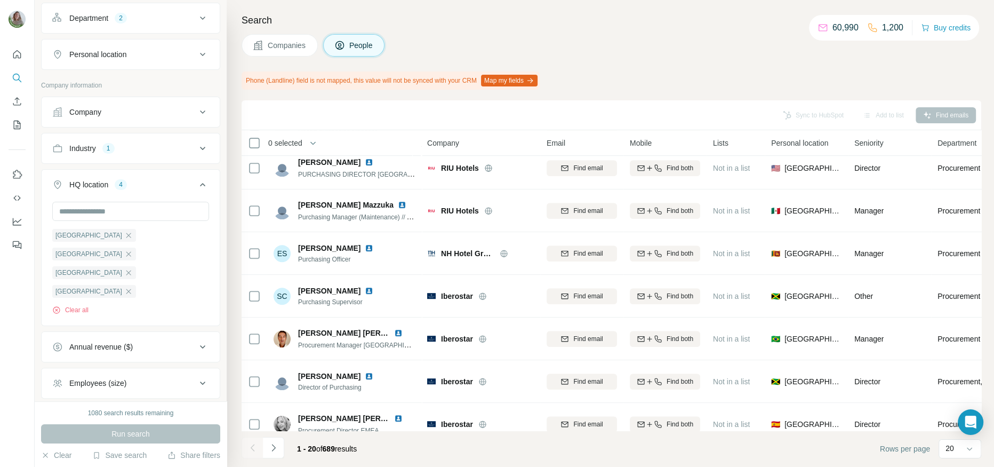
scroll to position [578, 0]
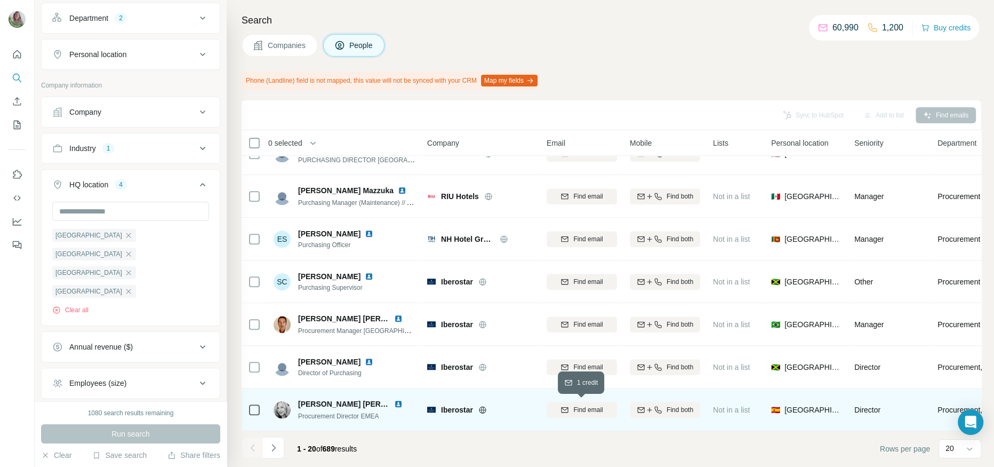
click at [593, 406] on span "Find email" at bounding box center [587, 410] width 29 height 10
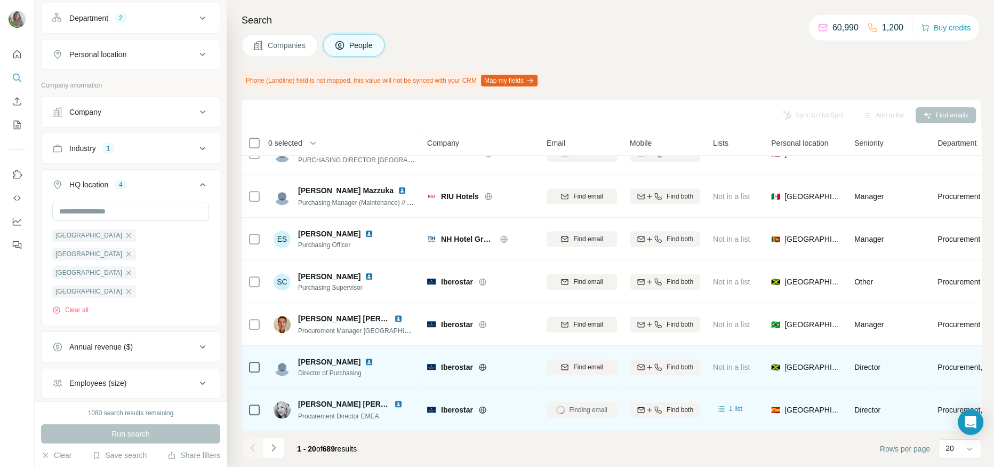
scroll to position [0, 0]
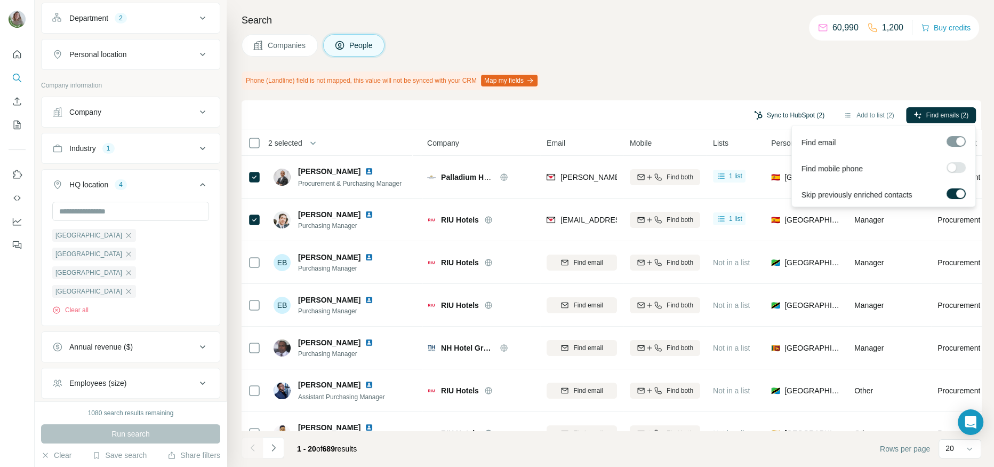
click at [793, 110] on button "Sync to HubSpot (2)" at bounding box center [788, 115] width 85 height 16
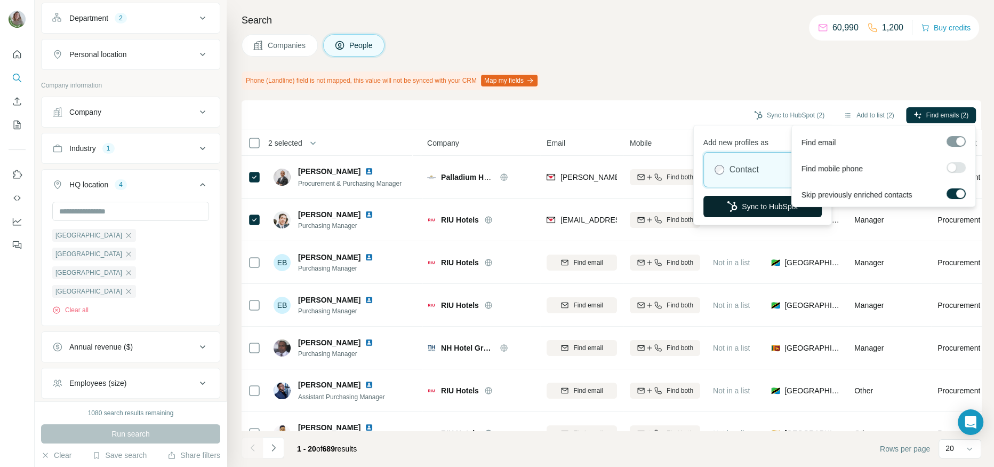
click at [752, 210] on button "Sync to HubSpot" at bounding box center [762, 206] width 118 height 21
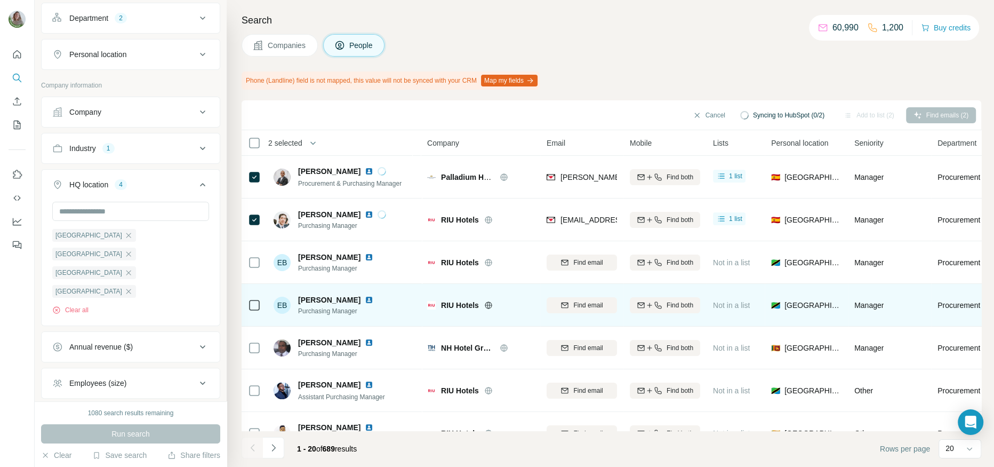
scroll to position [578, 0]
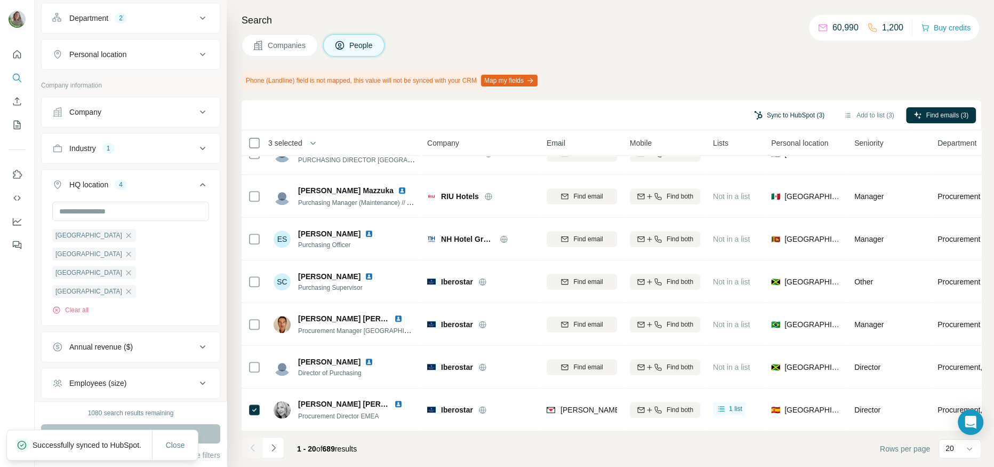
click at [775, 114] on button "Sync to HubSpot (3)" at bounding box center [788, 115] width 85 height 16
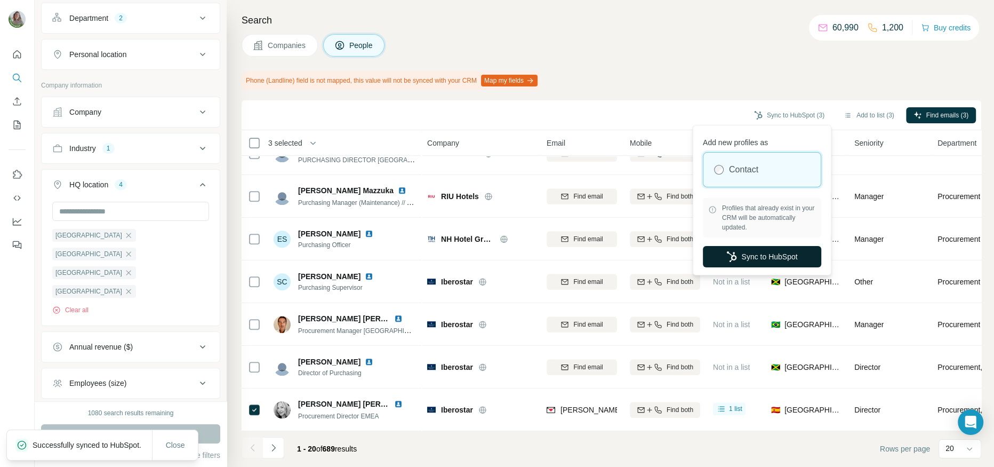
click at [762, 257] on button "Sync to HubSpot" at bounding box center [762, 256] width 118 height 21
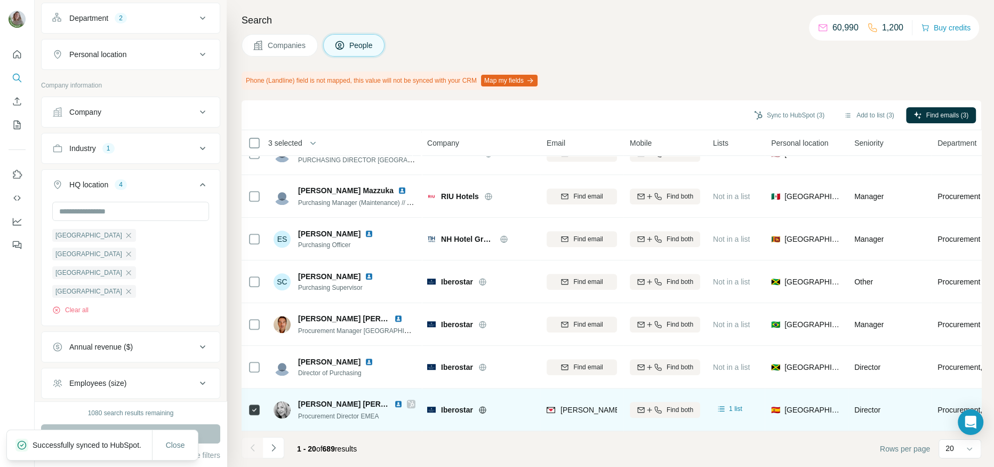
click at [410, 401] on icon at bounding box center [411, 403] width 6 height 6
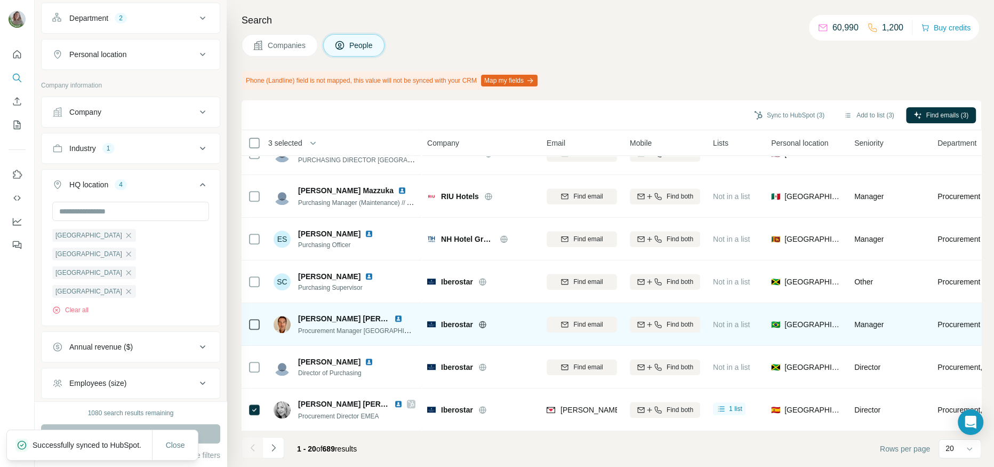
scroll to position [0, 0]
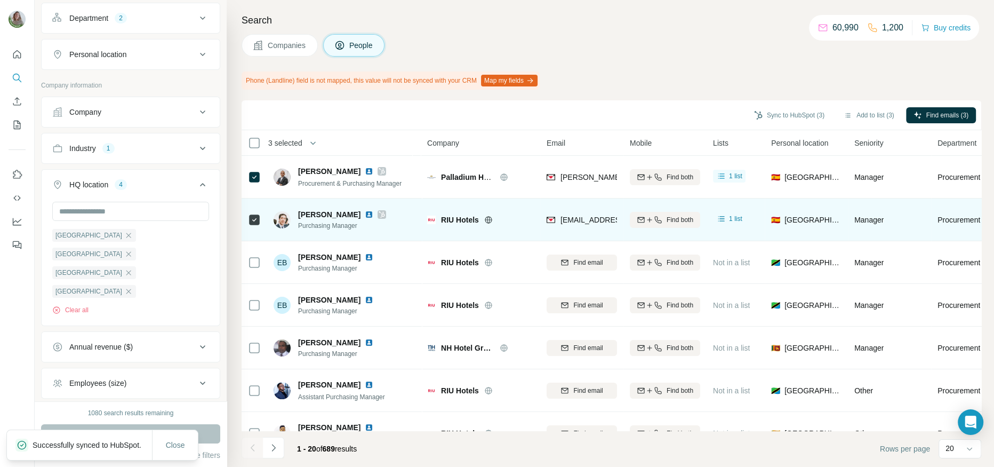
click at [385, 212] on icon at bounding box center [382, 214] width 6 height 9
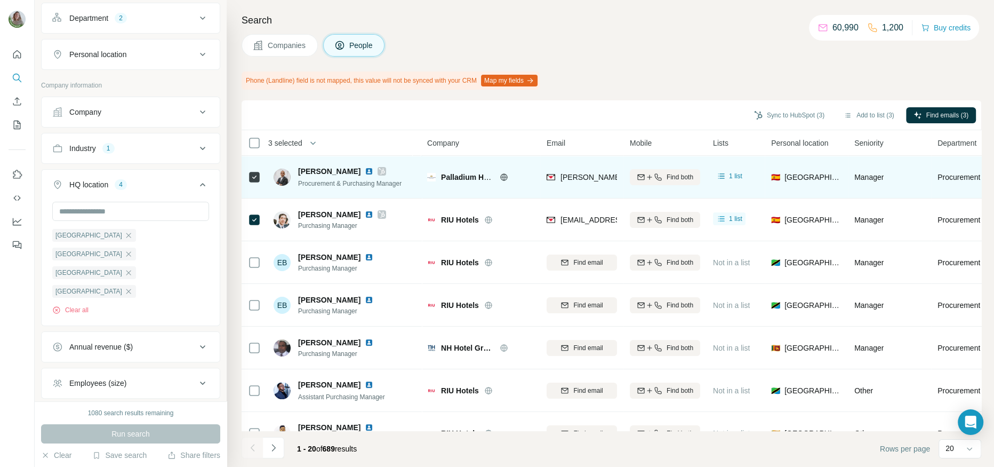
click at [385, 169] on icon at bounding box center [382, 171] width 6 height 6
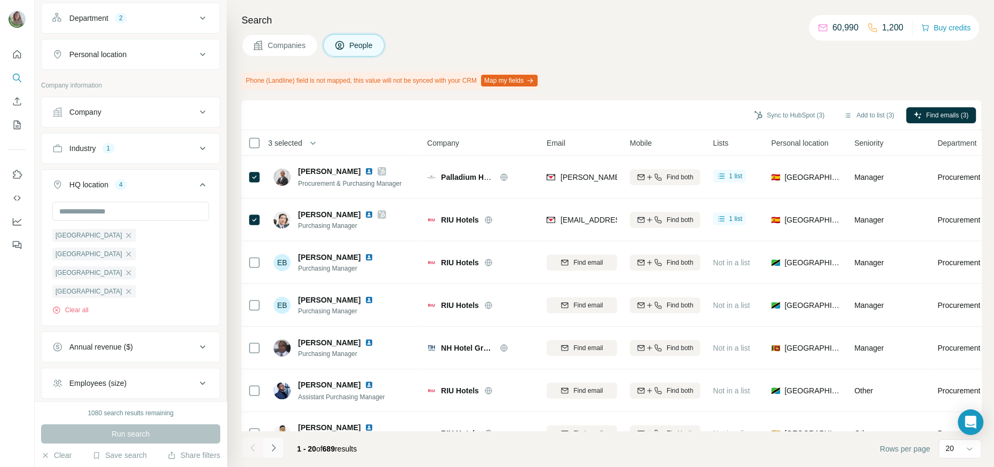
click at [266, 451] on button "Navigate to next page" at bounding box center [273, 447] width 21 height 21
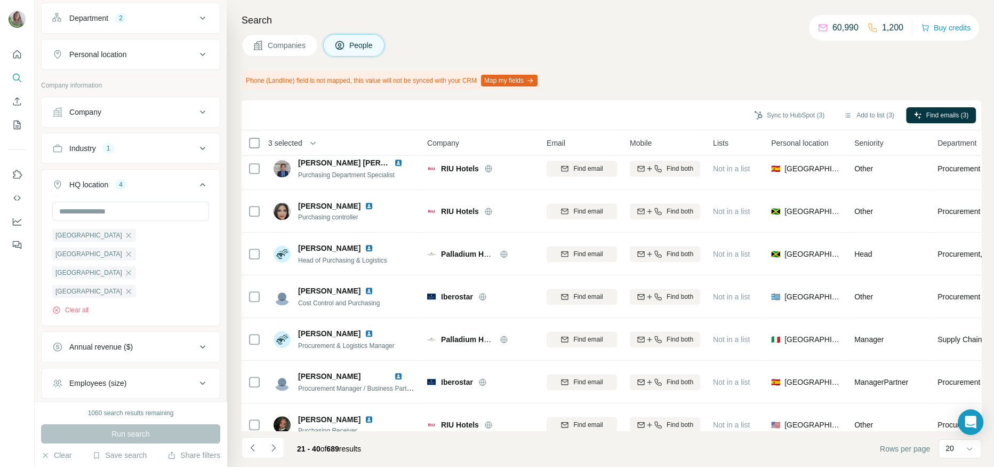
scroll to position [578, 0]
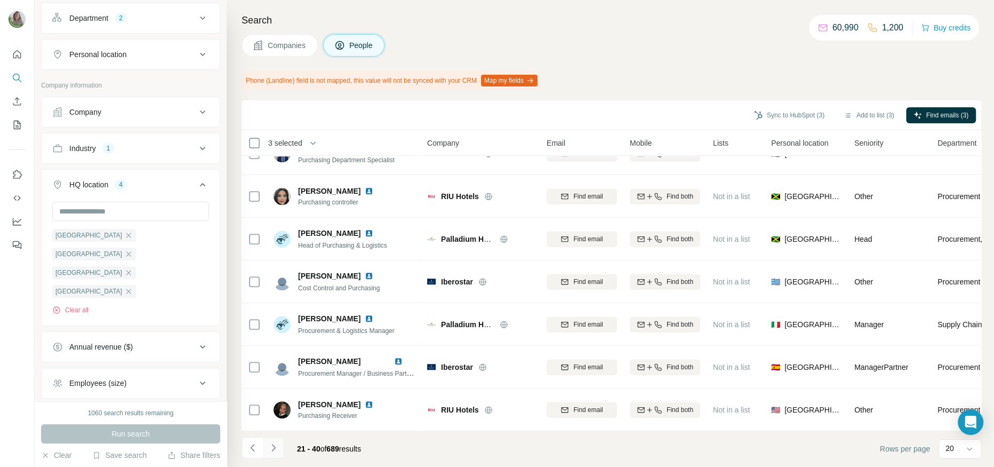
click at [276, 437] on button "Navigate to next page" at bounding box center [273, 447] width 21 height 21
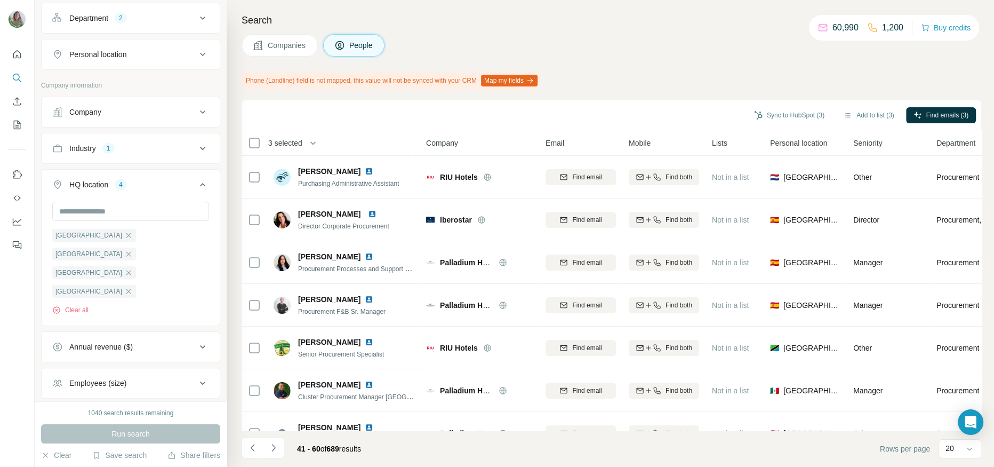
scroll to position [578, 1]
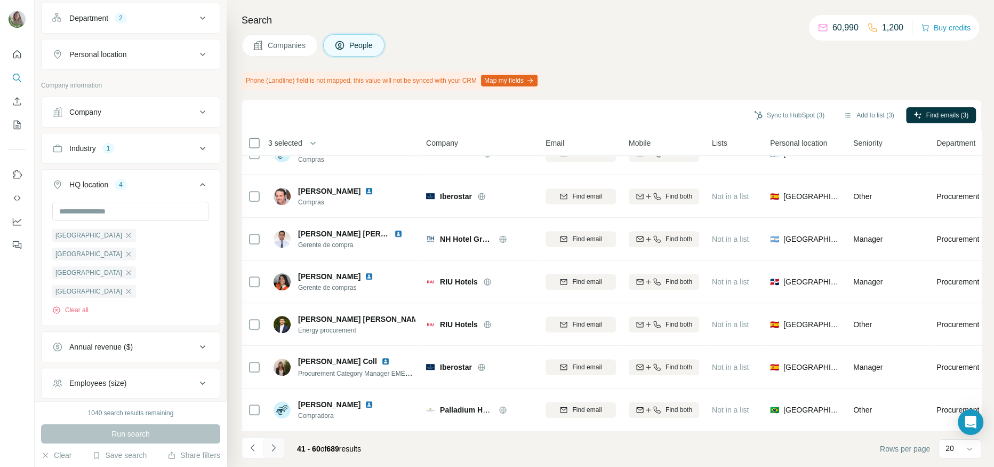
click at [269, 442] on icon "Navigate to next page" at bounding box center [273, 447] width 11 height 11
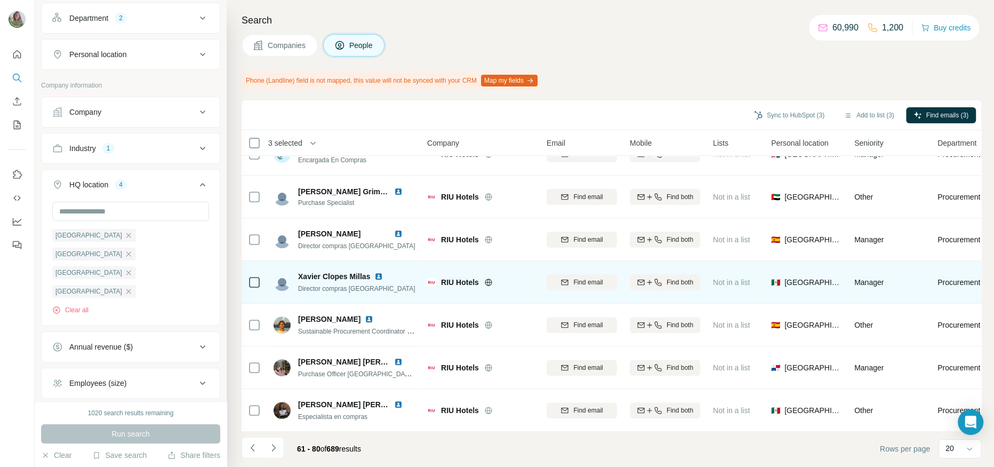
scroll to position [366, 0]
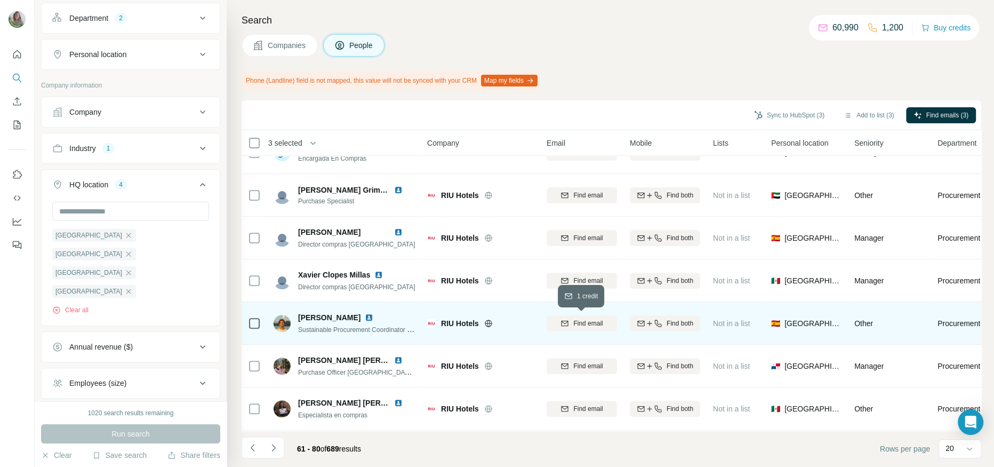
click at [568, 328] on button "Find email" at bounding box center [582, 323] width 70 height 16
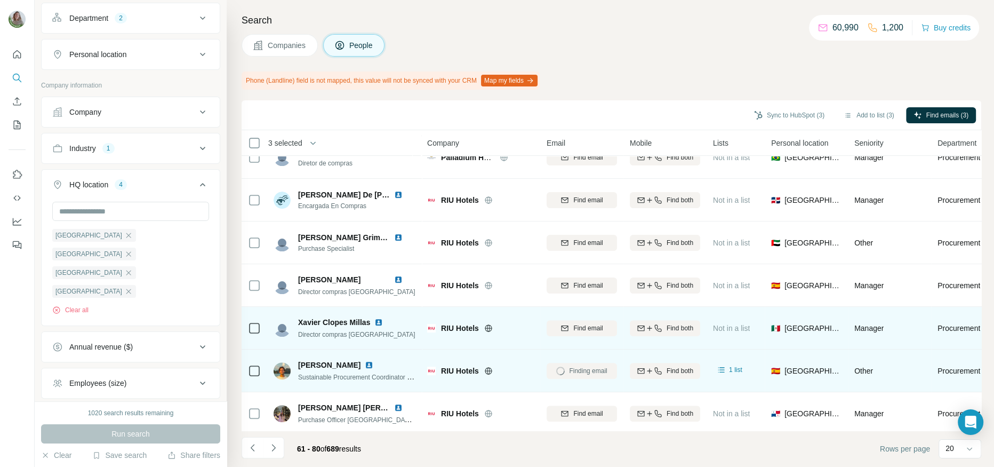
scroll to position [314, 0]
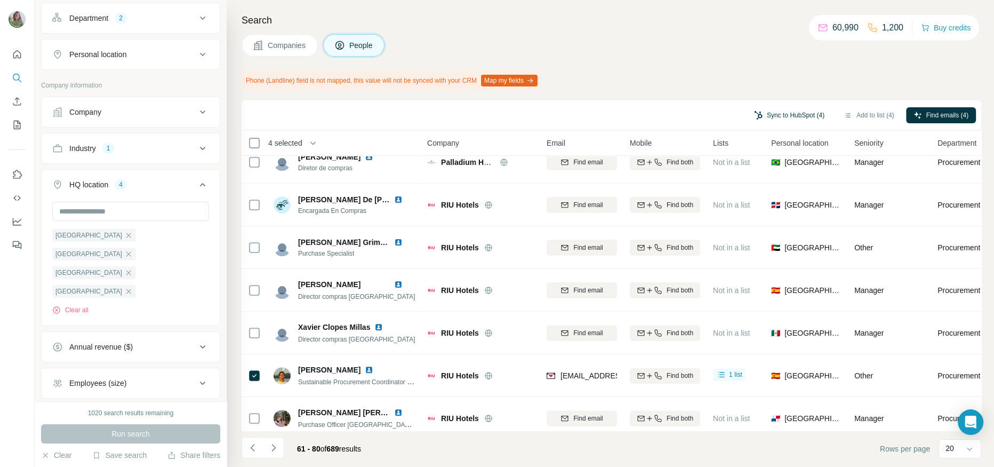
click at [788, 115] on button "Sync to HubSpot (4)" at bounding box center [788, 115] width 85 height 16
click at [798, 112] on button "Sync to HubSpot (4)" at bounding box center [788, 115] width 85 height 16
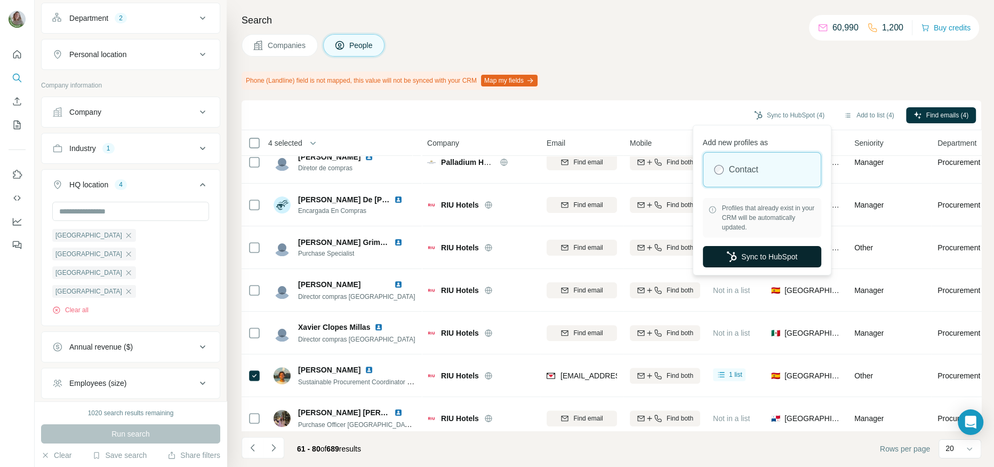
click at [754, 257] on button "Sync to HubSpot" at bounding box center [762, 256] width 118 height 21
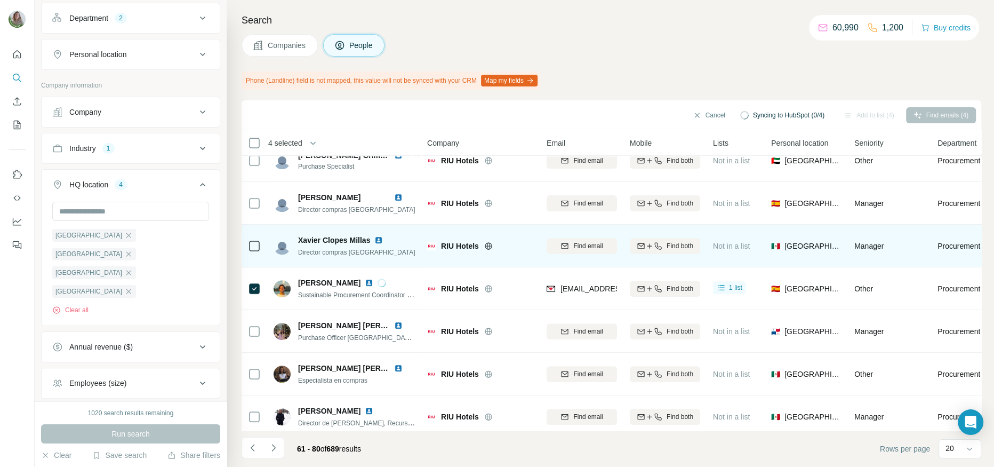
scroll to position [401, 0]
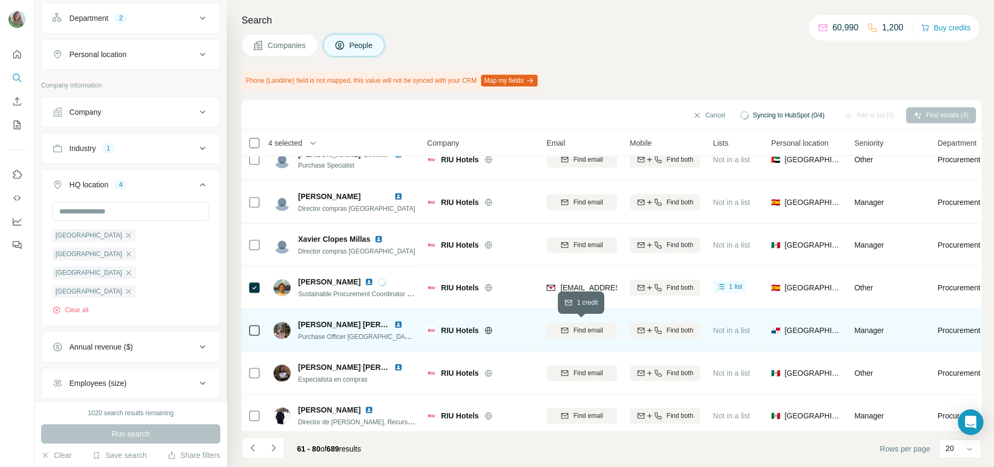
click at [585, 325] on span "Find email" at bounding box center [587, 330] width 29 height 10
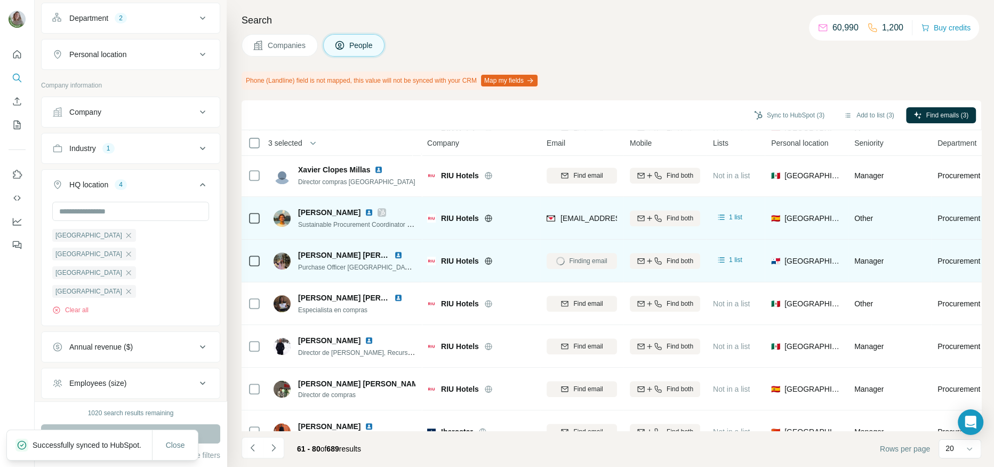
scroll to position [476, 0]
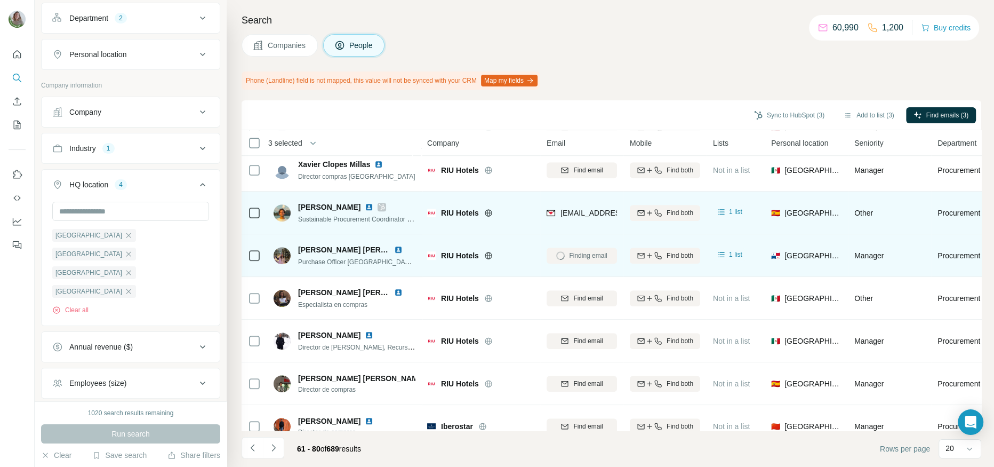
click at [385, 206] on icon at bounding box center [382, 207] width 6 height 6
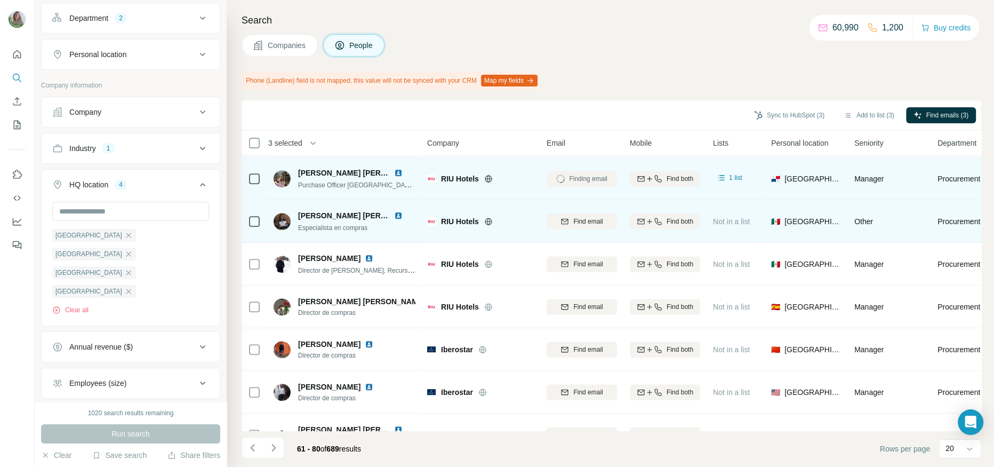
scroll to position [578, 0]
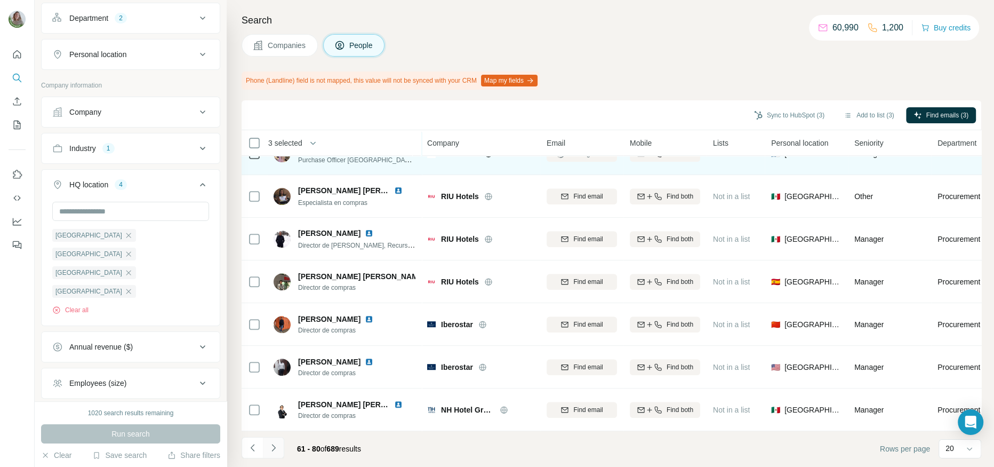
click at [270, 448] on icon "Navigate to next page" at bounding box center [273, 447] width 11 height 11
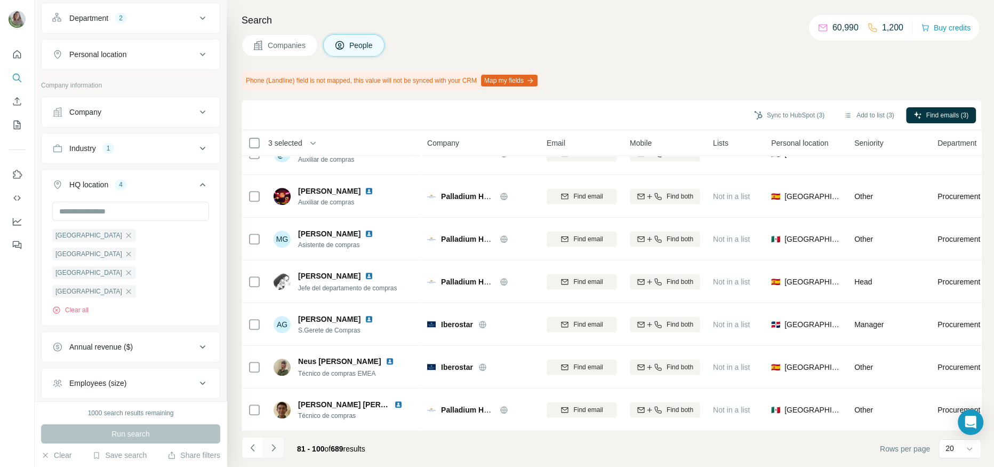
click at [267, 445] on button "Navigate to next page" at bounding box center [273, 447] width 21 height 21
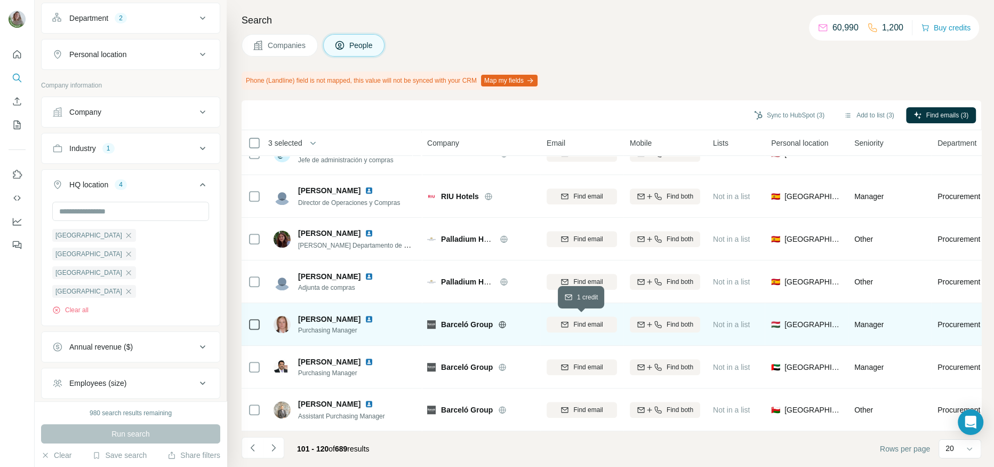
click at [584, 321] on span "Find email" at bounding box center [587, 324] width 29 height 10
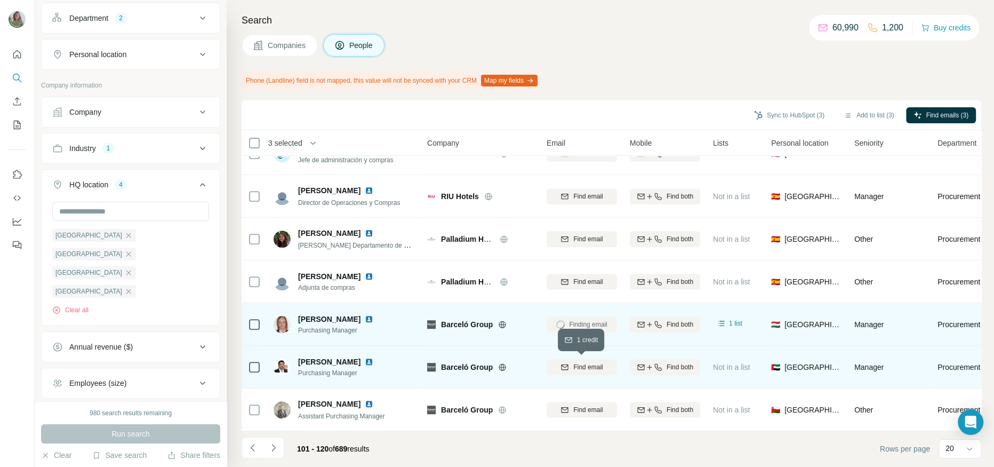
click at [581, 367] on span "Find email" at bounding box center [587, 367] width 29 height 10
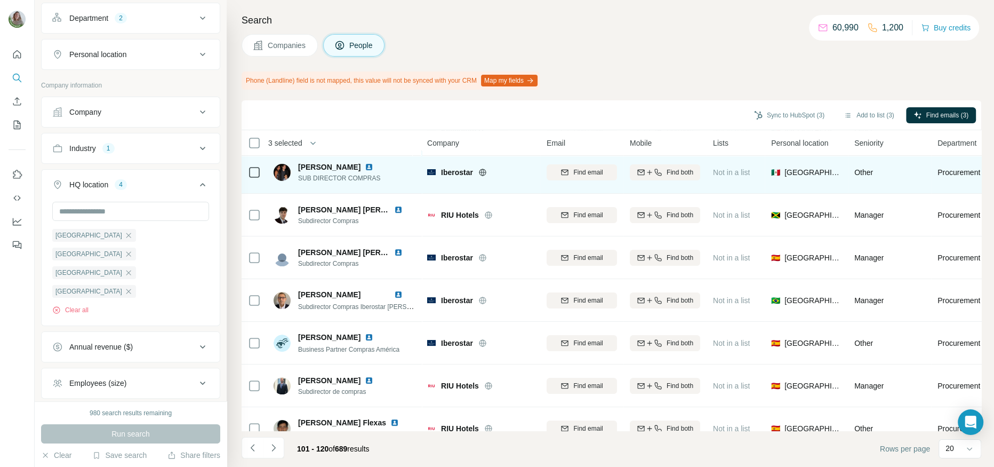
scroll to position [172, 0]
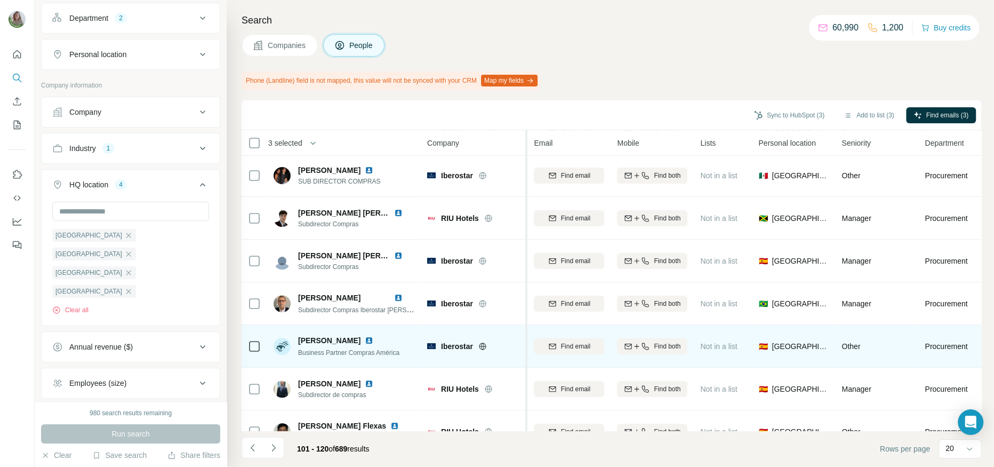
drag, startPoint x: 539, startPoint y: 348, endPoint x: 527, endPoint y: 349, distance: 11.7
click at [527, 349] on table "3 selected People Company Email Mobile Lists Personal location Seniority Depart…" at bounding box center [681, 397] width 879 height 879
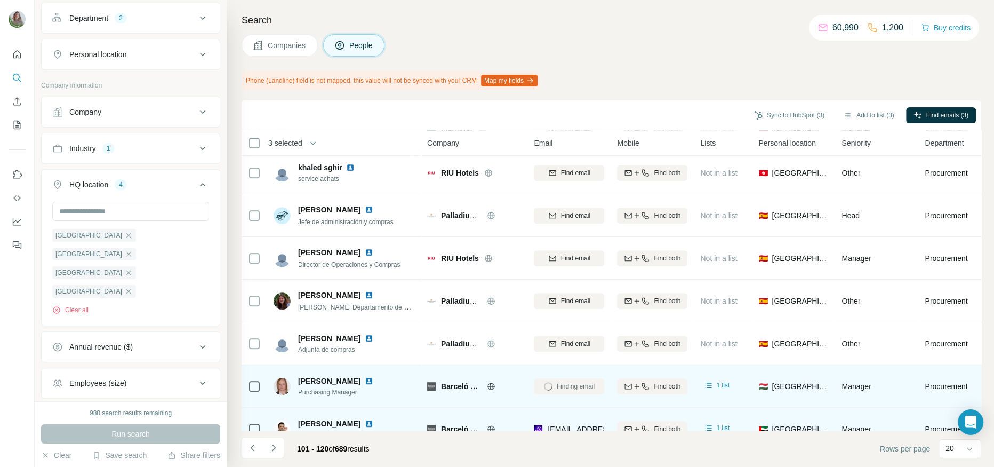
scroll to position [578, 0]
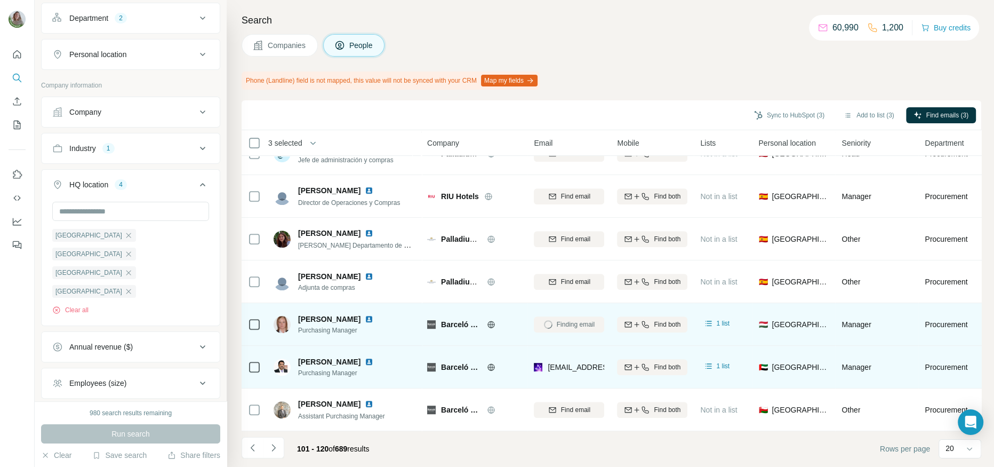
click at [489, 324] on icon at bounding box center [491, 324] width 9 height 9
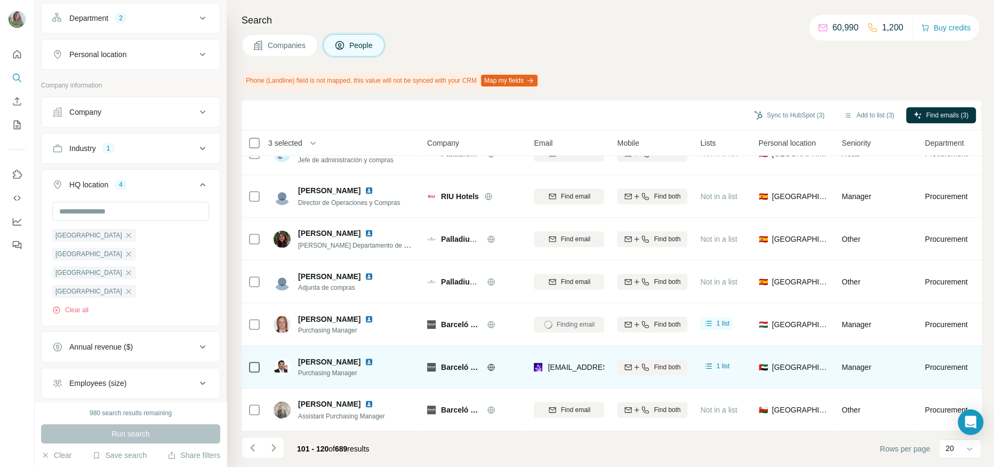
click at [373, 360] on img at bounding box center [369, 361] width 9 height 9
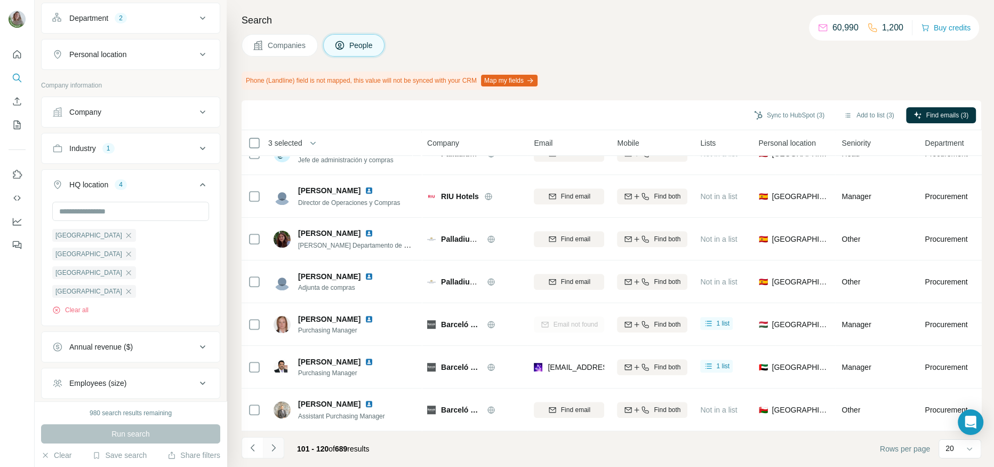
click at [275, 443] on icon "Navigate to next page" at bounding box center [273, 447] width 11 height 11
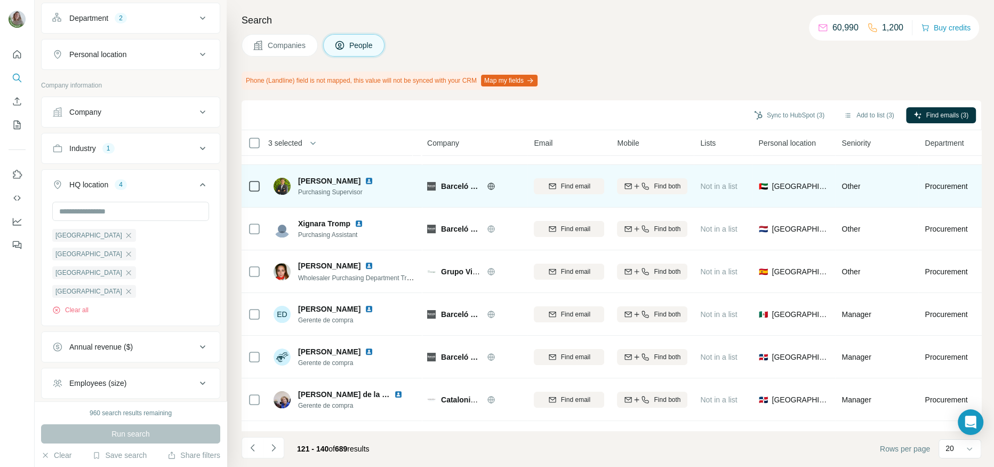
scroll to position [208, 0]
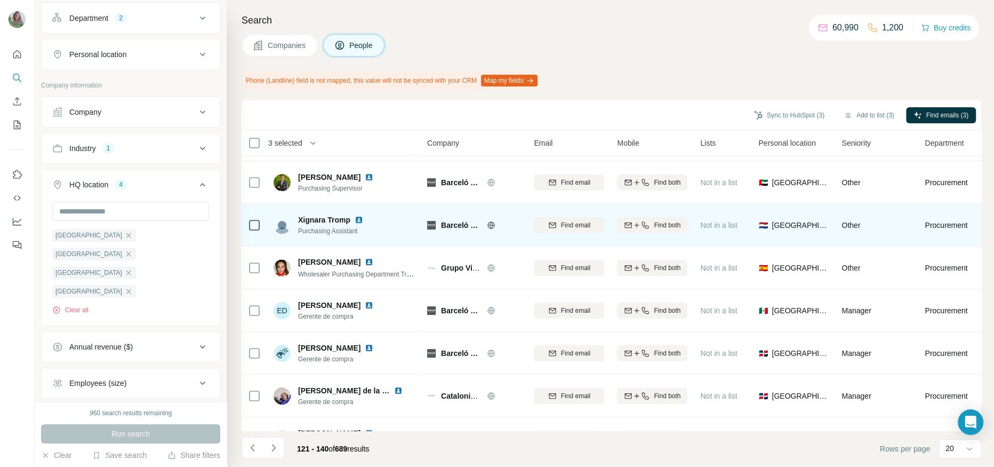
click at [359, 220] on img at bounding box center [359, 219] width 9 height 9
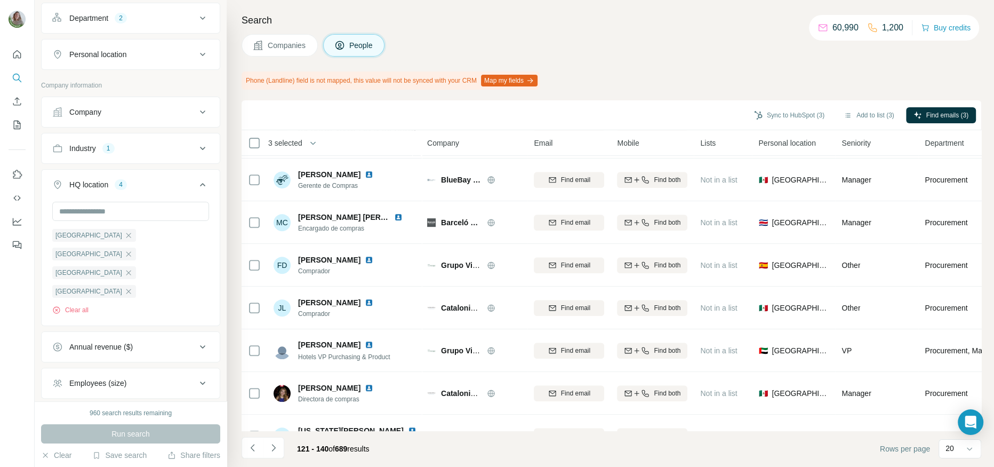
scroll to position [578, 0]
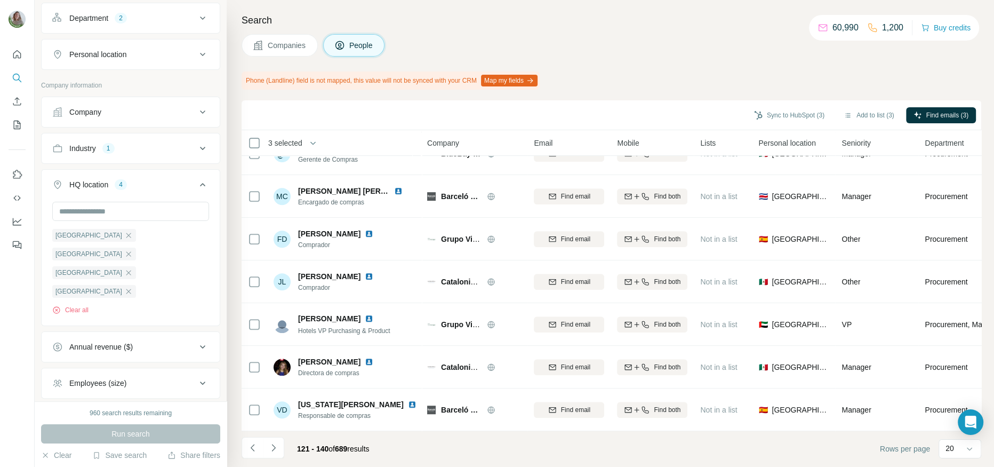
click at [165, 52] on div "Personal location" at bounding box center [124, 54] width 144 height 11
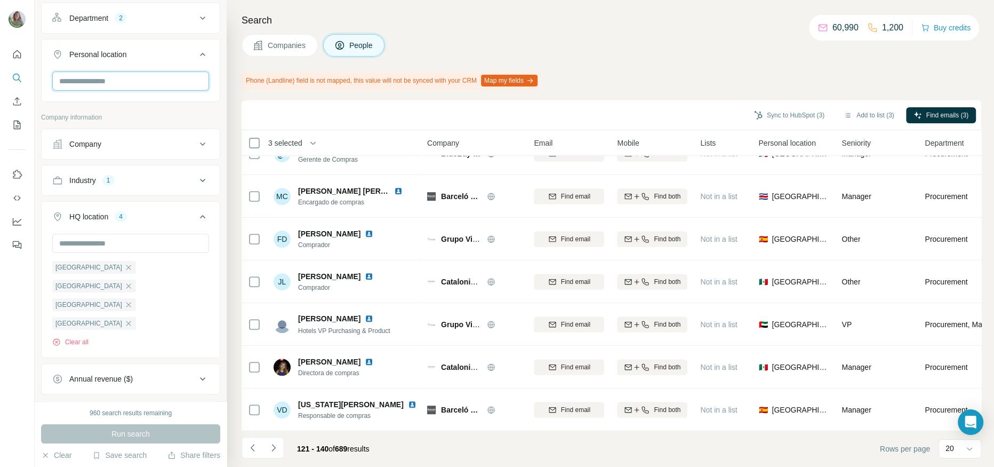
click at [152, 77] on input "text" at bounding box center [130, 80] width 157 height 19
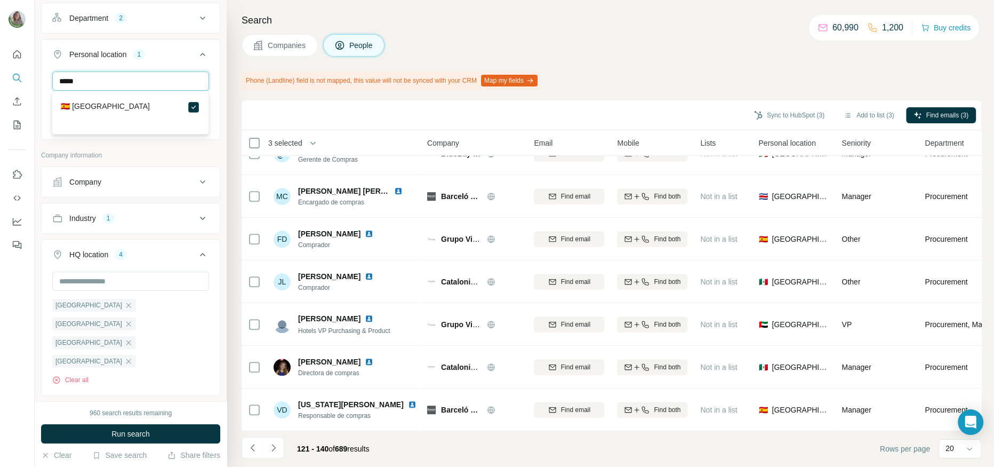
click at [176, 81] on input "*****" at bounding box center [130, 80] width 157 height 19
click at [178, 72] on input "*****" at bounding box center [130, 80] width 157 height 19
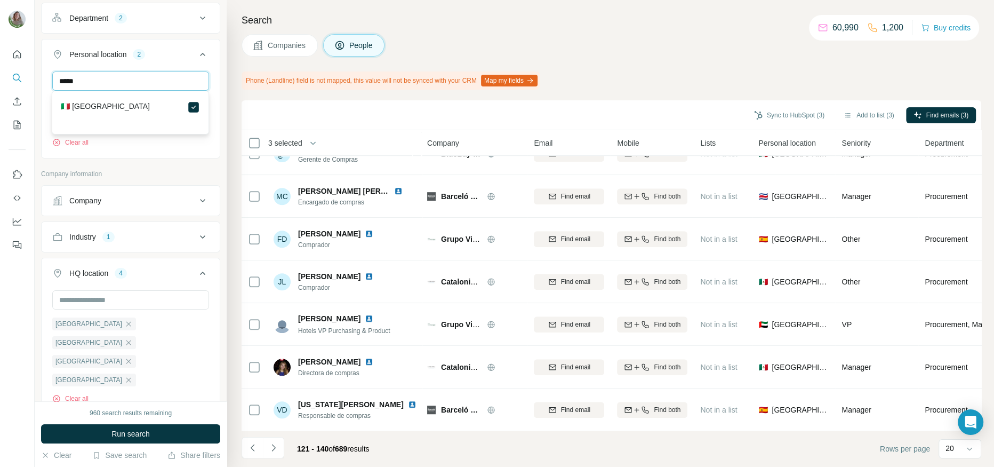
click at [66, 81] on input "*****" at bounding box center [130, 80] width 157 height 19
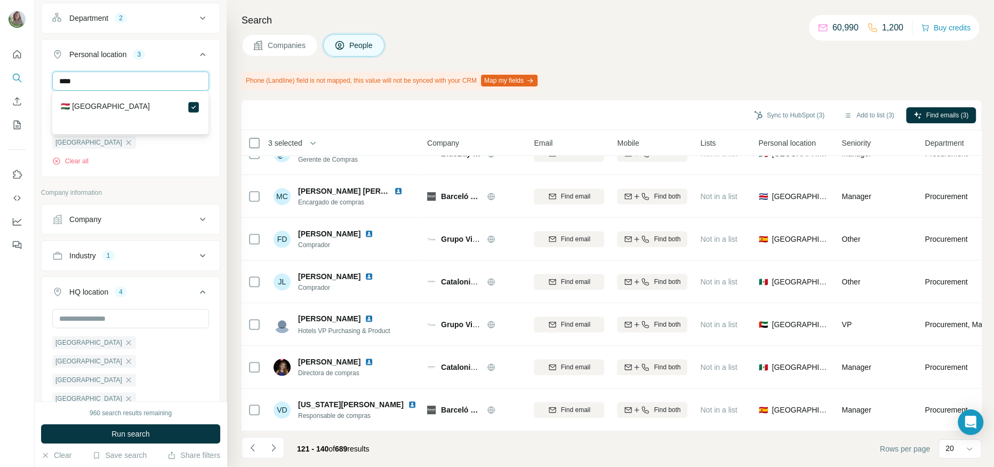
click at [67, 79] on input "****" at bounding box center [130, 80] width 157 height 19
type input "***"
click at [191, 144] on icon at bounding box center [193, 139] width 13 height 13
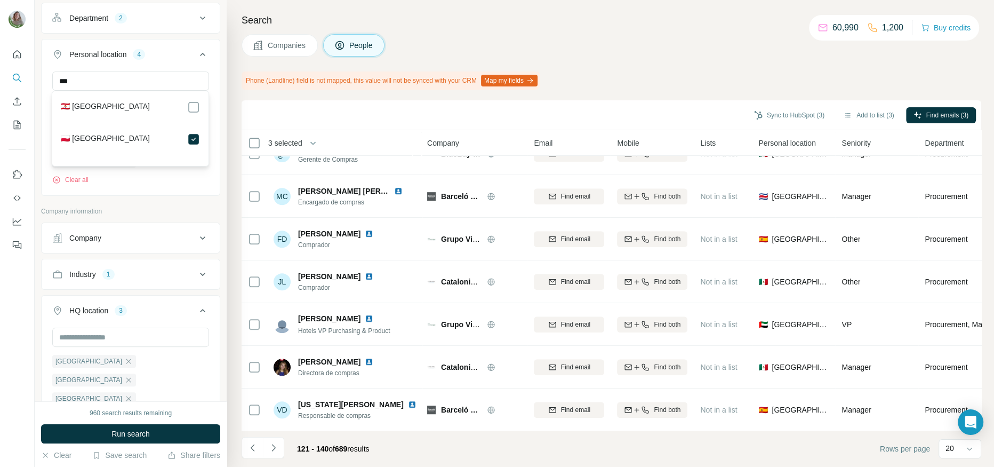
click at [228, 99] on div "Search Companies People Phone (Landline) field is not mapped, this value will n…" at bounding box center [610, 233] width 767 height 467
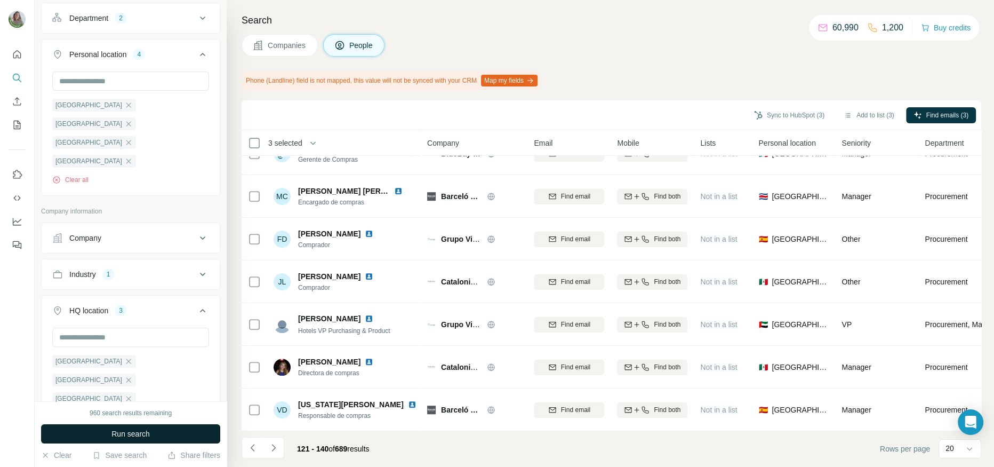
click at [111, 430] on span "Run search" at bounding box center [130, 433] width 38 height 11
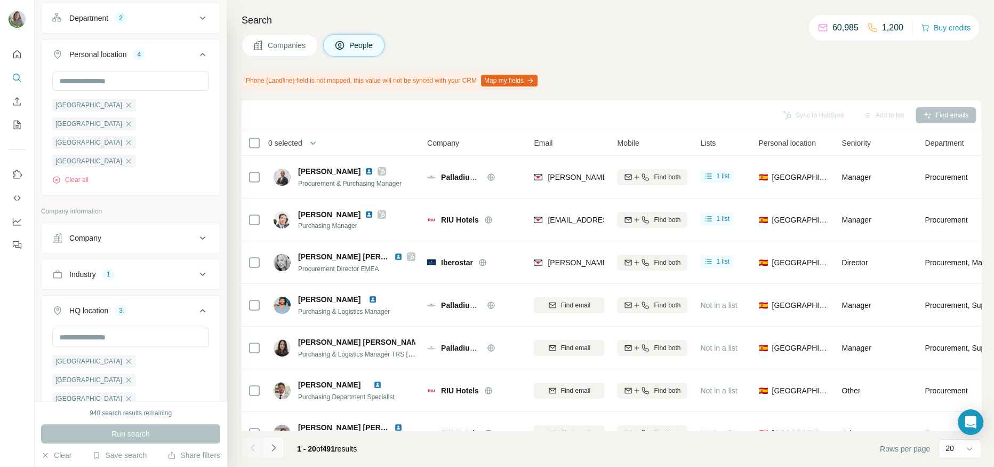
click at [276, 446] on icon "Navigate to next page" at bounding box center [273, 447] width 11 height 11
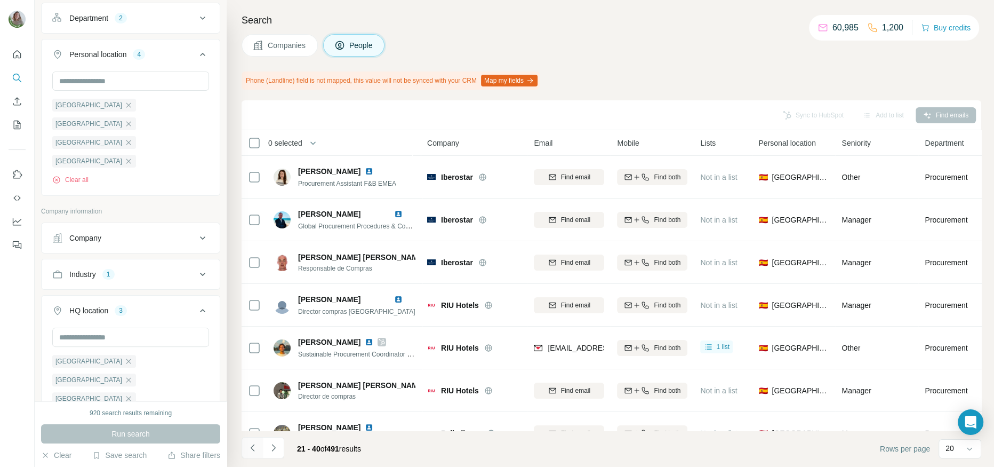
click at [254, 449] on icon "Navigate to previous page" at bounding box center [252, 447] width 11 height 11
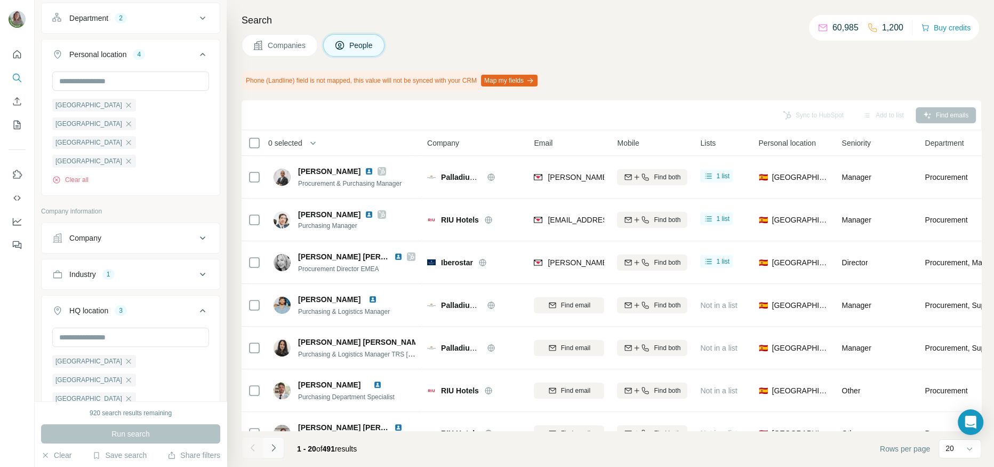
click at [274, 452] on icon "Navigate to next page" at bounding box center [273, 447] width 11 height 11
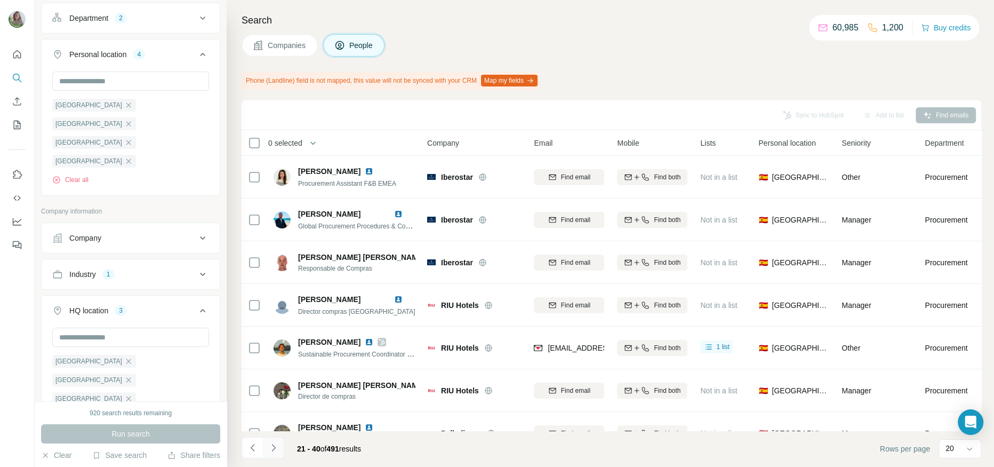
click at [272, 446] on icon "Navigate to next page" at bounding box center [273, 447] width 11 height 11
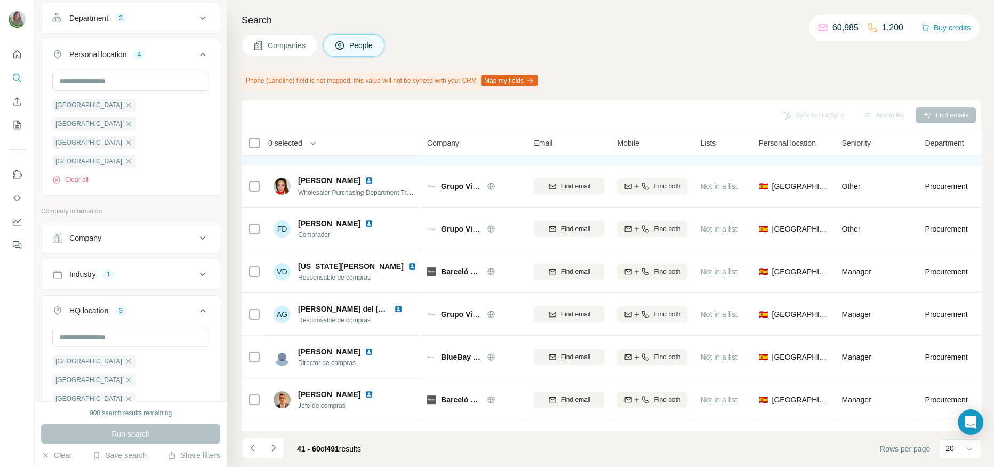
scroll to position [220, 0]
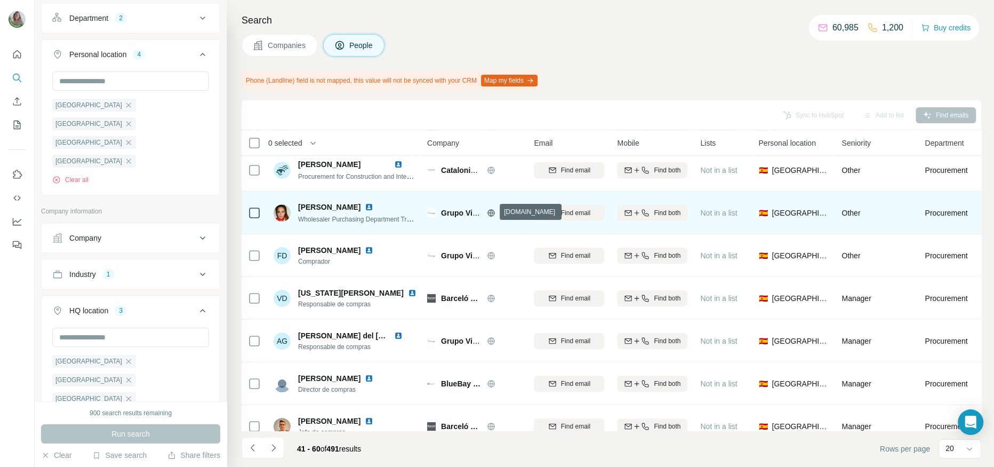
click at [488, 212] on icon at bounding box center [491, 212] width 9 height 9
click at [553, 206] on button "Find email" at bounding box center [569, 213] width 70 height 16
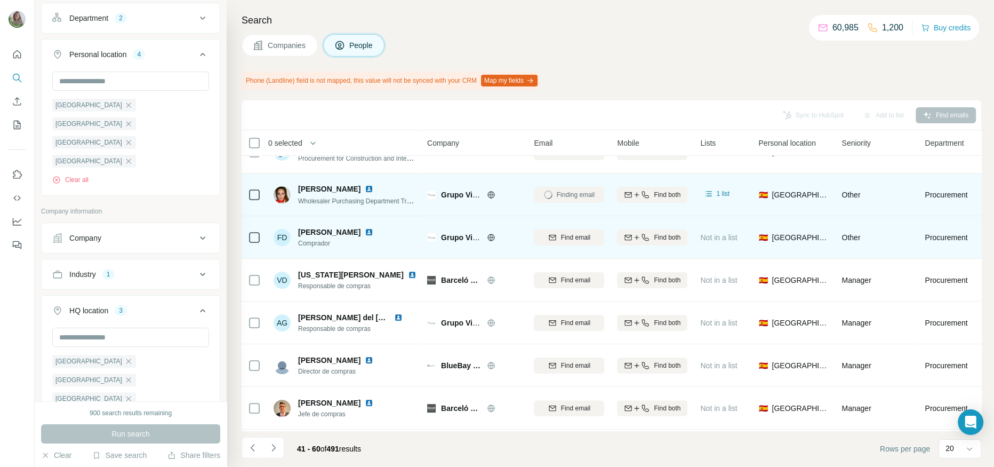
scroll to position [244, 0]
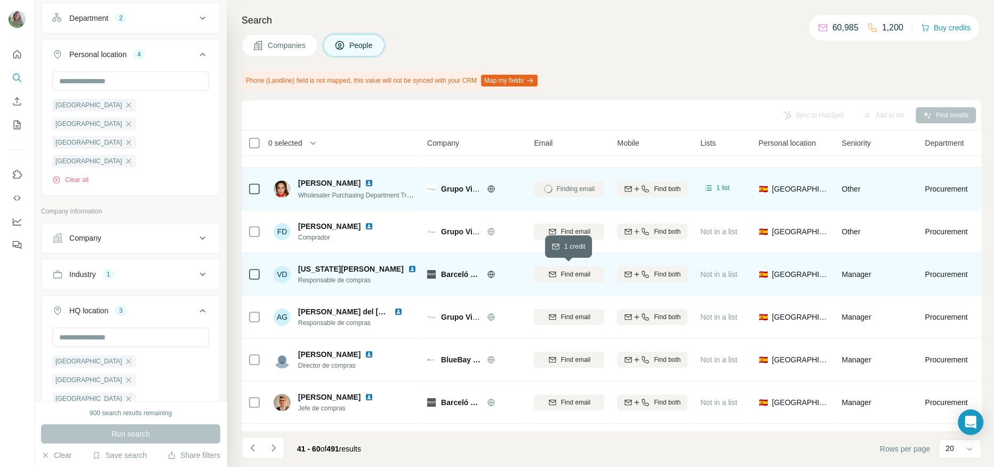
click at [567, 270] on span "Find email" at bounding box center [575, 274] width 29 height 10
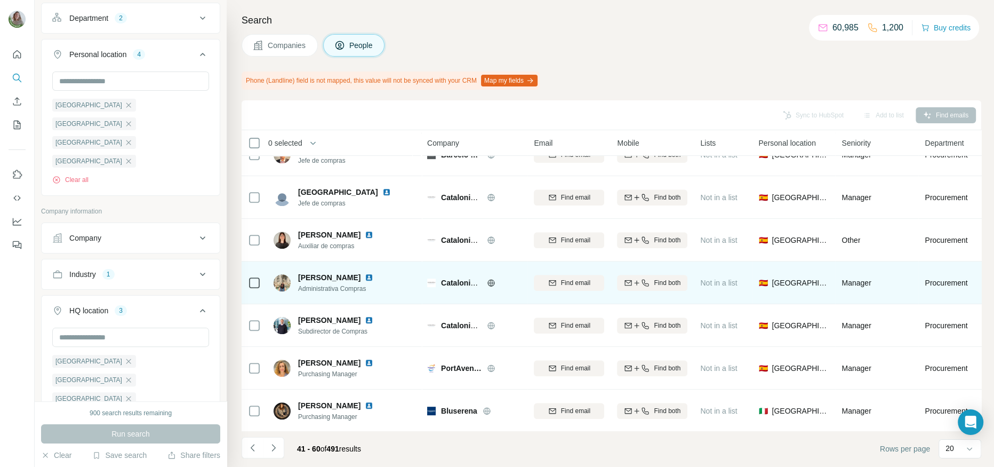
scroll to position [493, 0]
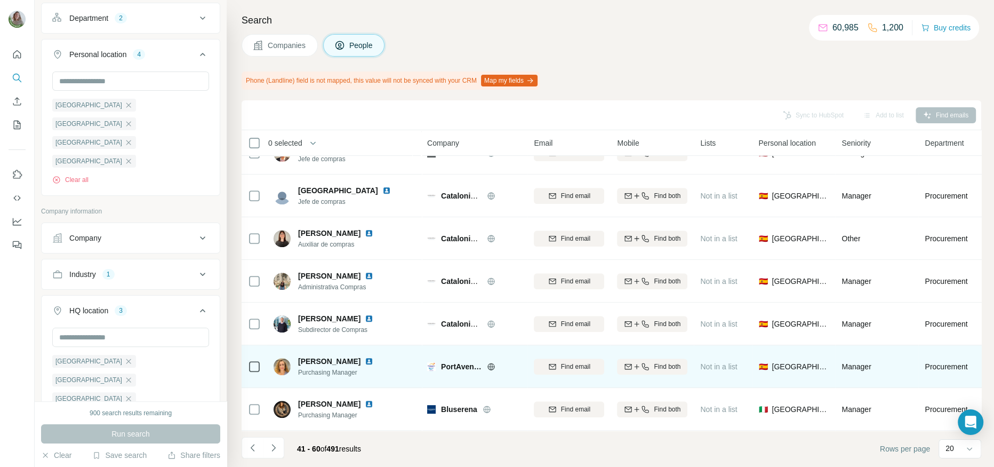
click at [491, 364] on icon at bounding box center [491, 366] width 9 height 9
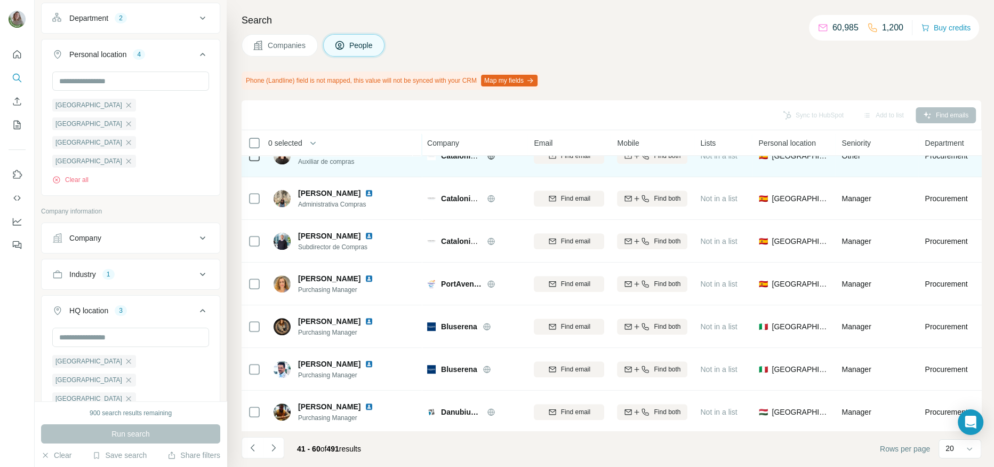
scroll to position [578, 0]
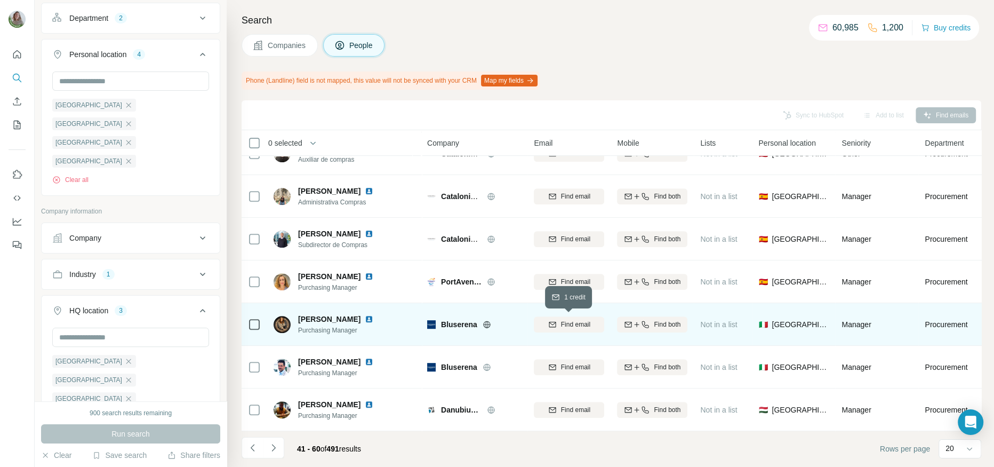
click at [561, 324] on span "Find email" at bounding box center [575, 324] width 29 height 10
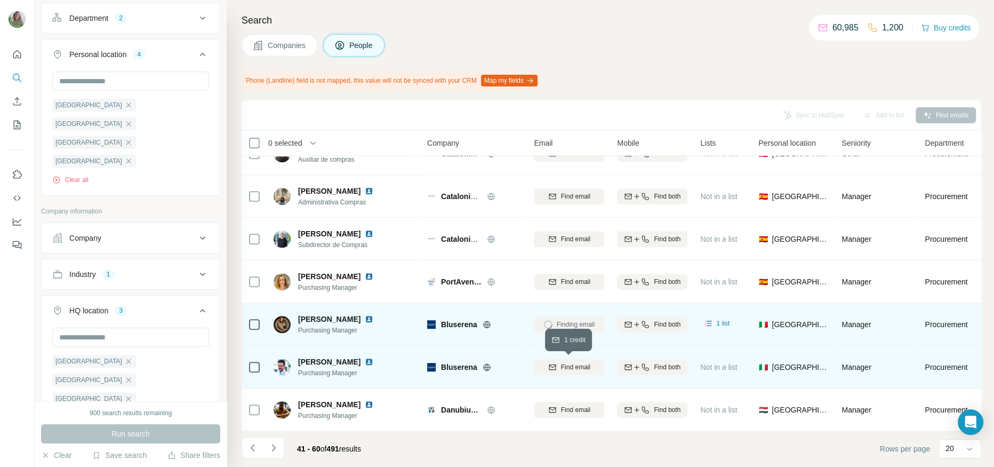
click at [561, 359] on button "Find email" at bounding box center [569, 367] width 70 height 16
click at [373, 317] on img at bounding box center [369, 319] width 9 height 9
click at [484, 324] on icon at bounding box center [486, 324] width 7 height 1
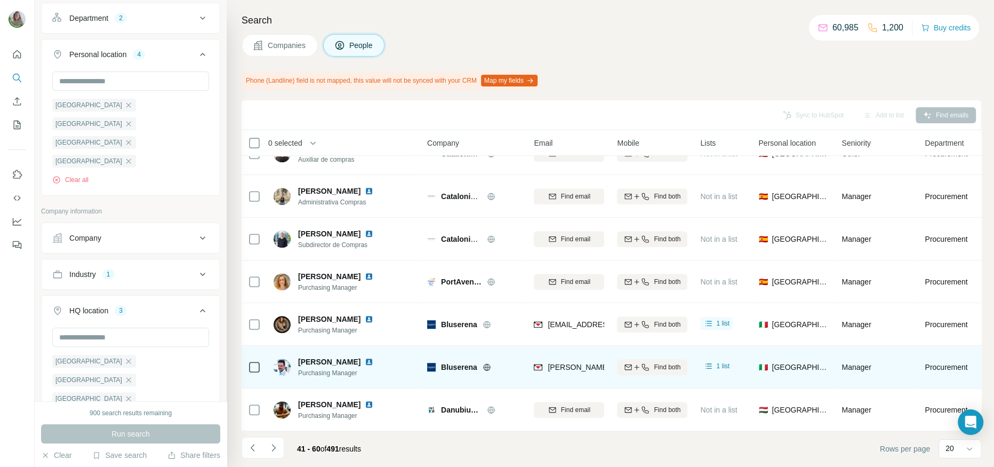
click at [365, 360] on img at bounding box center [369, 361] width 9 height 9
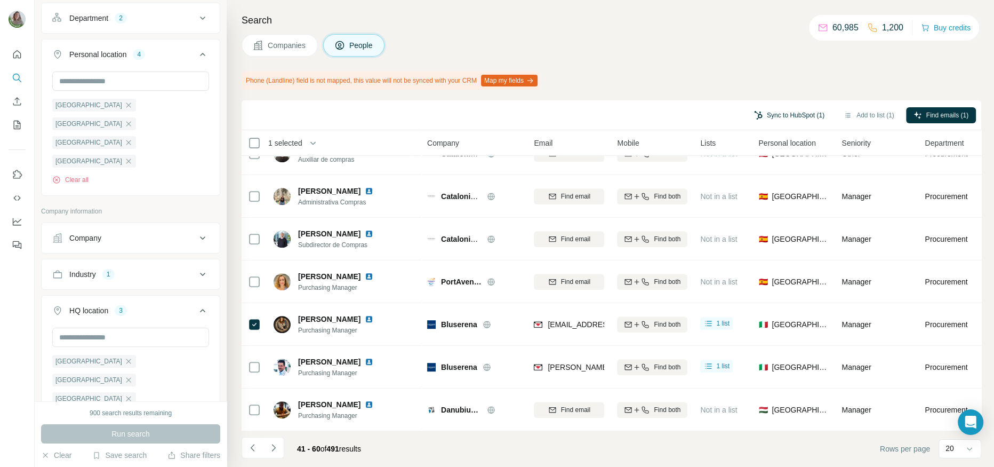
click at [786, 112] on button "Sync to HubSpot (1)" at bounding box center [788, 115] width 85 height 16
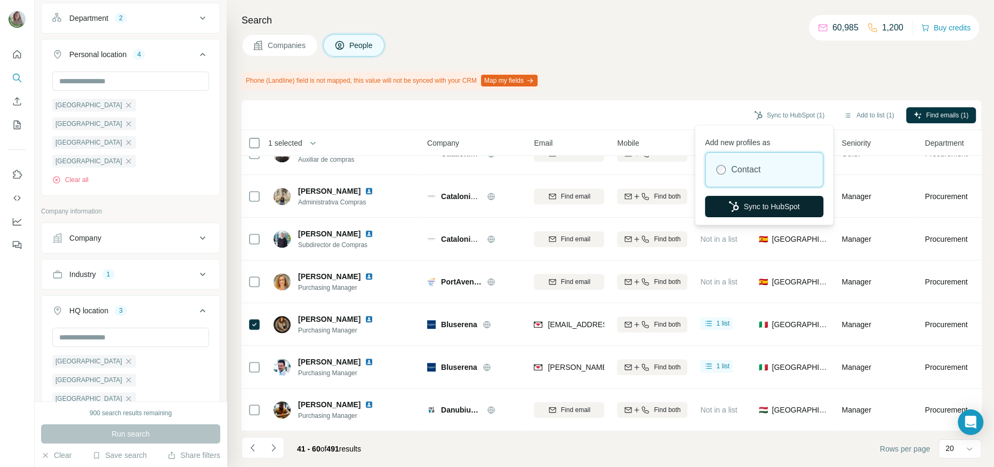
click at [750, 199] on button "Sync to HubSpot" at bounding box center [764, 206] width 118 height 21
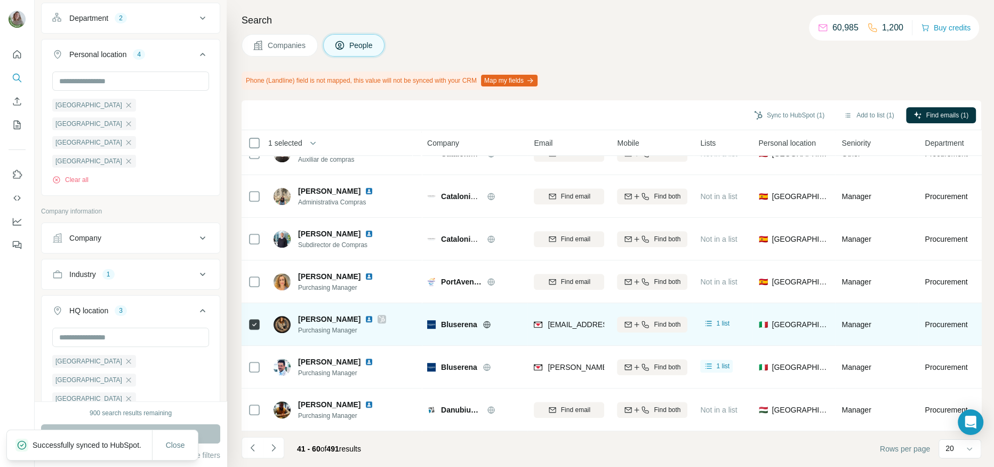
click at [386, 319] on div at bounding box center [381, 319] width 9 height 9
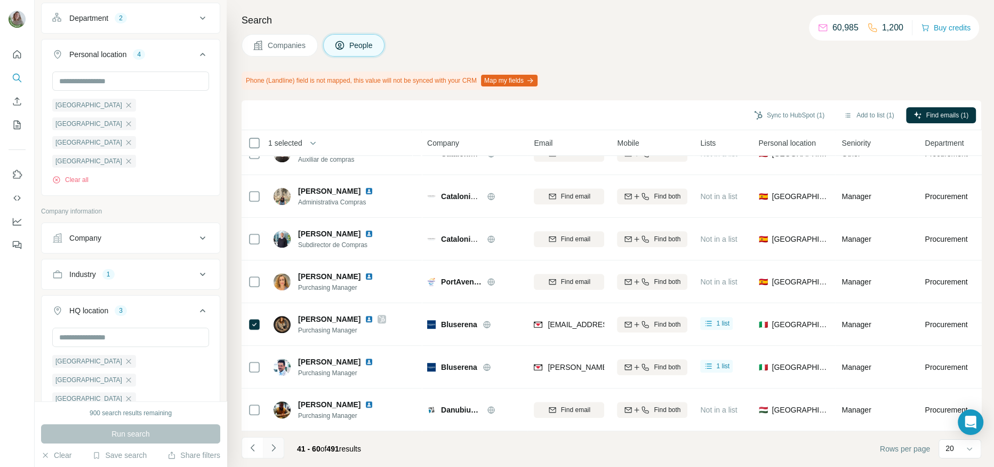
click at [272, 440] on button "Navigate to next page" at bounding box center [273, 447] width 21 height 21
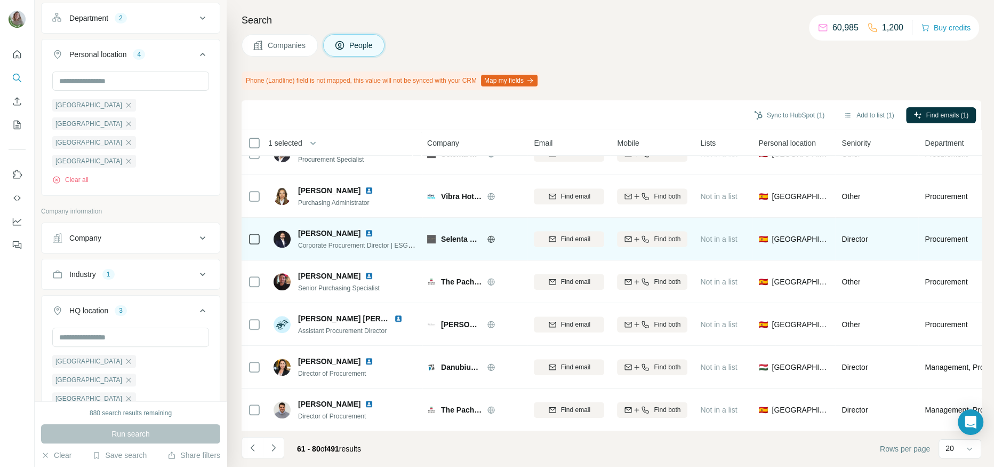
click at [487, 238] on icon at bounding box center [491, 239] width 9 height 9
click at [544, 239] on div "Find email" at bounding box center [569, 239] width 70 height 10
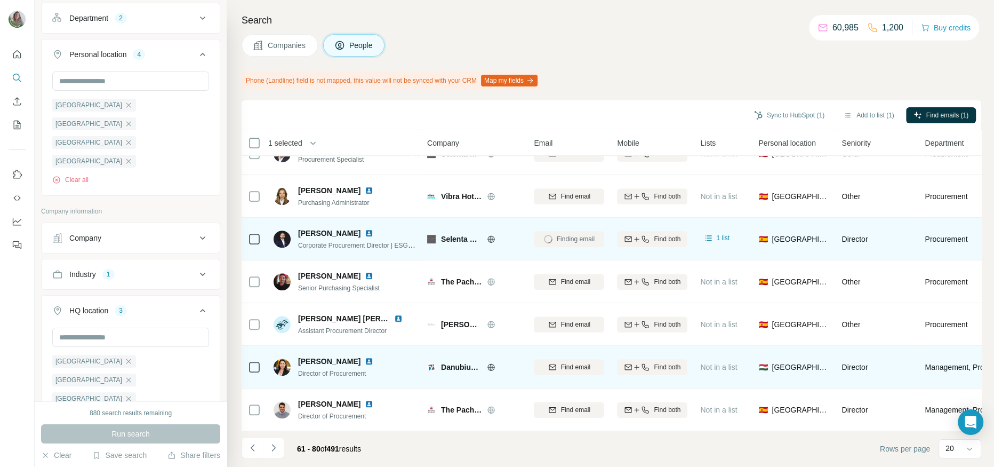
click at [487, 363] on icon at bounding box center [491, 367] width 9 height 9
click at [553, 374] on div "Find email" at bounding box center [569, 366] width 70 height 29
click at [551, 367] on icon "button" at bounding box center [552, 367] width 9 height 9
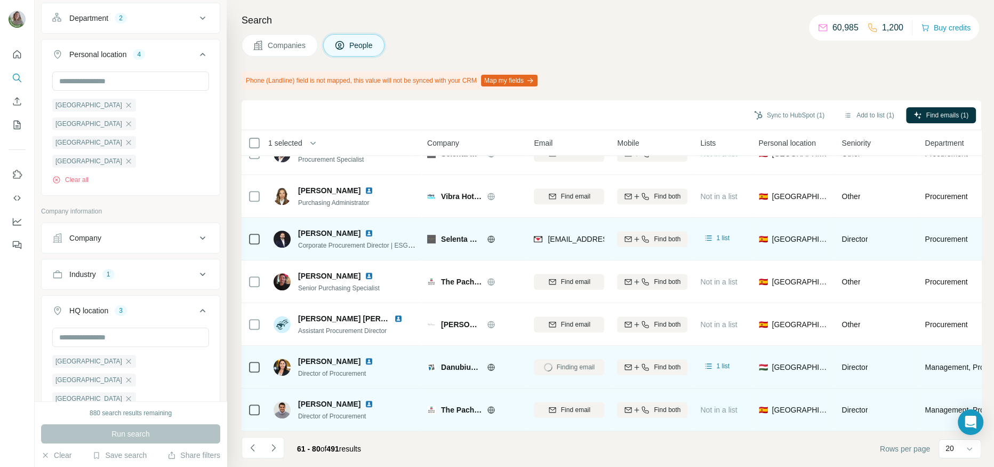
click at [489, 411] on icon at bounding box center [491, 409] width 7 height 7
click at [553, 405] on icon "button" at bounding box center [552, 409] width 9 height 9
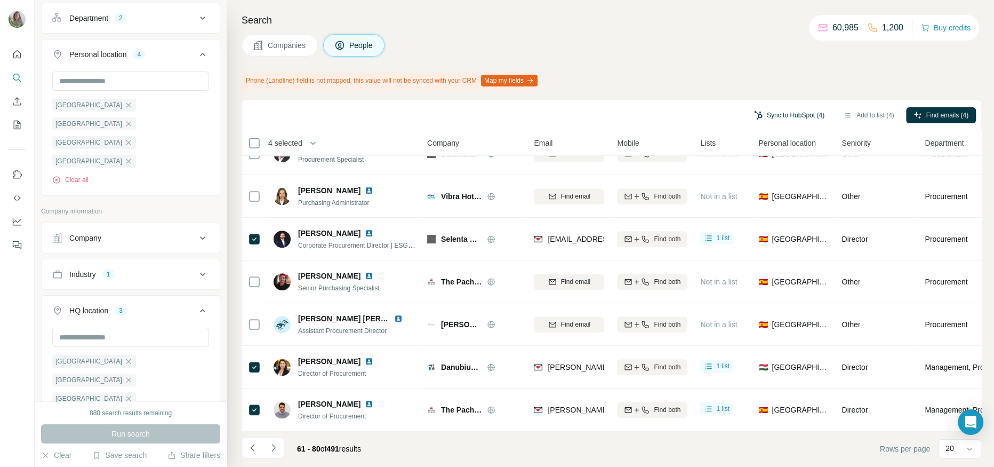
click at [759, 120] on button "Sync to HubSpot (4)" at bounding box center [788, 115] width 85 height 16
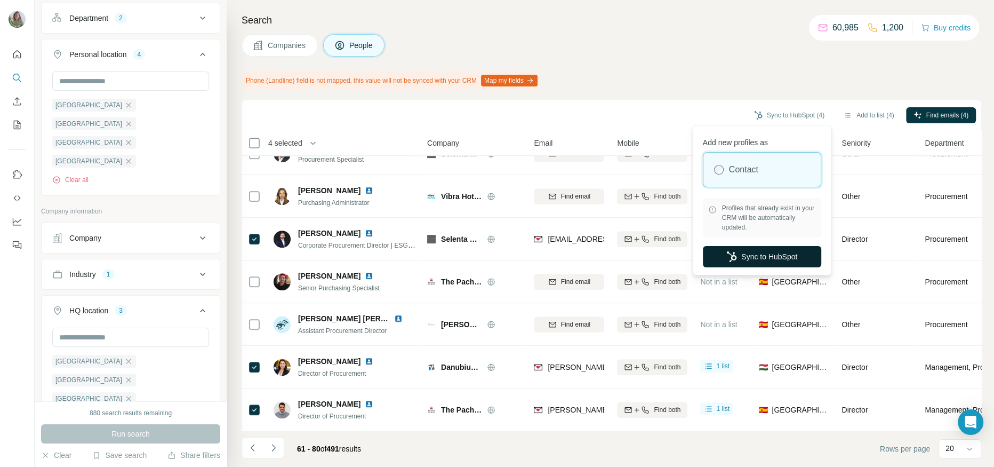
click at [758, 251] on button "Sync to HubSpot" at bounding box center [762, 256] width 118 height 21
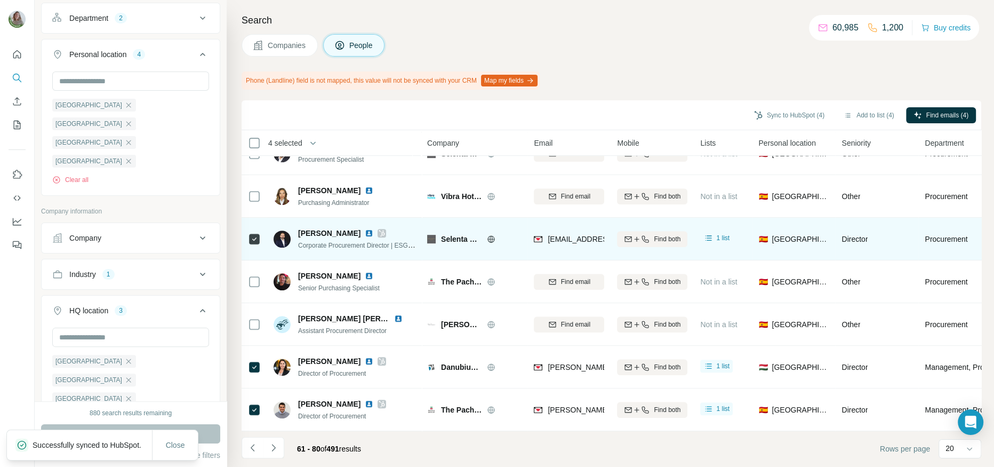
click at [379, 230] on icon at bounding box center [382, 233] width 6 height 9
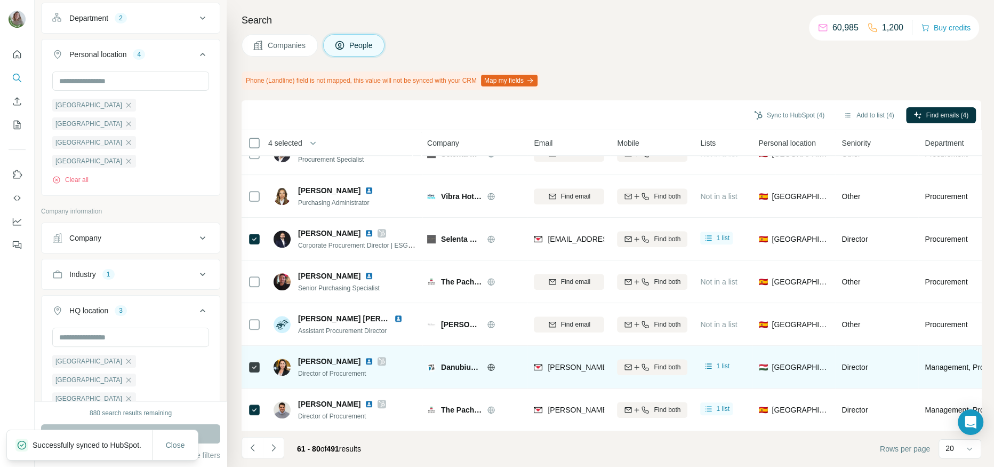
click at [379, 360] on icon at bounding box center [382, 361] width 6 height 9
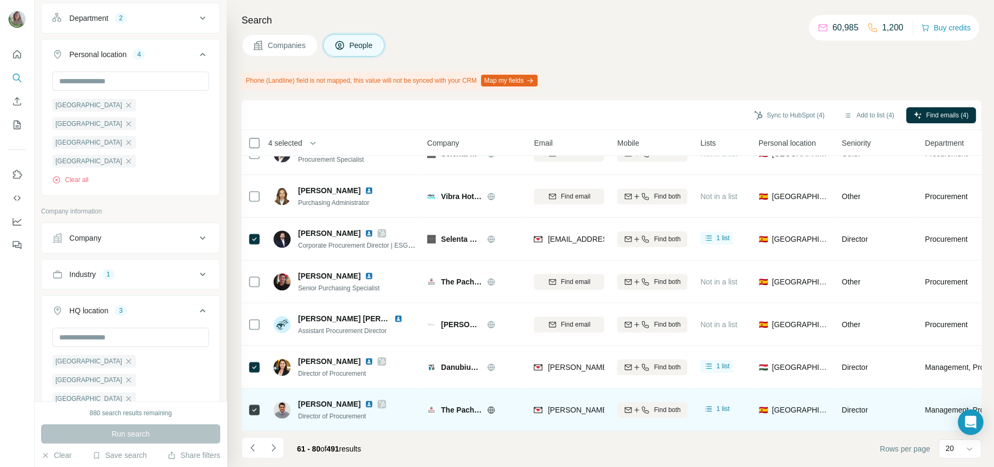
click at [360, 408] on div "Eduard Pau Director of Procurement" at bounding box center [342, 409] width 88 height 22
click at [379, 400] on icon at bounding box center [382, 403] width 6 height 9
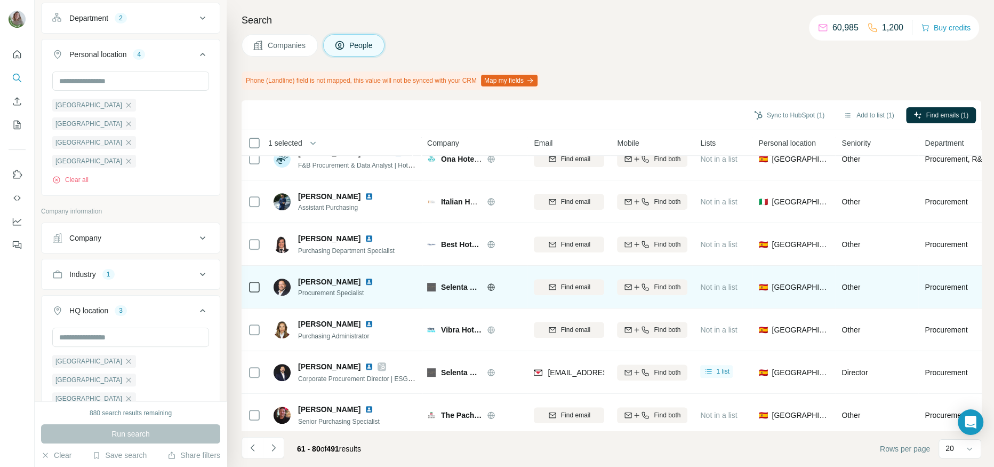
scroll to position [439, 0]
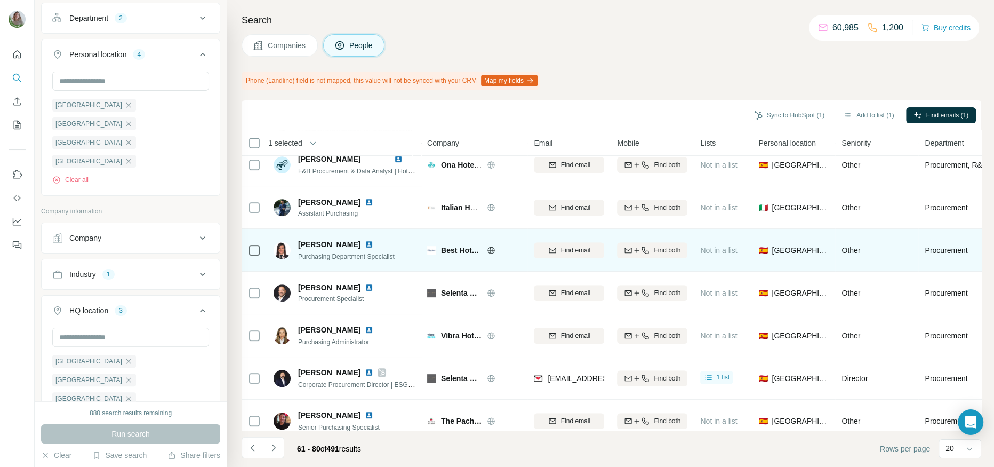
click at [490, 250] on icon at bounding box center [491, 249] width 3 height 7
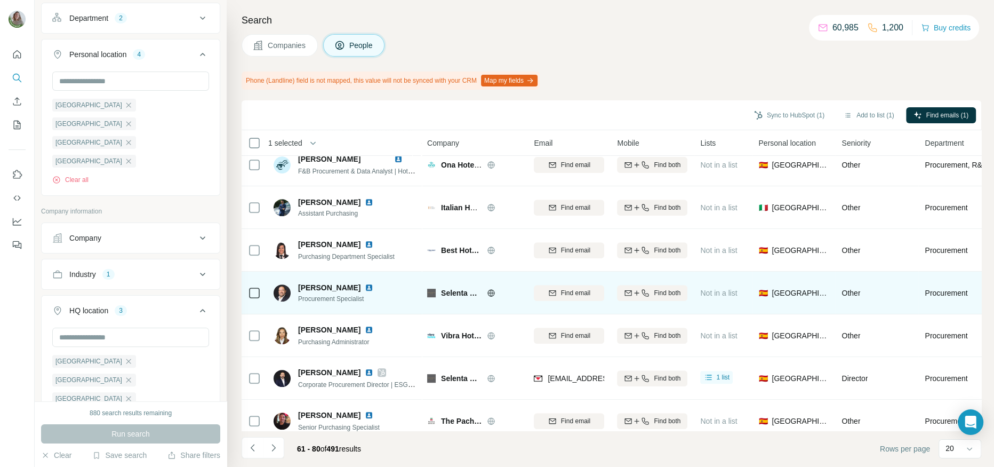
click at [488, 293] on icon at bounding box center [491, 292] width 9 height 9
click at [576, 292] on span "Find email" at bounding box center [575, 293] width 29 height 10
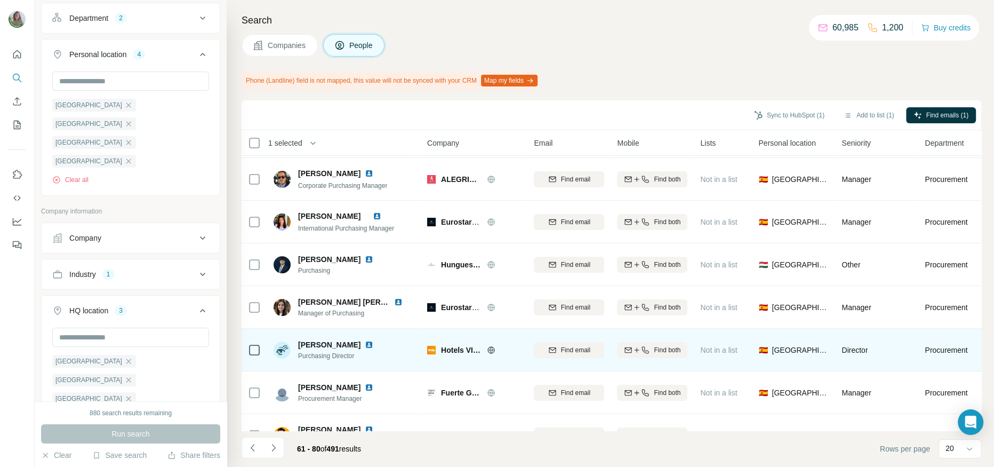
scroll to position [125, 0]
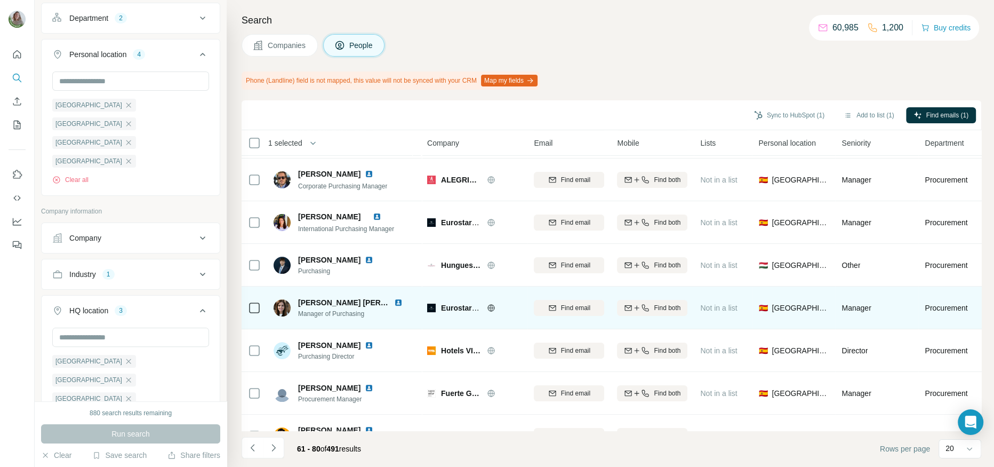
click at [491, 305] on icon at bounding box center [491, 307] width 9 height 9
click at [558, 306] on div "Find email" at bounding box center [569, 308] width 70 height 10
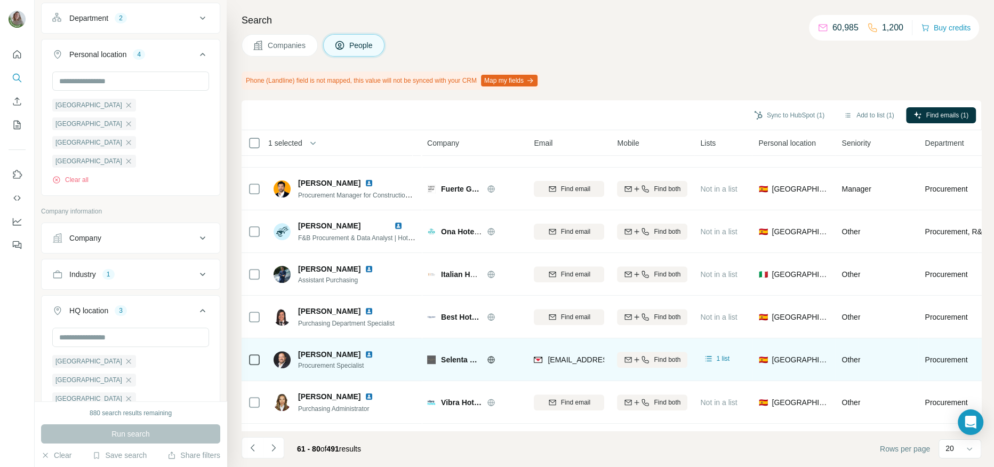
scroll to position [403, 0]
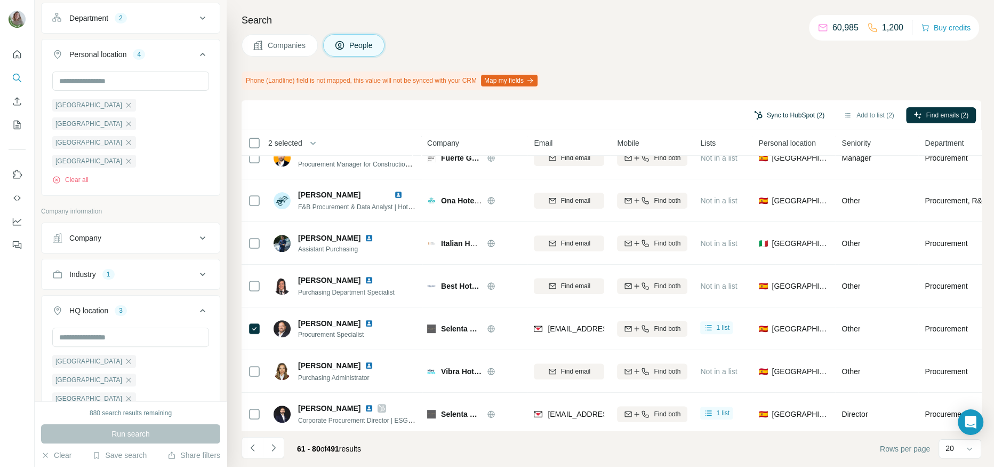
click at [788, 116] on button "Sync to HubSpot (2)" at bounding box center [788, 115] width 85 height 16
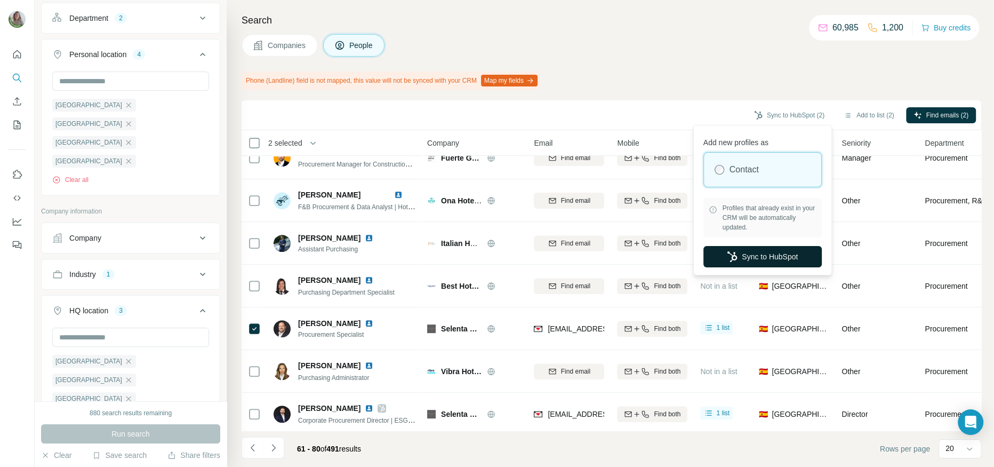
click at [772, 247] on button "Sync to HubSpot" at bounding box center [762, 256] width 118 height 21
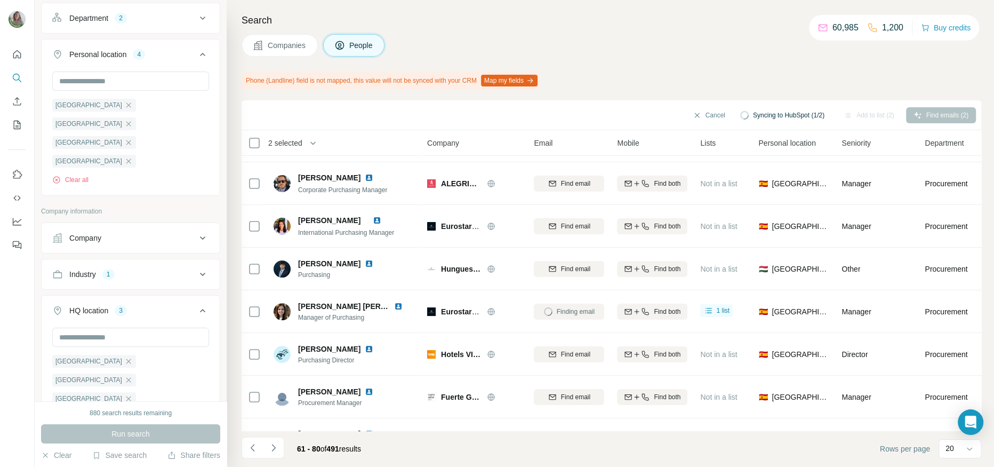
scroll to position [118, 0]
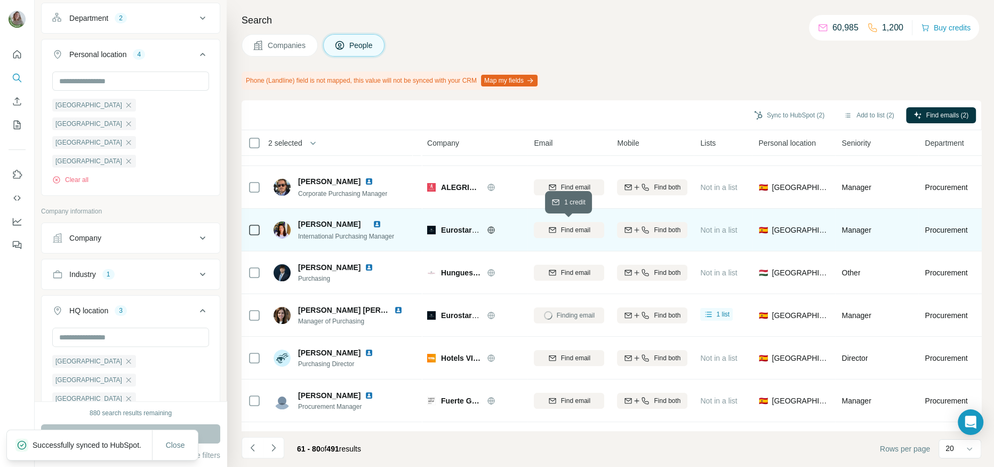
click at [566, 225] on span "Find email" at bounding box center [575, 230] width 29 height 10
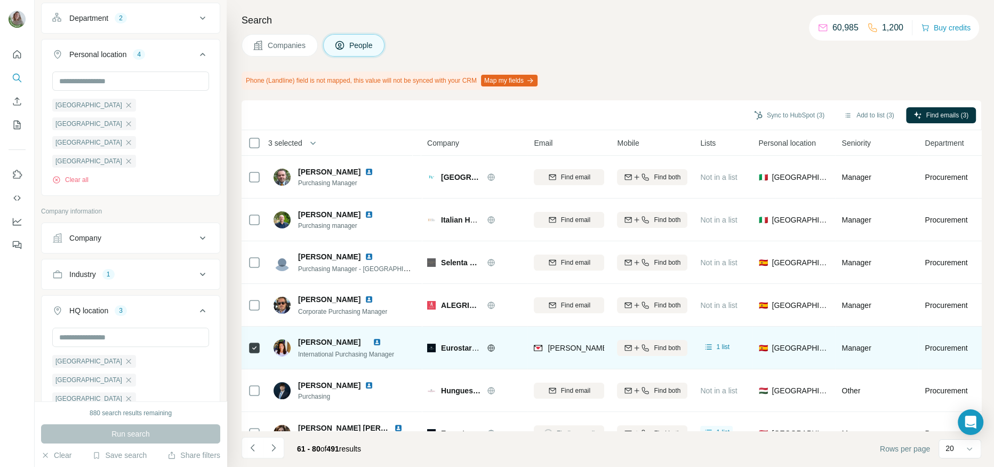
scroll to position [83, 0]
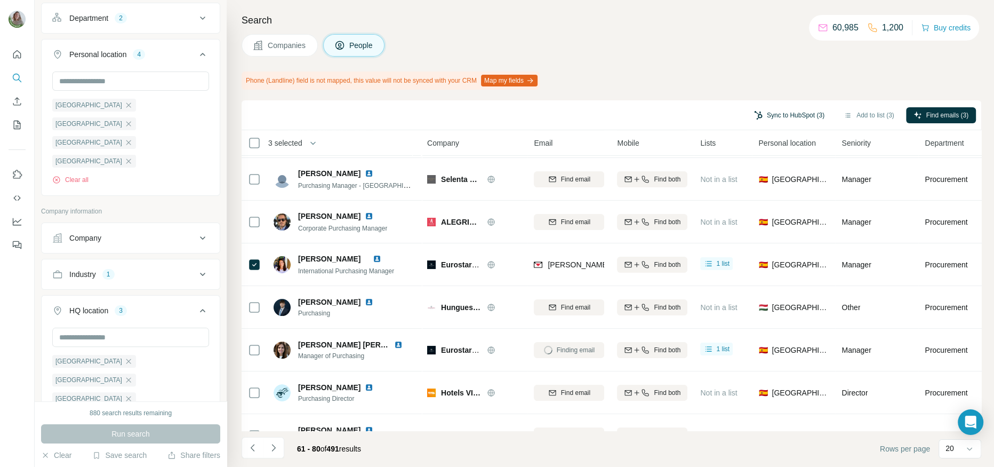
click at [779, 111] on button "Sync to HubSpot (3)" at bounding box center [788, 115] width 85 height 16
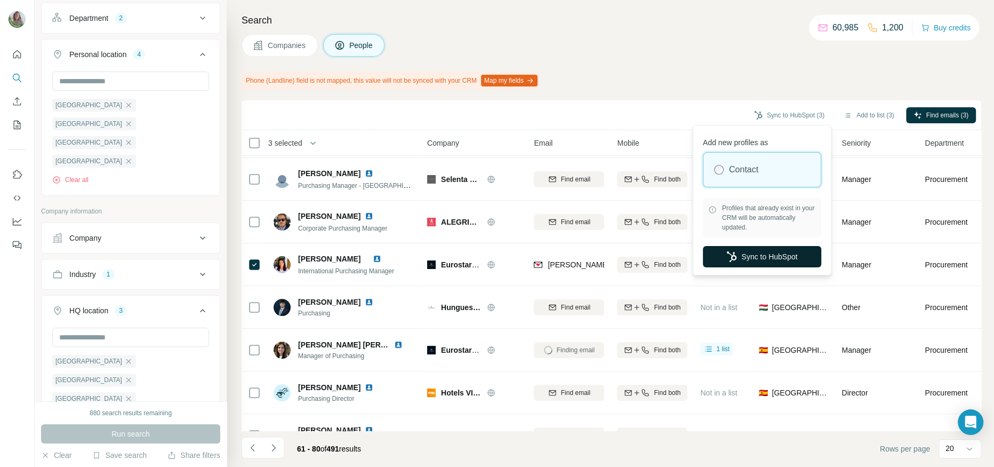
click at [717, 253] on button "Sync to HubSpot" at bounding box center [762, 256] width 118 height 21
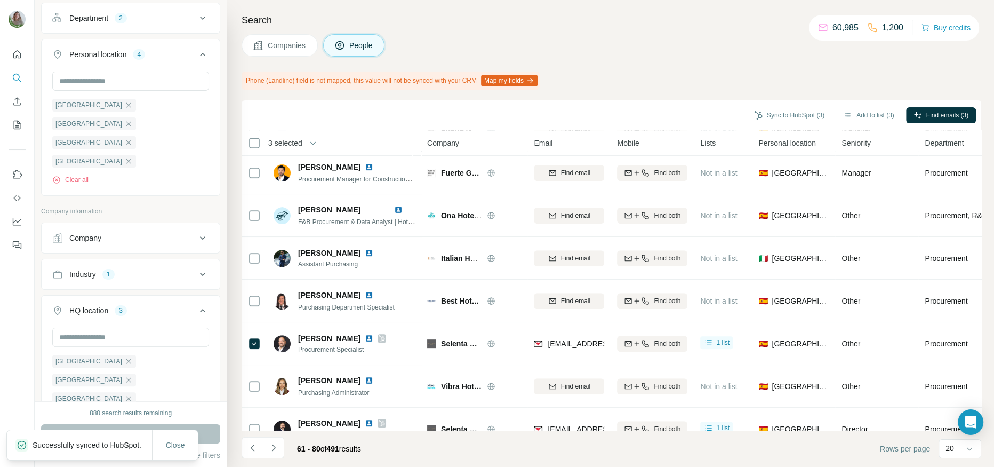
scroll to position [395, 0]
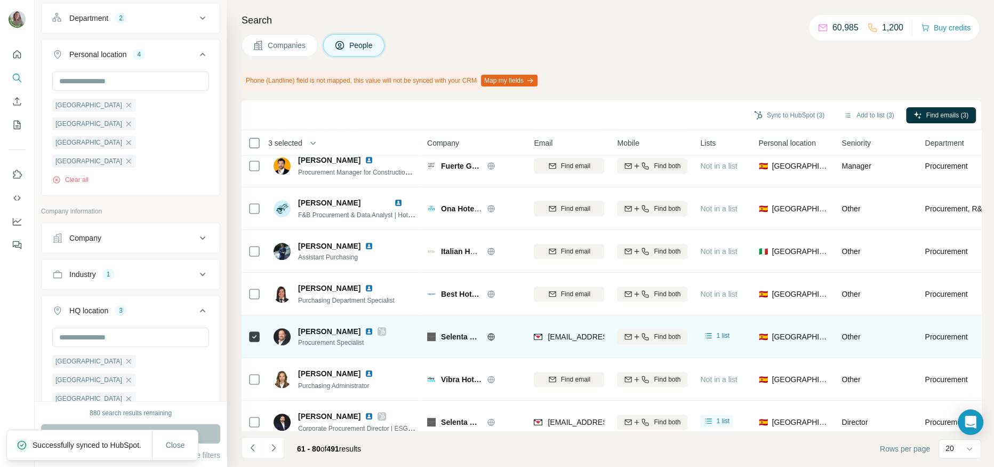
click at [385, 332] on icon at bounding box center [382, 331] width 6 height 6
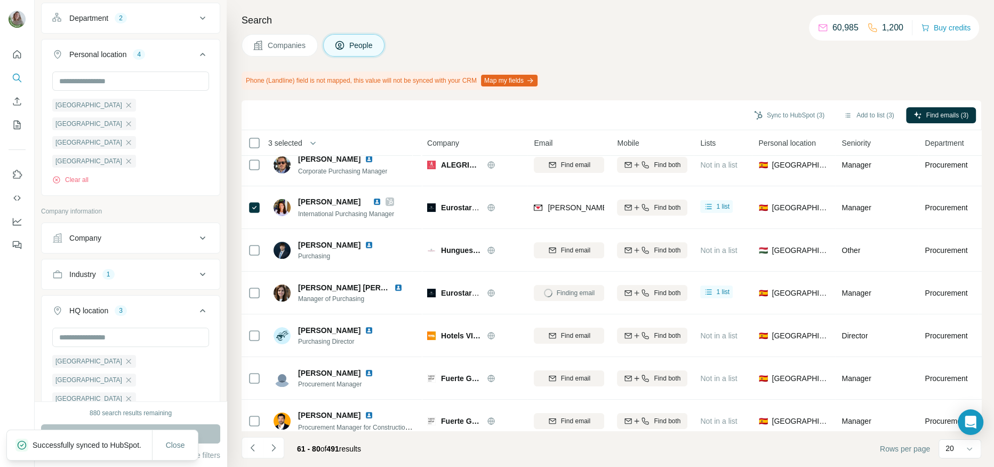
scroll to position [139, 0]
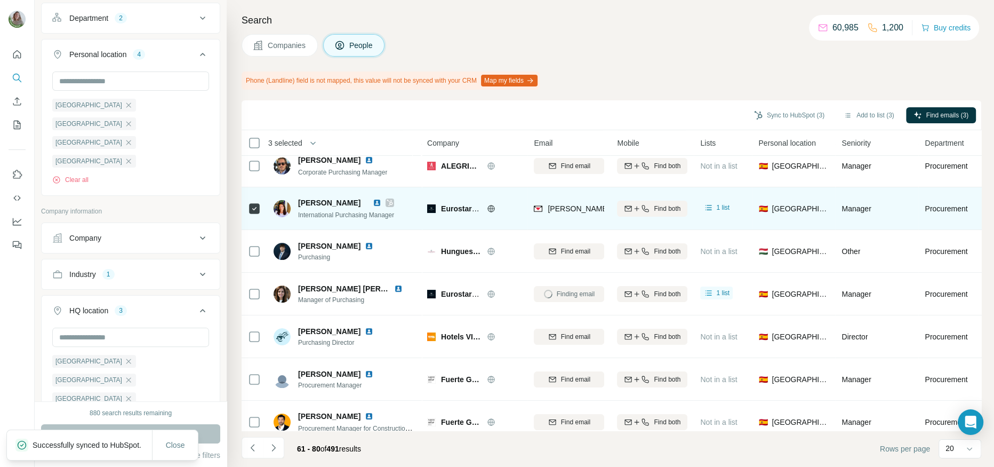
click at [393, 199] on icon at bounding box center [390, 202] width 6 height 9
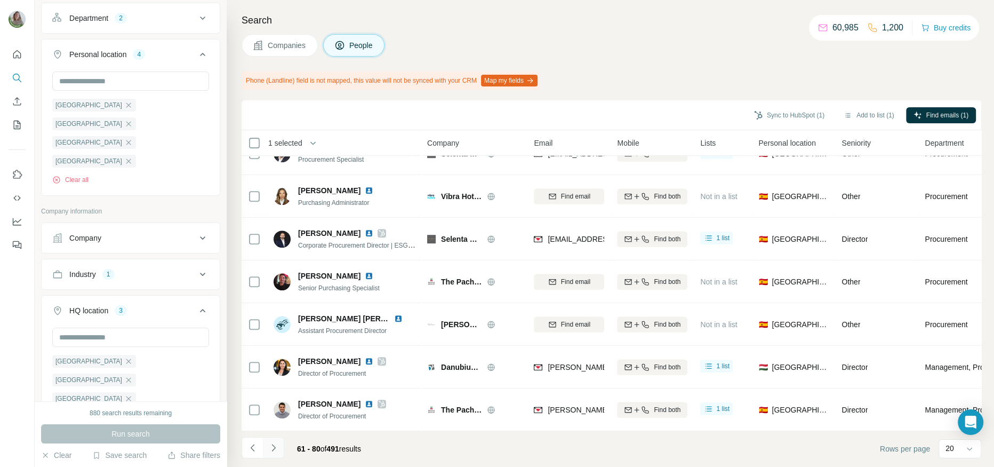
click at [277, 443] on icon "Navigate to next page" at bounding box center [273, 447] width 11 height 11
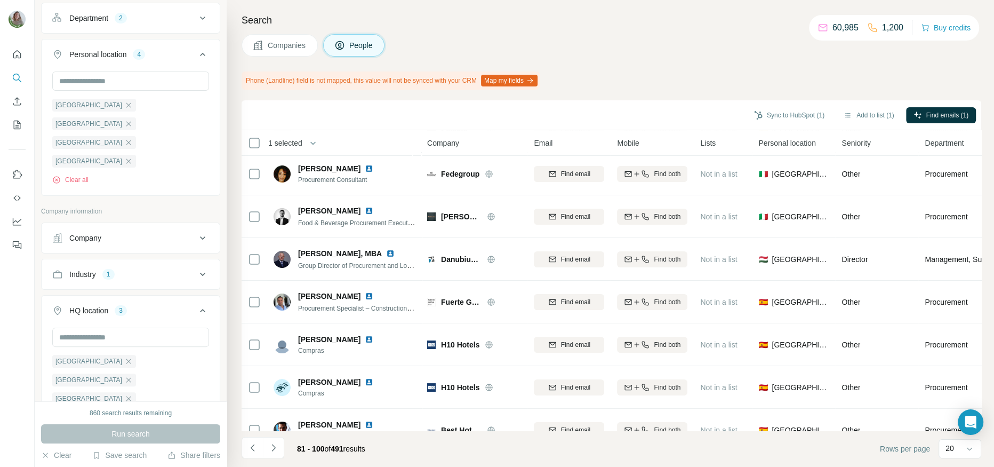
scroll to position [39, 0]
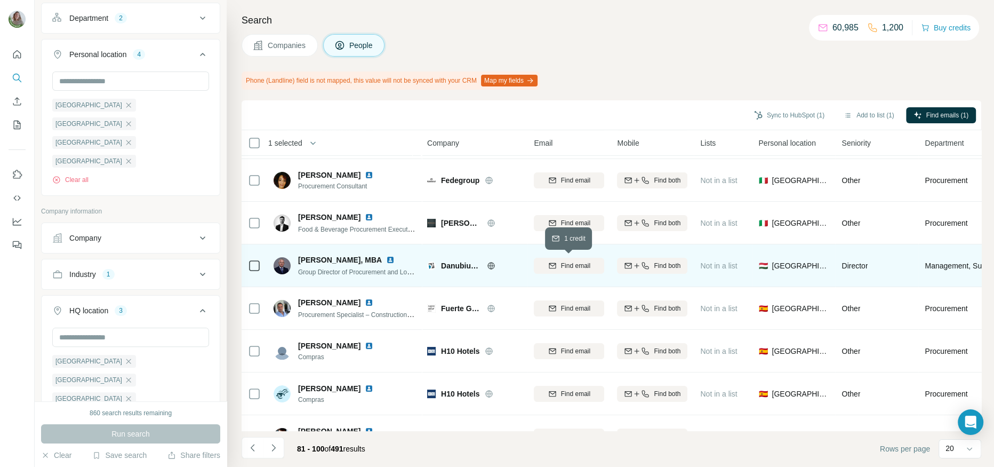
click at [561, 261] on span "Find email" at bounding box center [575, 266] width 29 height 10
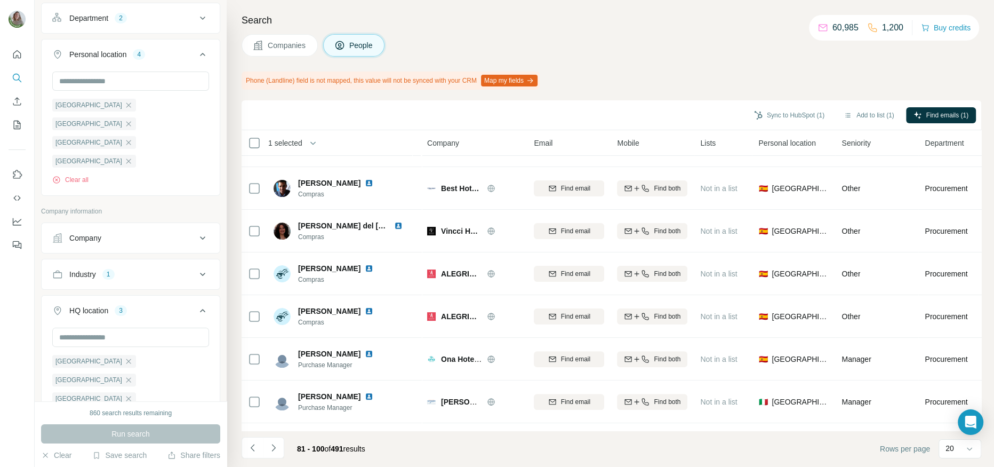
scroll to position [0, 0]
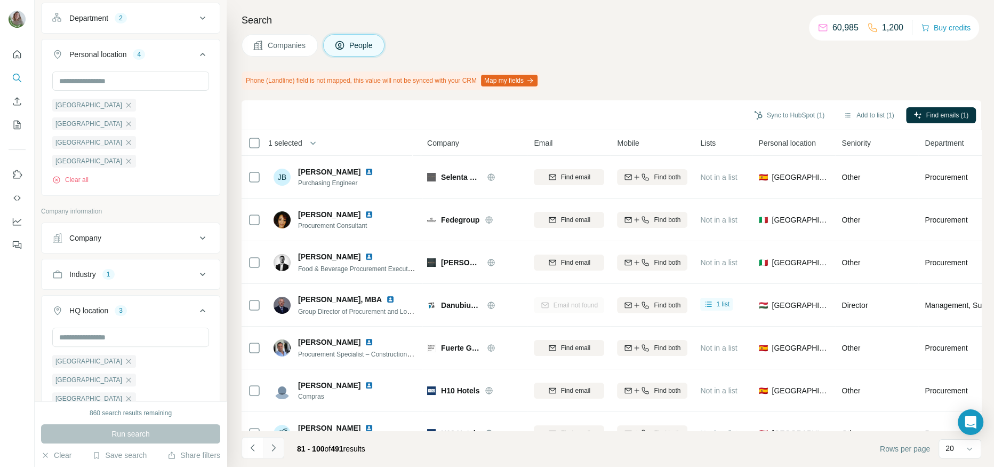
click at [271, 441] on button "Navigate to next page" at bounding box center [273, 447] width 21 height 21
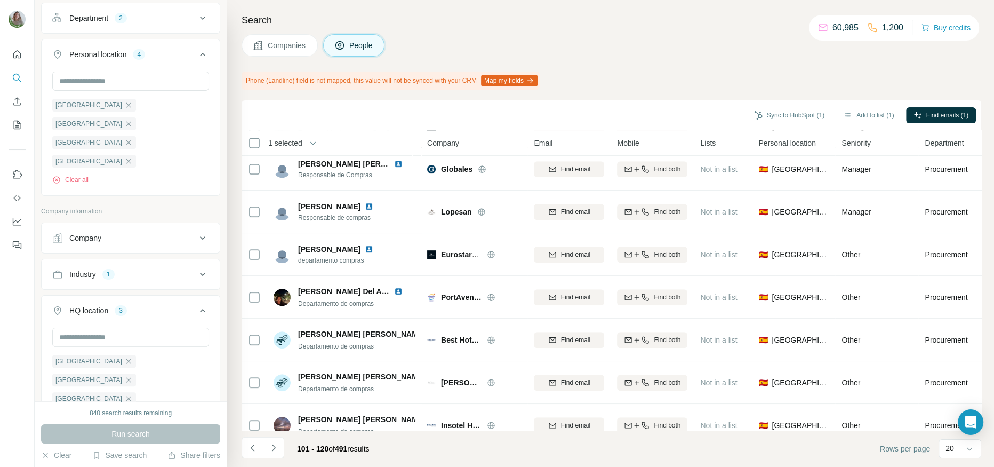
scroll to position [578, 0]
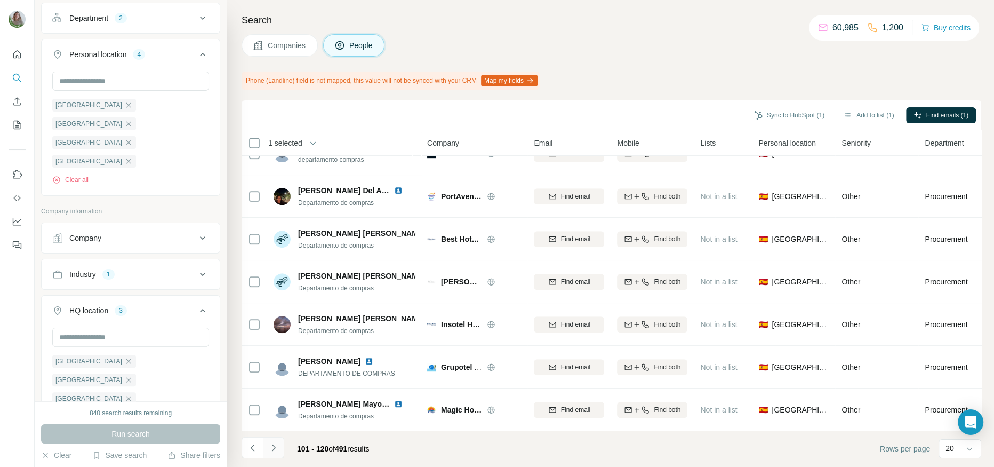
click at [273, 445] on icon "Navigate to next page" at bounding box center [273, 447] width 11 height 11
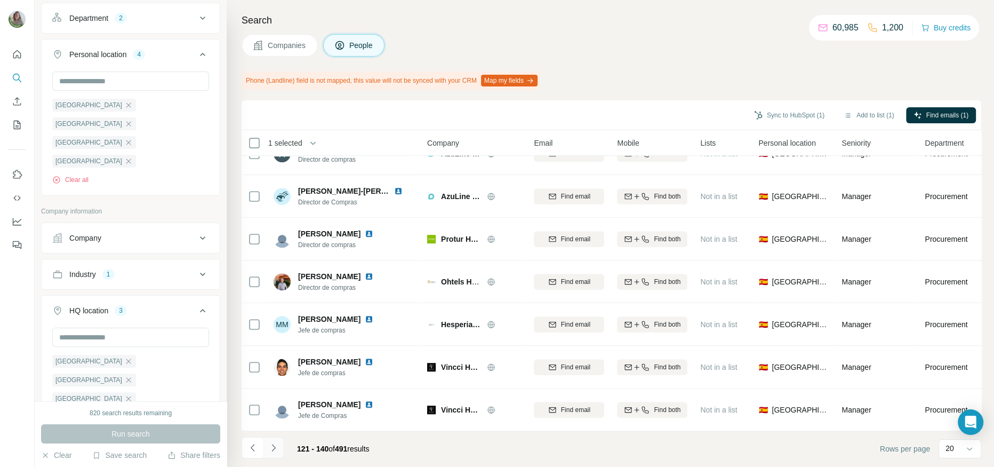
click at [270, 450] on icon "Navigate to next page" at bounding box center [273, 447] width 11 height 11
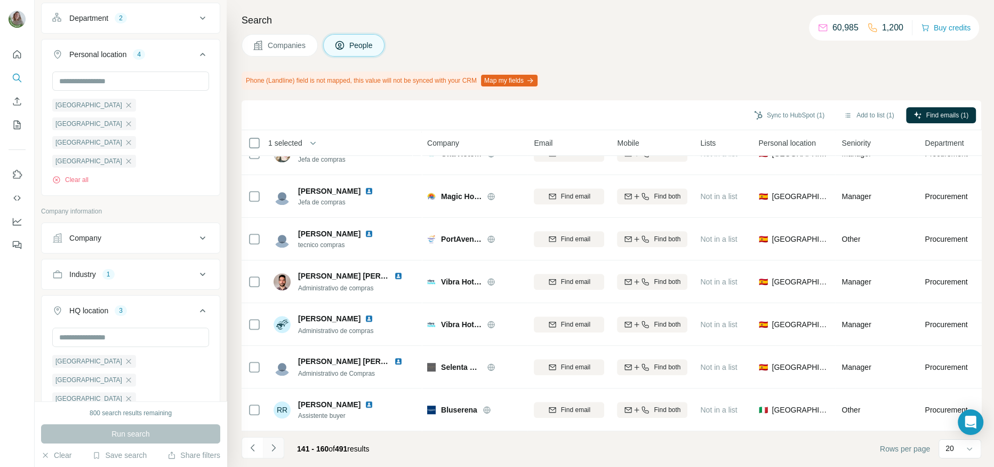
click at [279, 449] on button "Navigate to next page" at bounding box center [273, 447] width 21 height 21
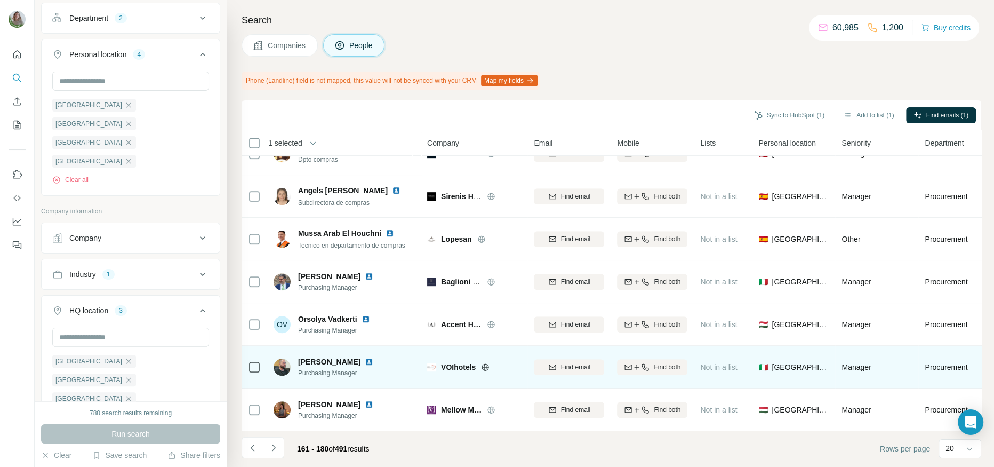
click at [482, 363] on icon at bounding box center [485, 367] width 9 height 9
click at [549, 371] on button "Find email" at bounding box center [569, 367] width 70 height 16
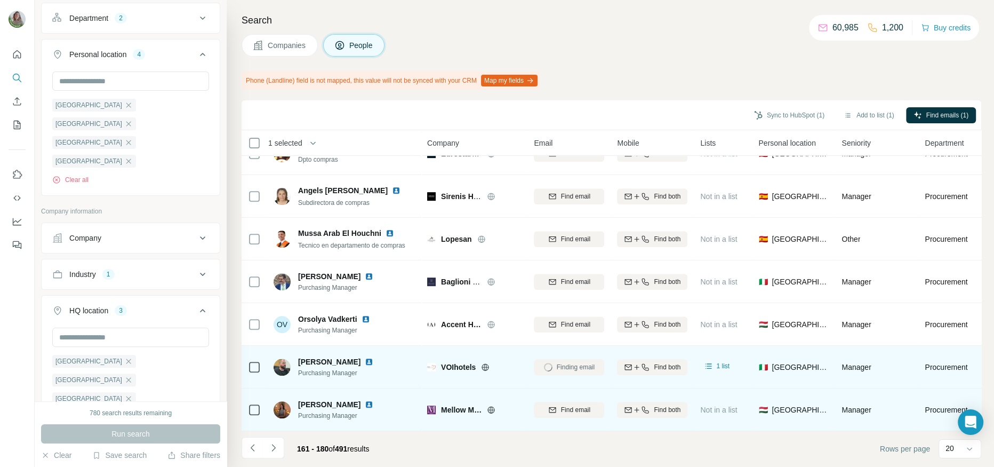
click at [489, 411] on icon at bounding box center [491, 409] width 9 height 9
click at [557, 406] on div "Find email" at bounding box center [569, 410] width 70 height 10
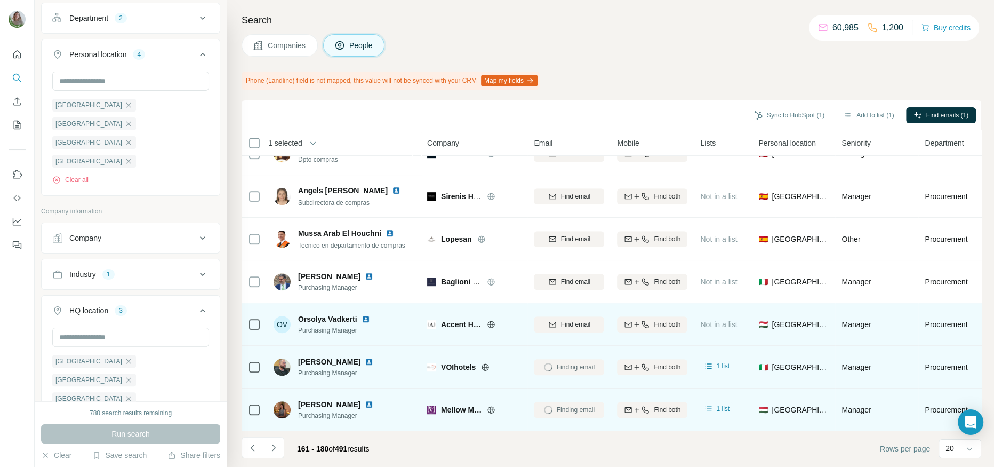
click at [492, 324] on icon at bounding box center [491, 324] width 7 height 1
click at [584, 319] on span "Find email" at bounding box center [575, 324] width 29 height 10
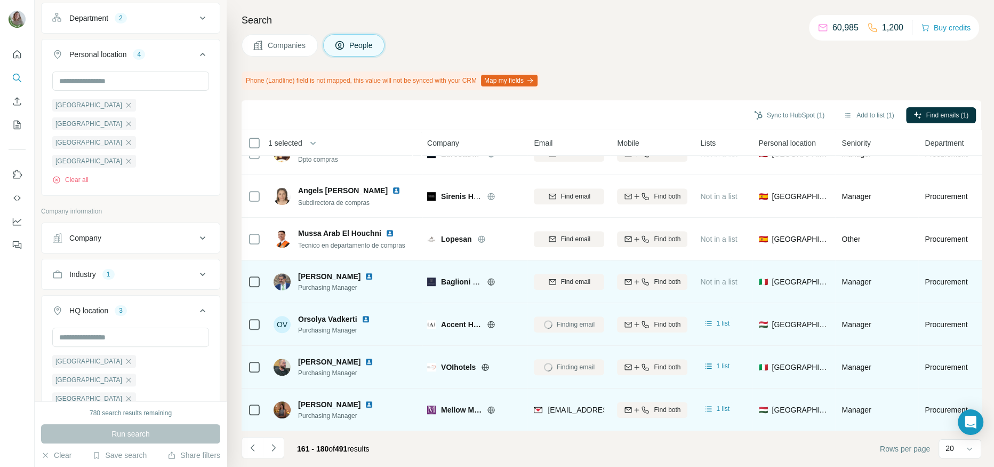
click at [491, 278] on icon at bounding box center [491, 281] width 9 height 9
click at [571, 283] on span "Find email" at bounding box center [575, 282] width 29 height 10
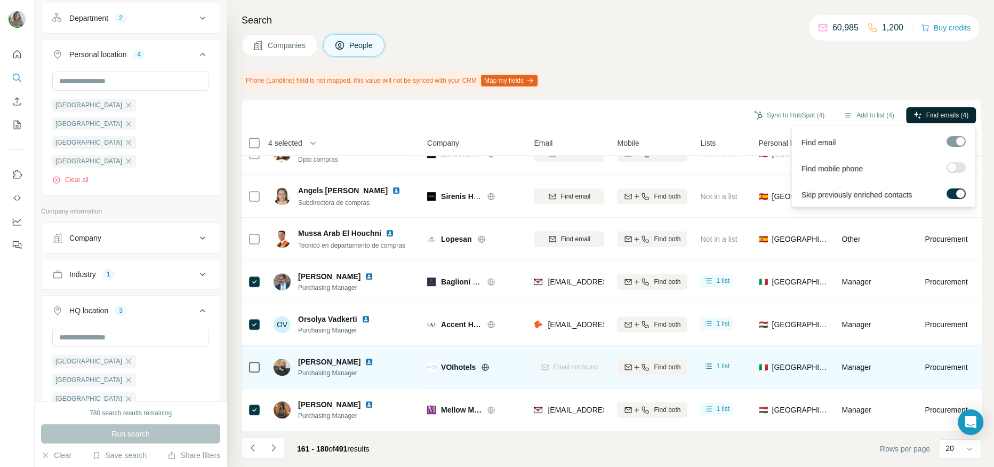
click at [946, 114] on span "Find emails (4)" at bounding box center [947, 115] width 42 height 10
click at [777, 109] on button "Sync to HubSpot (4)" at bounding box center [788, 115] width 85 height 16
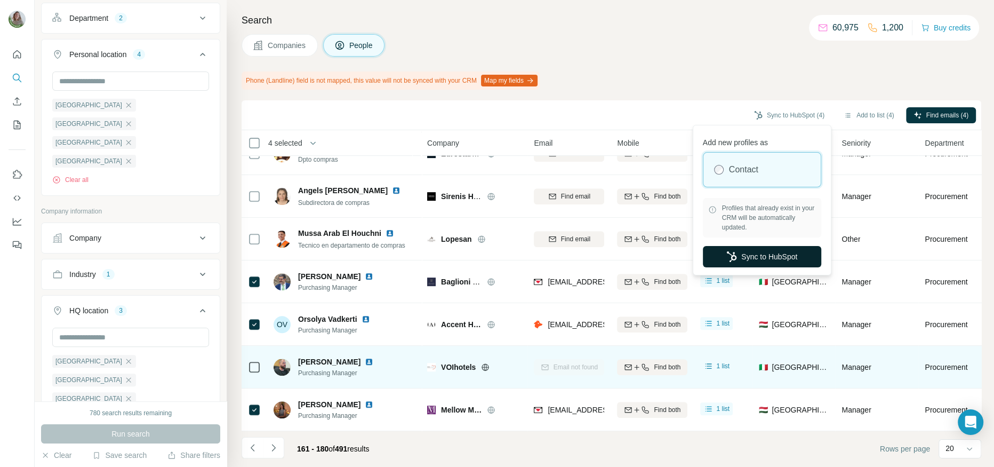
click at [734, 246] on button "Sync to HubSpot" at bounding box center [762, 256] width 118 height 21
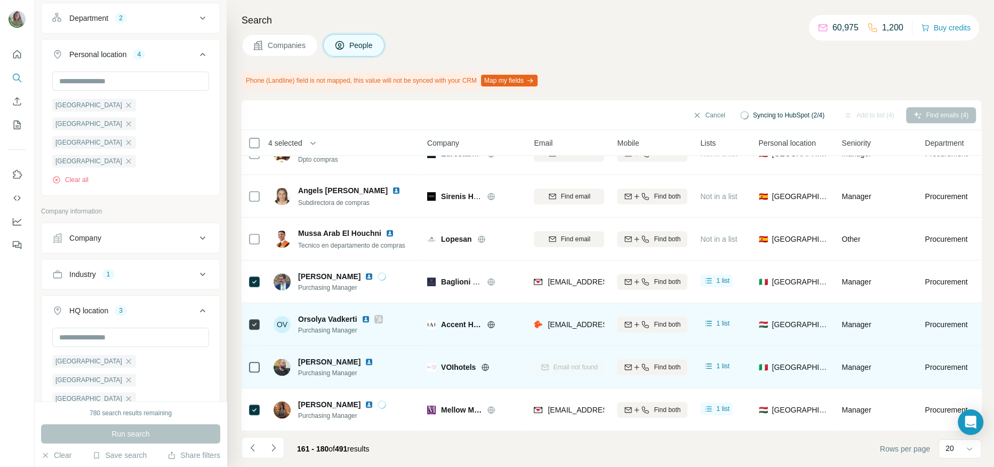
click at [380, 317] on icon at bounding box center [378, 319] width 6 height 9
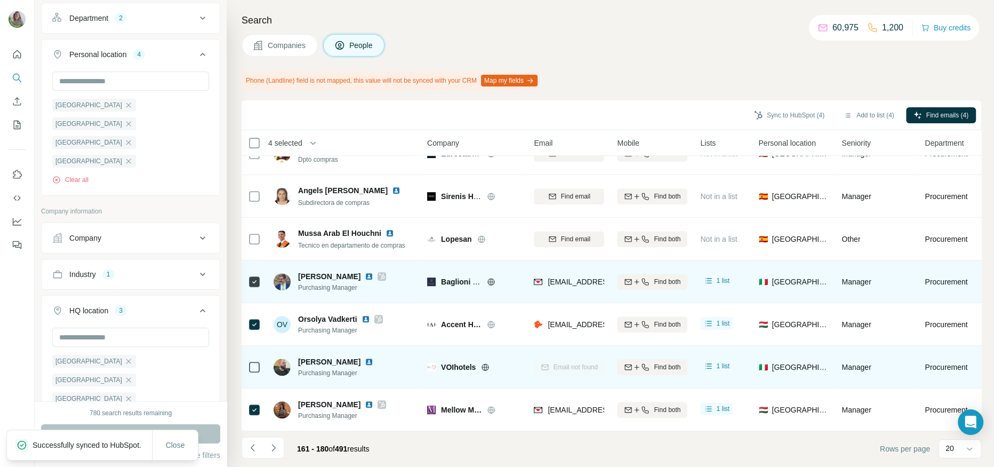
click at [379, 277] on icon at bounding box center [382, 276] width 6 height 9
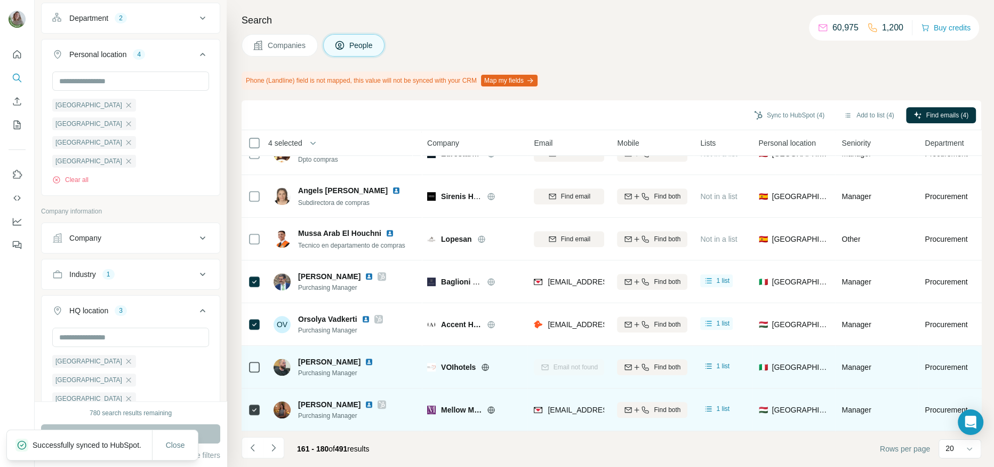
click at [379, 407] on icon at bounding box center [382, 404] width 6 height 9
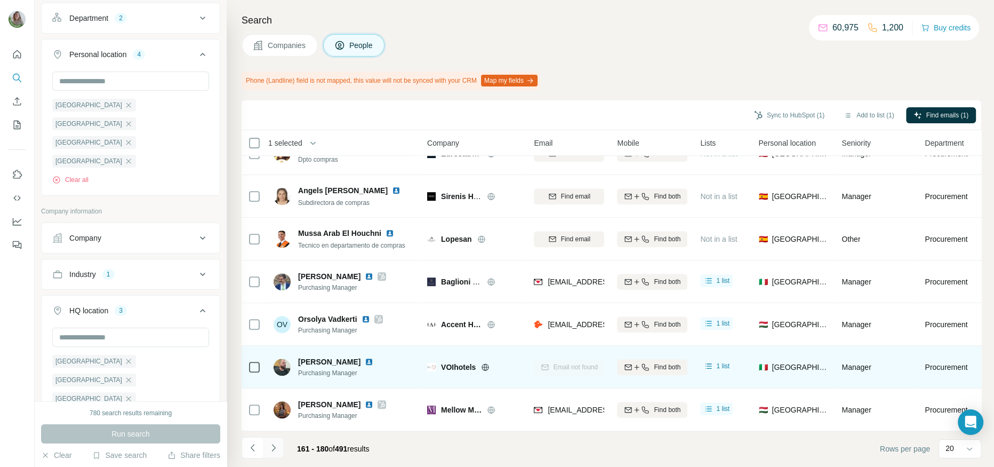
click at [272, 448] on icon "Navigate to next page" at bounding box center [273, 447] width 11 height 11
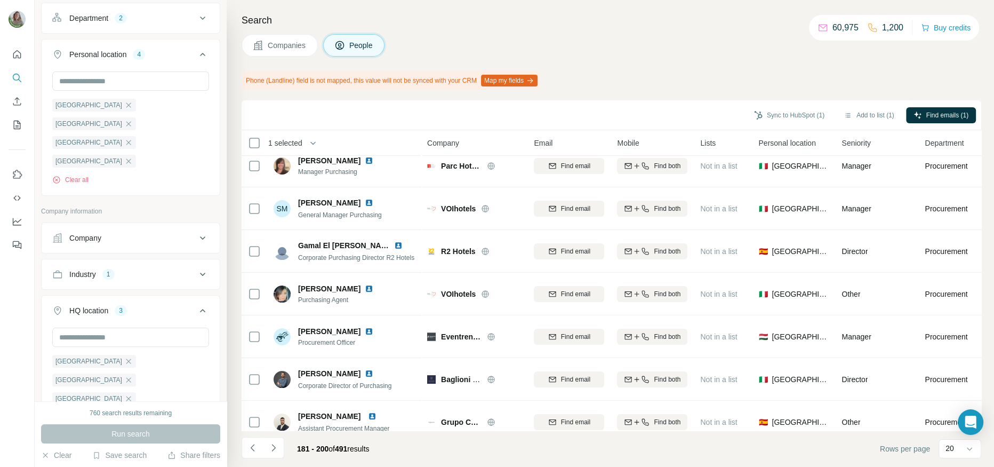
scroll to position [0, 0]
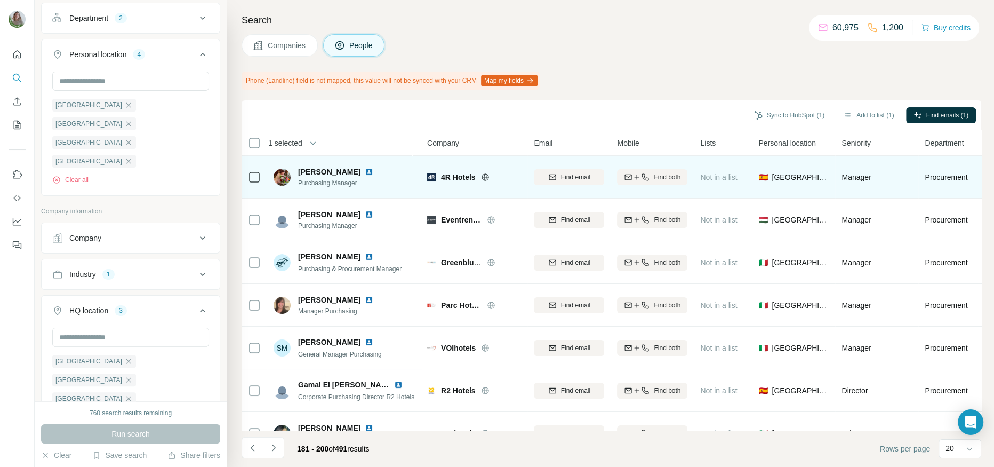
click at [484, 177] on icon at bounding box center [485, 176] width 3 height 7
